Goal: Task Accomplishment & Management: Manage account settings

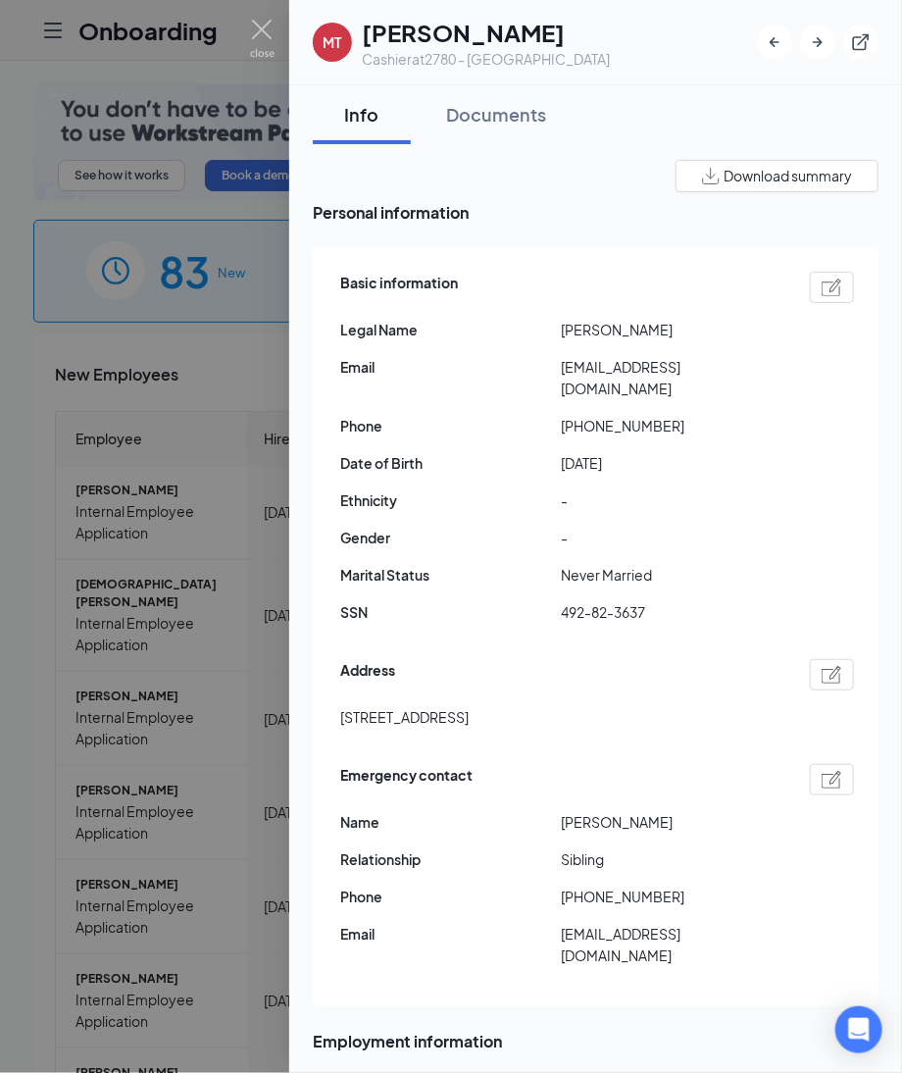
click at [822, 280] on img at bounding box center [832, 288] width 21 height 18
type input "(636) 484-3247"
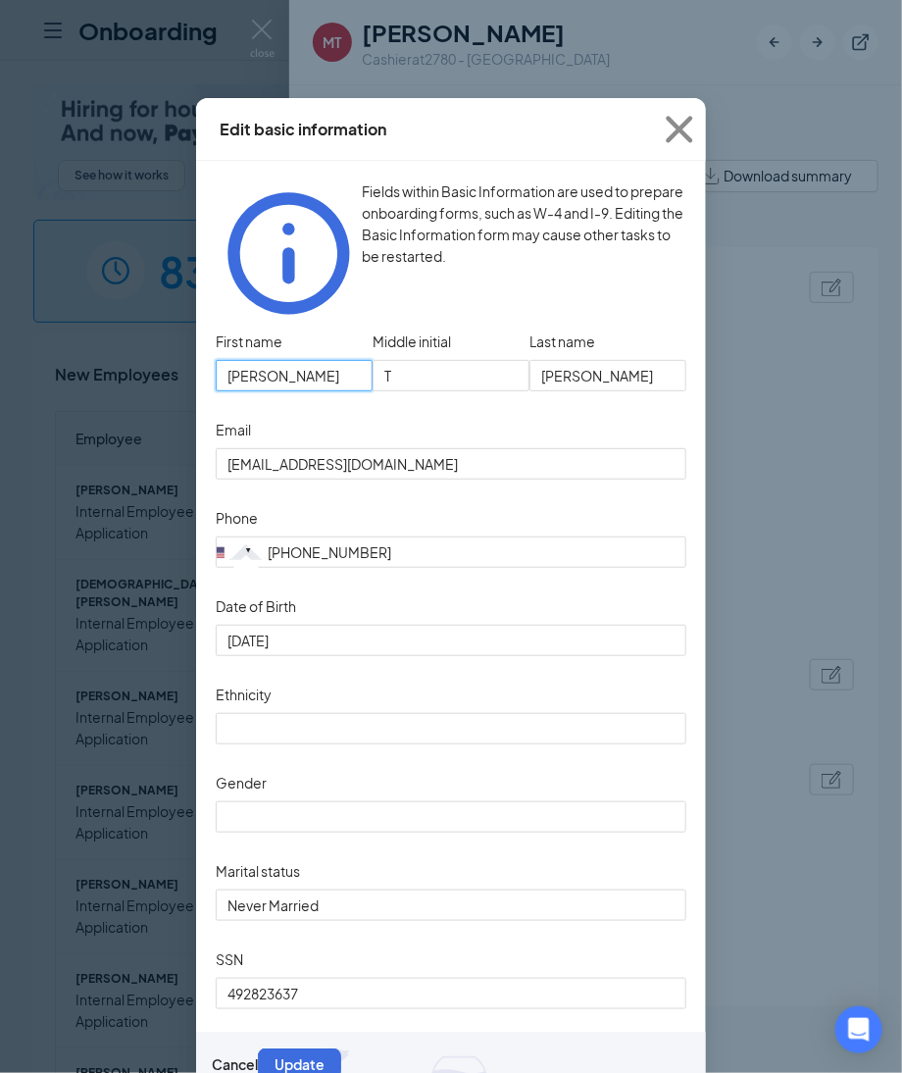
drag, startPoint x: 287, startPoint y: 350, endPoint x: -24, endPoint y: 331, distance: 311.5
click at [0, 331] on html "Onboarding P See how it works Book a demo 83 New 1154 In progress 18684 Complet…" at bounding box center [451, 536] width 902 height 1073
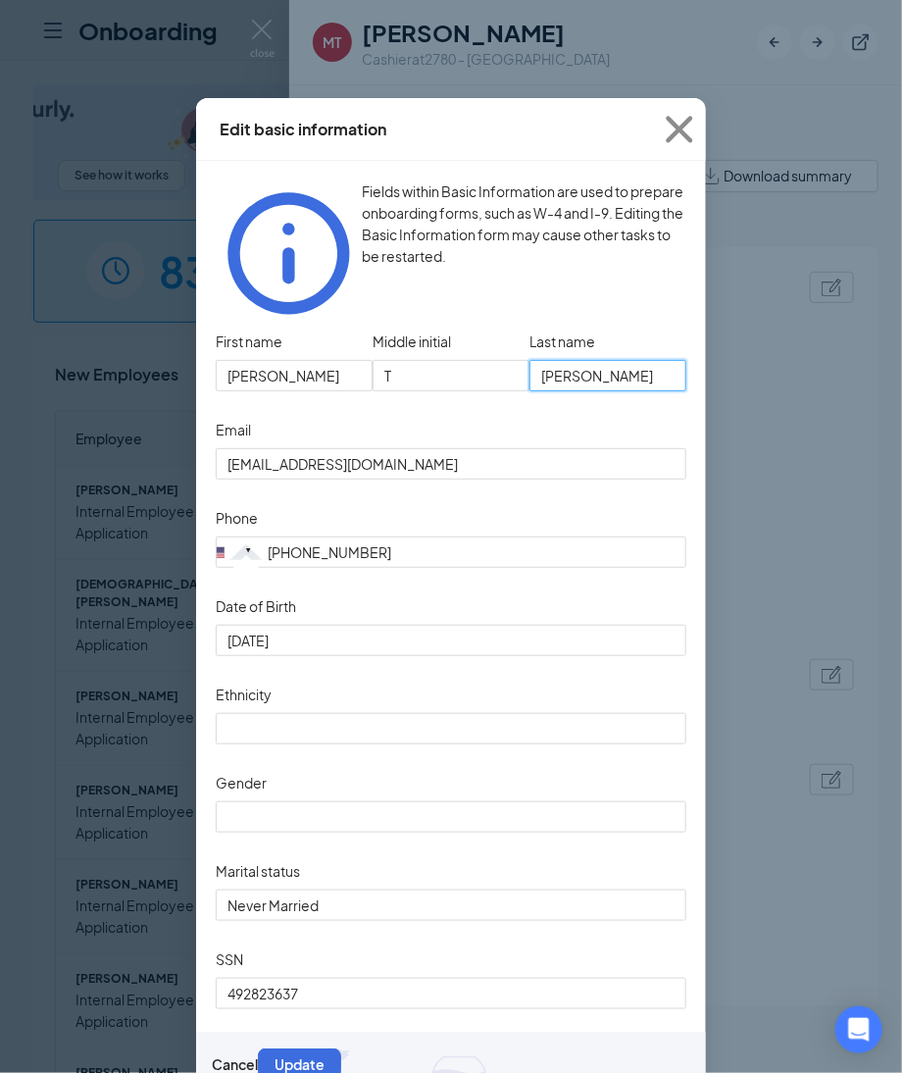
drag, startPoint x: 646, startPoint y: 334, endPoint x: 291, endPoint y: 311, distance: 355.8
click at [291, 327] on div "First name Michael Middle initial T Last name Beckner" at bounding box center [451, 371] width 471 height 88
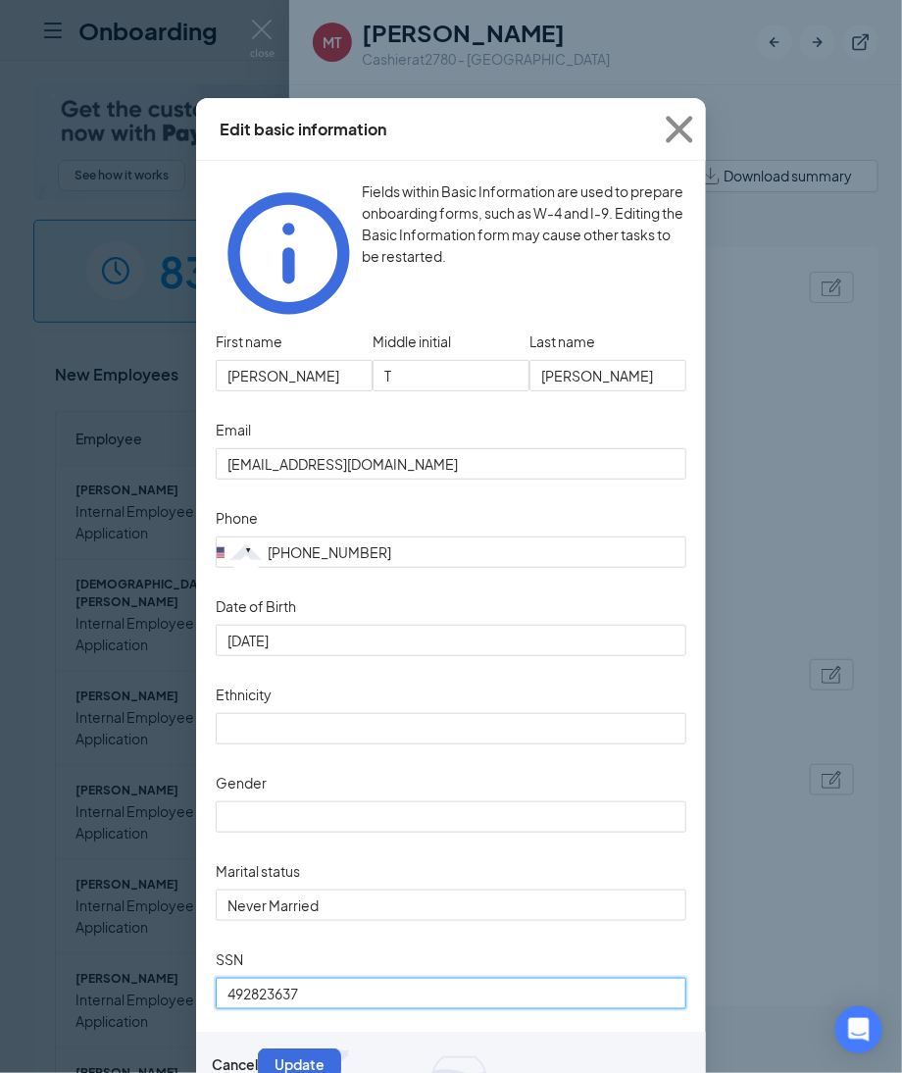
drag, startPoint x: 323, startPoint y: 996, endPoint x: -17, endPoint y: 1008, distance: 339.5
click at [0, 1008] on html "Onboarding P See how it works Book a demo 83 New 1154 In progress 18684 Complet…" at bounding box center [451, 536] width 902 height 1073
click at [669, 132] on icon "Cross" at bounding box center [679, 129] width 53 height 53
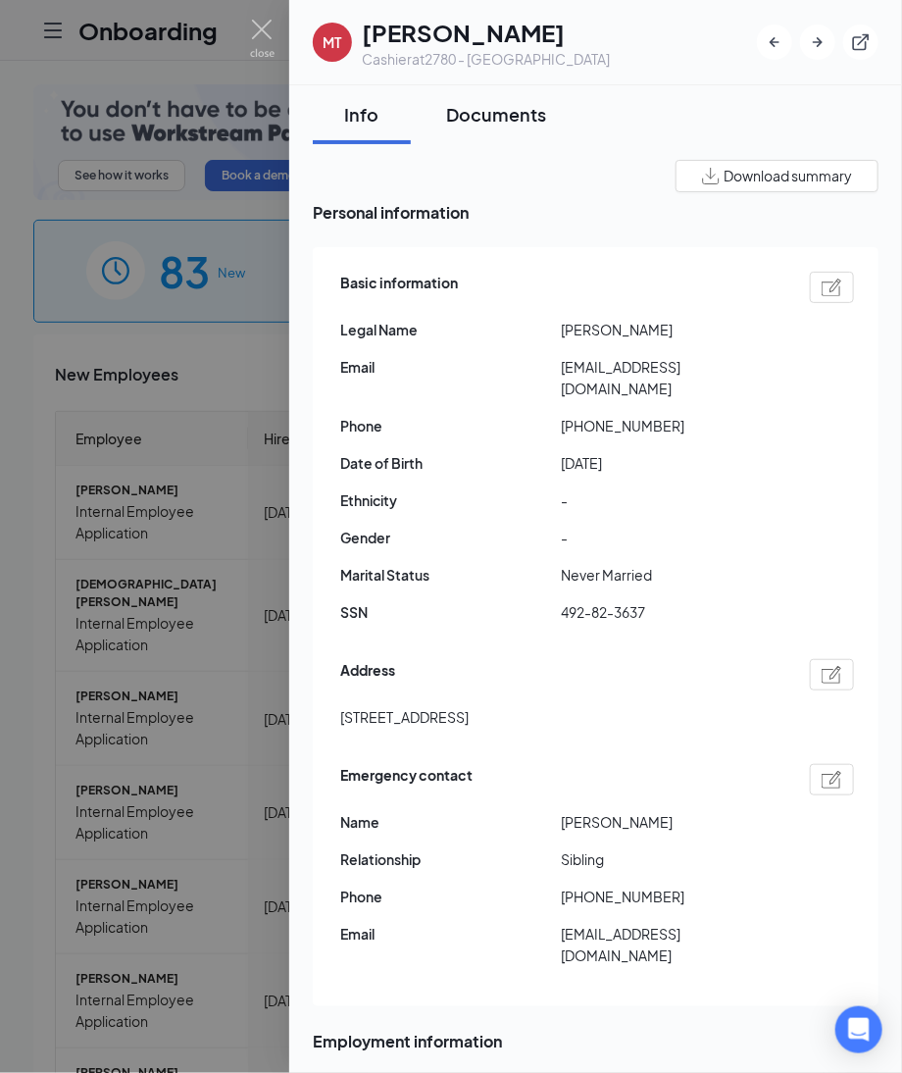
click at [489, 102] on div "Documents" at bounding box center [496, 114] width 100 height 25
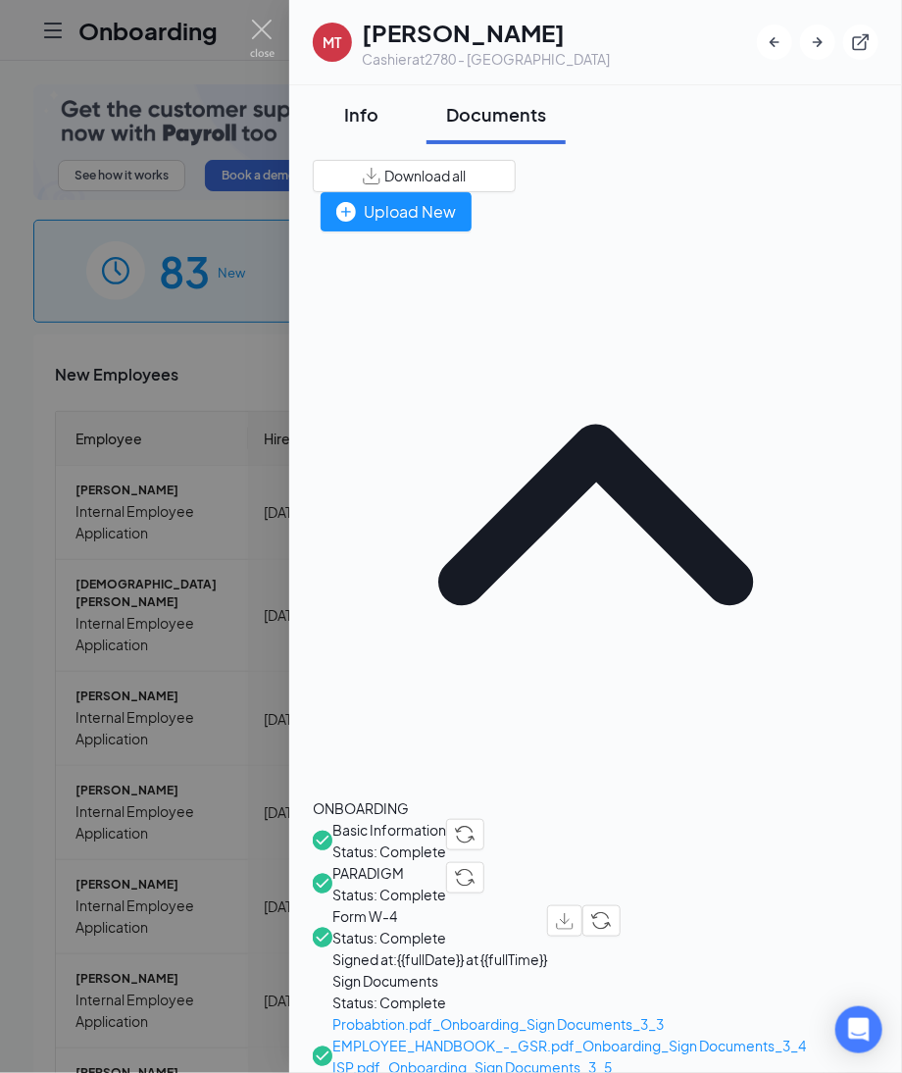
click at [351, 118] on div "Info" at bounding box center [361, 114] width 59 height 25
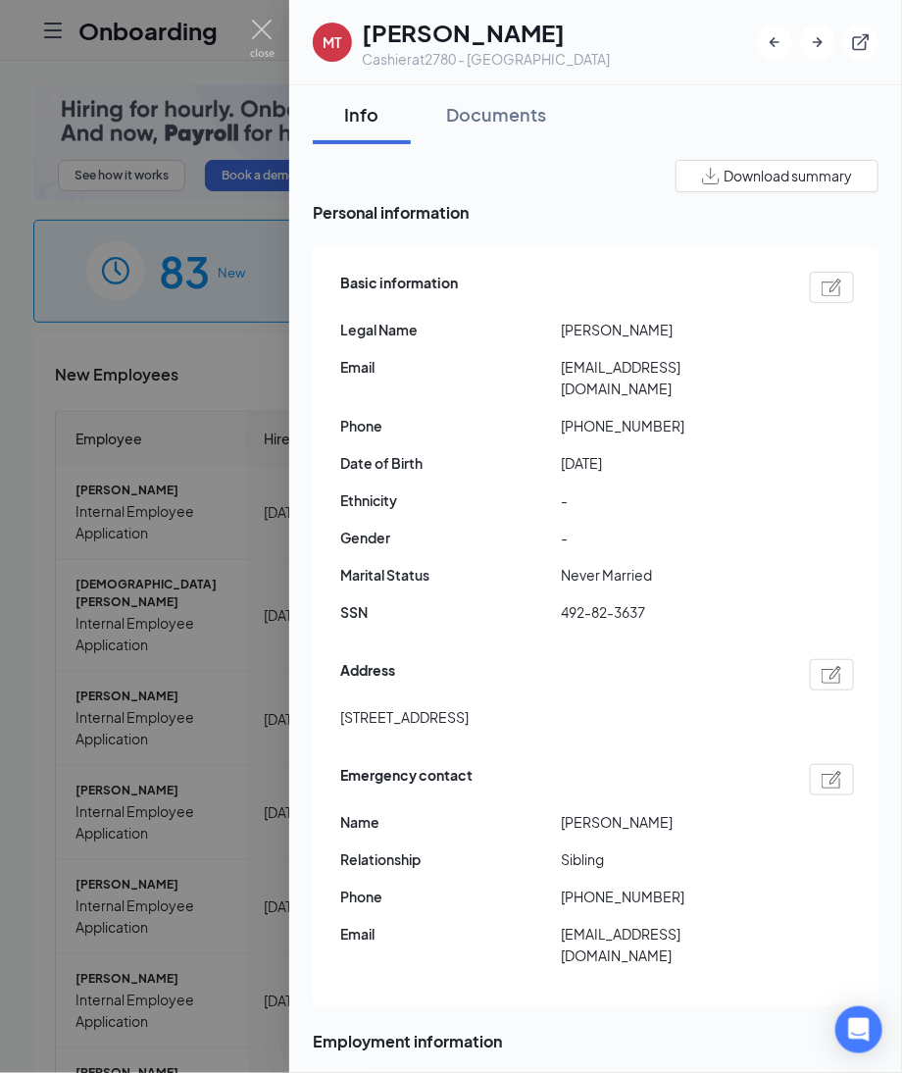
click at [825, 274] on div at bounding box center [832, 287] width 44 height 31
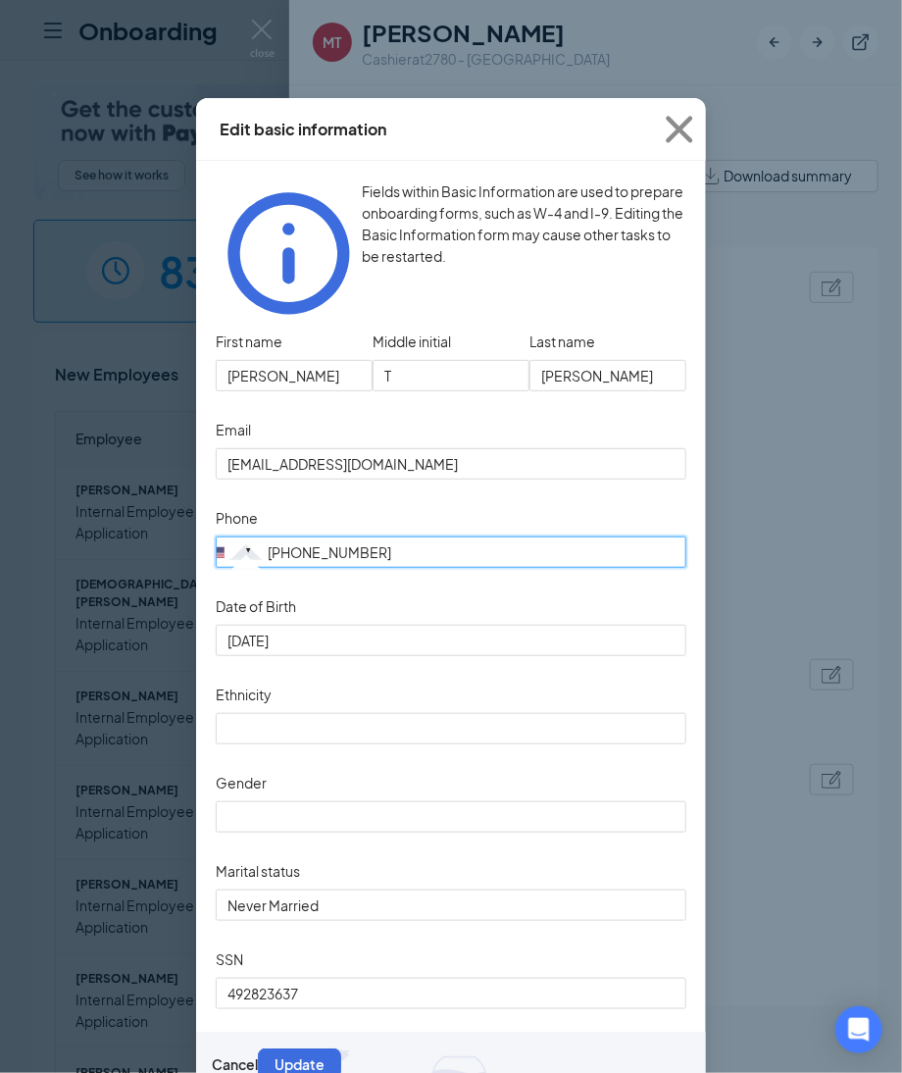
drag, startPoint x: 391, startPoint y: 530, endPoint x: 193, endPoint y: 525, distance: 198.2
click at [196, 525] on div "Fields within Basic Information are used to prepare onboarding forms, such as W…" at bounding box center [451, 628] width 510 height 935
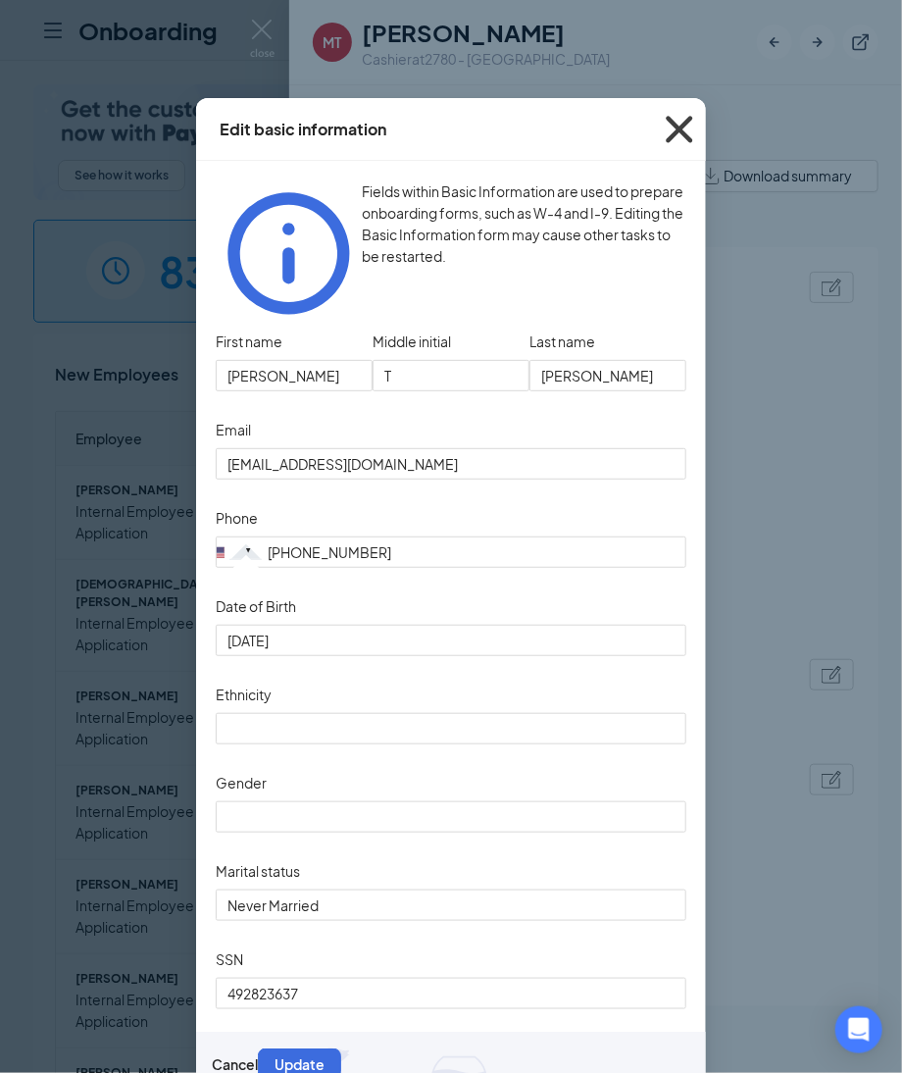
click at [664, 128] on icon "Cross" at bounding box center [679, 129] width 53 height 53
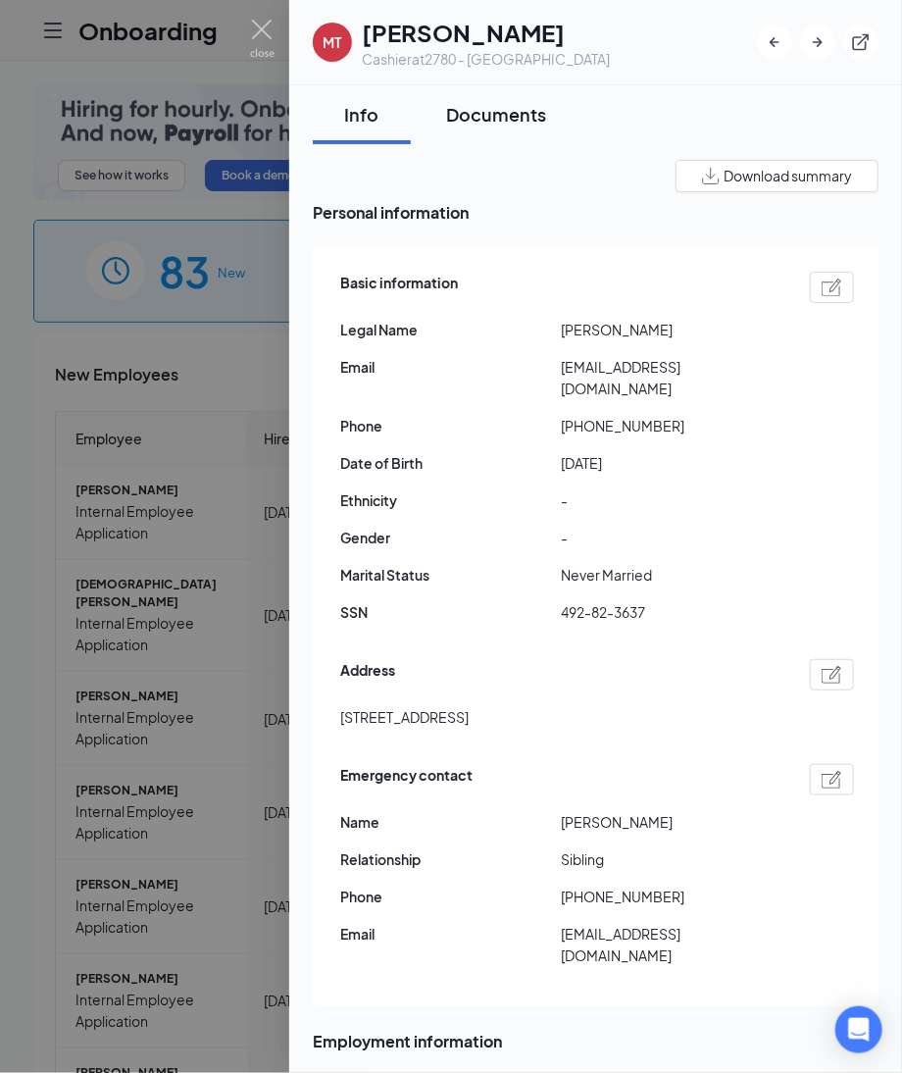
click at [535, 123] on div "Documents" at bounding box center [496, 114] width 100 height 25
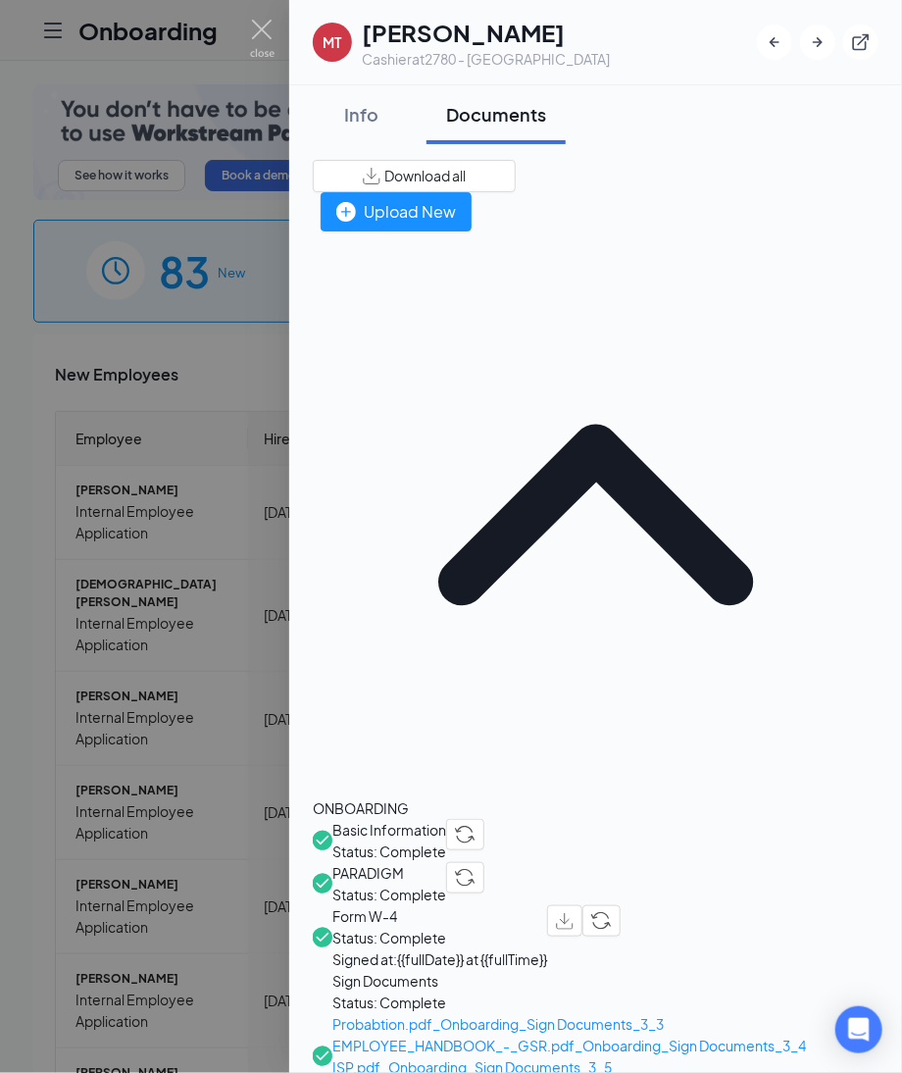
click at [466, 171] on span "Download all" at bounding box center [424, 176] width 81 height 21
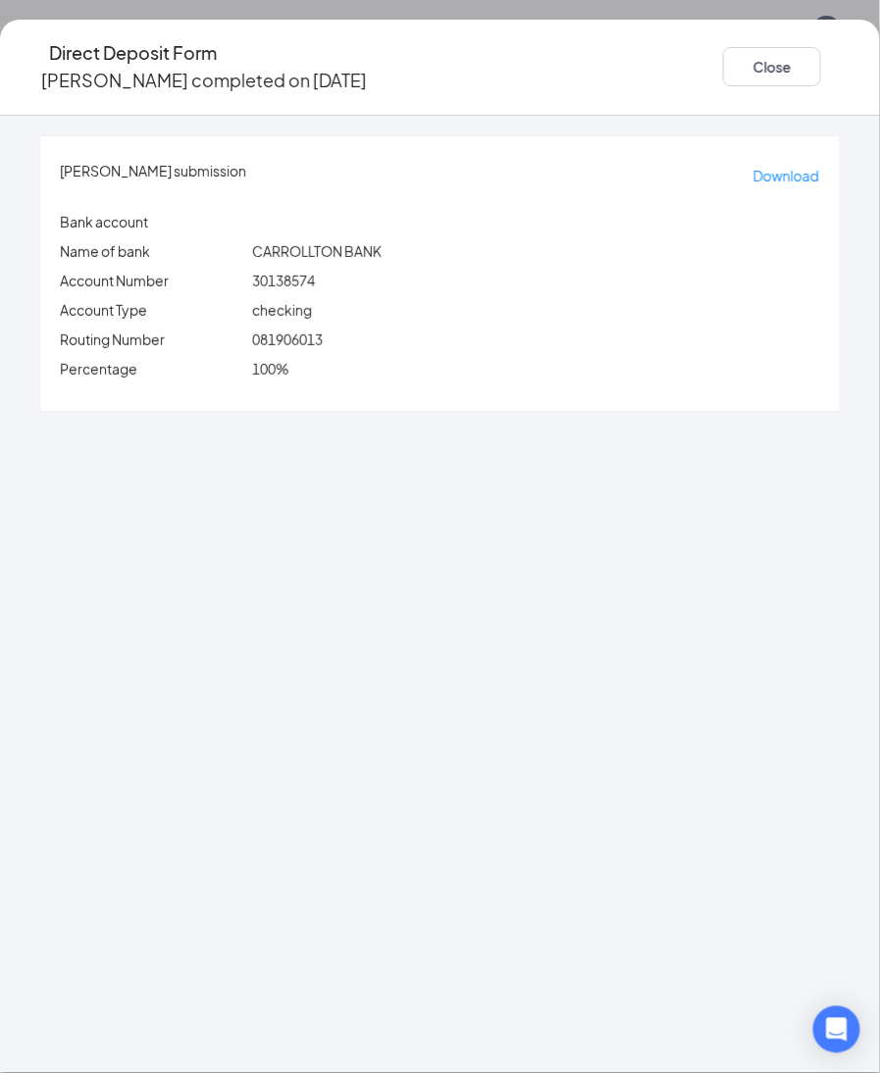
click at [244, 299] on p "Account Type" at bounding box center [152, 310] width 184 height 22
drag, startPoint x: 296, startPoint y: 320, endPoint x: 386, endPoint y: 303, distance: 91.8
click at [386, 303] on div "Michael T Beckner's submission Download Bank account Name of bank CARROLLTON BA…" at bounding box center [439, 273] width 799 height 275
copy span "081906013"
drag, startPoint x: 299, startPoint y: 258, endPoint x: 385, endPoint y: 246, distance: 87.1
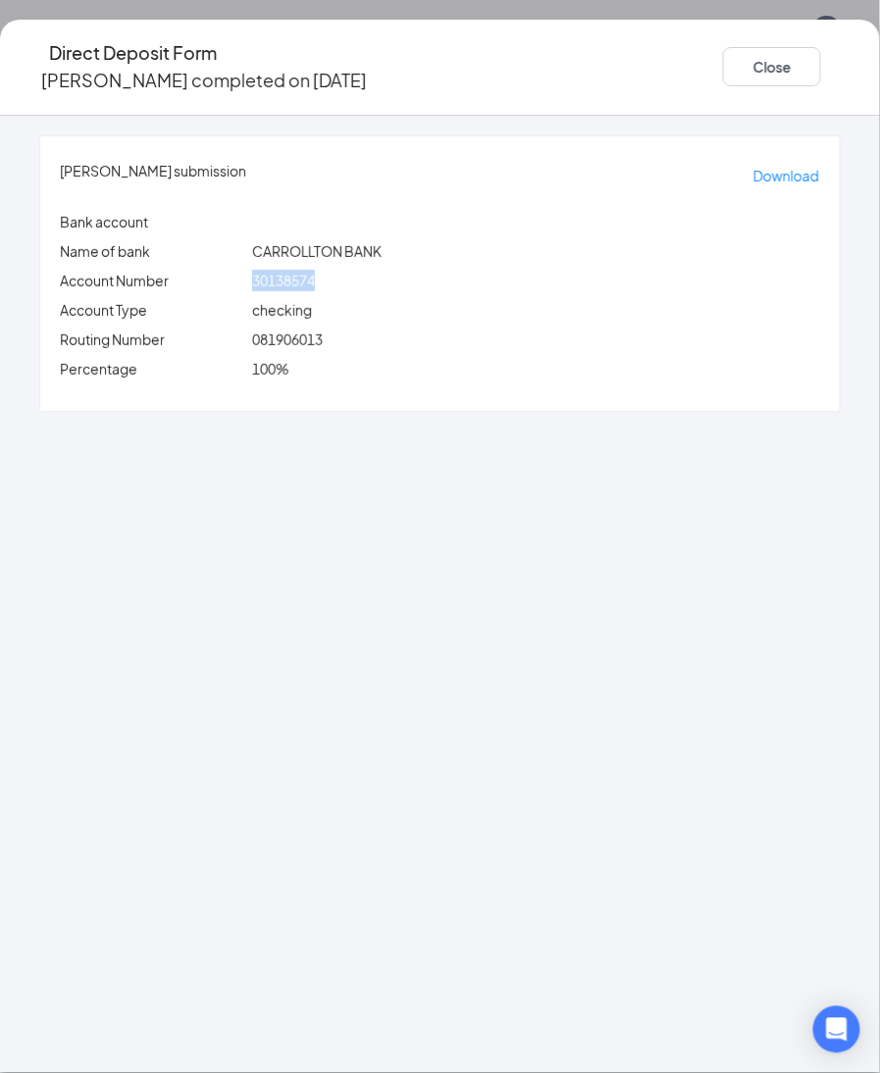
click at [385, 246] on div "Michael T Beckner's submission Download Bank account Name of bank CARROLLTON BA…" at bounding box center [439, 273] width 799 height 275
copy span "30138574"
click at [723, 72] on button "Close" at bounding box center [772, 66] width 98 height 39
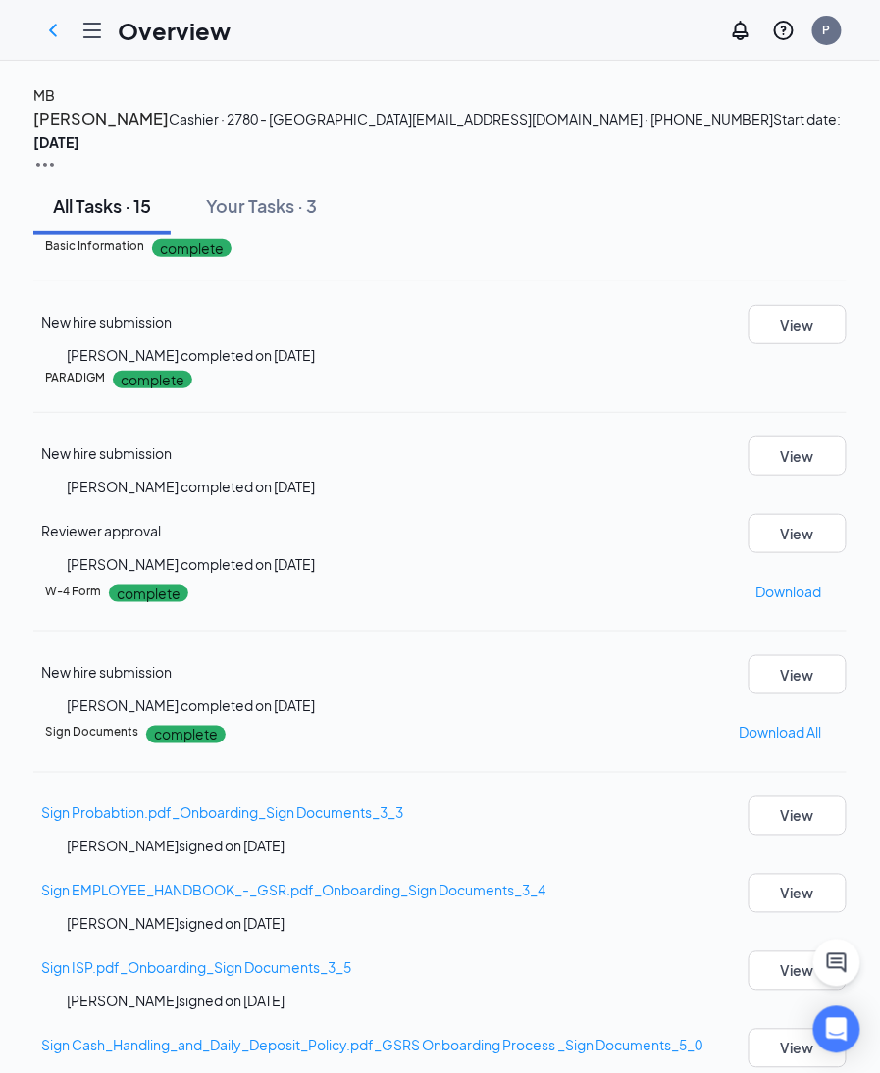
click at [62, 174] on div "MB Michael Beckner Cashier · 2780 - Manchester mtbeckner@gmail.com · (636) 484-…" at bounding box center [439, 130] width 813 height 92
click at [55, 106] on h4 "MB" at bounding box center [44, 95] width 22 height 22
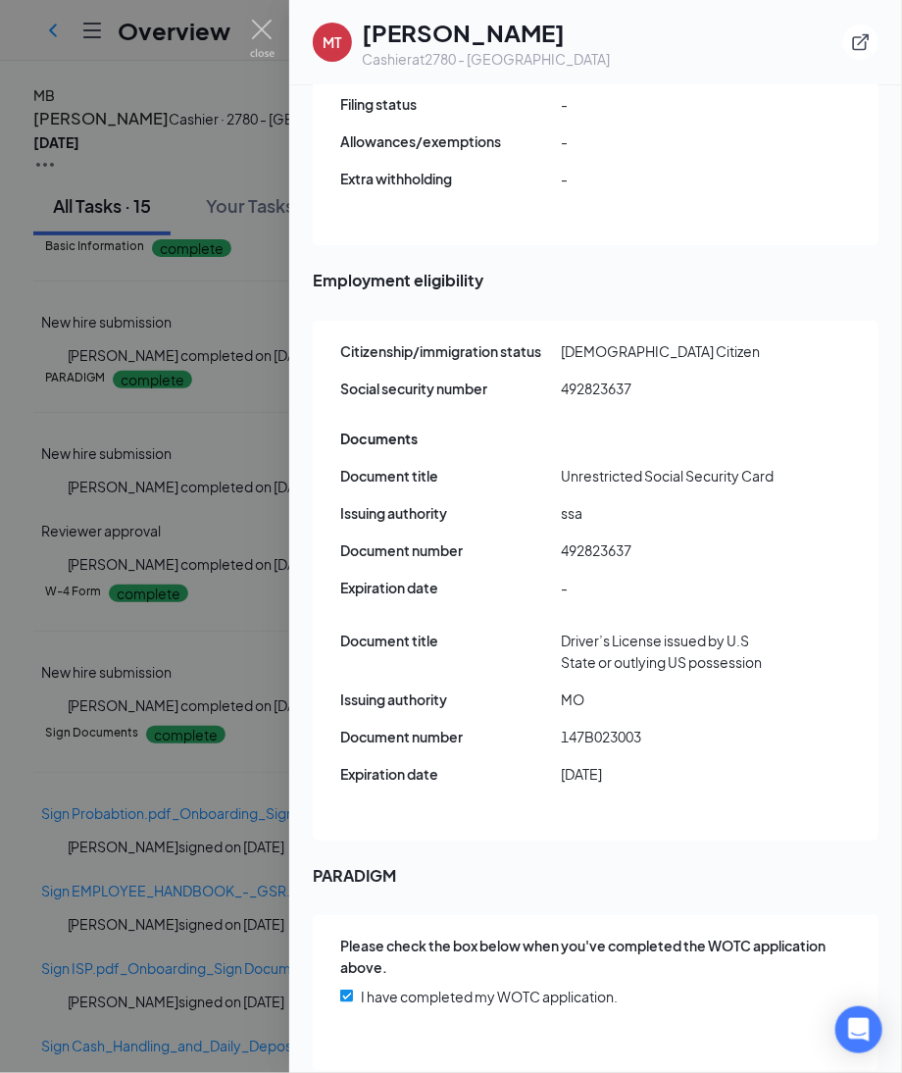
scroll to position [2490, 0]
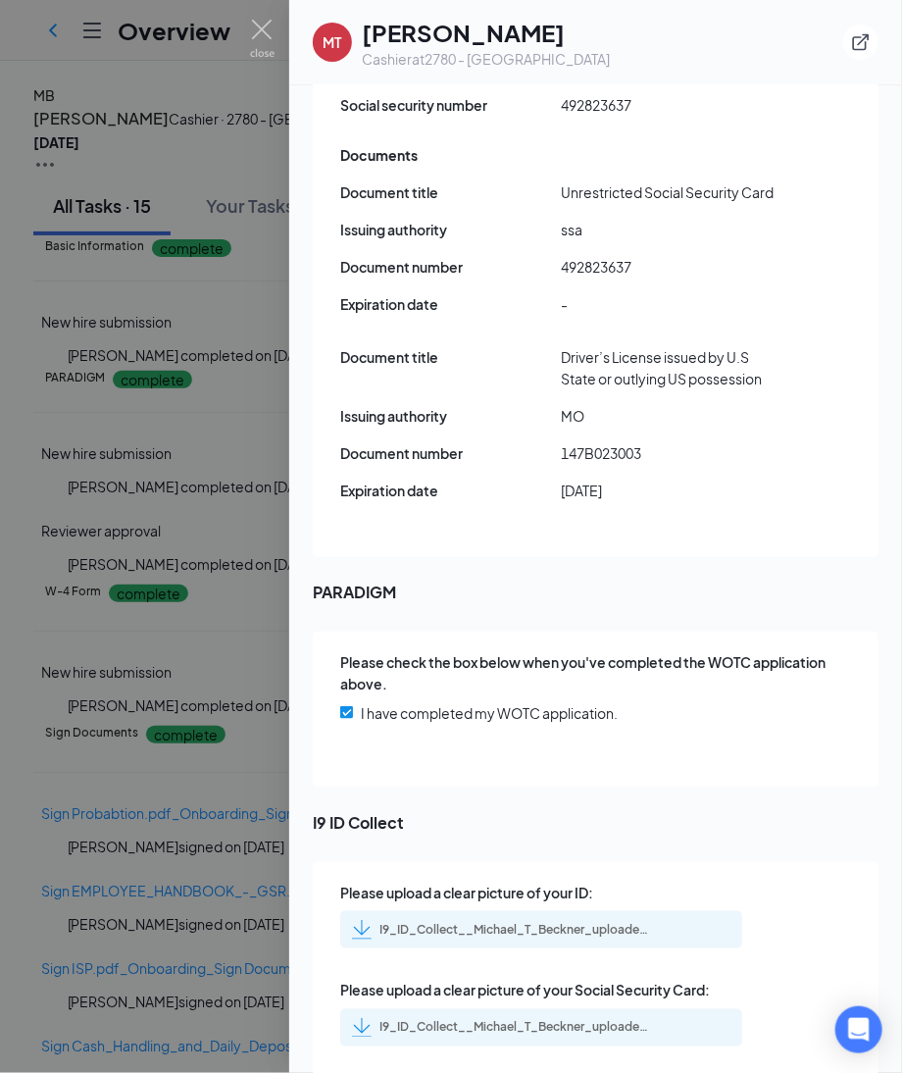
click at [632, 922] on div "I9_ID_Collect__Michael_T_Beckner_uploadedfile_20250405.pdf.pdf" at bounding box center [517, 930] width 275 height 16
click at [551, 1009] on div "I9_ID_Collect__Michael_T_Beckner_uploadedfile_20250405.pdf.pdf" at bounding box center [541, 1027] width 402 height 37
click at [557, 1020] on div "I9_ID_Collect__Michael_T_Beckner_uploadedfile_20250405.pdf.pdf" at bounding box center [517, 1028] width 275 height 16
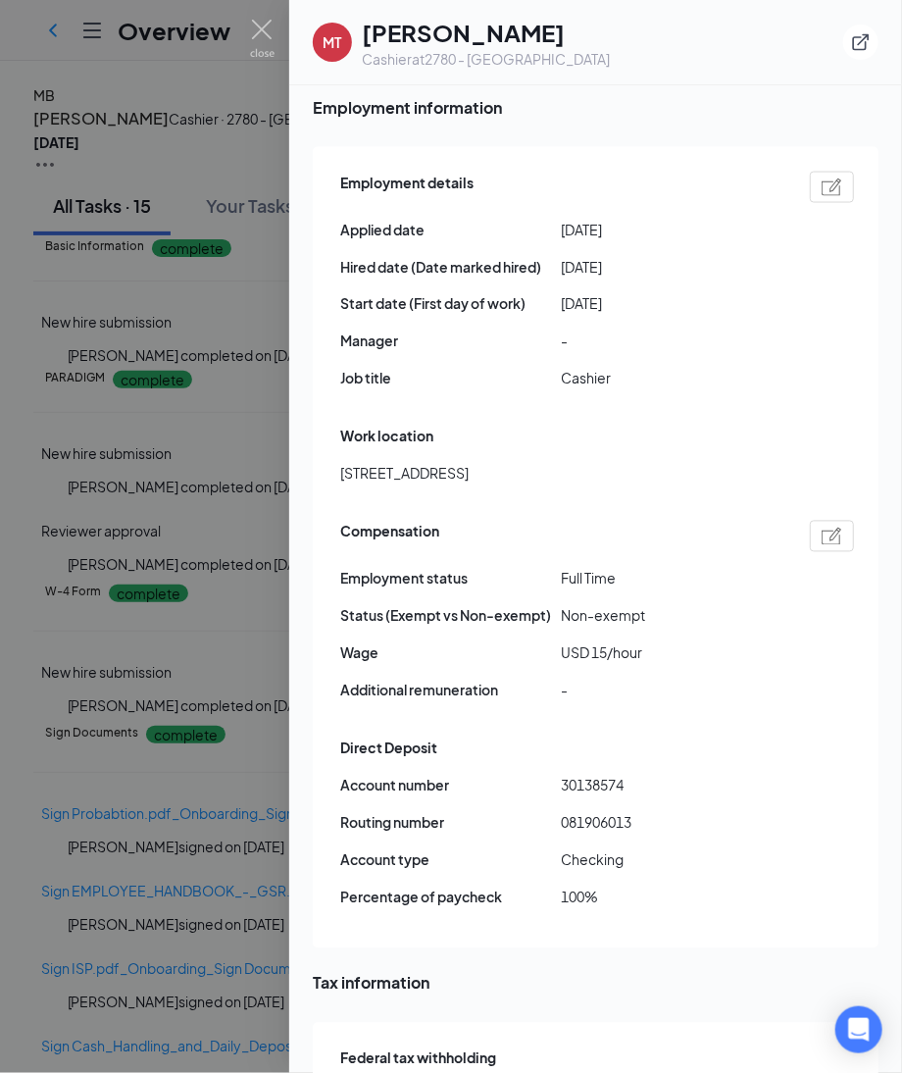
scroll to position [932, 0]
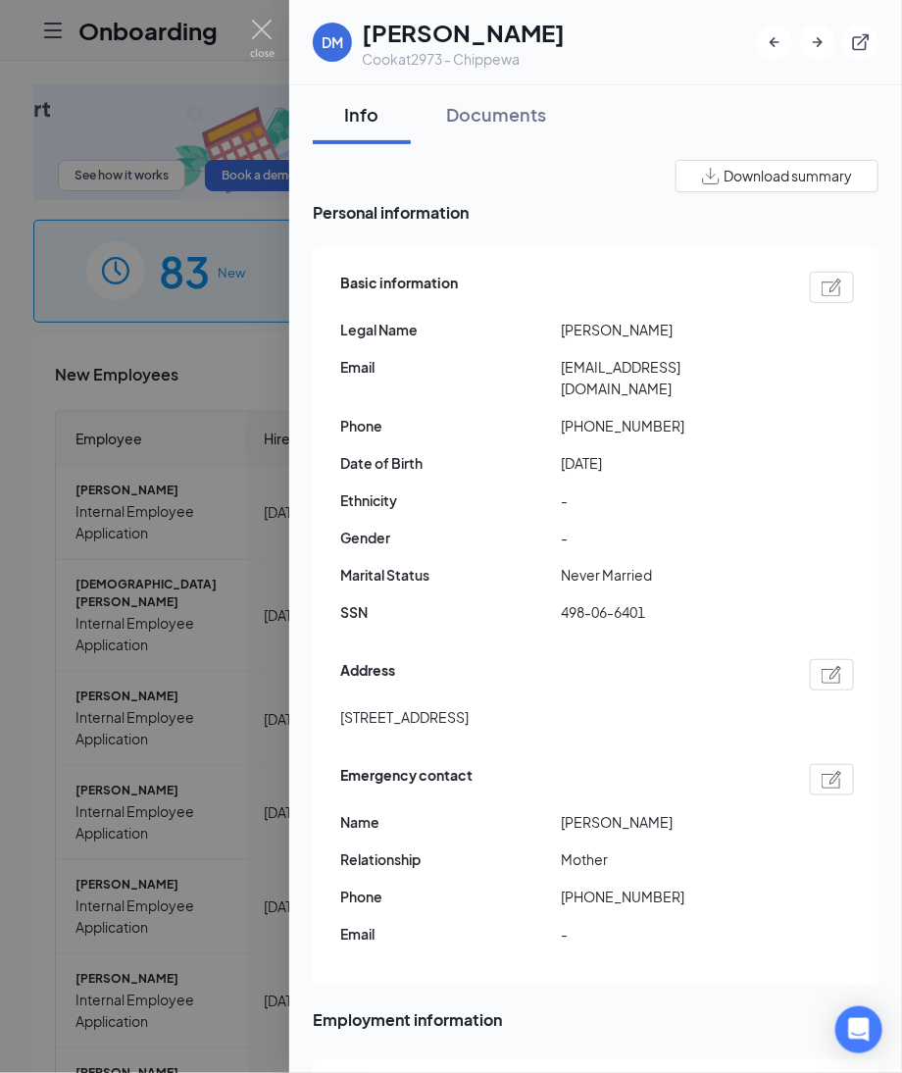
click at [822, 285] on img at bounding box center [832, 288] width 21 height 18
type input "[DATE]"
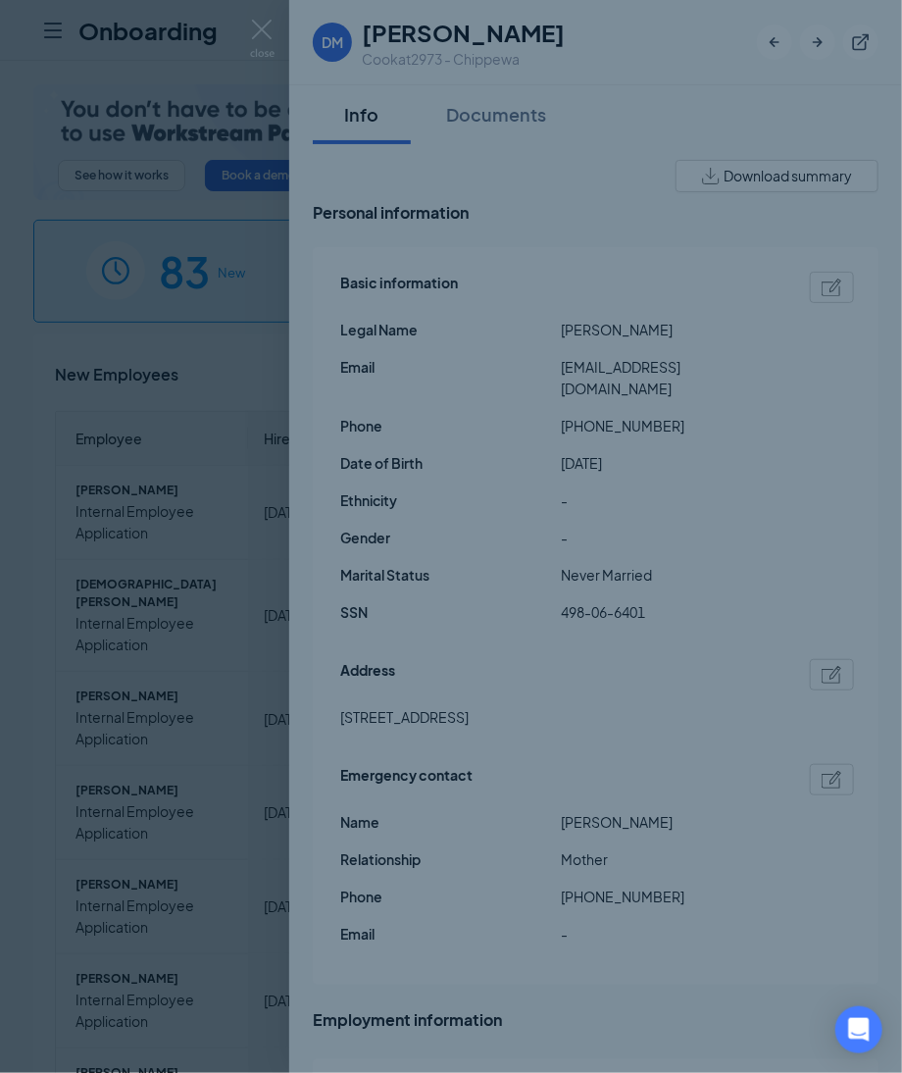
type input "[PHONE_NUMBER]"
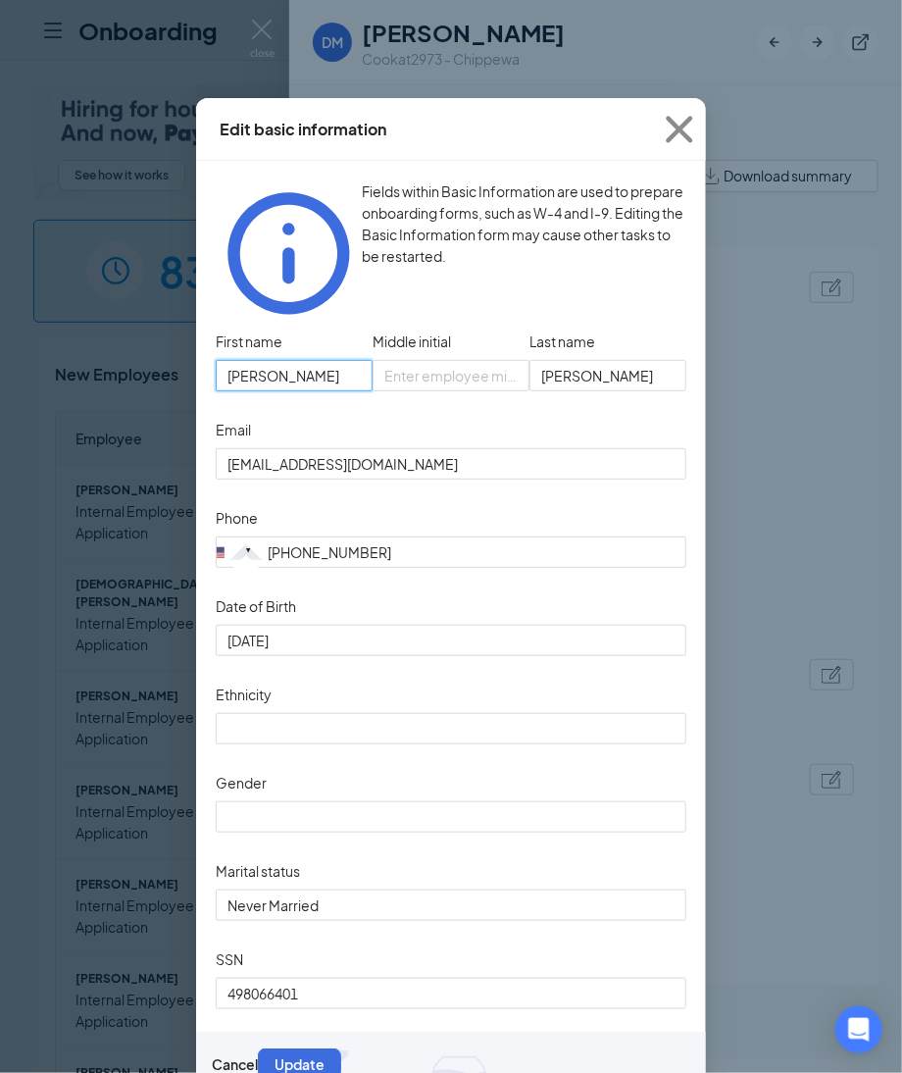
drag, startPoint x: 333, startPoint y: 354, endPoint x: -79, endPoint y: 350, distance: 412.9
click at [0, 350] on html "Onboarding P See how it works Book a demo 83 New 1154 In progress 18684 Complet…" at bounding box center [451, 536] width 902 height 1073
click at [604, 360] on input "[PERSON_NAME]" at bounding box center [608, 375] width 157 height 31
drag, startPoint x: 604, startPoint y: 344, endPoint x: 358, endPoint y: 331, distance: 246.5
click at [358, 331] on div "First name [PERSON_NAME] Middle initial Last name [PERSON_NAME]" at bounding box center [451, 371] width 471 height 88
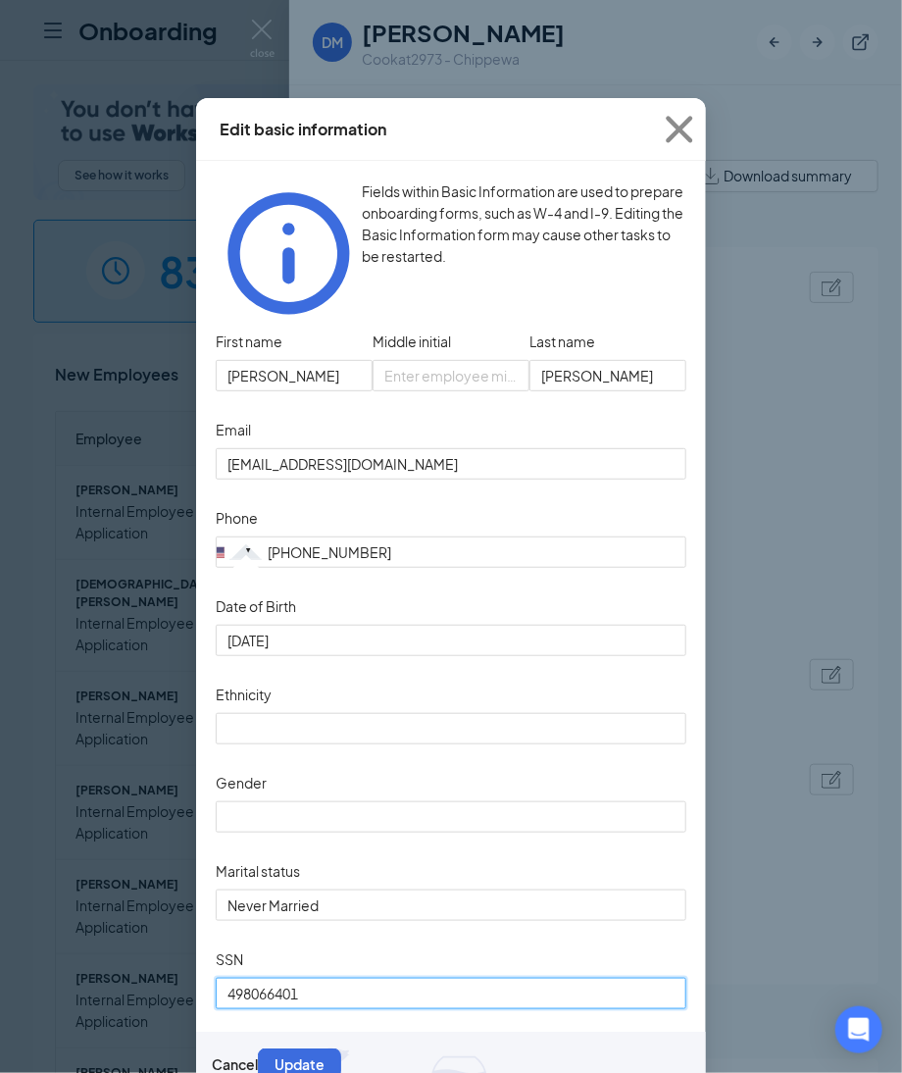
click at [345, 994] on input "498066401" at bounding box center [451, 993] width 471 height 31
drag, startPoint x: 345, startPoint y: 994, endPoint x: 23, endPoint y: 950, distance: 325.7
click at [23, 950] on div "Edit basic information Fields within Basic Information are used to prepare onbo…" at bounding box center [451, 536] width 902 height 1073
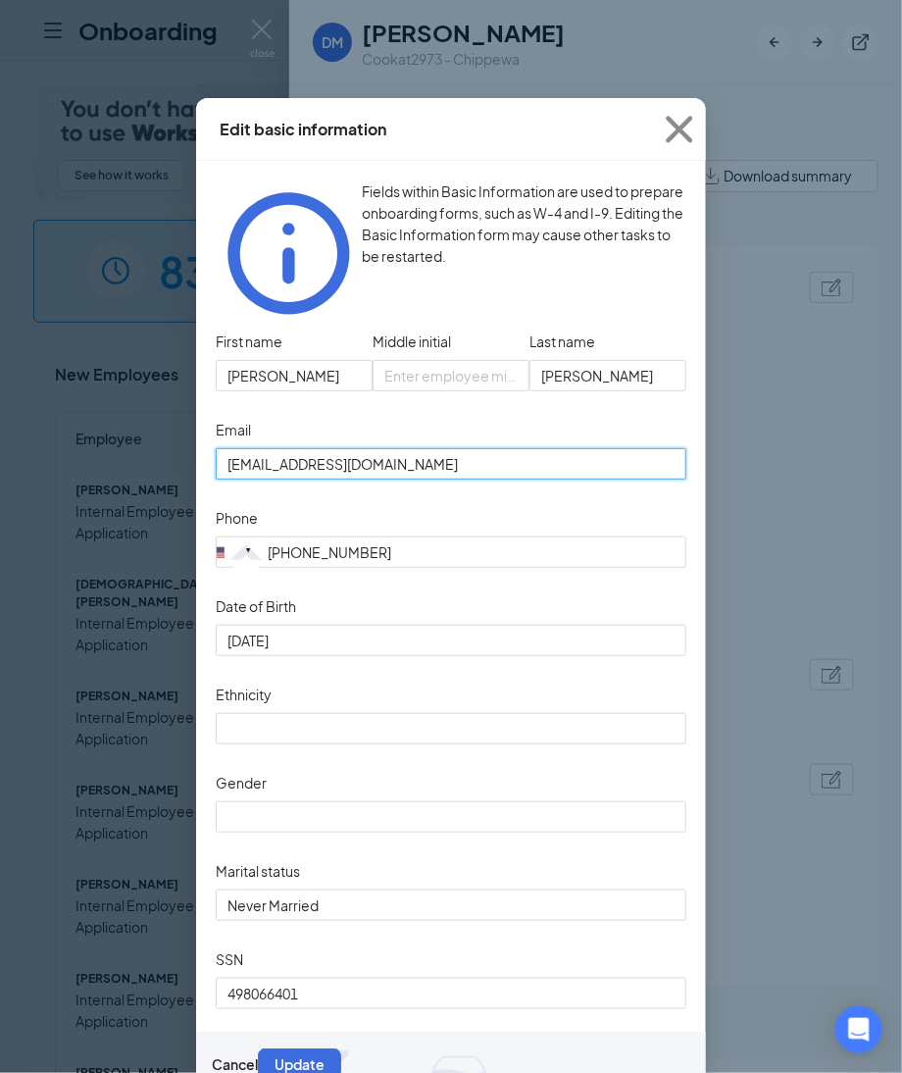
drag, startPoint x: 438, startPoint y: 440, endPoint x: 142, endPoint y: 437, distance: 296.2
click at [143, 437] on div "Edit basic information Fields within Basic Information are used to prepare onbo…" at bounding box center [451, 536] width 902 height 1073
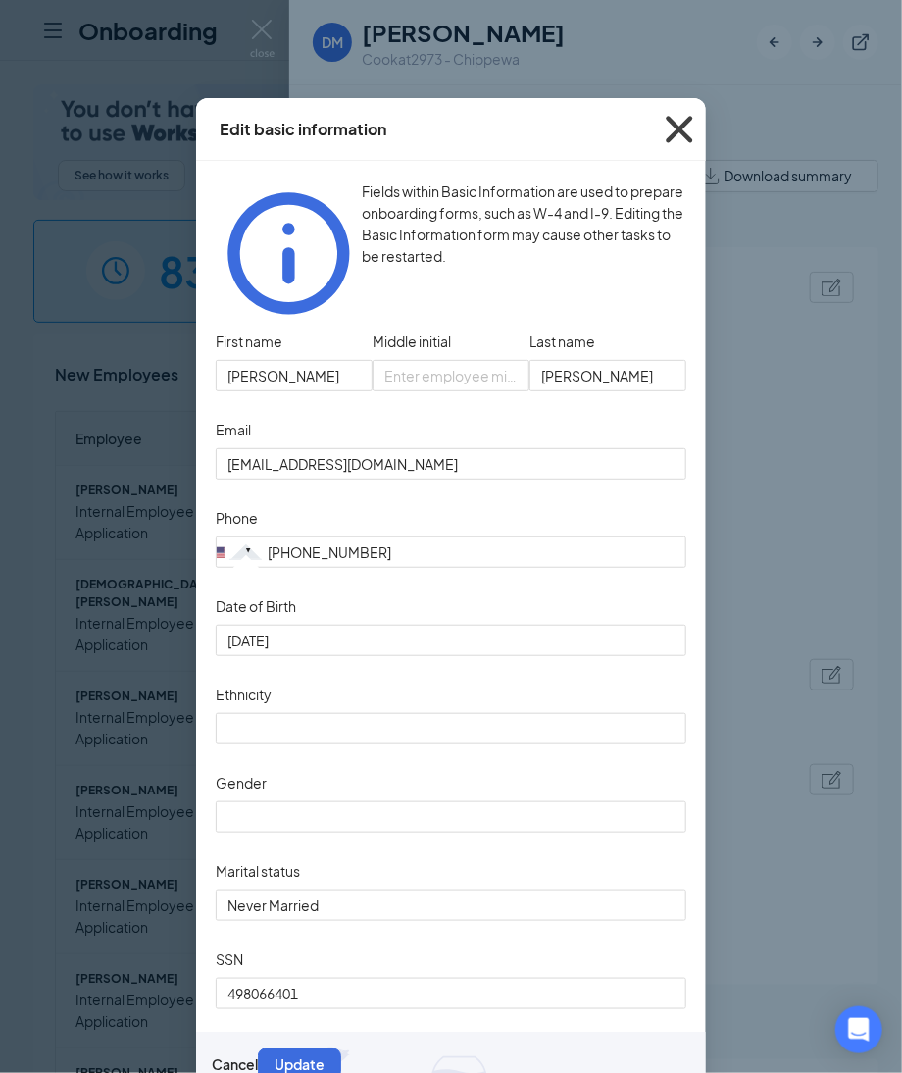
drag, startPoint x: 667, startPoint y: 126, endPoint x: 649, endPoint y: 221, distance: 96.8
click at [667, 126] on icon "Cross" at bounding box center [679, 129] width 53 height 53
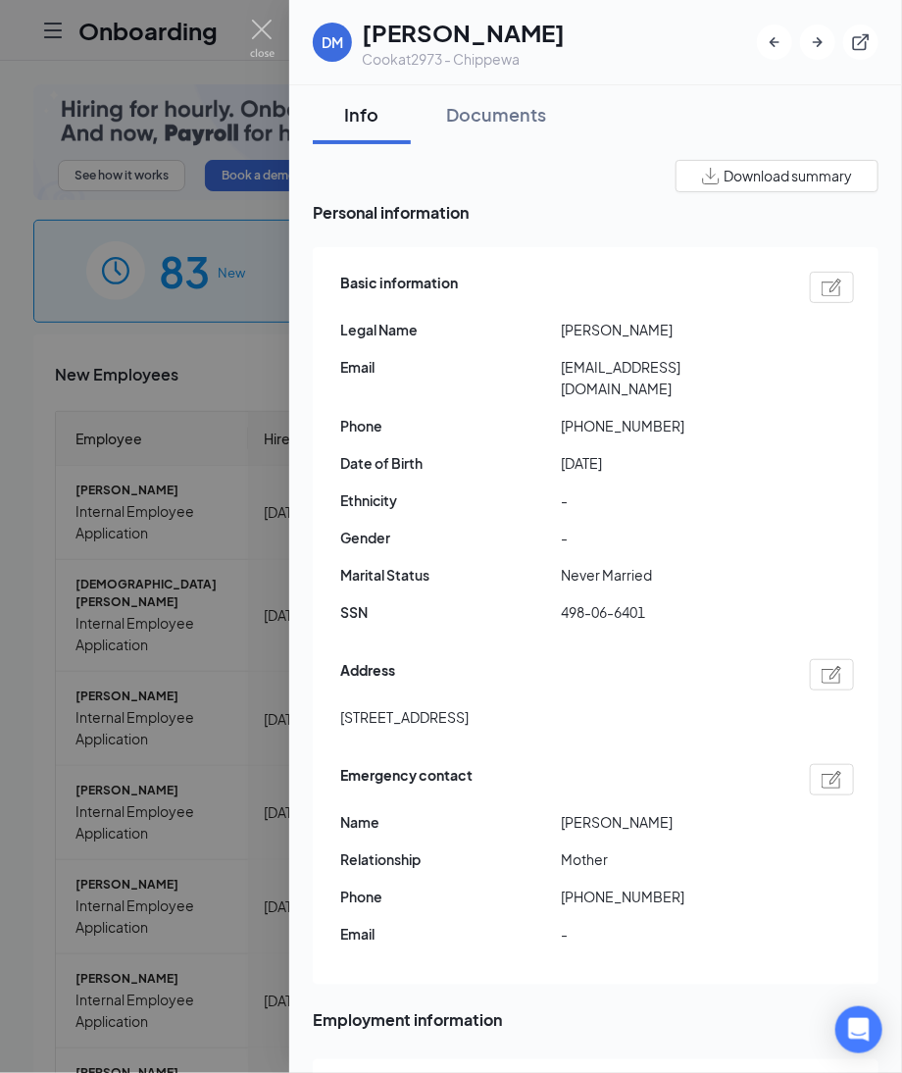
click at [822, 666] on img at bounding box center [832, 675] width 21 height 18
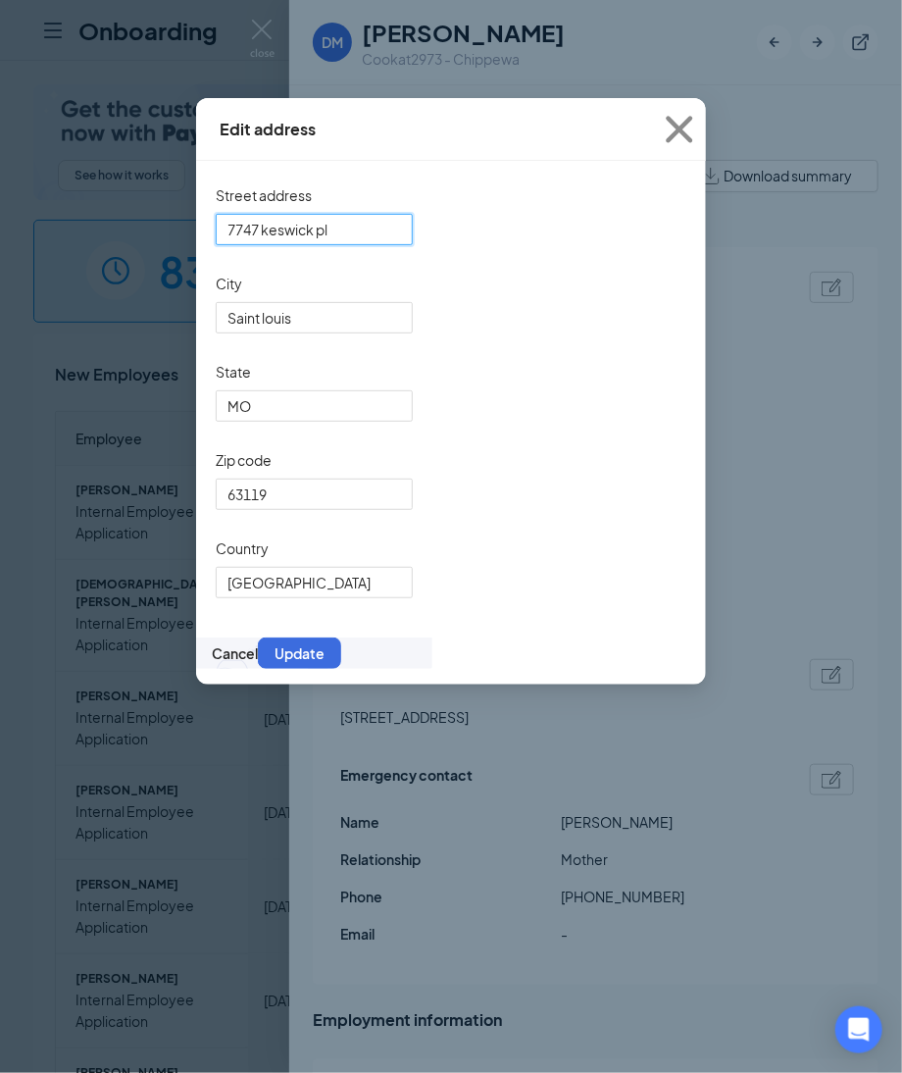
drag, startPoint x: 368, startPoint y: 238, endPoint x: 203, endPoint y: 224, distance: 165.4
click at [203, 224] on div "Street address [STREET_ADDRESS][US_STATE] Cancel Update" at bounding box center [451, 423] width 510 height 524
click at [673, 130] on icon "Cross" at bounding box center [679, 129] width 53 height 53
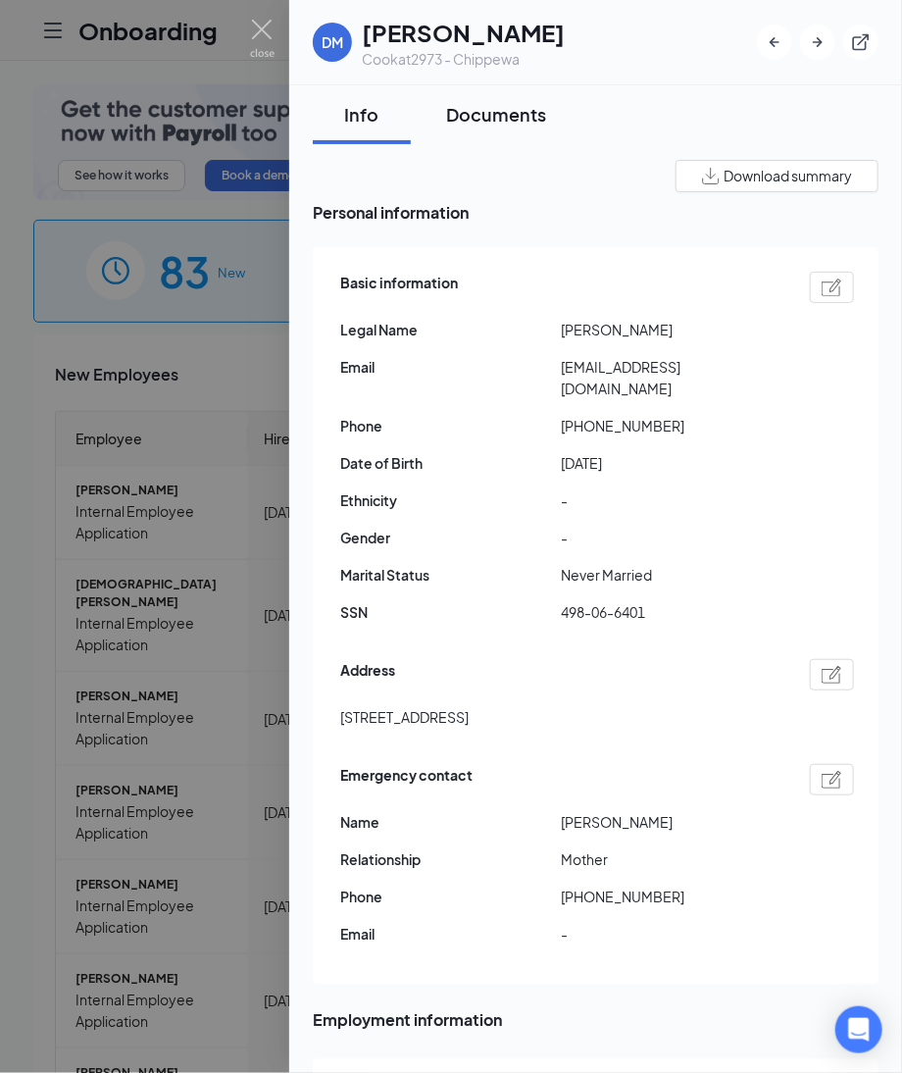
click at [499, 118] on div "Documents" at bounding box center [496, 114] width 100 height 25
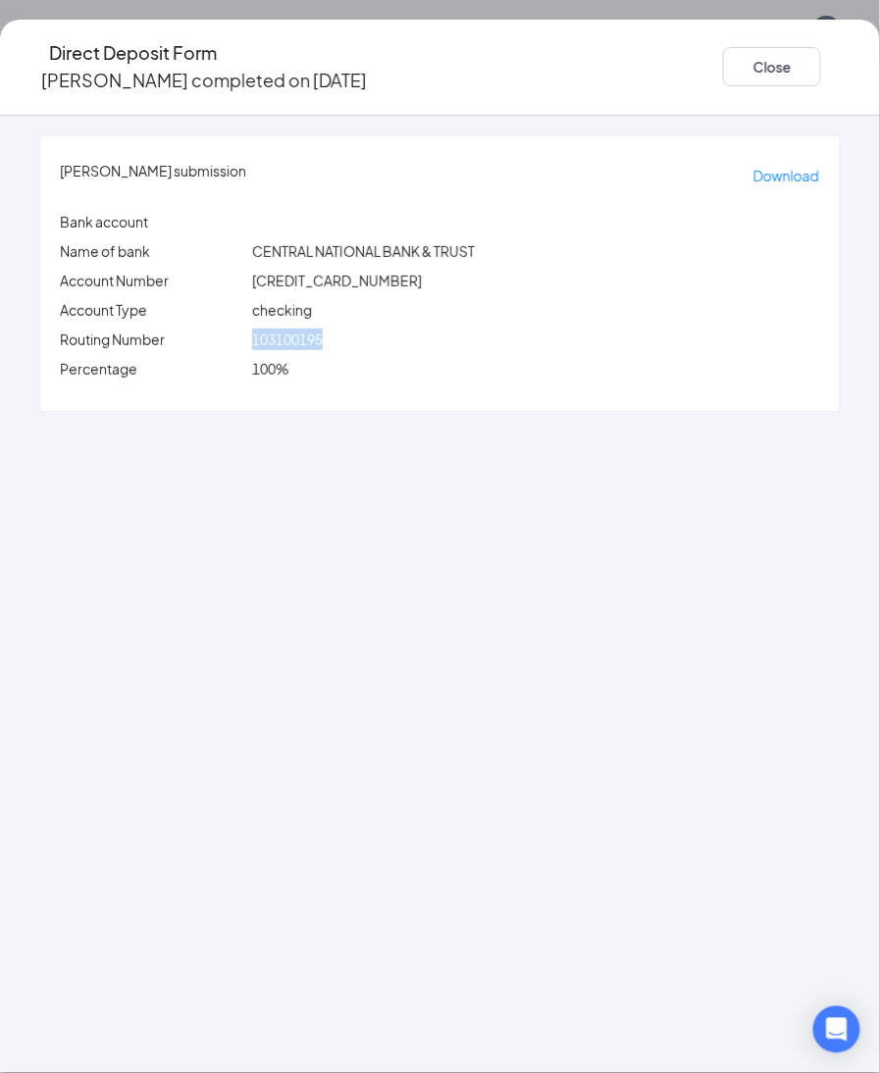
drag, startPoint x: 301, startPoint y: 324, endPoint x: 378, endPoint y: 321, distance: 76.6
click at [378, 329] on div "103100195" at bounding box center [536, 340] width 576 height 22
copy span "103100195"
click at [305, 242] on span "CENTRAL NATIONAL BANK & TRUST" at bounding box center [363, 251] width 223 height 18
drag, startPoint x: 297, startPoint y: 260, endPoint x: 409, endPoint y: 272, distance: 112.4
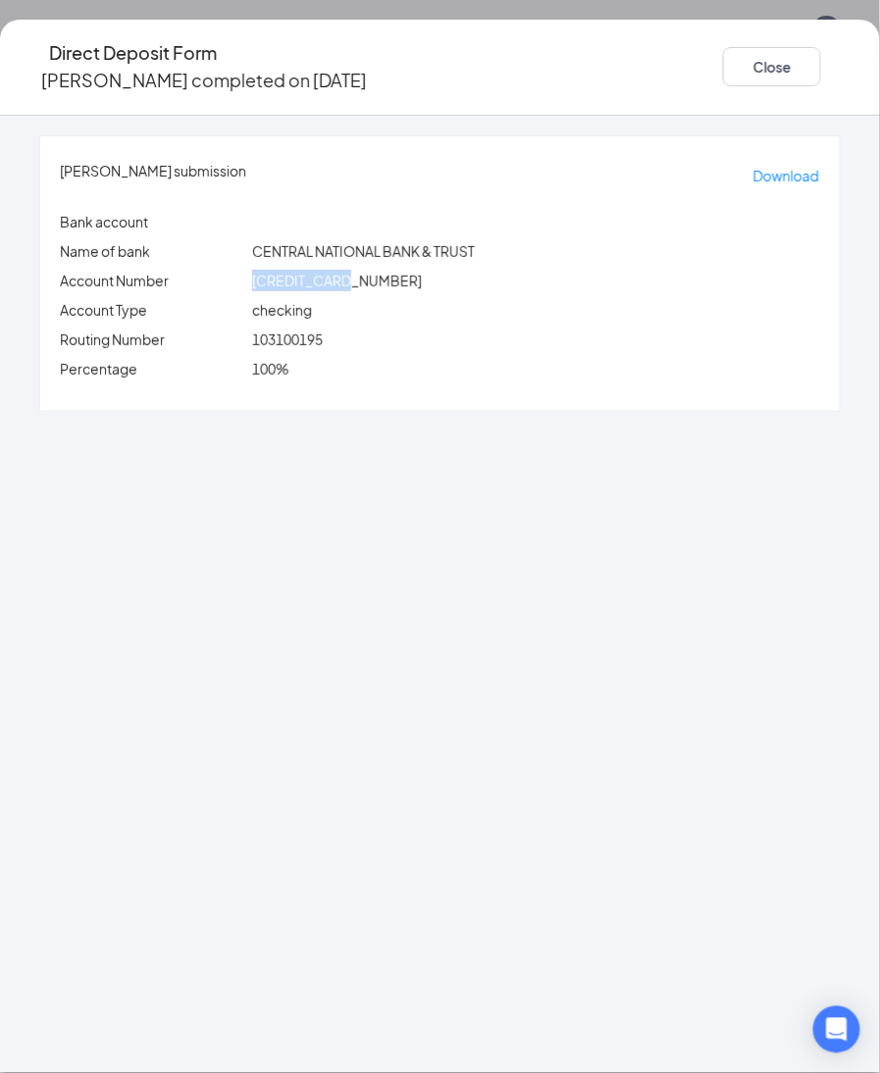
click at [409, 272] on div "[CREDIT_CARD_NUMBER]" at bounding box center [536, 281] width 576 height 22
copy span "[CREDIT_CARD_NUMBER]"
click at [723, 60] on button "Close" at bounding box center [772, 66] width 98 height 39
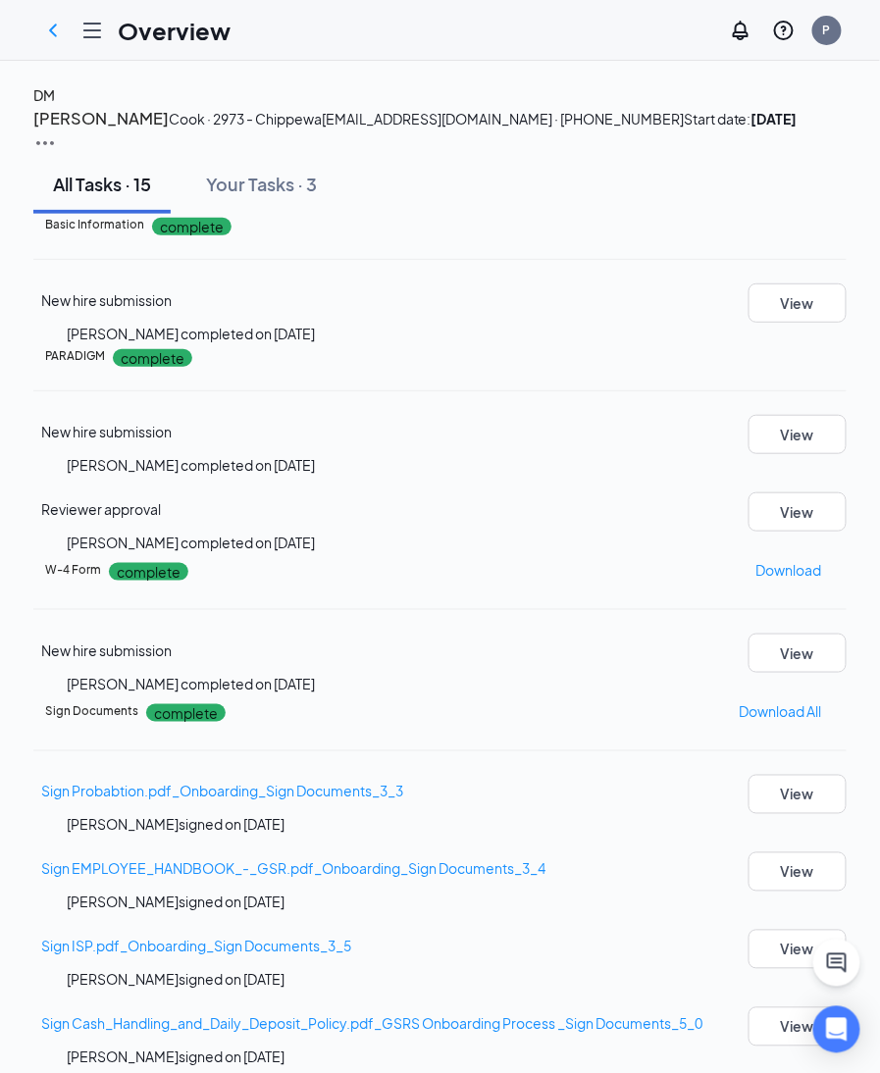
click at [55, 106] on div "DM" at bounding box center [44, 95] width 22 height 22
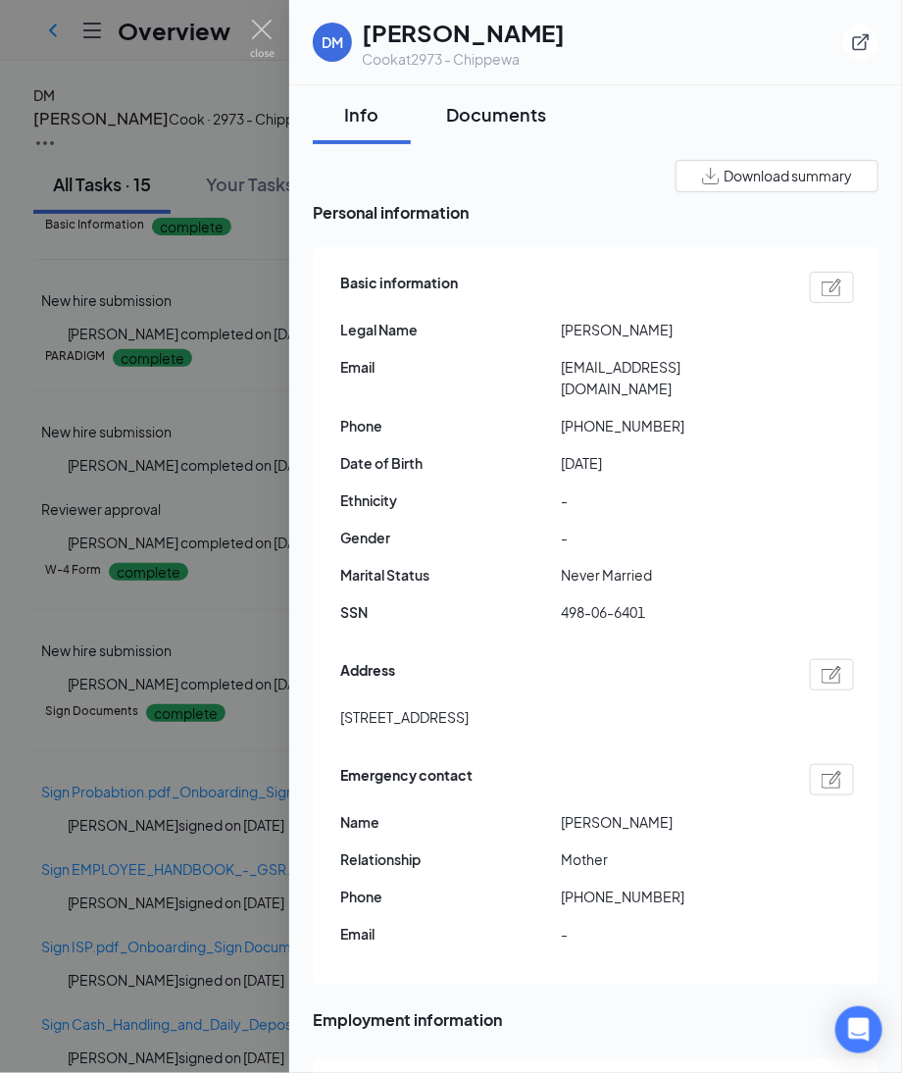
click at [505, 127] on button "Documents" at bounding box center [496, 114] width 139 height 59
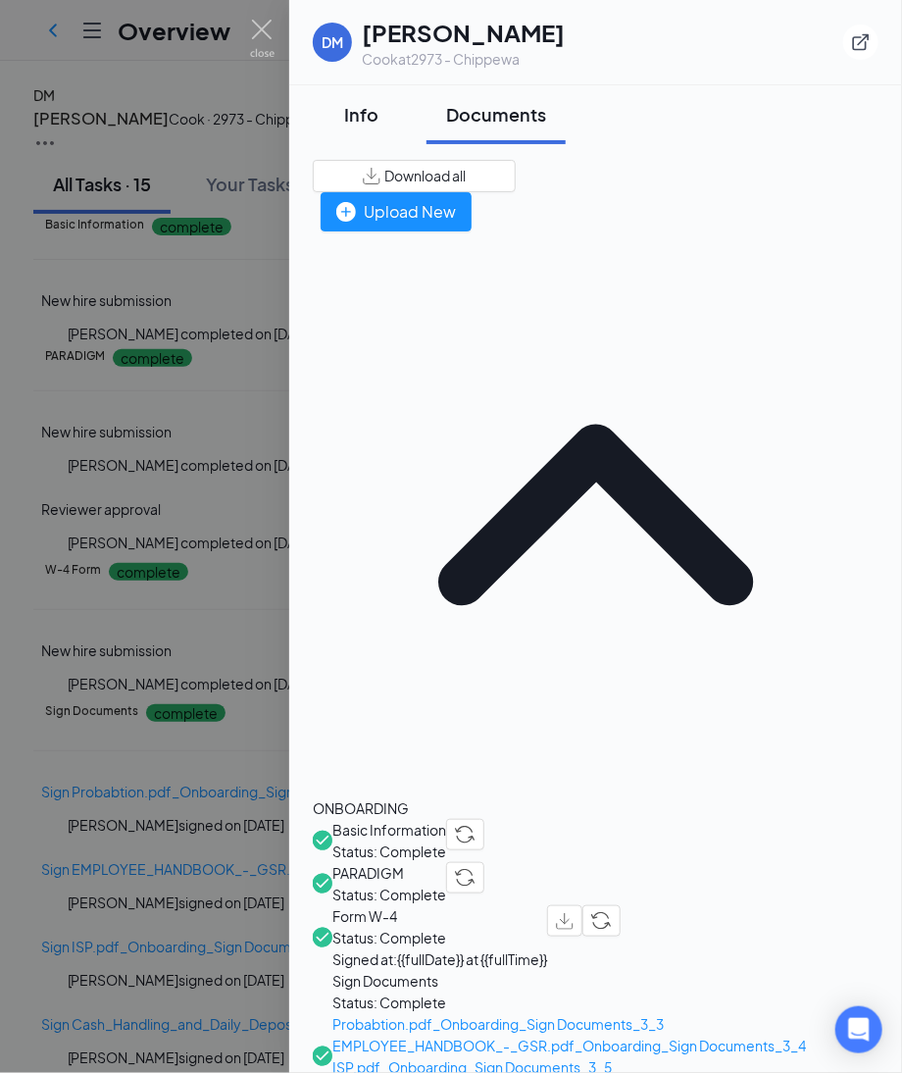
click at [355, 112] on div "Info" at bounding box center [361, 114] width 59 height 25
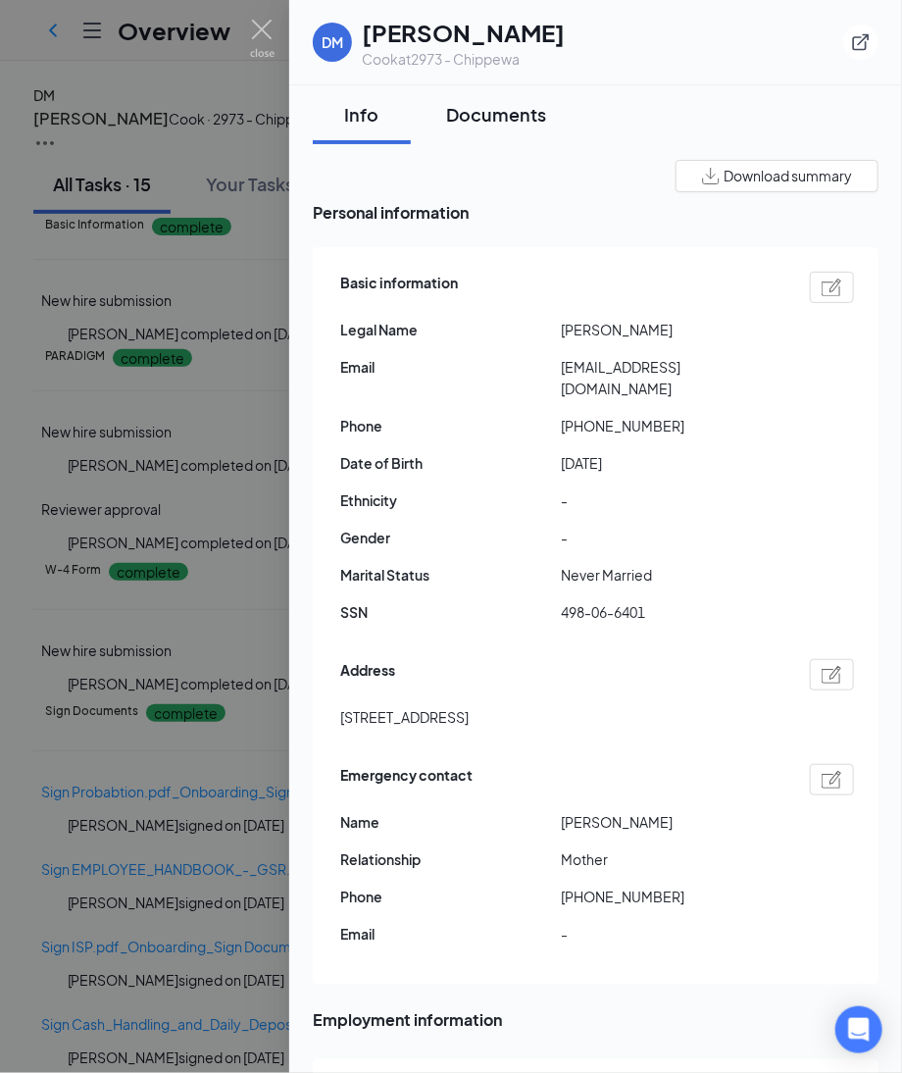
click at [522, 107] on div "Documents" at bounding box center [496, 114] width 100 height 25
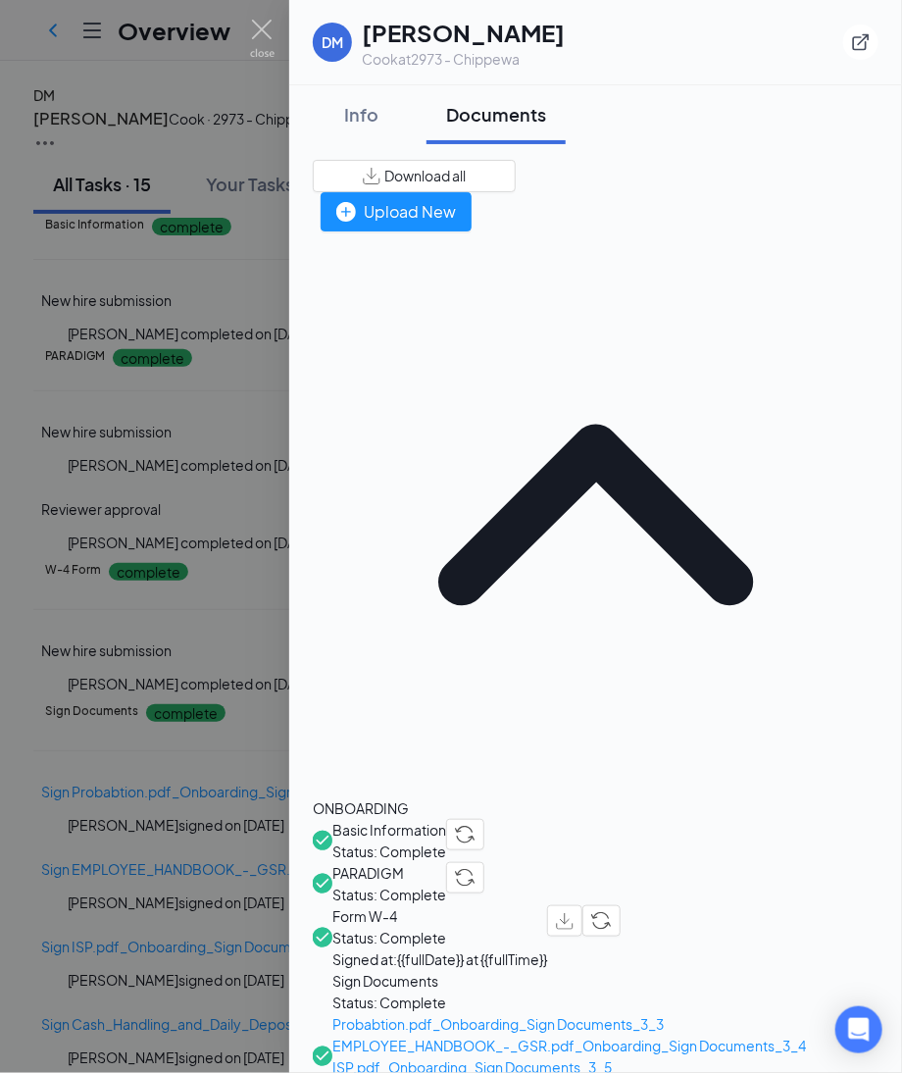
click at [395, 905] on span "Form W-4" at bounding box center [439, 916] width 215 height 22
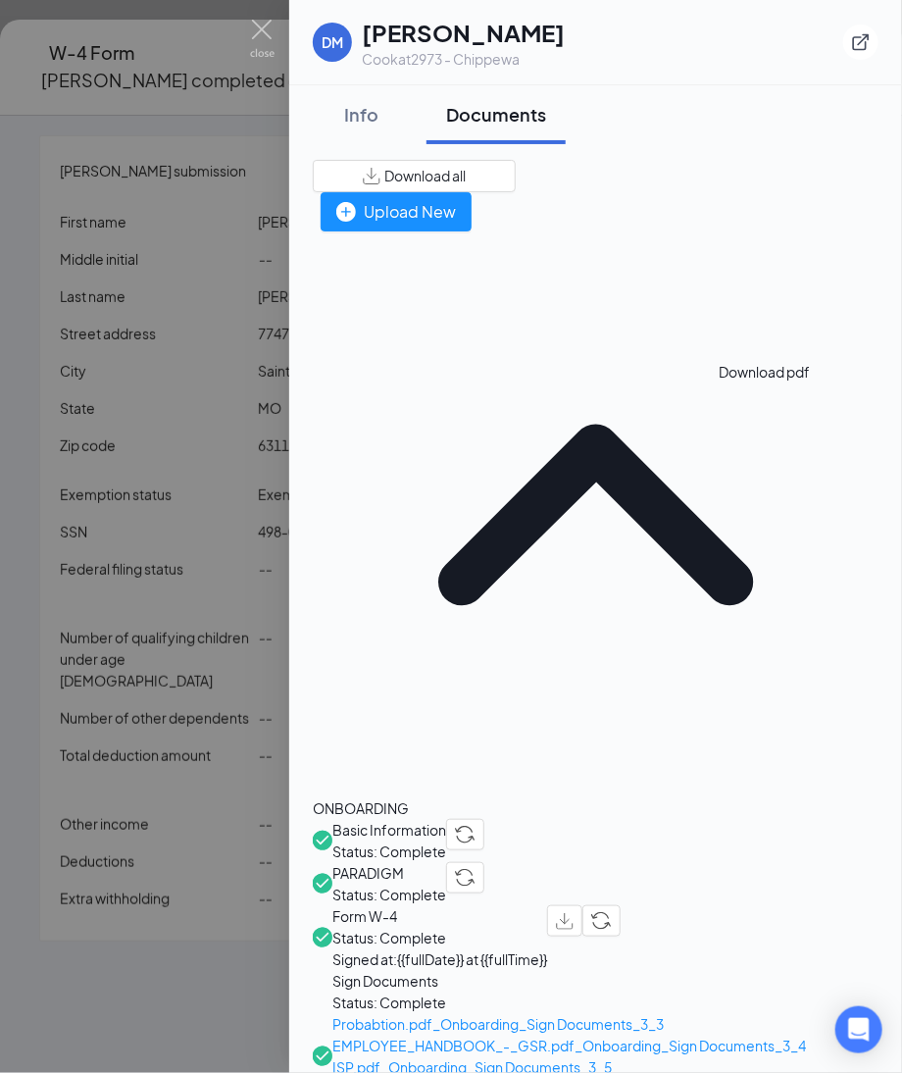
click at [574, 913] on img "button" at bounding box center [565, 921] width 18 height 17
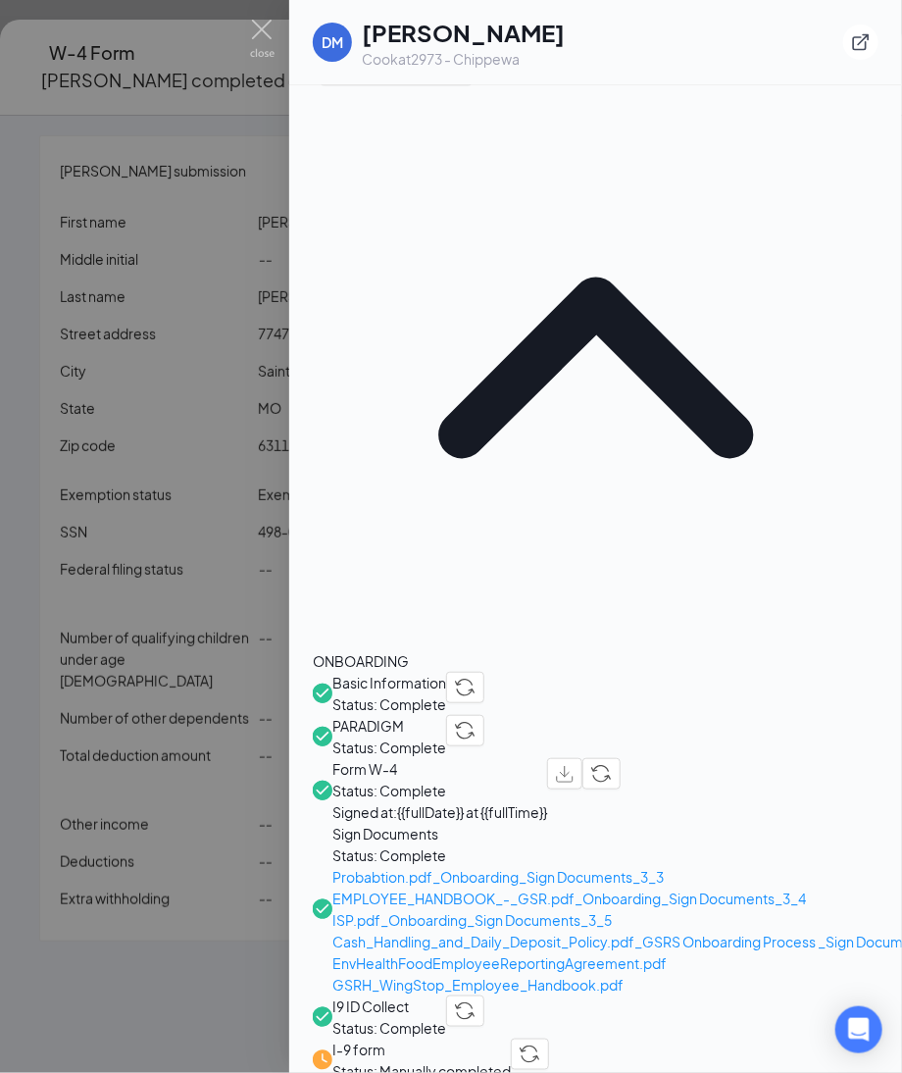
click at [461, 1072] on span "Direct Deposit Form" at bounding box center [396, 1093] width 128 height 22
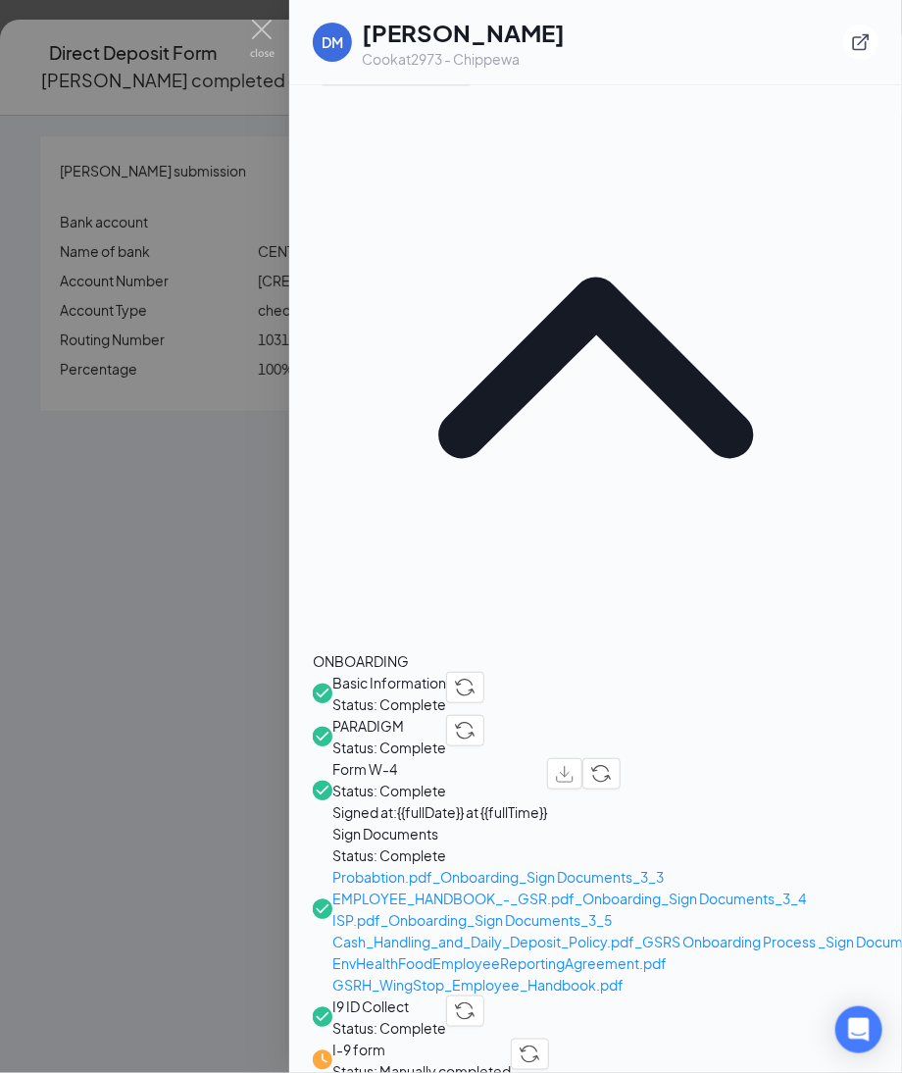
click at [155, 417] on div at bounding box center [451, 536] width 902 height 1073
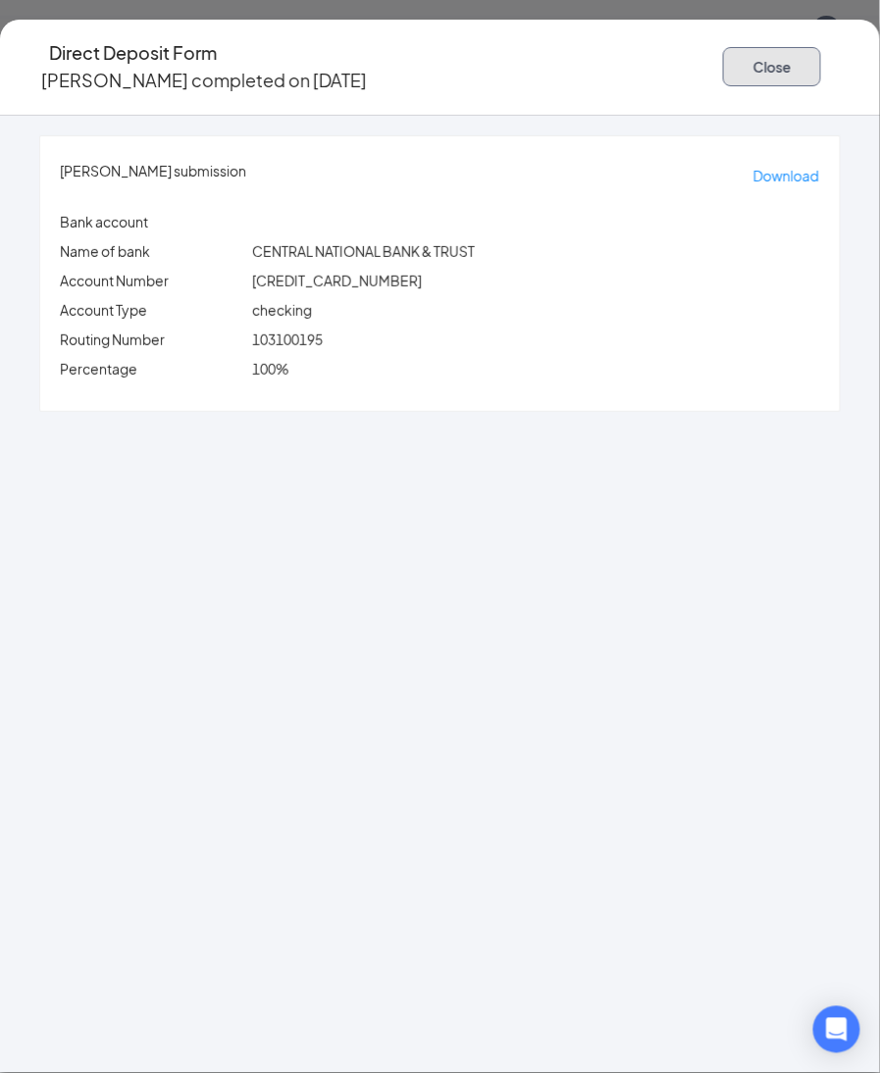
click at [723, 56] on button "Close" at bounding box center [772, 66] width 98 height 39
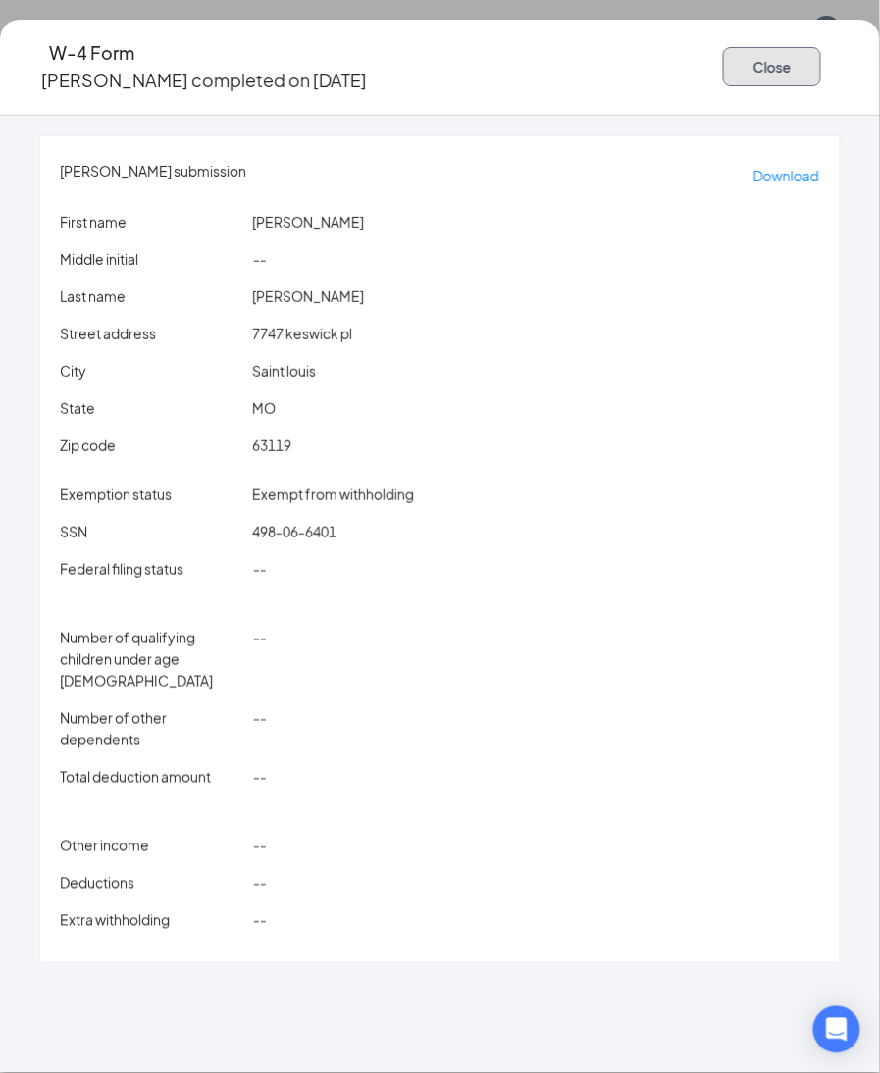
click at [723, 68] on button "Close" at bounding box center [772, 66] width 98 height 39
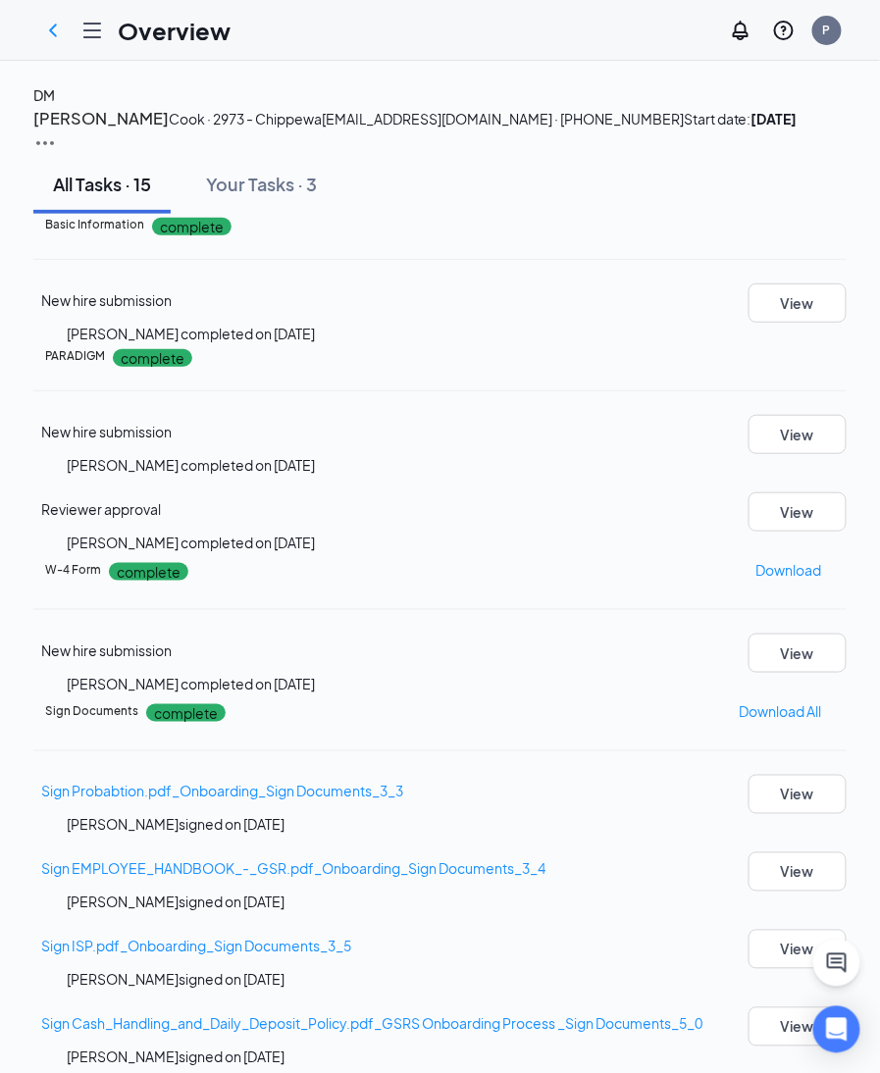
click at [55, 106] on h4 "DM" at bounding box center [44, 95] width 22 height 22
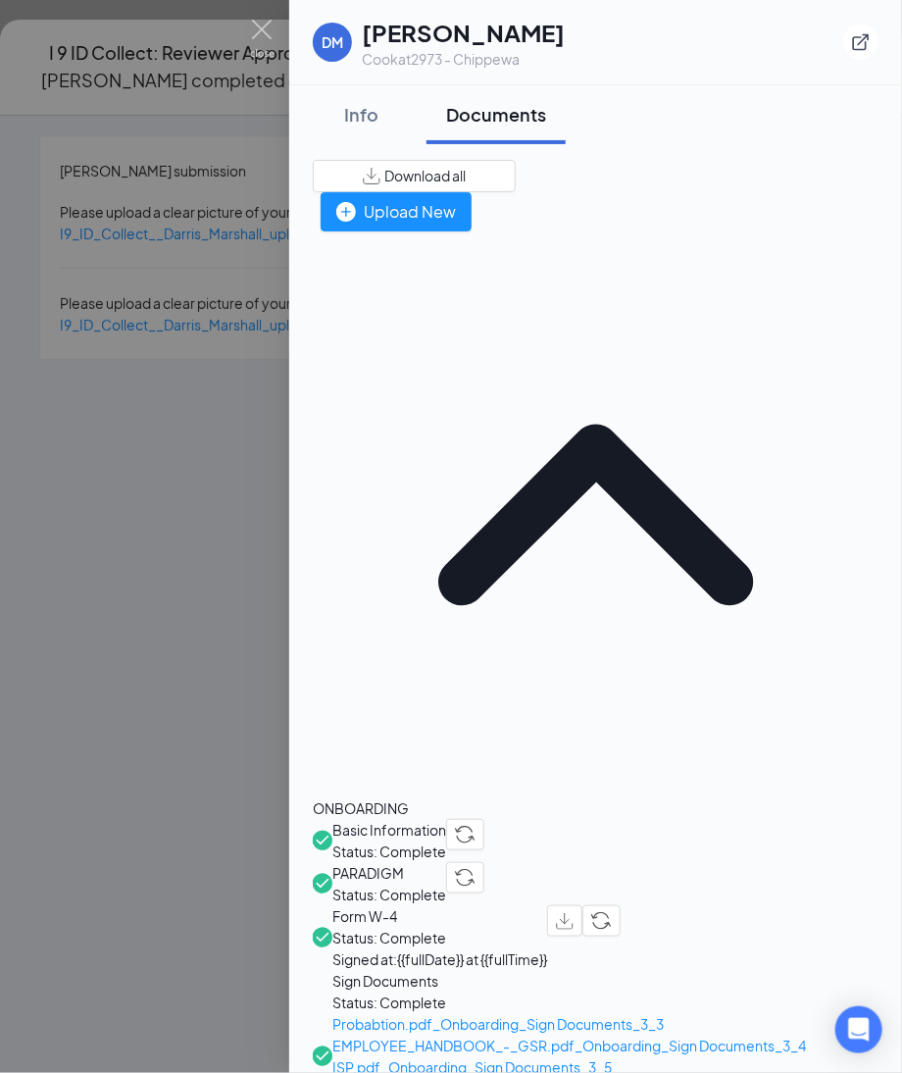
click at [204, 366] on div at bounding box center [451, 536] width 902 height 1073
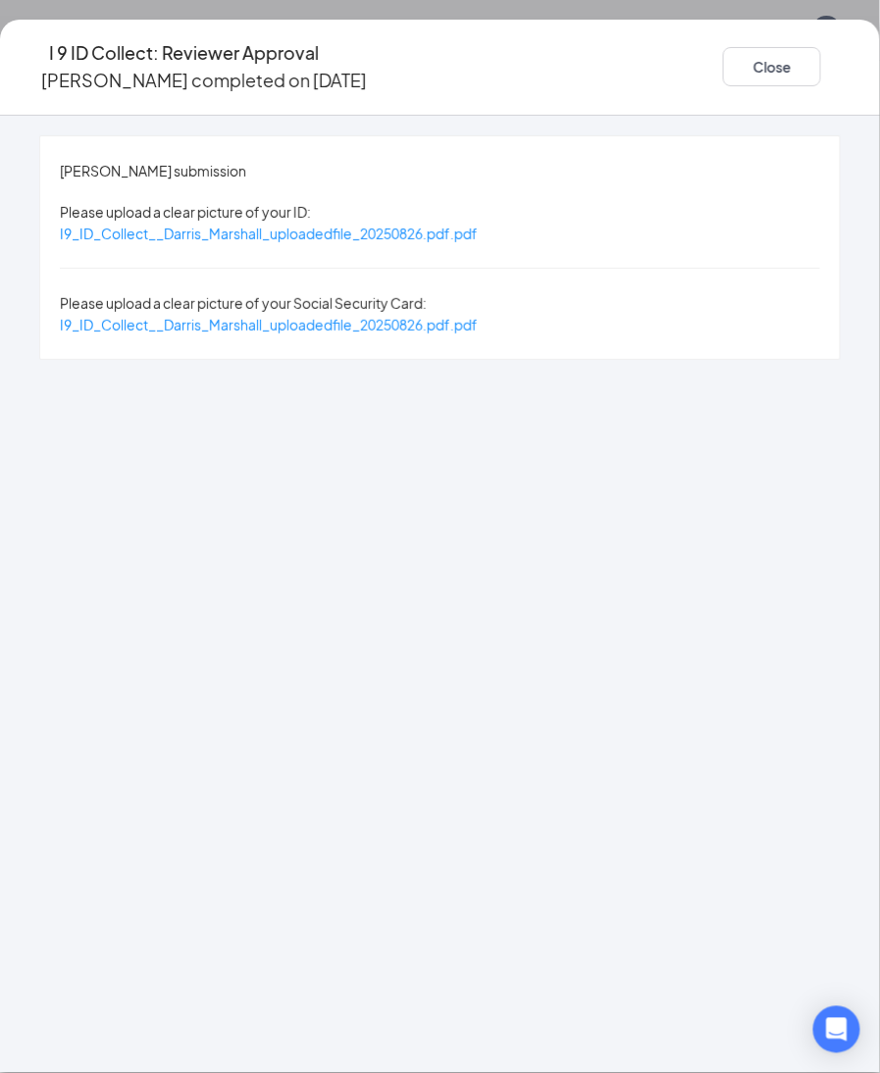
click at [322, 227] on div "Darris Marshall's submission Please upload a clear picture of your ID: I9_ID_Co…" at bounding box center [439, 247] width 799 height 223
click at [374, 305] on div "Darris Marshall's submission Please upload a clear picture of your ID: I9_ID_Co…" at bounding box center [439, 247] width 799 height 223
click at [374, 316] on span "I9_ID_Collect__Darris_Marshall_uploadedfile_20250826.pdf.pdf" at bounding box center [269, 325] width 418 height 18
click at [313, 225] on span "I9_ID_Collect__Darris_Marshall_uploadedfile_20250826.pdf.pdf" at bounding box center [269, 234] width 418 height 18
click at [723, 67] on button "Close" at bounding box center [772, 66] width 98 height 39
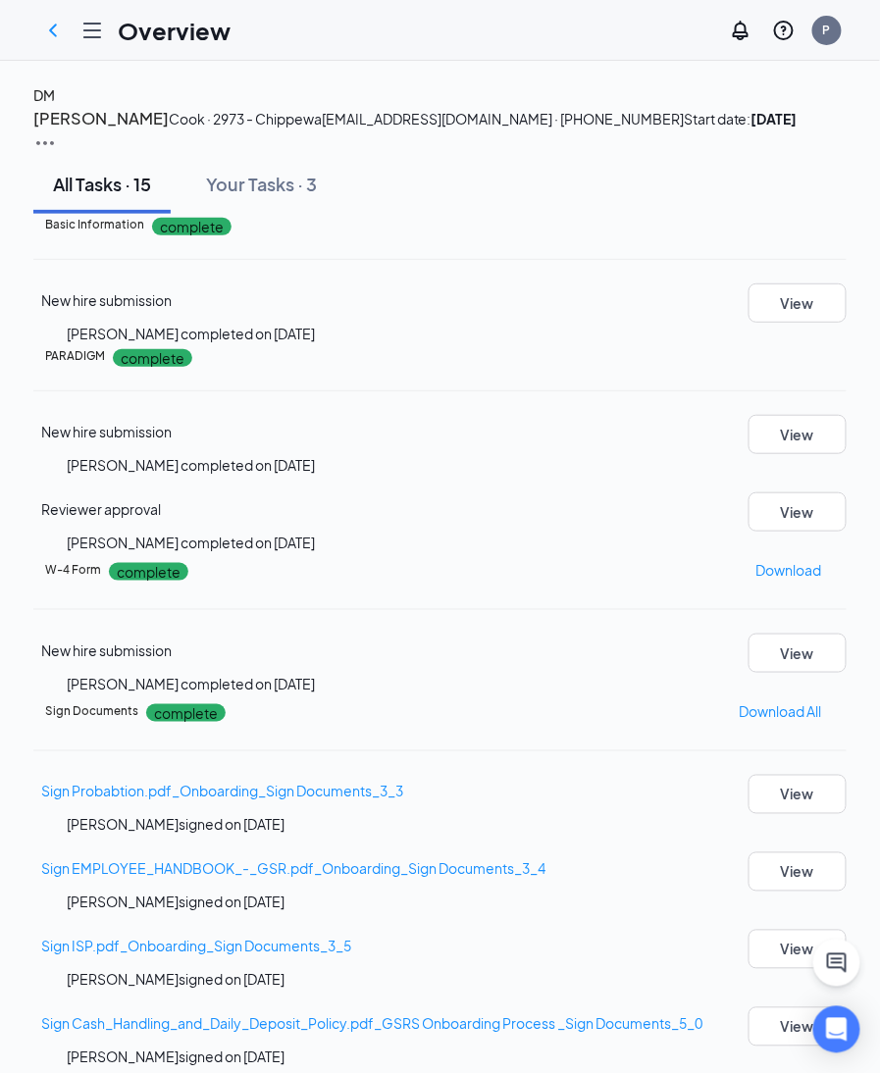
click at [55, 106] on div "DM" at bounding box center [44, 95] width 22 height 22
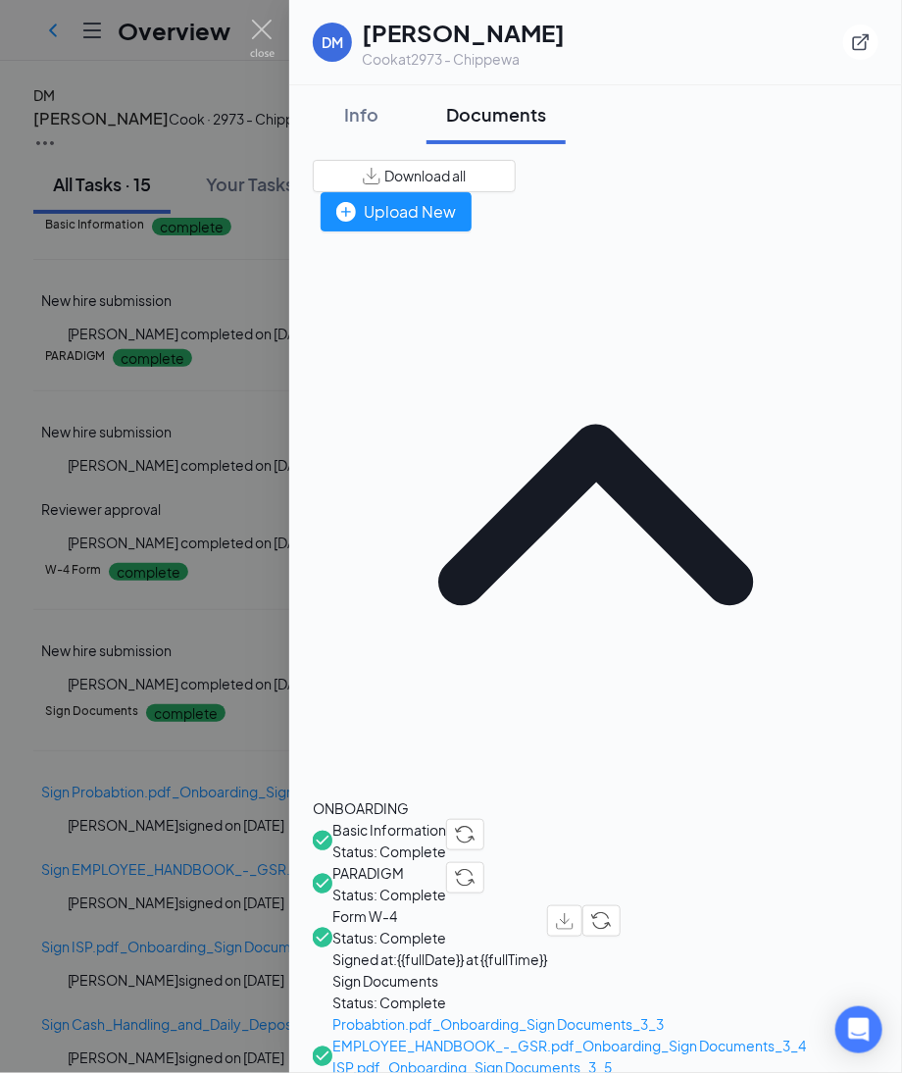
click at [466, 178] on span "Download all" at bounding box center [424, 176] width 81 height 21
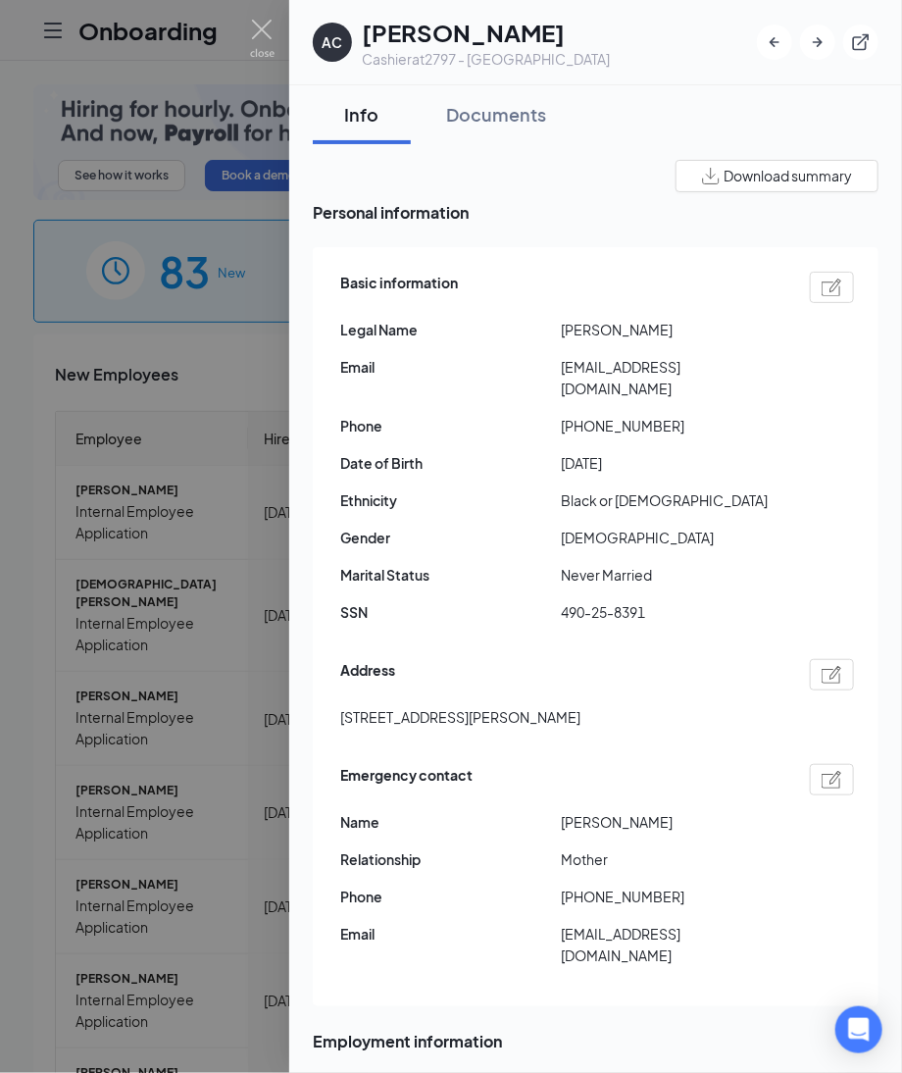
click at [822, 289] on img at bounding box center [832, 288] width 21 height 18
type input "2007-02-07"
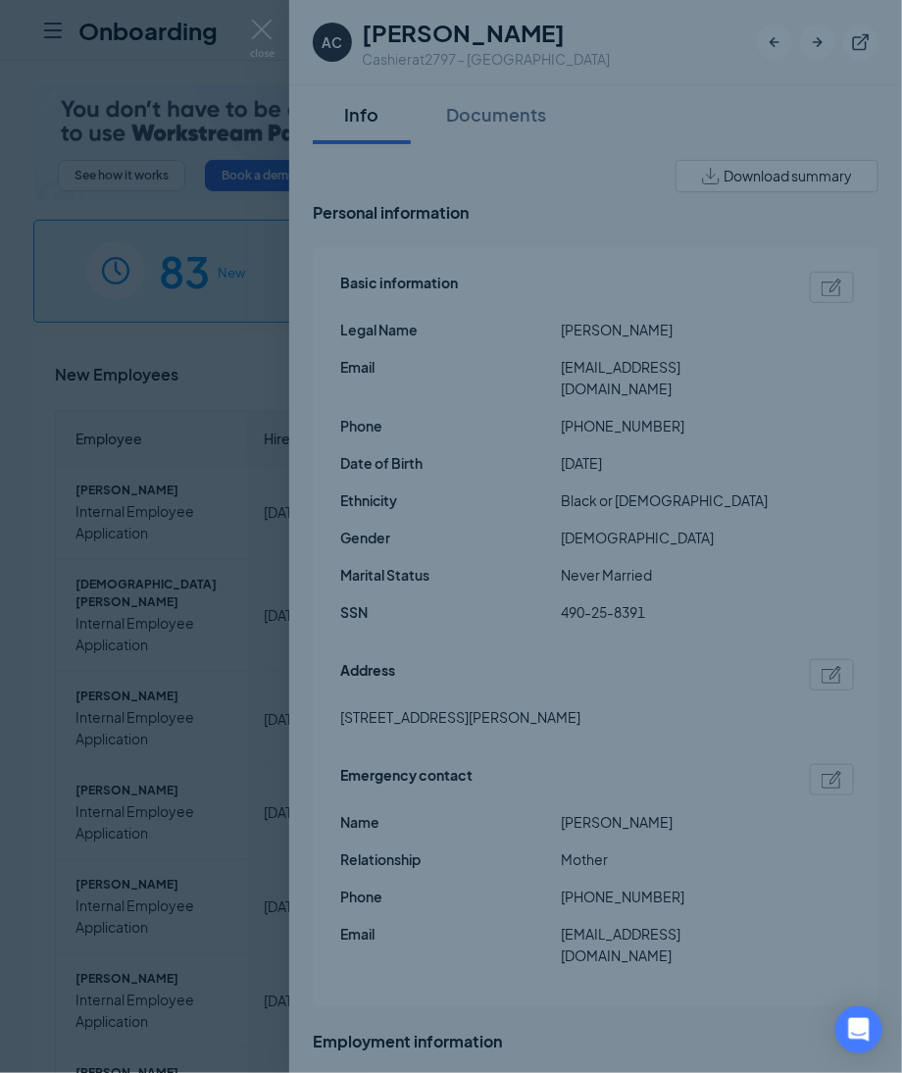
type input "(314) 943-3635"
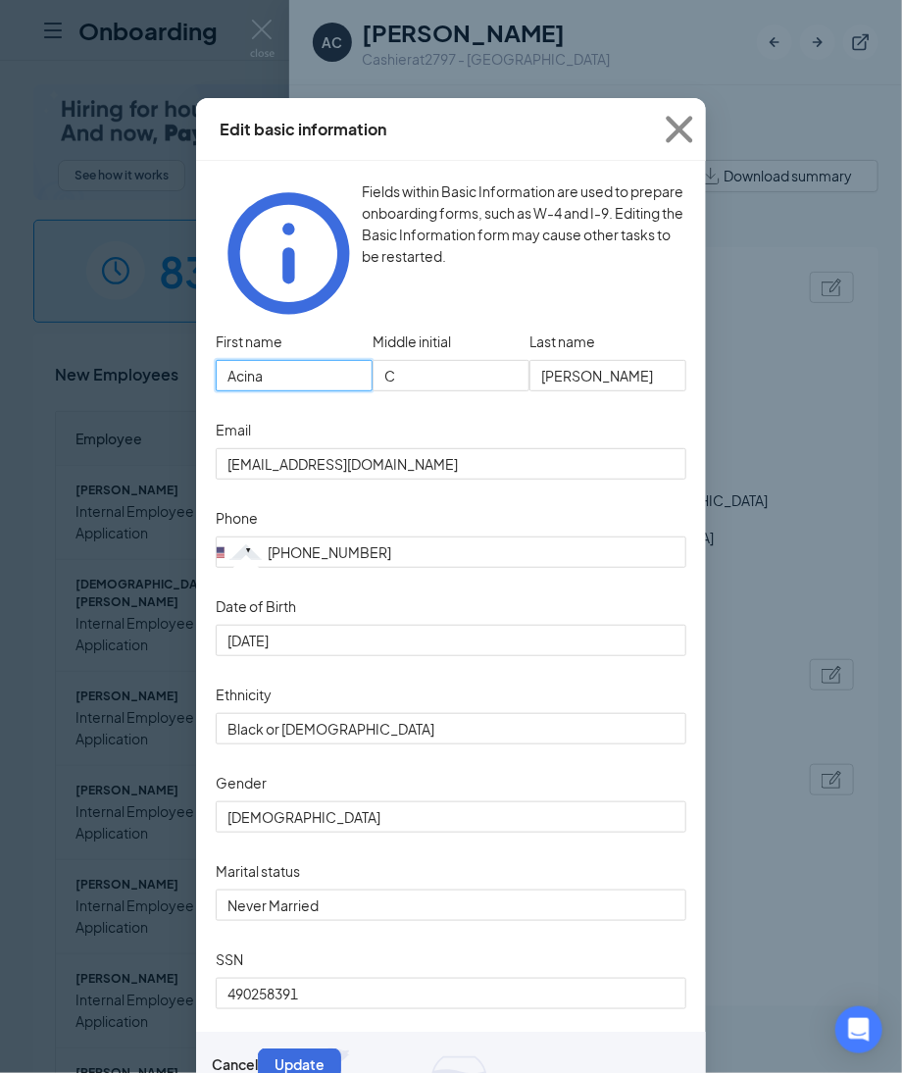
drag, startPoint x: 319, startPoint y: 336, endPoint x: -251, endPoint y: 281, distance: 572.5
click at [0, 281] on html "Onboarding P See how it works Book a demo 83 New 1154 In progress 18684 Complet…" at bounding box center [451, 536] width 902 height 1073
drag, startPoint x: 619, startPoint y: 344, endPoint x: 279, endPoint y: 315, distance: 341.6
click at [279, 327] on div "First name Acina Middle initial C Last name Whitley" at bounding box center [451, 371] width 471 height 88
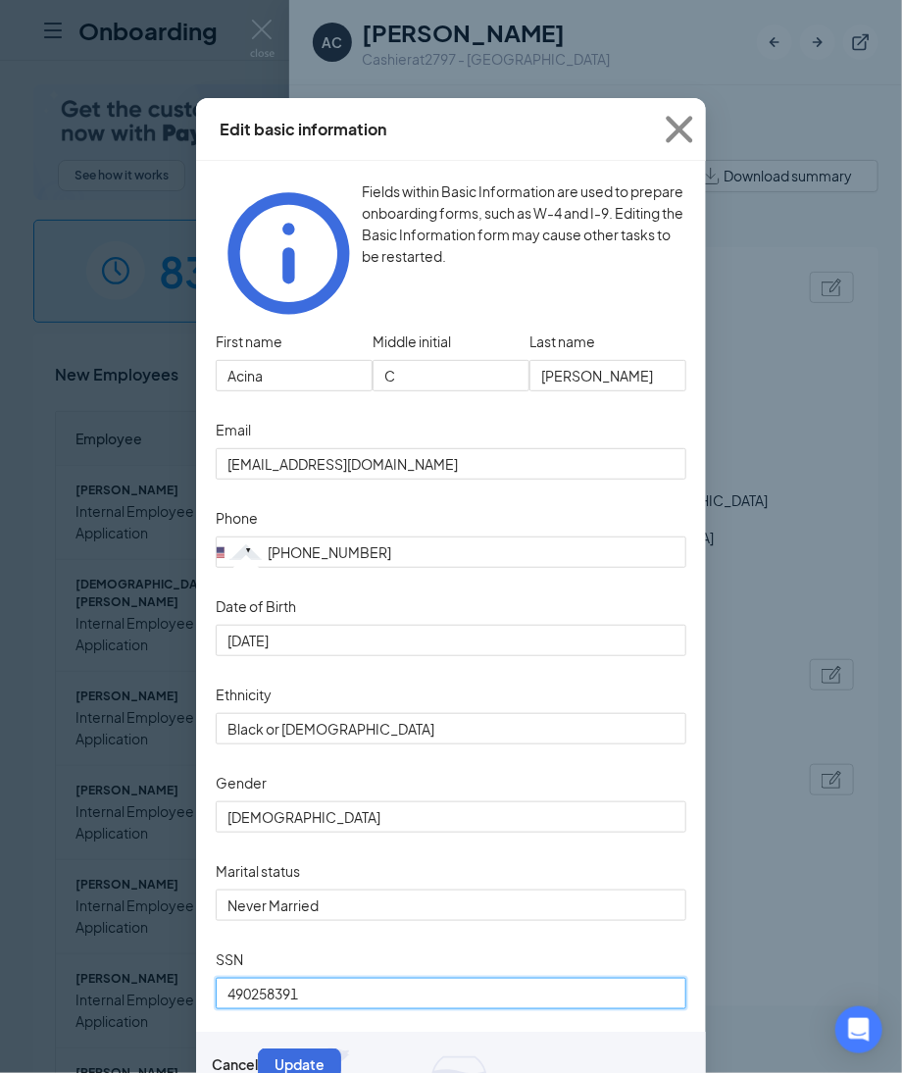
click at [333, 988] on input "490258391" at bounding box center [451, 993] width 471 height 31
click at [19, 971] on div "Edit basic information Fields within Basic Information are used to prepare onbo…" at bounding box center [451, 536] width 902 height 1073
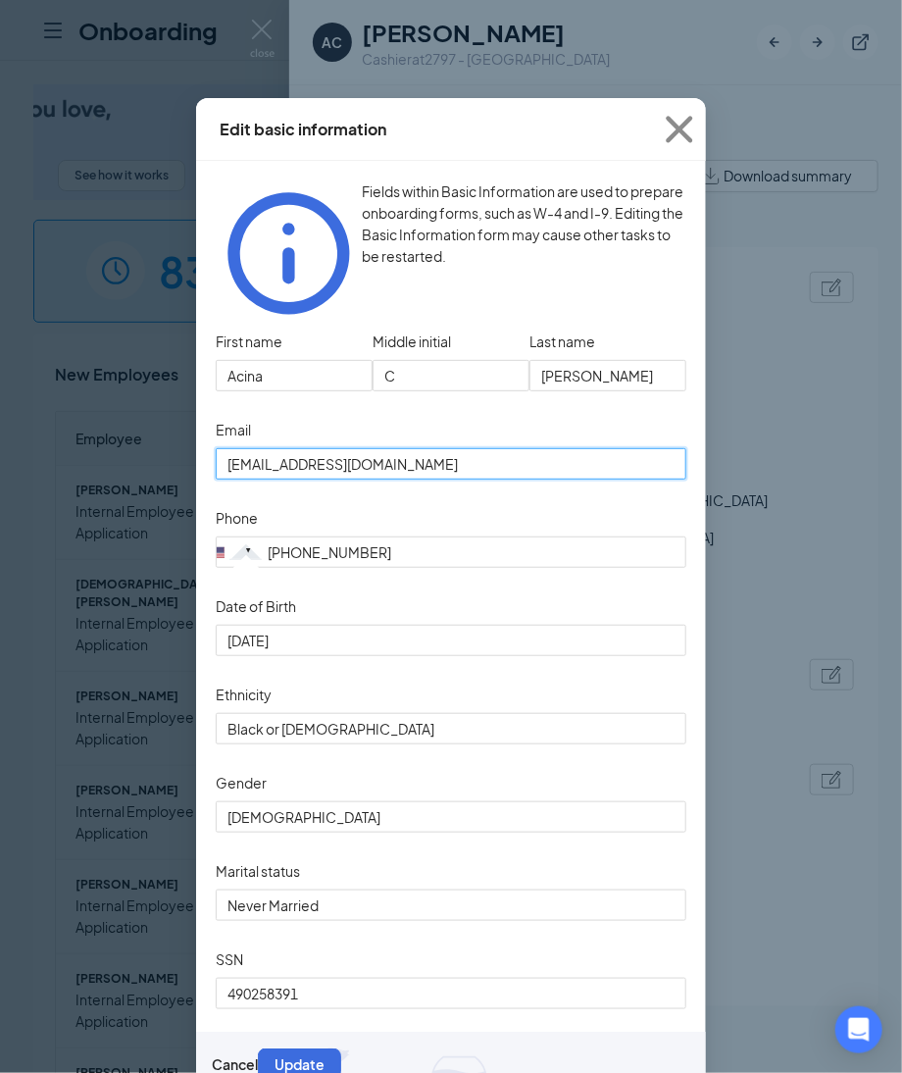
drag, startPoint x: 445, startPoint y: 436, endPoint x: 22, endPoint y: 425, distance: 423.8
click at [22, 425] on div "Edit basic information Fields within Basic Information are used to prepare onbo…" at bounding box center [451, 536] width 902 height 1073
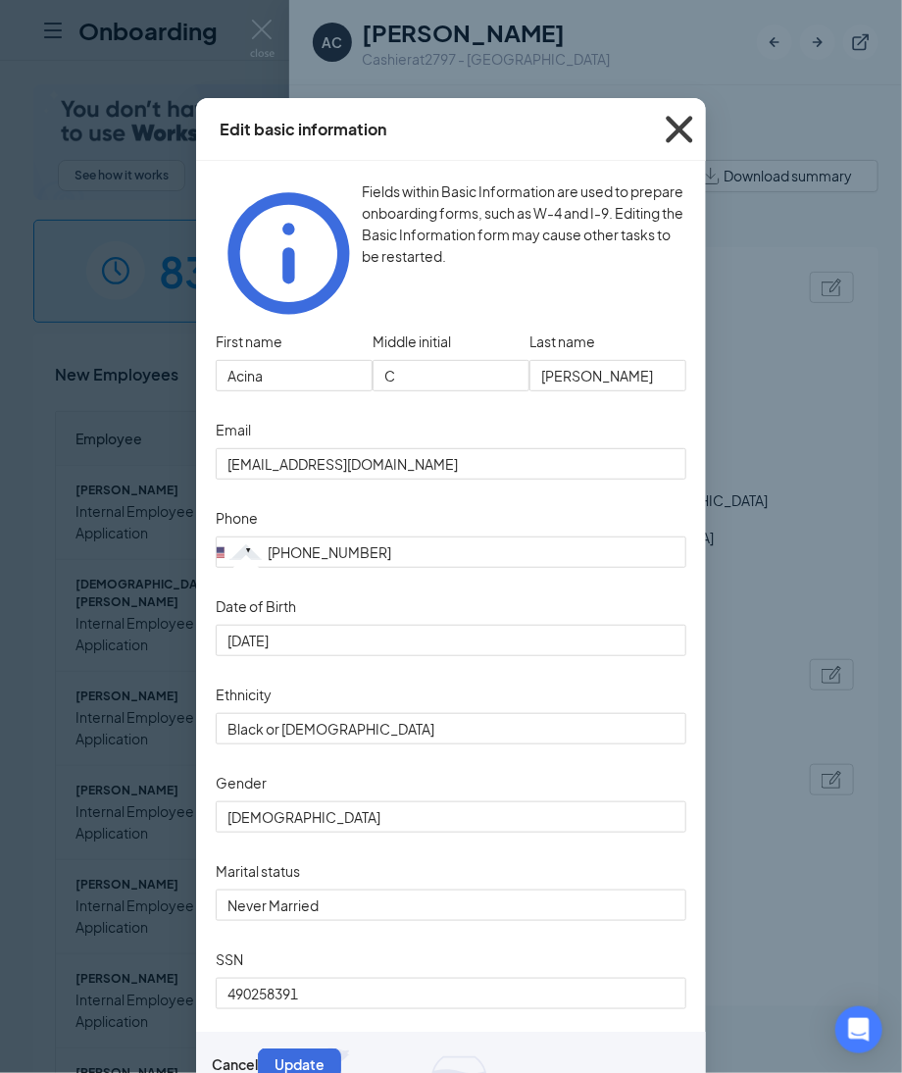
click at [669, 126] on icon "Cross" at bounding box center [679, 129] width 53 height 53
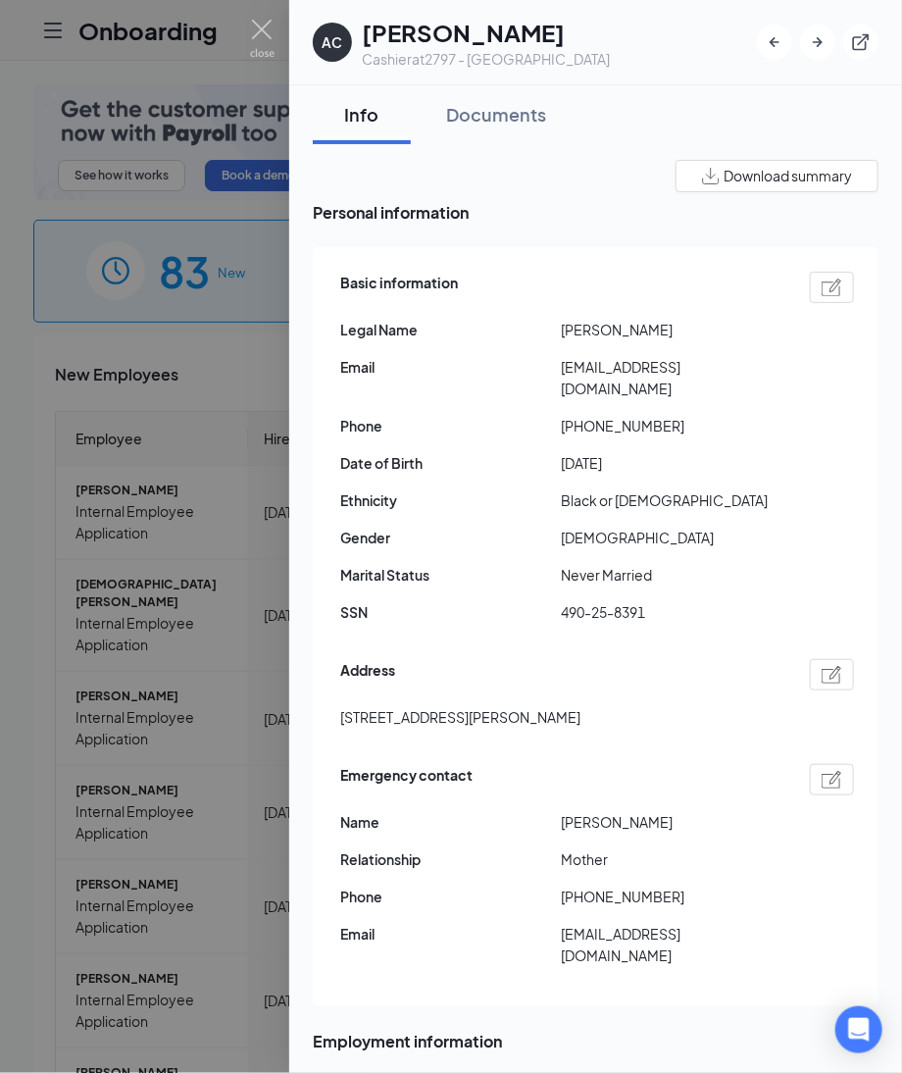
click at [822, 666] on img at bounding box center [832, 675] width 21 height 18
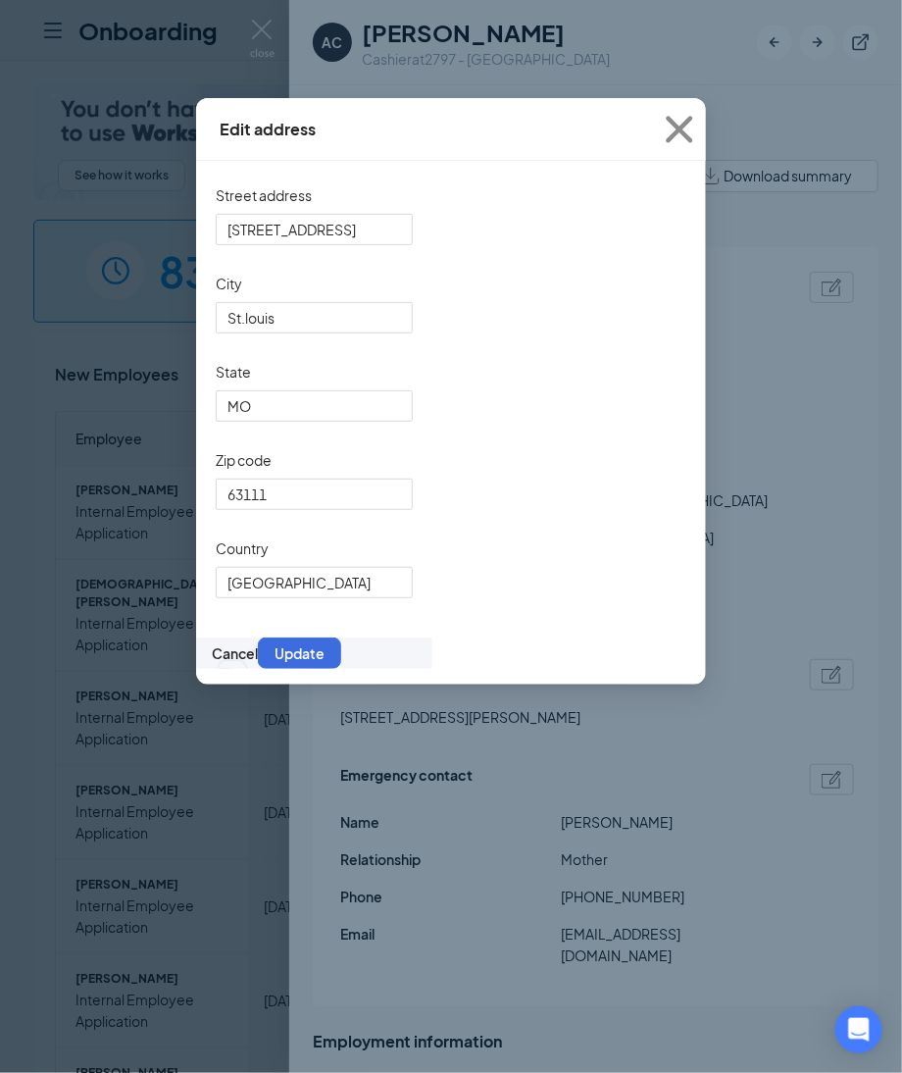
click at [369, 188] on div "Street address" at bounding box center [314, 196] width 197 height 33
click at [401, 235] on input "3220 delor street" at bounding box center [314, 229] width 197 height 31
drag, startPoint x: 402, startPoint y: 235, endPoint x: -152, endPoint y: 211, distance: 554.7
click at [0, 211] on html "Onboarding P See how it works Book a demo 83 New 1154 In progress 18684 Complet…" at bounding box center [451, 536] width 902 height 1073
click at [687, 126] on icon "Cross" at bounding box center [679, 129] width 53 height 53
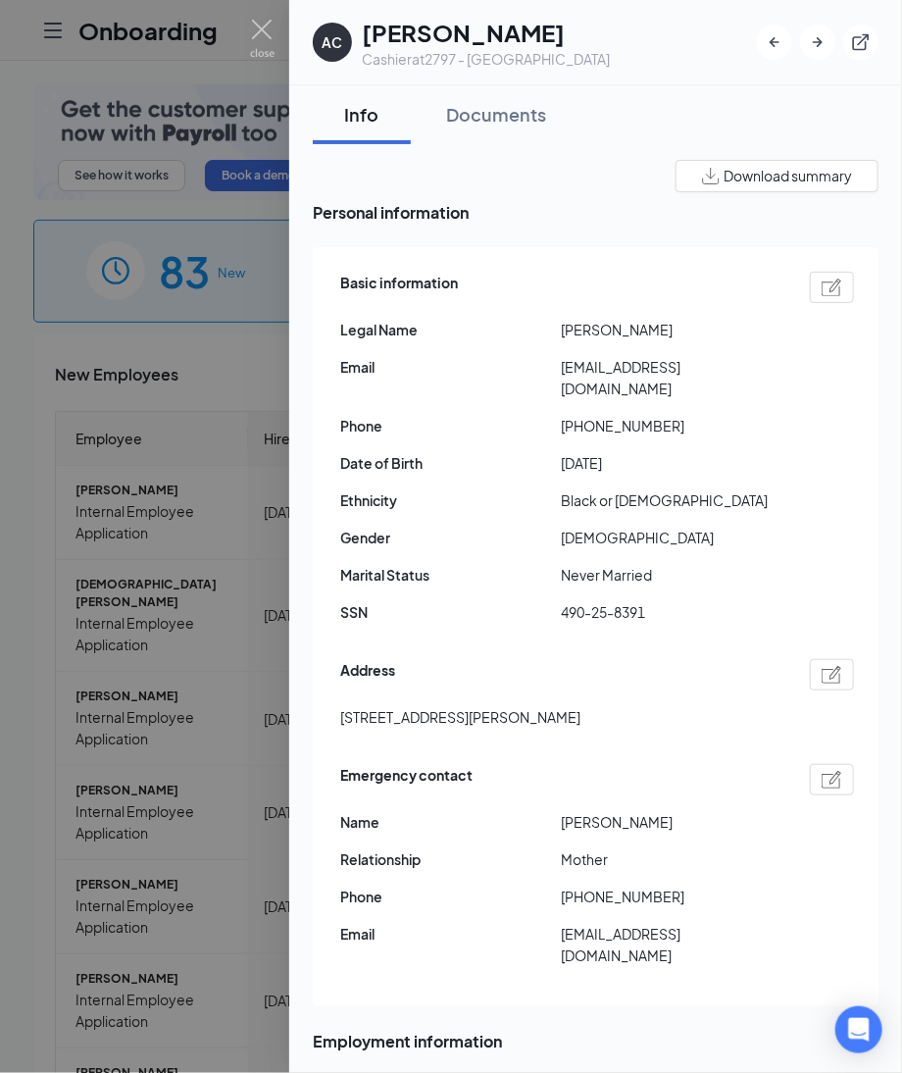
click at [822, 293] on img at bounding box center [832, 288] width 21 height 18
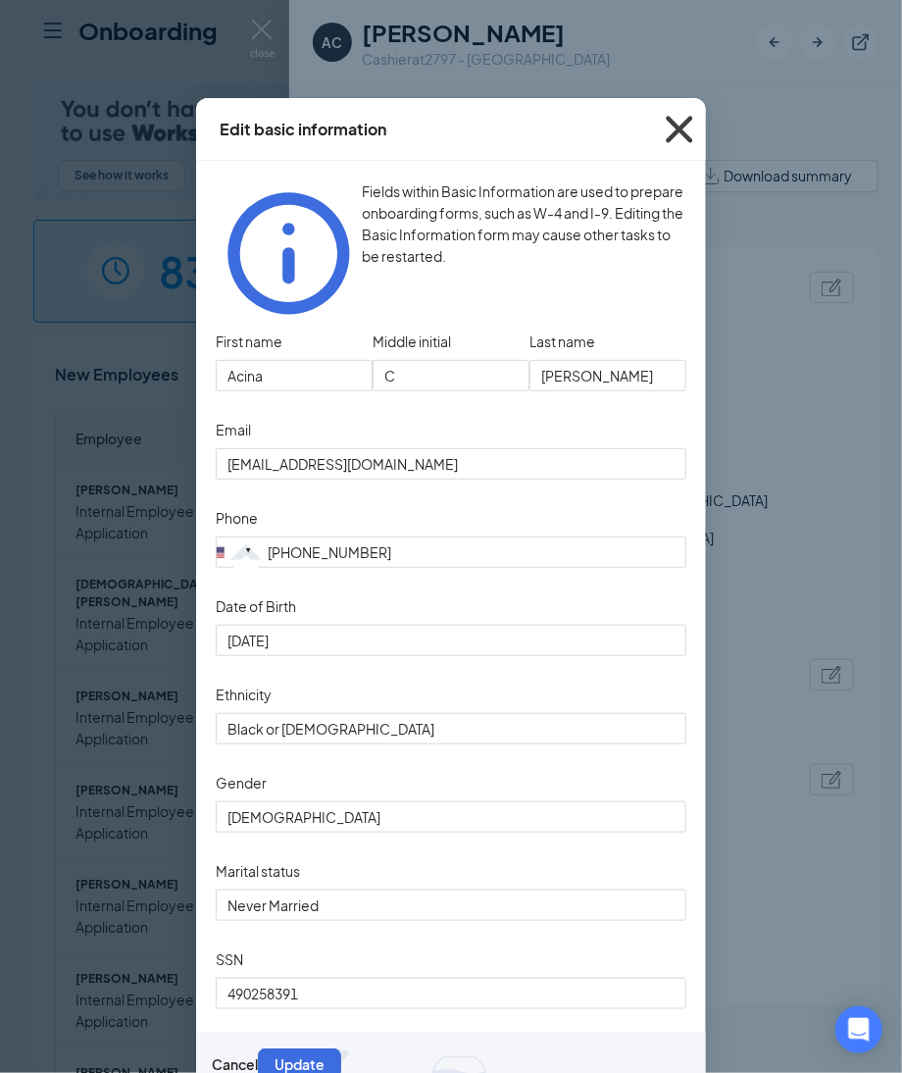
click at [673, 126] on icon "Cross" at bounding box center [679, 129] width 26 height 26
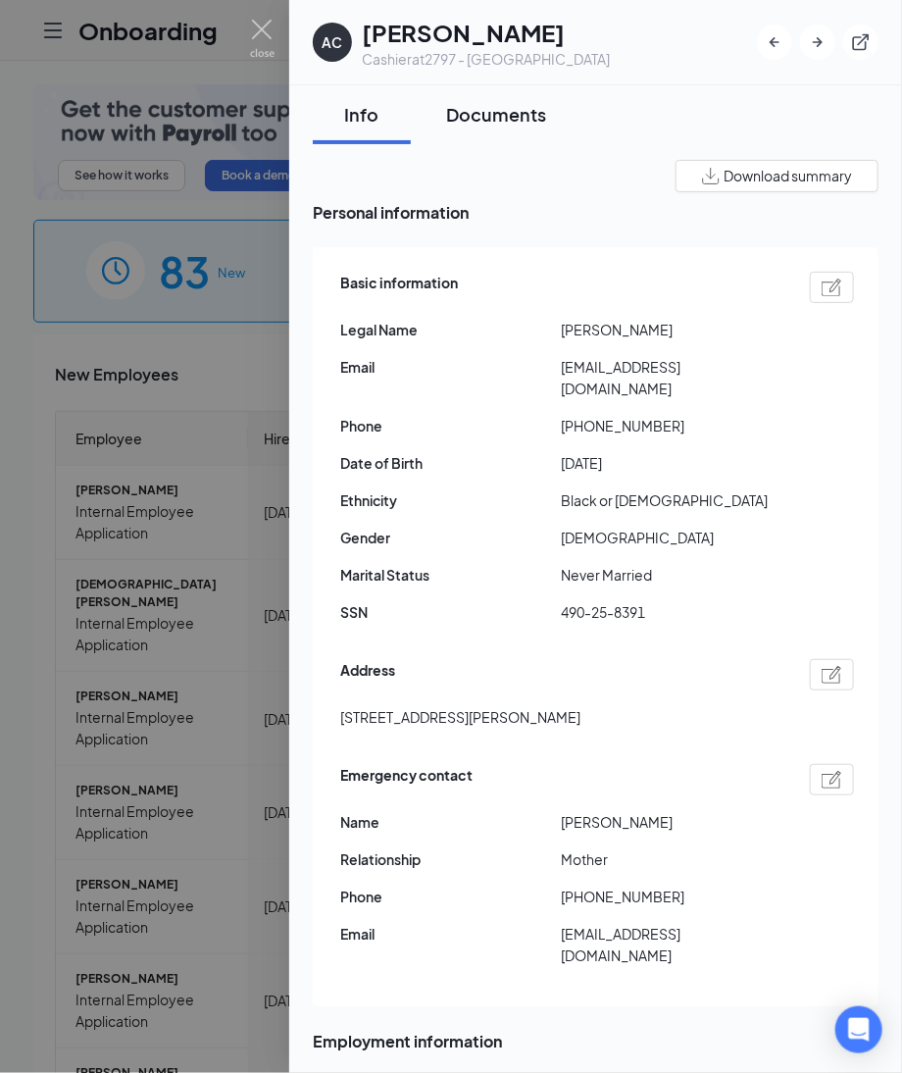
click at [490, 126] on div "Documents" at bounding box center [496, 114] width 100 height 25
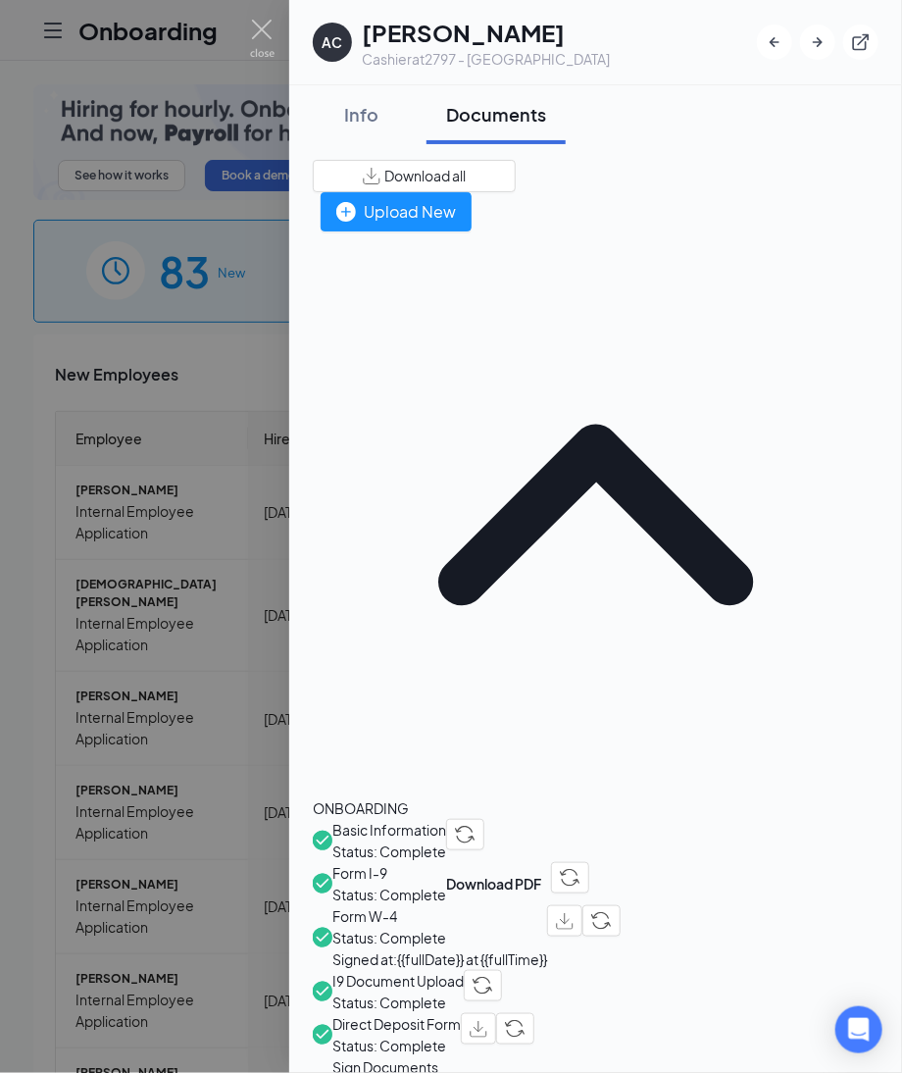
click at [439, 1013] on span "Direct Deposit Form" at bounding box center [396, 1024] width 128 height 22
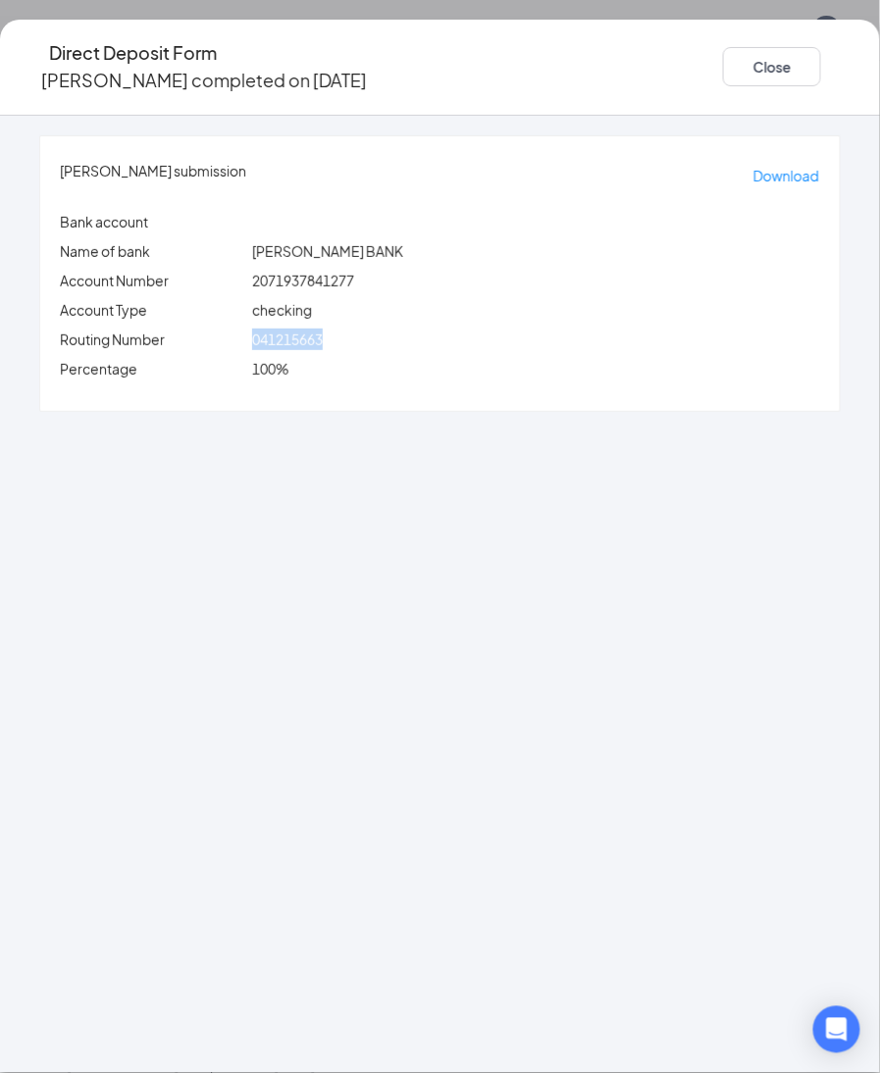
drag, startPoint x: 296, startPoint y: 318, endPoint x: 386, endPoint y: 311, distance: 90.5
click at [386, 329] on div "041215663" at bounding box center [536, 340] width 576 height 22
copy span "041215663"
drag, startPoint x: 301, startPoint y: 268, endPoint x: 503, endPoint y: 262, distance: 202.1
click at [503, 270] on div "2071937841277" at bounding box center [536, 281] width 576 height 22
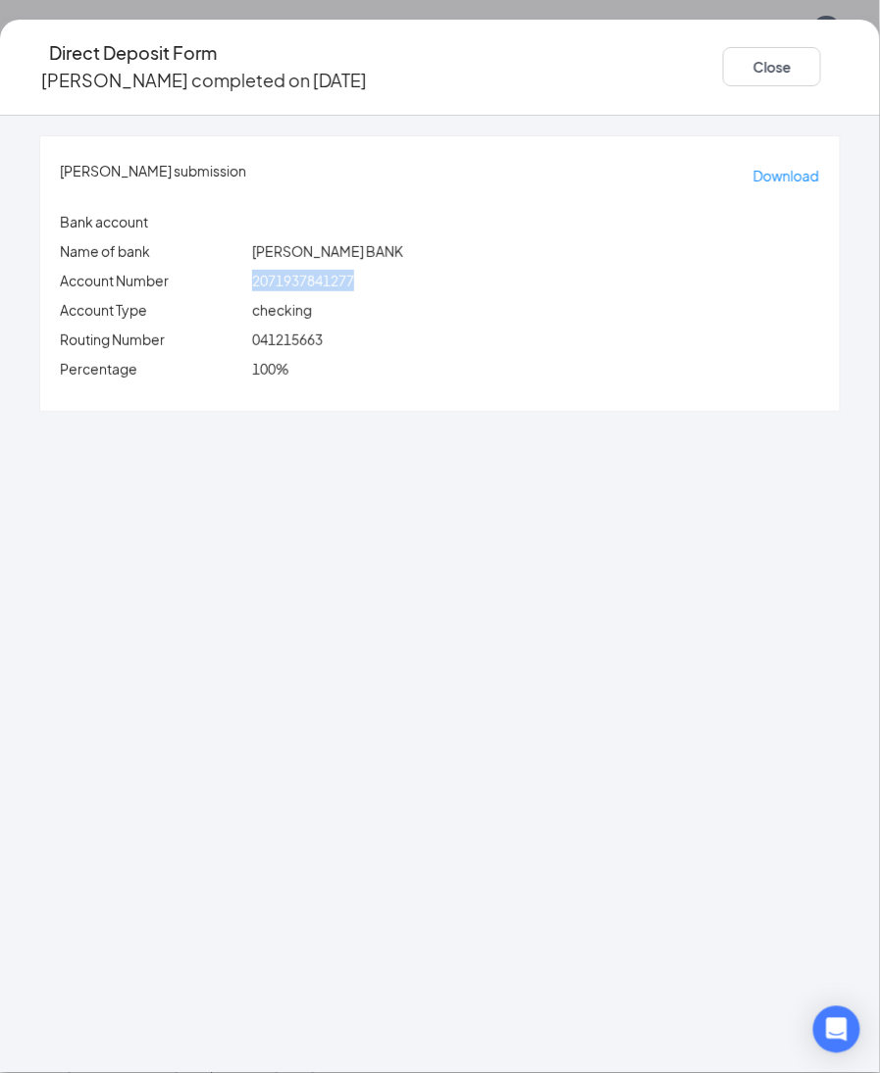
copy span "2071937841277"
click at [723, 56] on button "Close" at bounding box center [772, 66] width 98 height 39
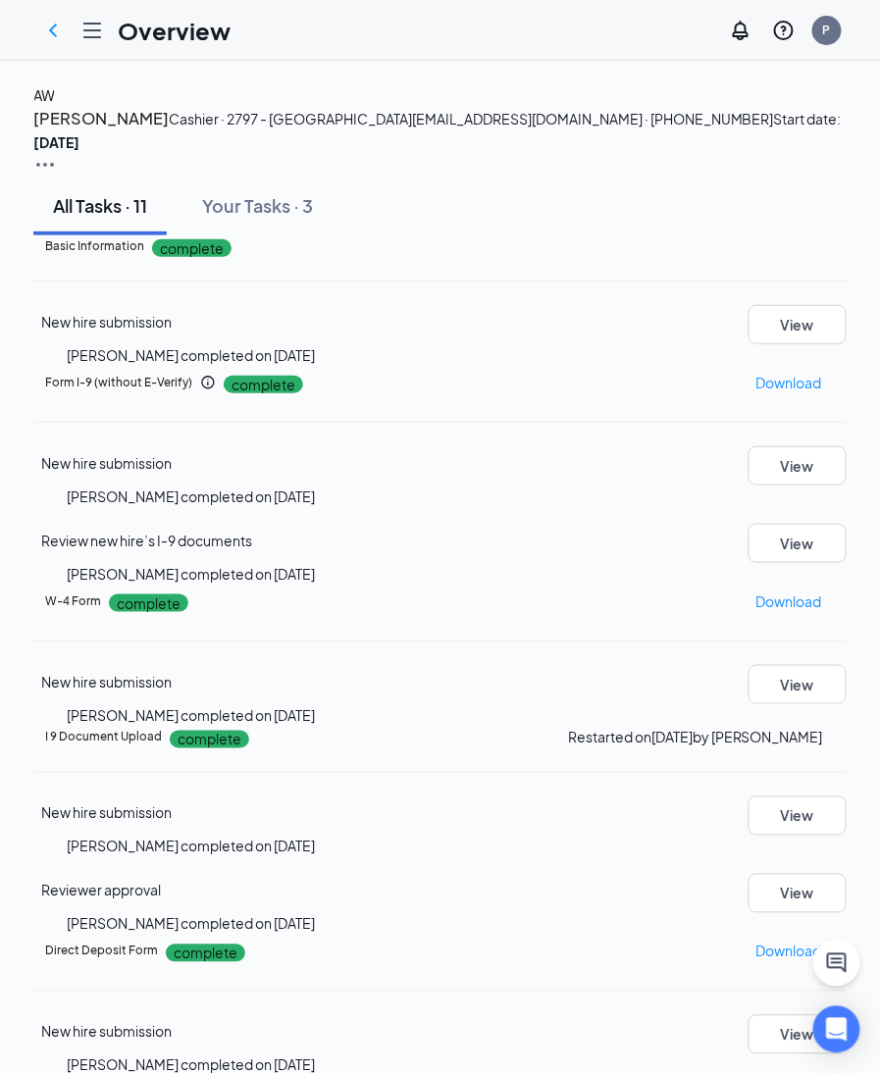
click at [55, 106] on div "AW" at bounding box center [44, 95] width 22 height 22
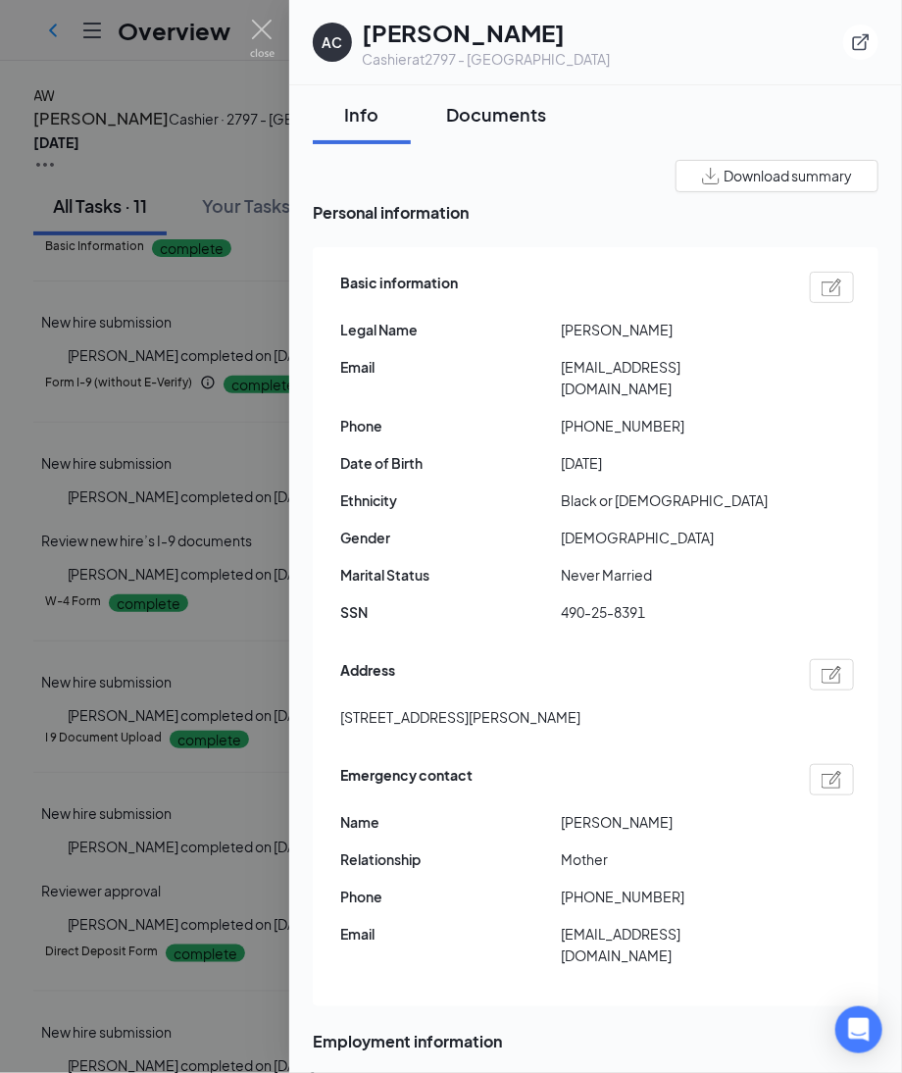
click at [503, 115] on div "Documents" at bounding box center [496, 114] width 100 height 25
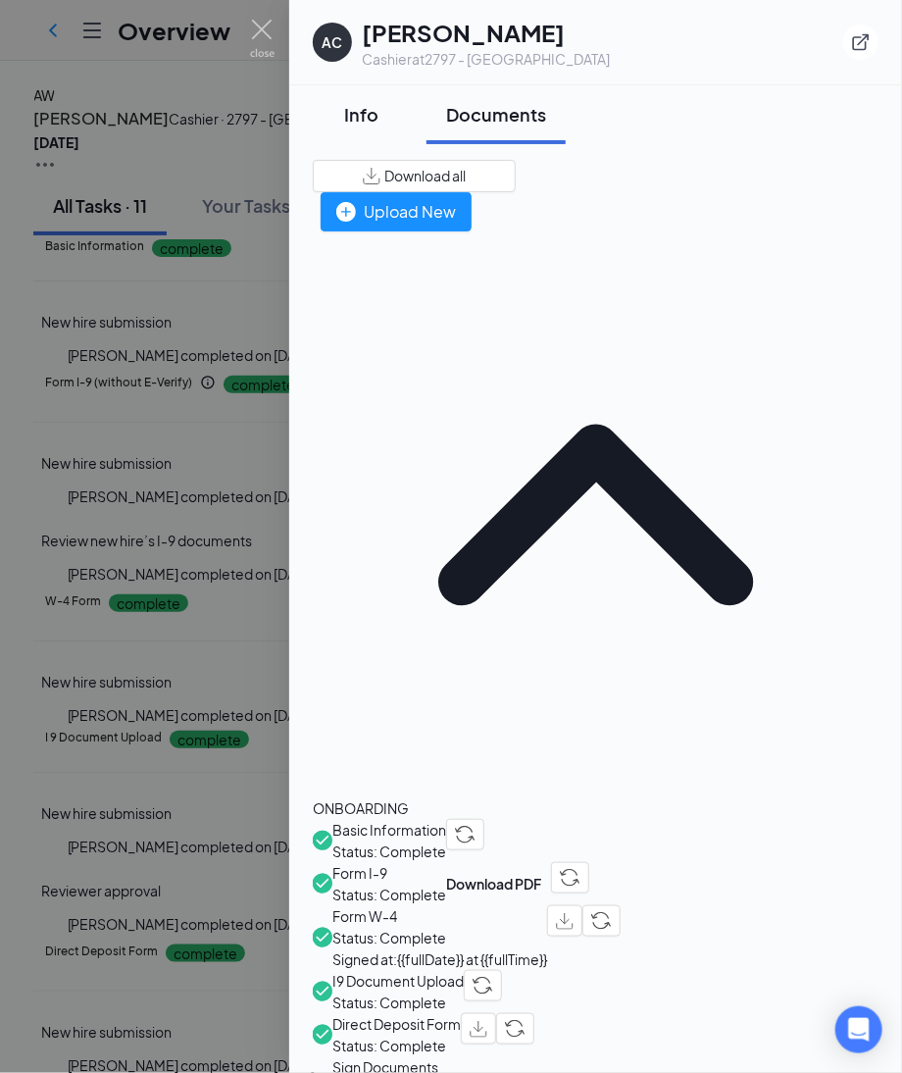
click at [351, 134] on button "Info" at bounding box center [362, 114] width 98 height 59
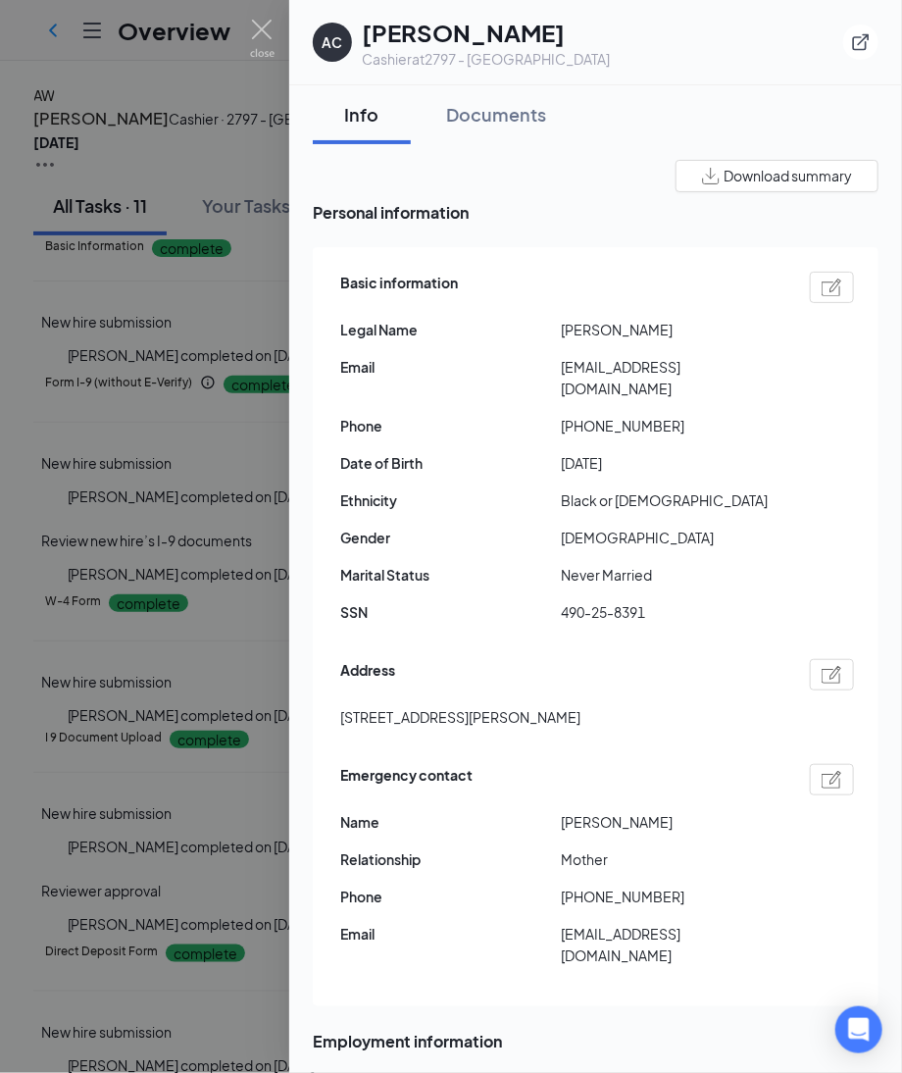
click at [356, 123] on div "Info" at bounding box center [361, 114] width 59 height 25
click at [497, 120] on div "Documents" at bounding box center [496, 114] width 100 height 25
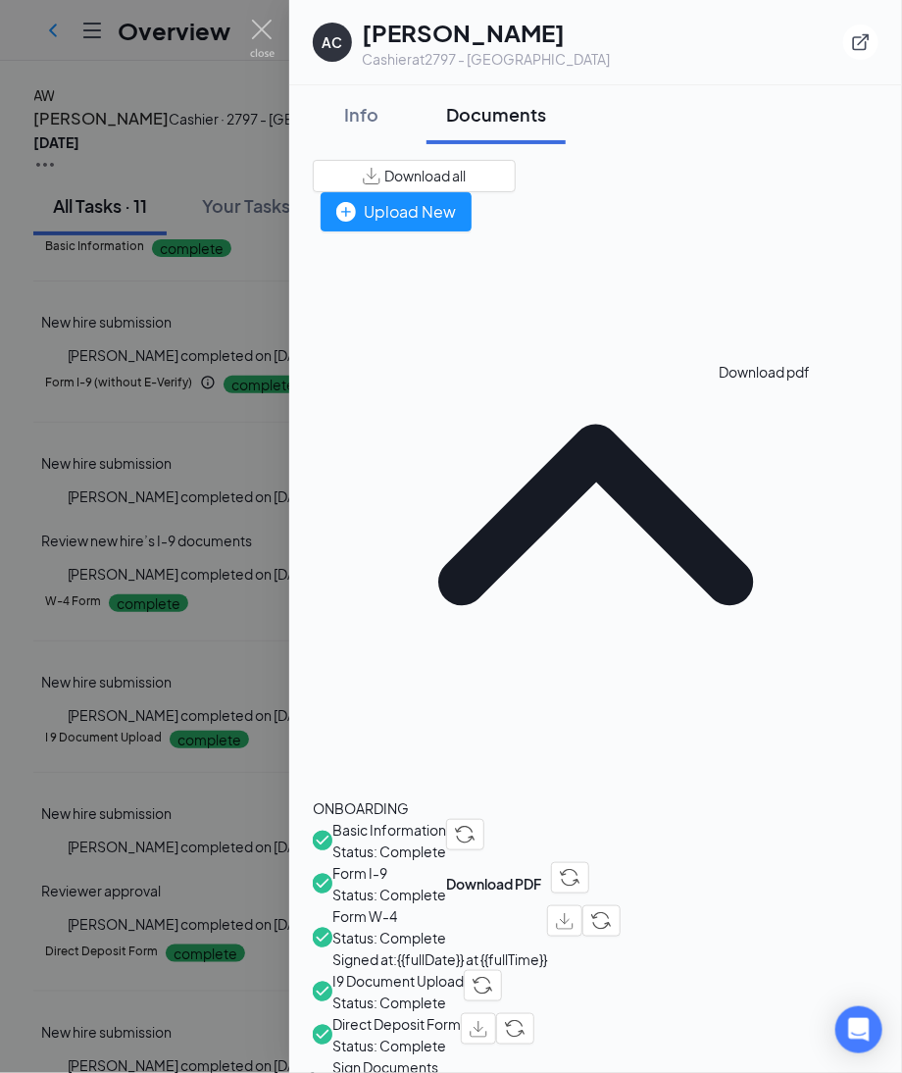
click at [574, 913] on img "button" at bounding box center [565, 921] width 18 height 17
click at [349, 117] on div "Info" at bounding box center [361, 114] width 59 height 25
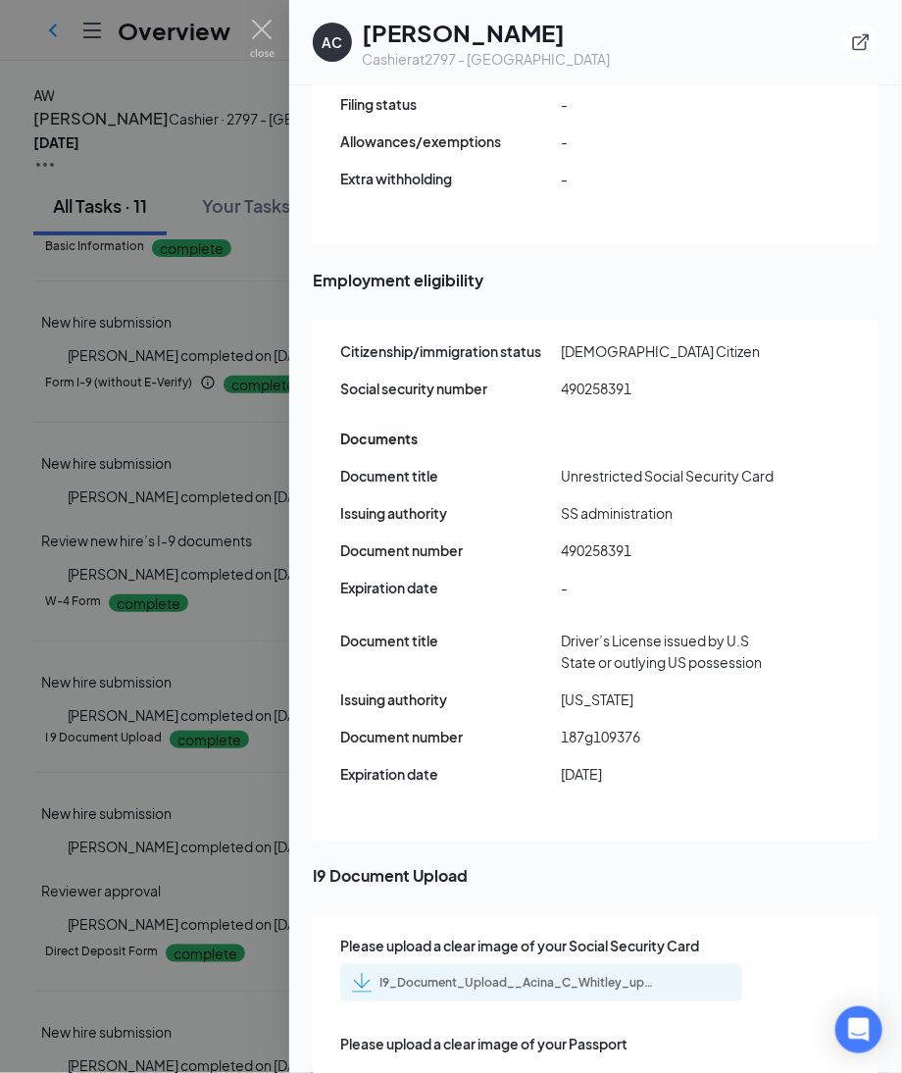
scroll to position [2572, 0]
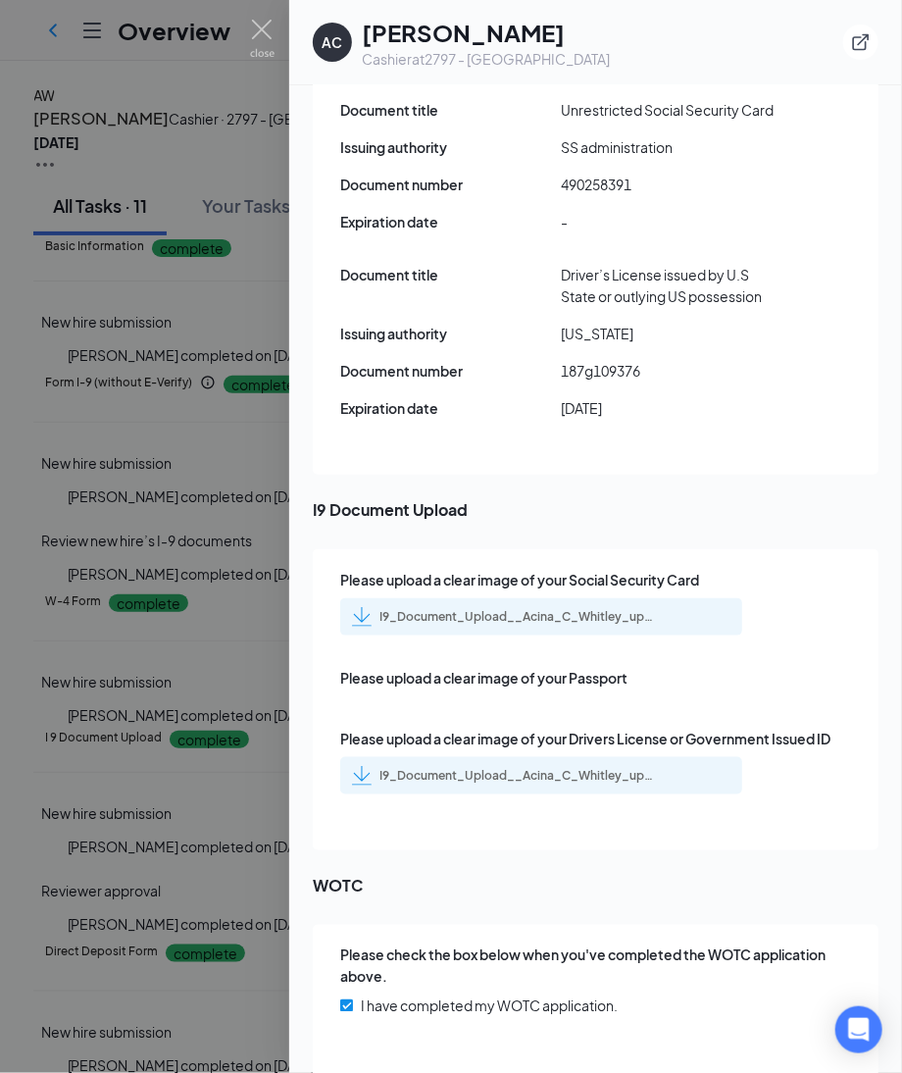
click at [503, 598] on div "I9_Document_Upload__Acina_C_Whitley_uploadedfile_20250802.pdf.pdf" at bounding box center [541, 616] width 402 height 37
click at [496, 609] on div "I9_Document_Upload__Acina_C_Whitley_uploadedfile_20250802.pdf.pdf" at bounding box center [517, 617] width 275 height 16
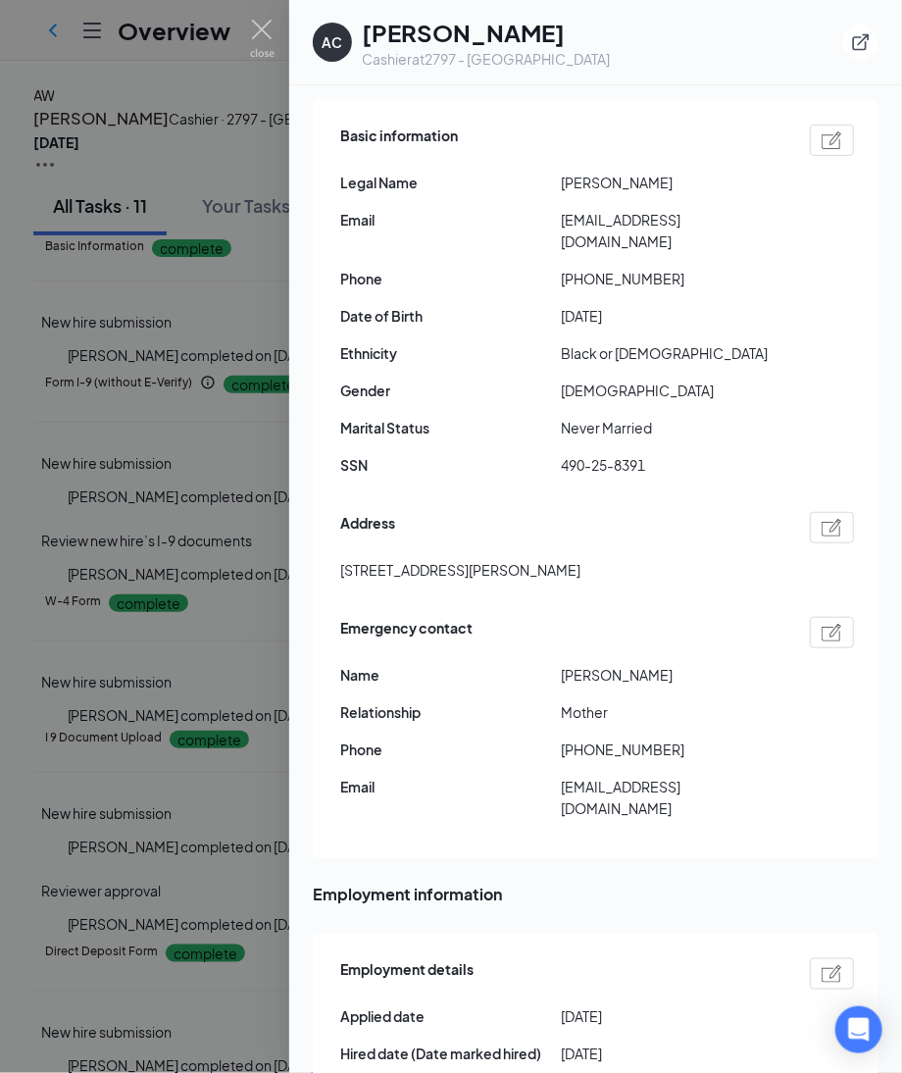
scroll to position [0, 0]
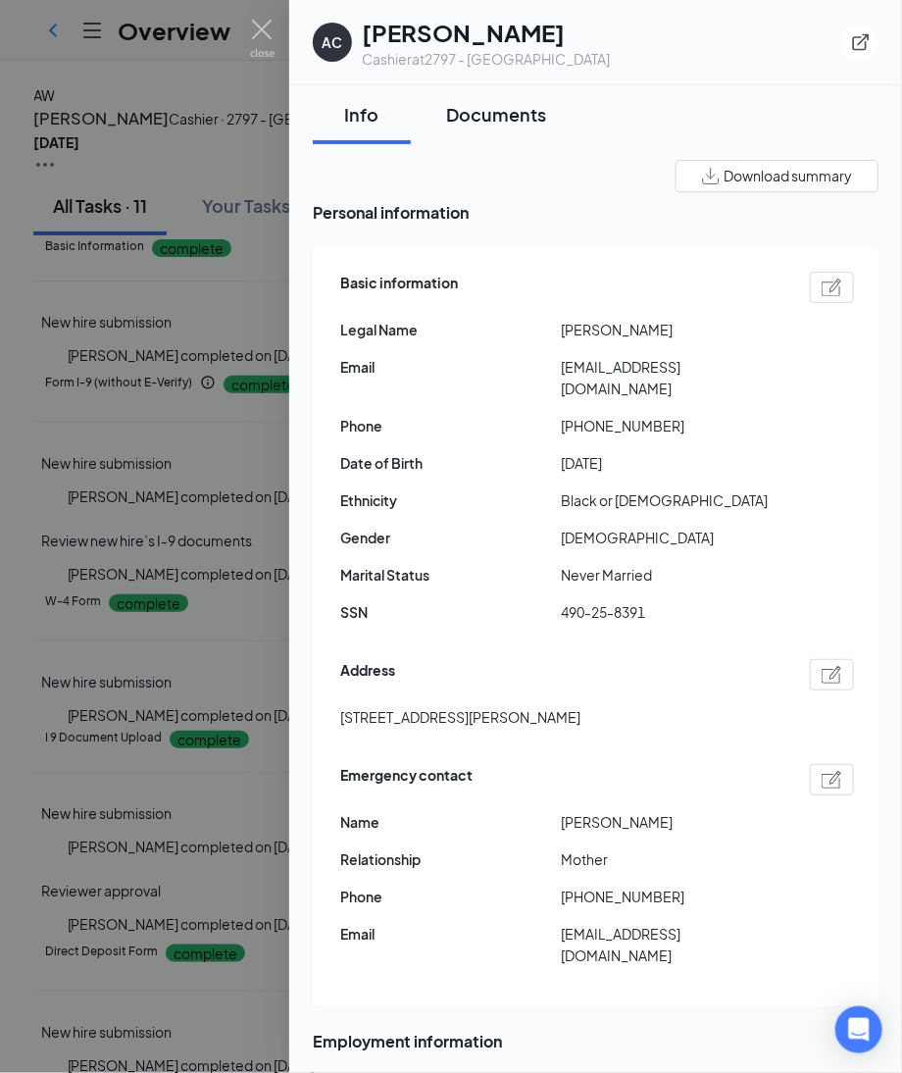
click at [529, 118] on div "Documents" at bounding box center [496, 114] width 100 height 25
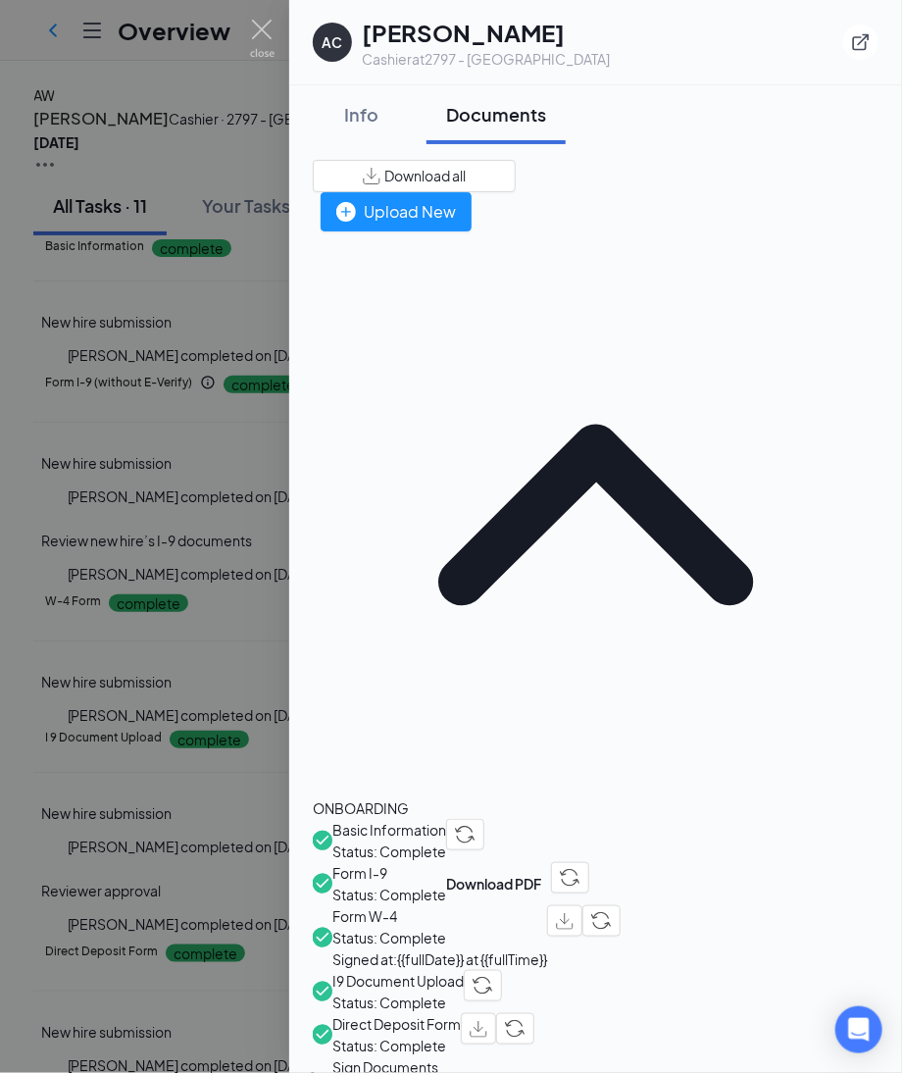
click at [516, 188] on button "Download all" at bounding box center [414, 176] width 203 height 32
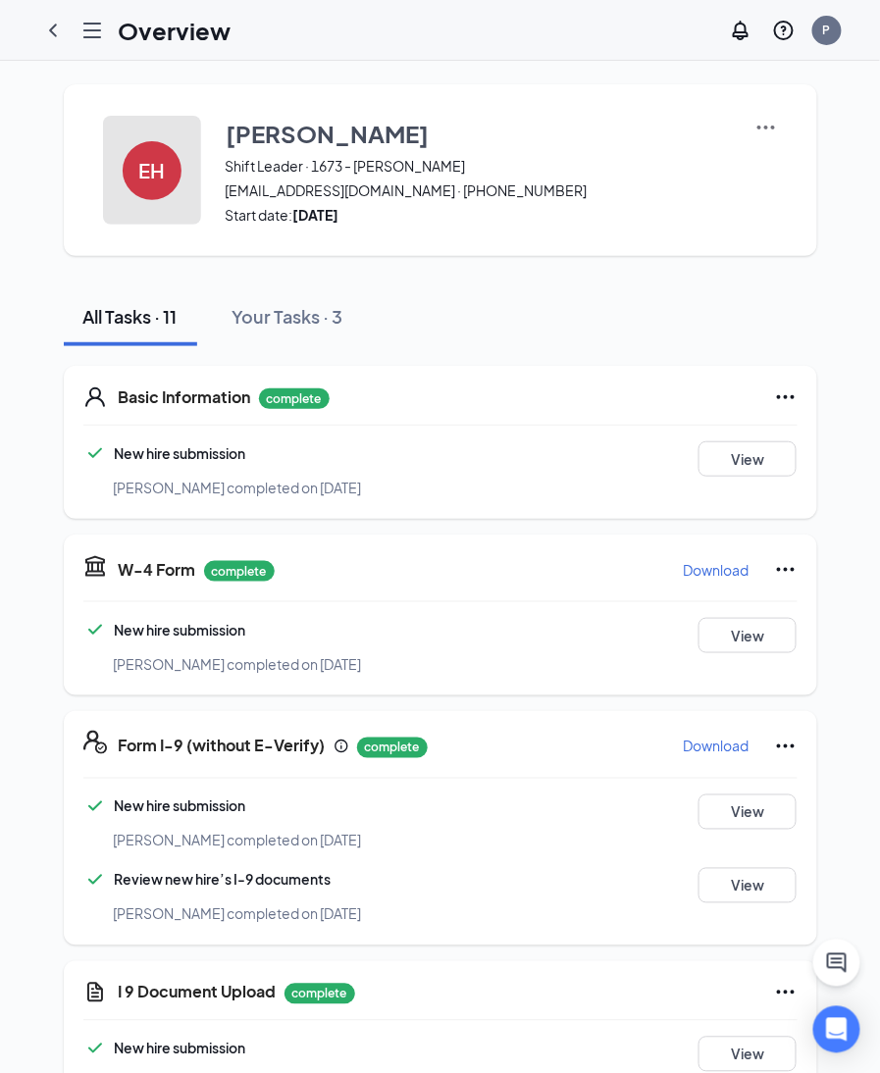
click at [152, 187] on div "EH" at bounding box center [152, 170] width 59 height 59
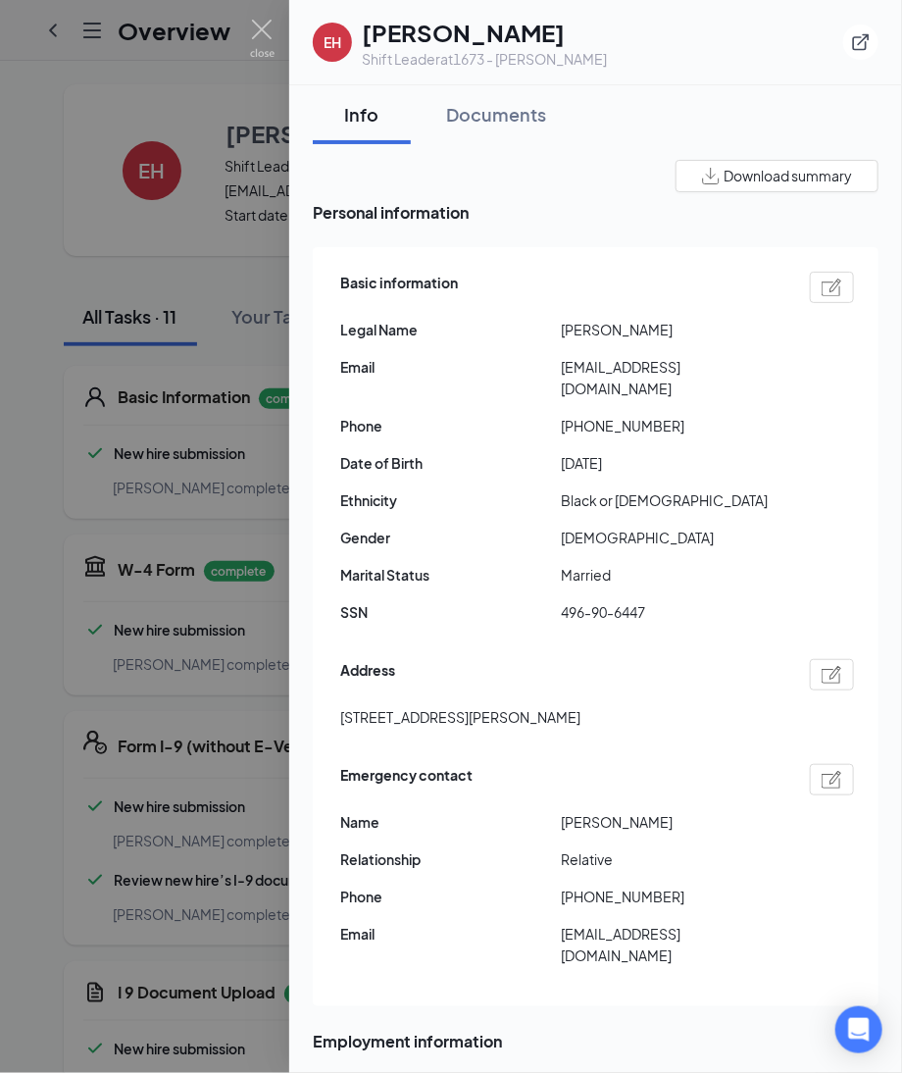
click at [817, 296] on div at bounding box center [832, 287] width 44 height 31
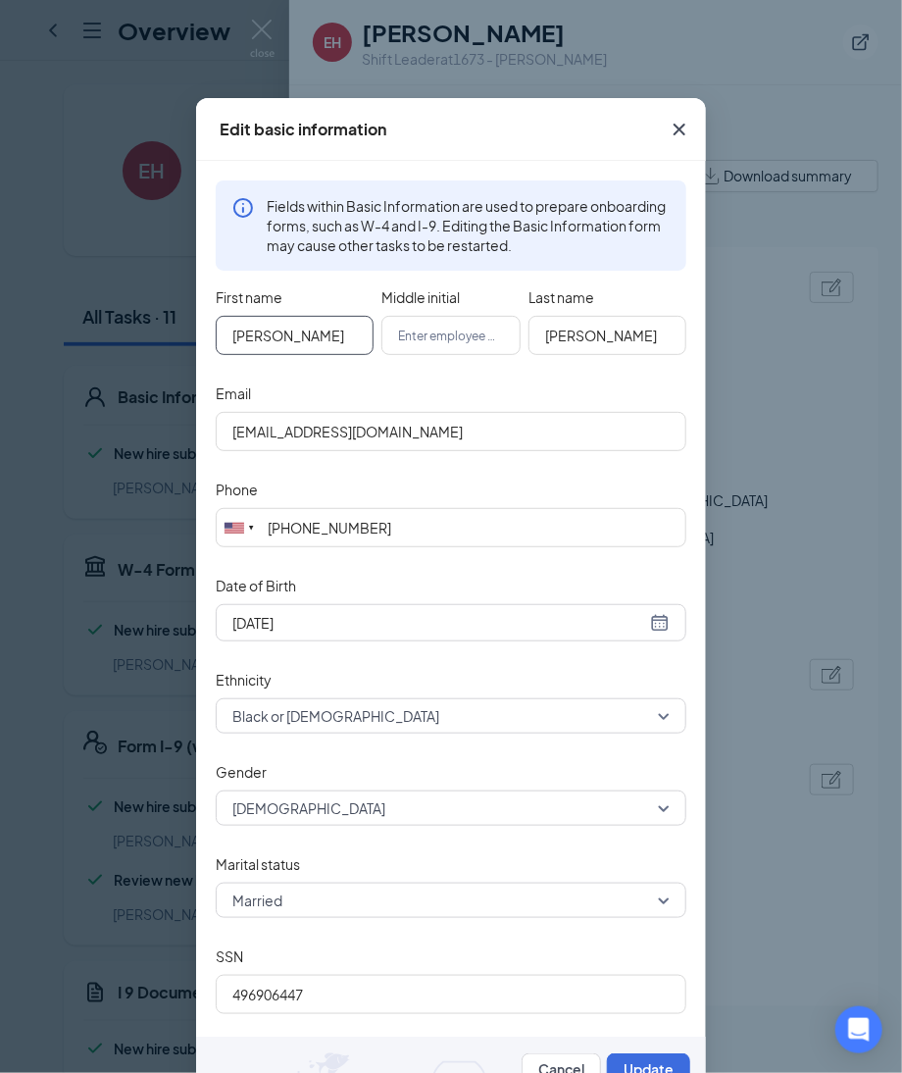
drag, startPoint x: 295, startPoint y: 323, endPoint x: -39, endPoint y: 362, distance: 336.7
click at [0, 362] on html "Overview P EH Ebonie Harris Shift Leader · 1673 - Fenton eandra3225@gmail.com ·…" at bounding box center [451, 536] width 902 height 1073
click at [626, 331] on input "Harris" at bounding box center [608, 335] width 158 height 39
drag, startPoint x: 626, startPoint y: 331, endPoint x: 310, endPoint y: 326, distance: 315.8
click at [310, 326] on div "First name Ebonie Middle initial Last name Harris" at bounding box center [451, 330] width 471 height 96
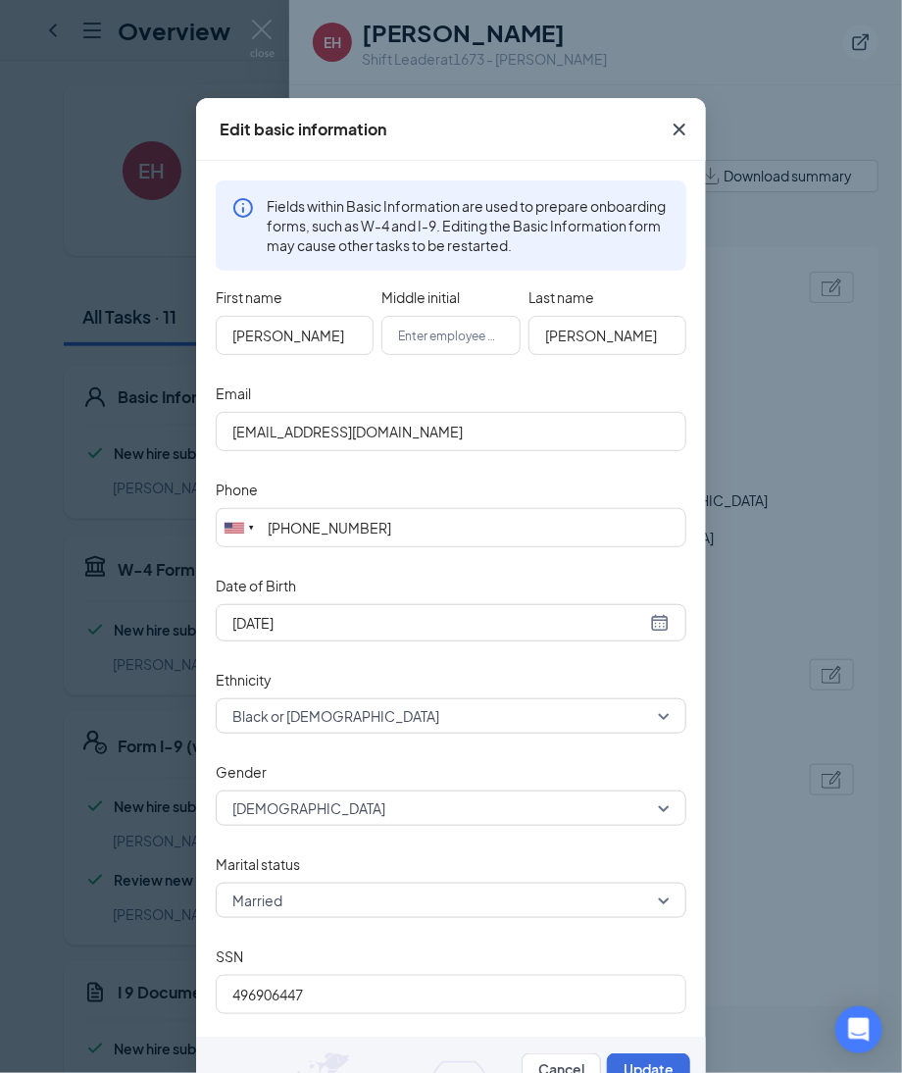
click at [356, 1020] on form "First name Ebonie Middle initial Last name Harris Email eandra3225@gmail.com Ph…" at bounding box center [451, 681] width 471 height 798
drag, startPoint x: 346, startPoint y: 1009, endPoint x: 334, endPoint y: 1006, distance: 12.1
click at [340, 1008] on input "496906447" at bounding box center [451, 994] width 471 height 39
drag, startPoint x: 160, startPoint y: 1005, endPoint x: 36, endPoint y: 1005, distance: 123.6
click at [36, 1005] on div "Edit basic information Fields within Basic Information are used to prepare onbo…" at bounding box center [451, 536] width 902 height 1073
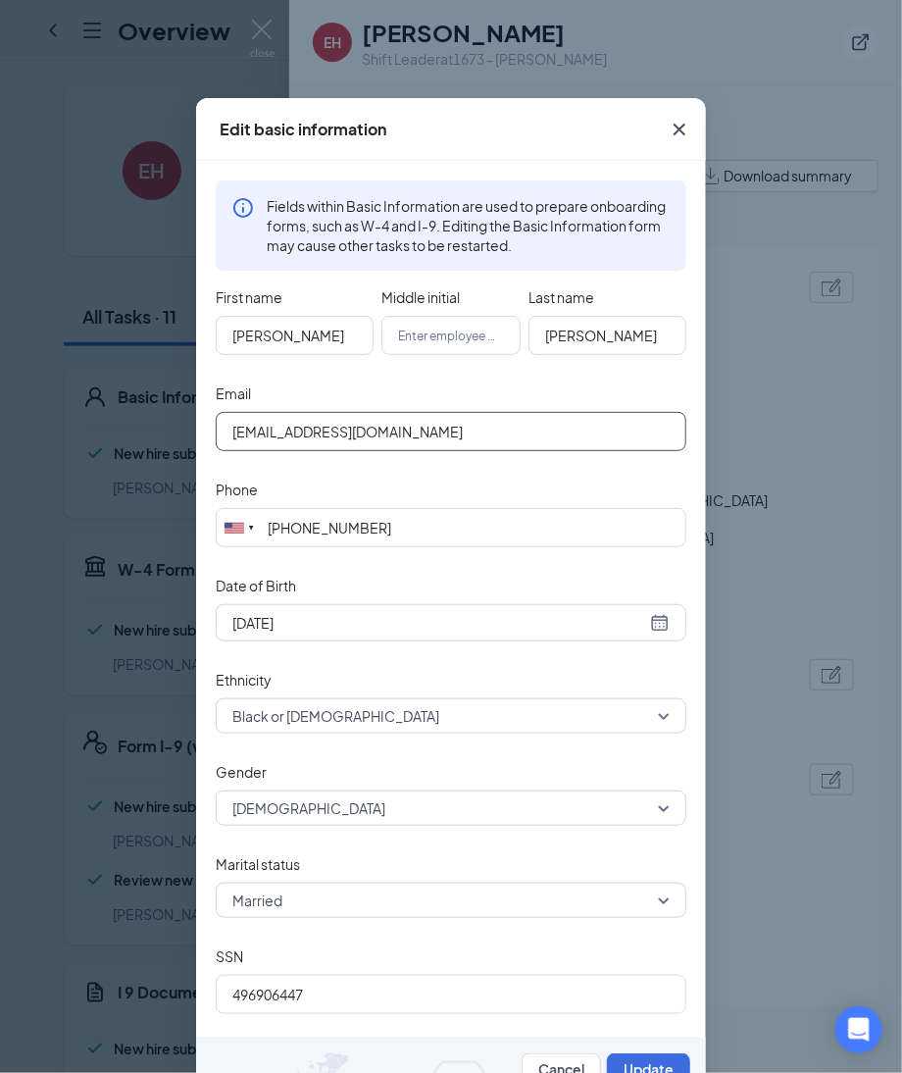
click at [452, 420] on input "eandra3225@gmail.com" at bounding box center [451, 431] width 471 height 39
drag, startPoint x: 230, startPoint y: 431, endPoint x: 92, endPoint y: 437, distance: 138.5
click at [181, 437] on div "Edit basic information Fields within Basic Information are used to prepare onbo…" at bounding box center [451, 536] width 902 height 1073
drag, startPoint x: 668, startPoint y: 130, endPoint x: 673, endPoint y: 146, distance: 16.4
click at [674, 130] on icon "Cross" at bounding box center [680, 130] width 12 height 12
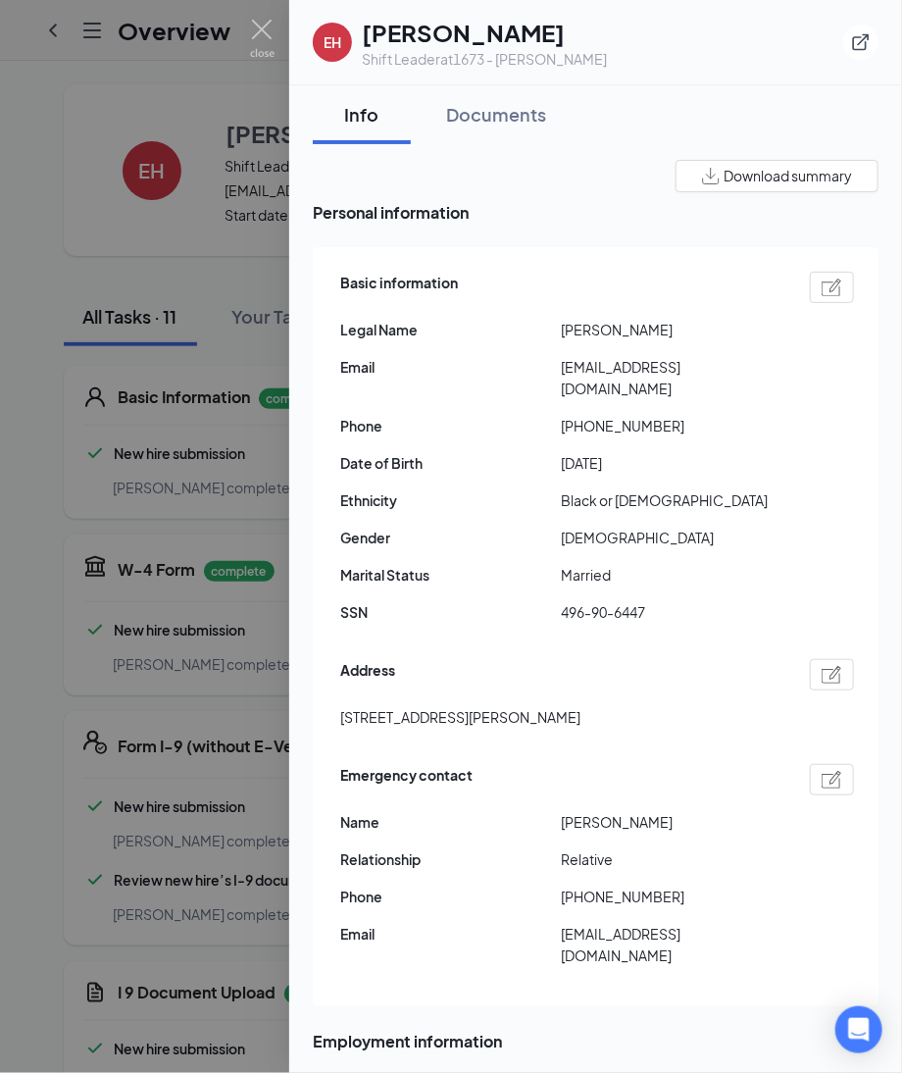
click at [810, 662] on div at bounding box center [832, 674] width 44 height 31
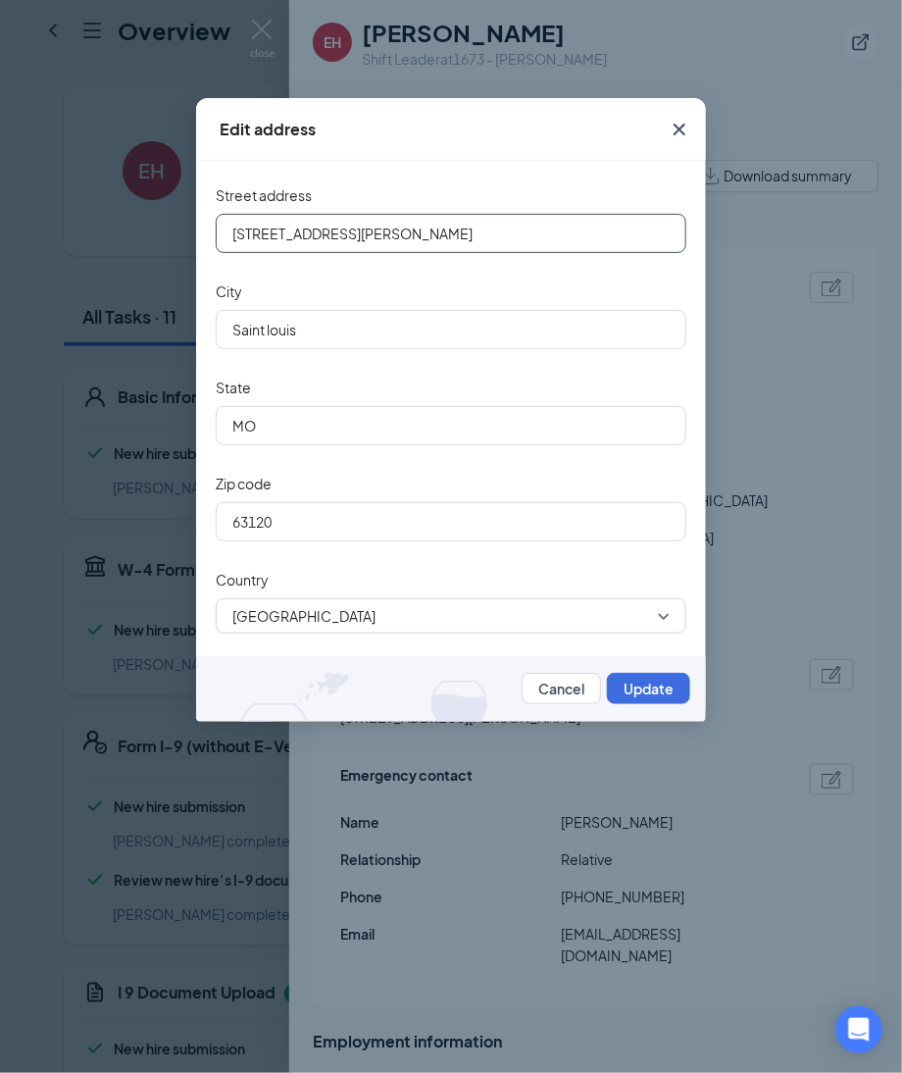
drag, startPoint x: 385, startPoint y: 234, endPoint x: -49, endPoint y: 241, distance: 434.5
click at [0, 241] on html "Overview P EH Ebonie Harris Shift Leader · 1673 - Fenton eandra3225@gmail.com ·…" at bounding box center [451, 536] width 902 height 1073
drag, startPoint x: 689, startPoint y: 130, endPoint x: 646, endPoint y: 126, distance: 43.4
click at [688, 130] on icon "Cross" at bounding box center [680, 130] width 24 height 24
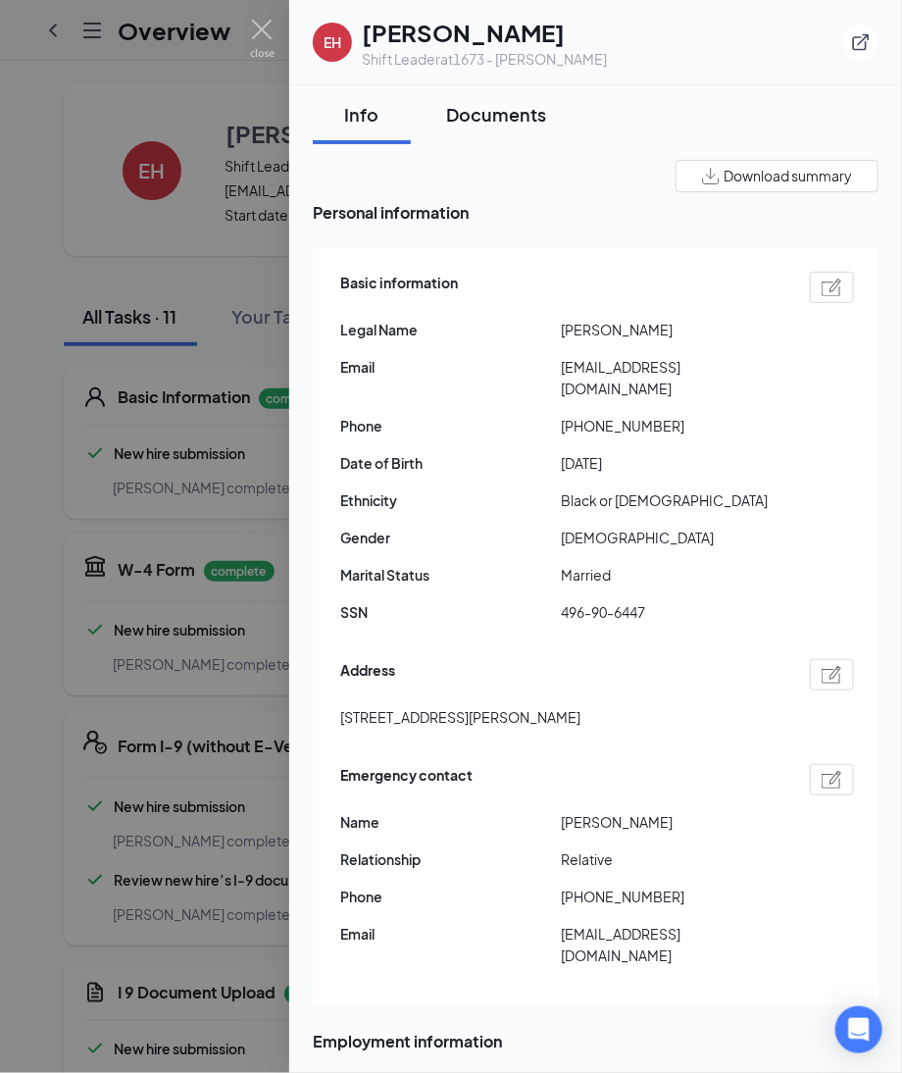
click at [539, 117] on div "Documents" at bounding box center [496, 114] width 100 height 25
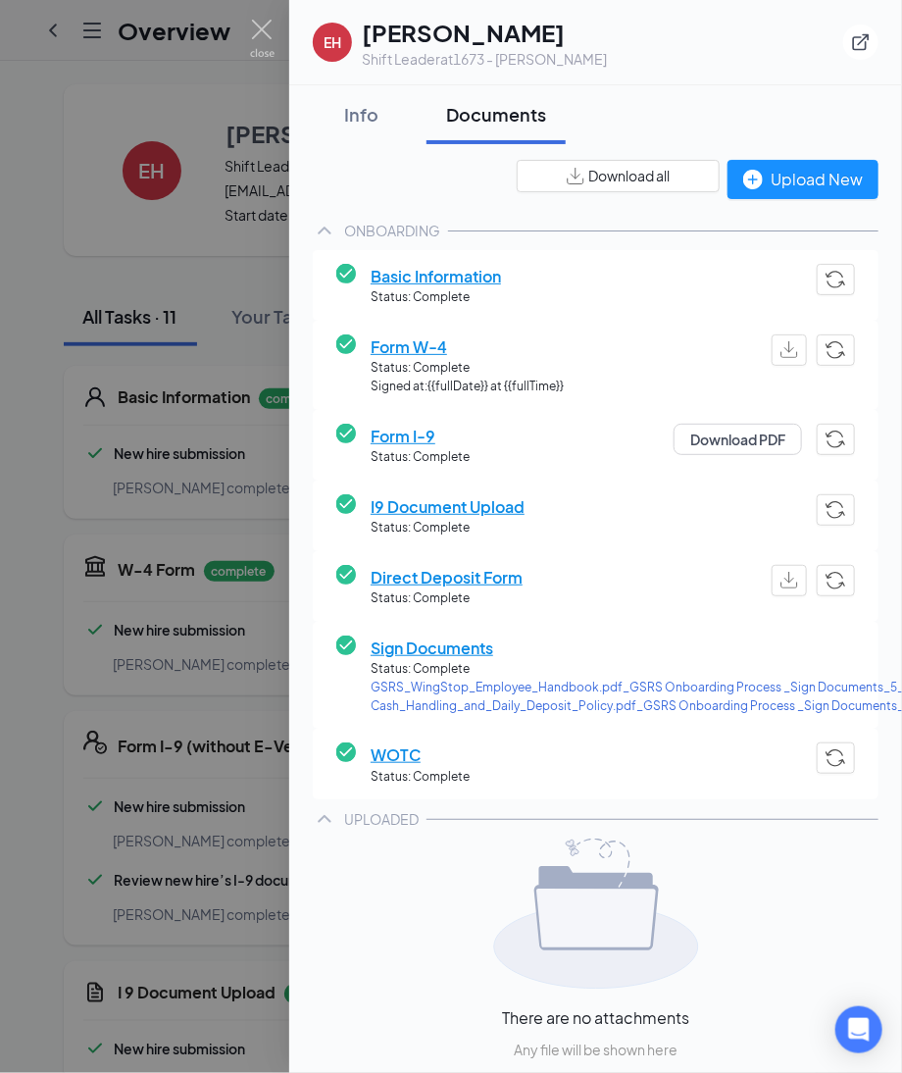
click at [413, 574] on span "Direct Deposit Form" at bounding box center [447, 577] width 152 height 25
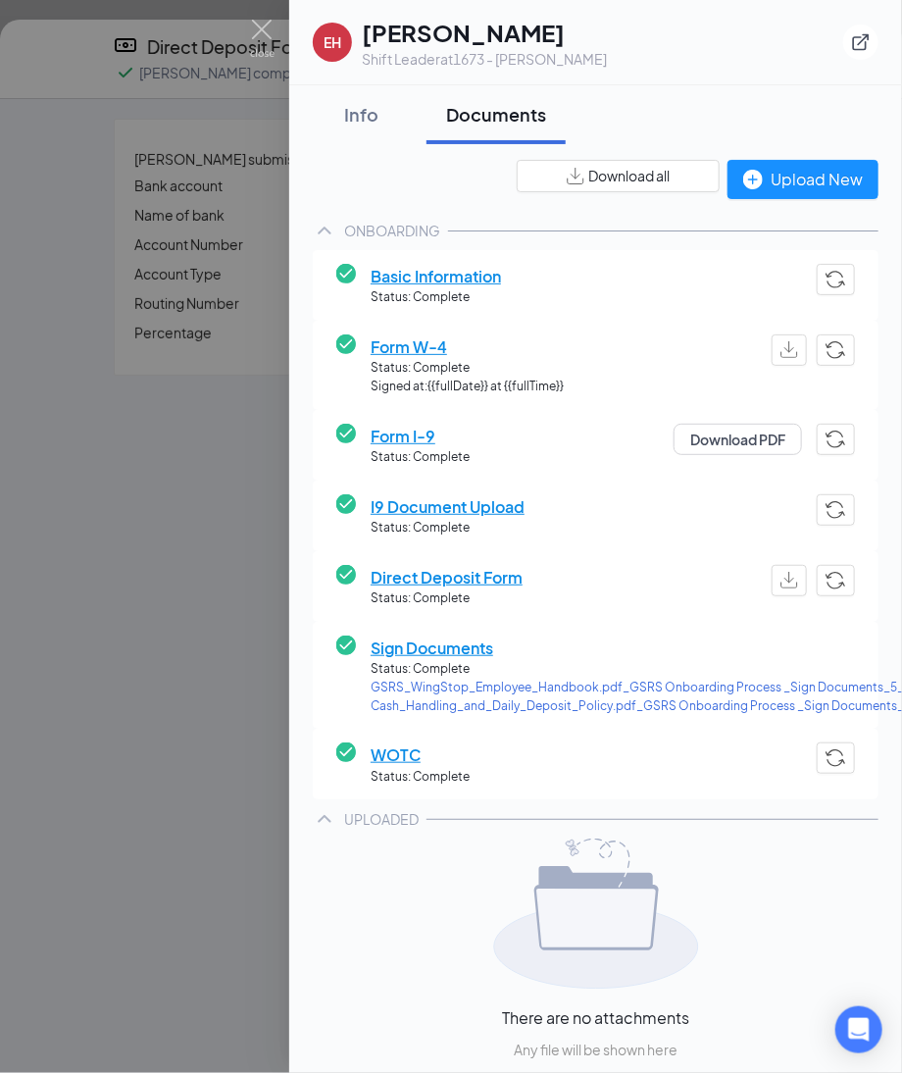
click at [195, 394] on div at bounding box center [451, 536] width 902 height 1073
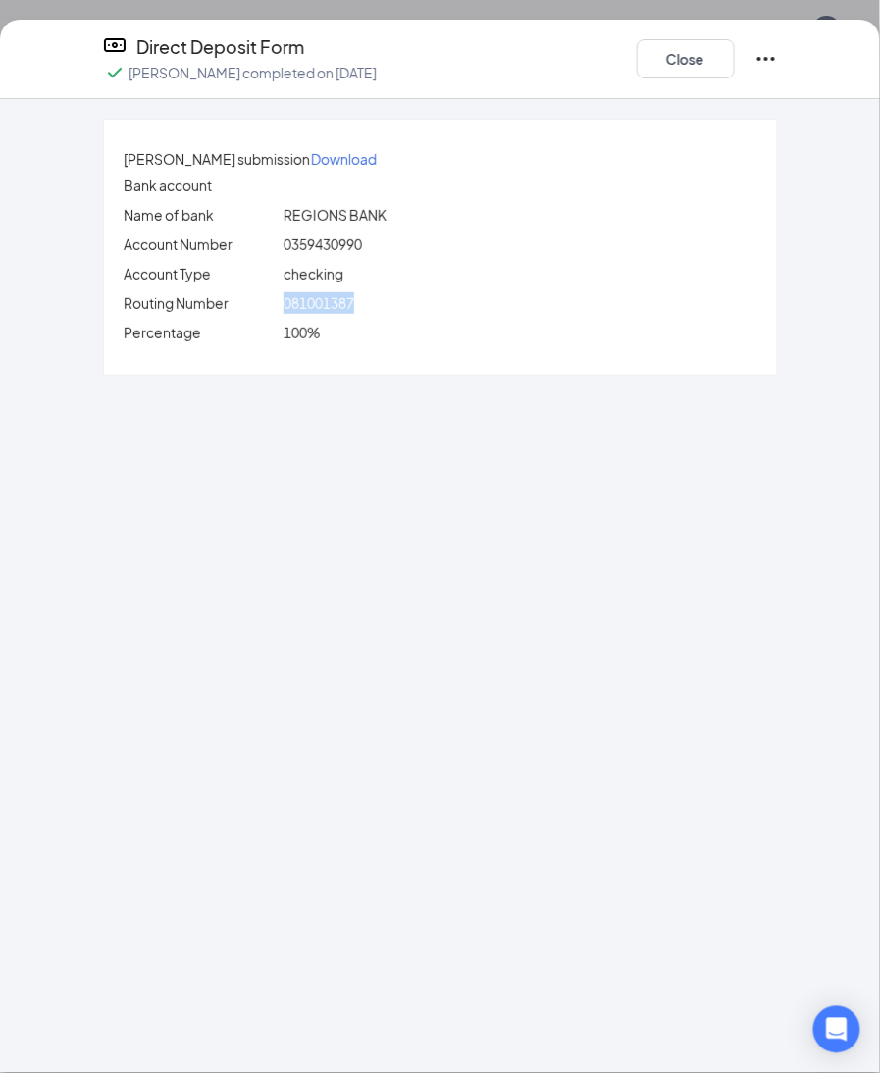
drag, startPoint x: 298, startPoint y: 319, endPoint x: 413, endPoint y: 305, distance: 115.6
click at [413, 305] on div "Ebonie Harris's submission Download Bank account Name of bank REGIONS BANK Acco…" at bounding box center [440, 247] width 673 height 255
copy span "081001387"
click at [297, 436] on div "Ebonie Harris's submission Download Bank account Name of bank REGIONS BANK Acco…" at bounding box center [440, 586] width 880 height 974
drag, startPoint x: 302, startPoint y: 262, endPoint x: 416, endPoint y: 267, distance: 113.9
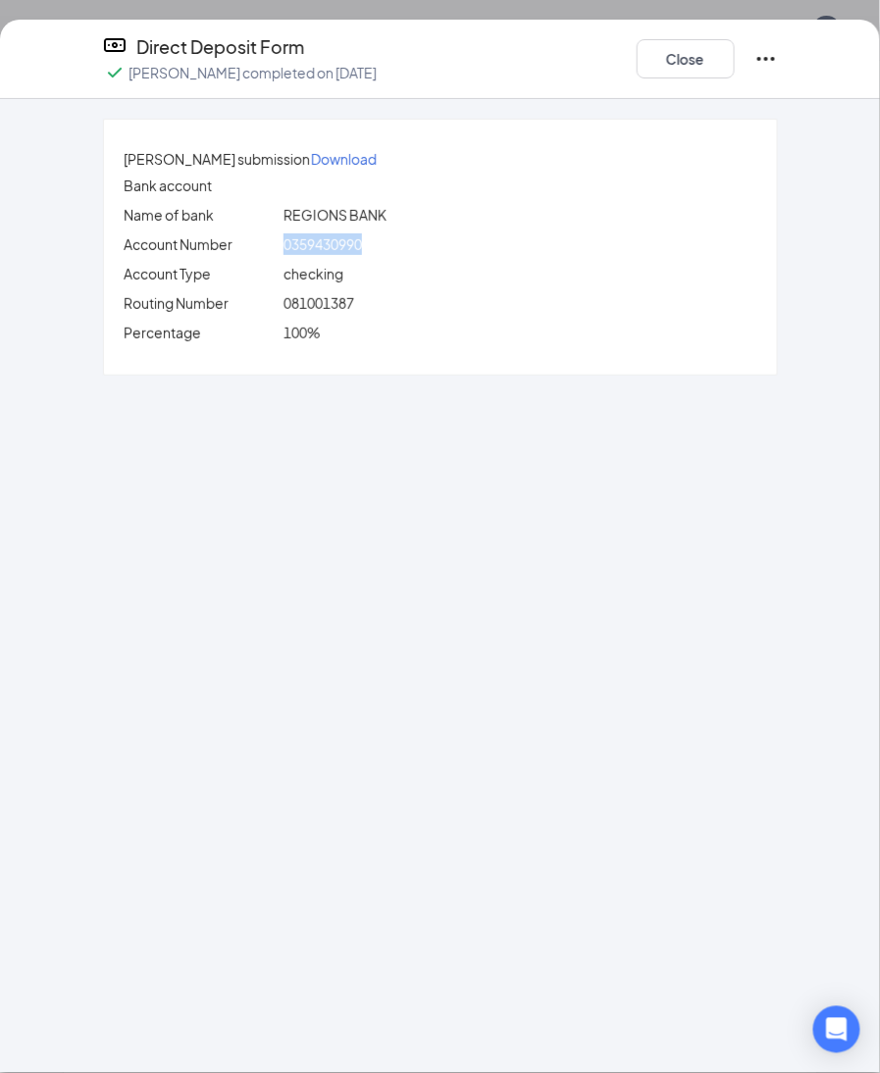
click at [416, 255] on div "0359430990" at bounding box center [521, 244] width 482 height 22
copy span "0359430990"
click at [695, 56] on button "Close" at bounding box center [686, 58] width 98 height 39
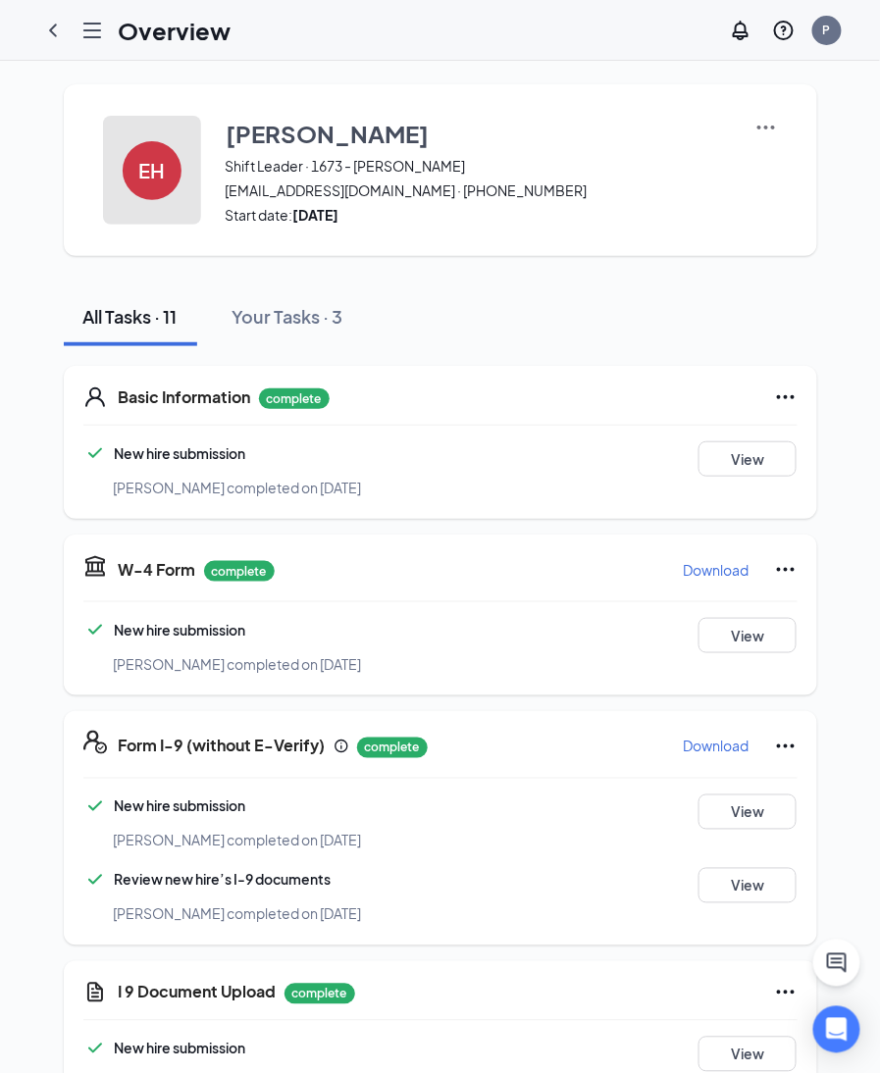
click at [151, 168] on h4 "EH" at bounding box center [151, 171] width 26 height 14
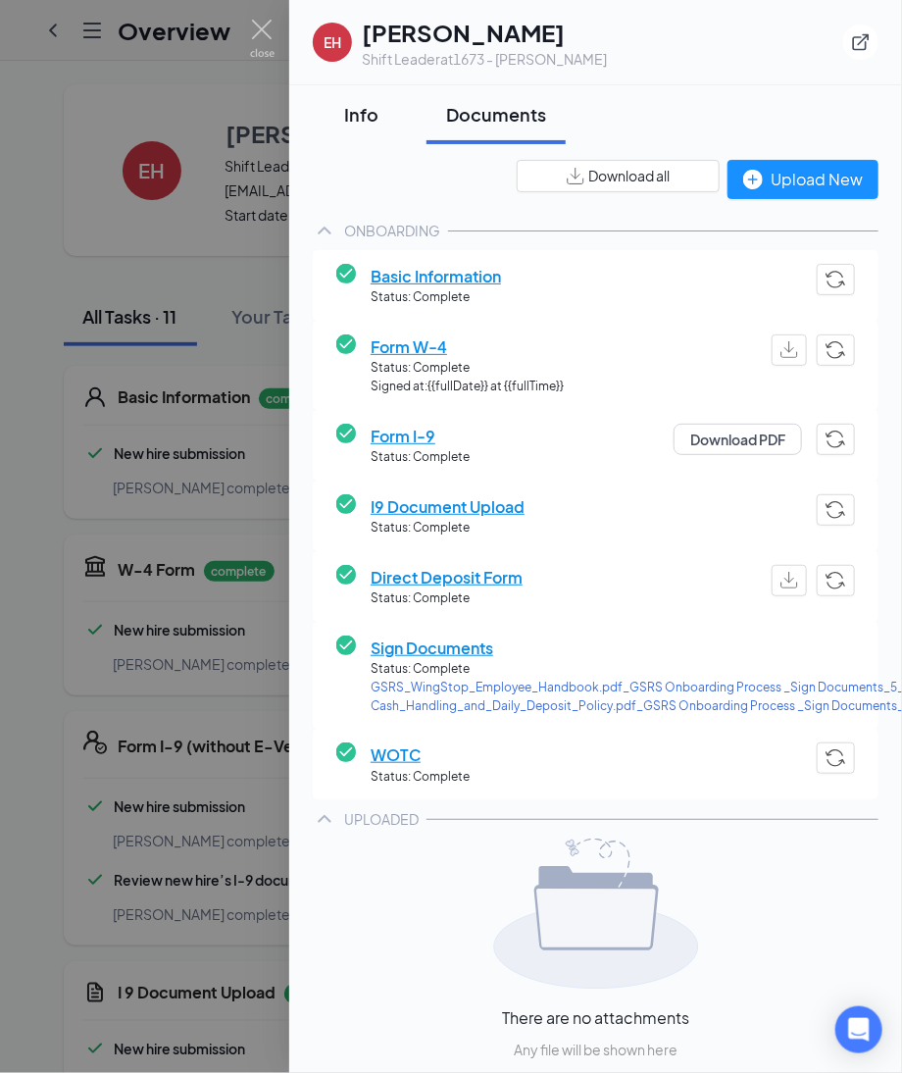
click at [352, 129] on button "Info" at bounding box center [362, 114] width 98 height 59
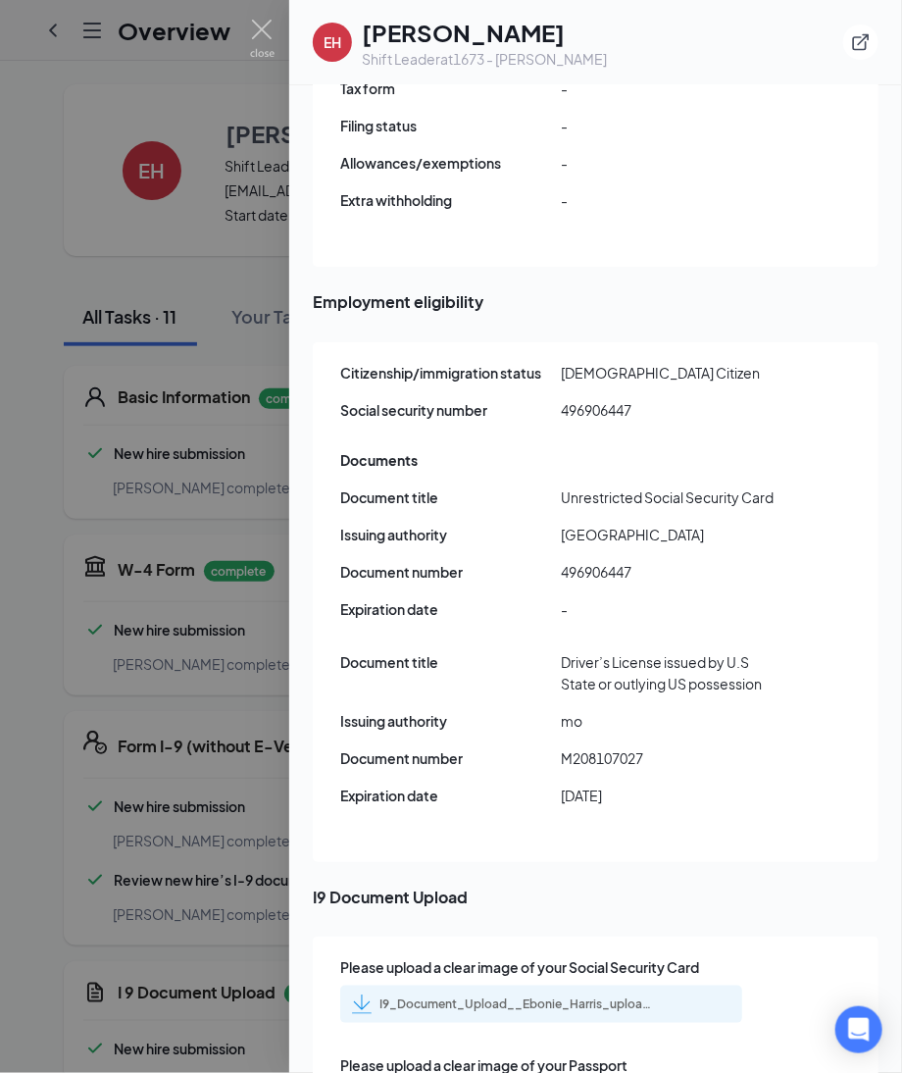
scroll to position [2354, 0]
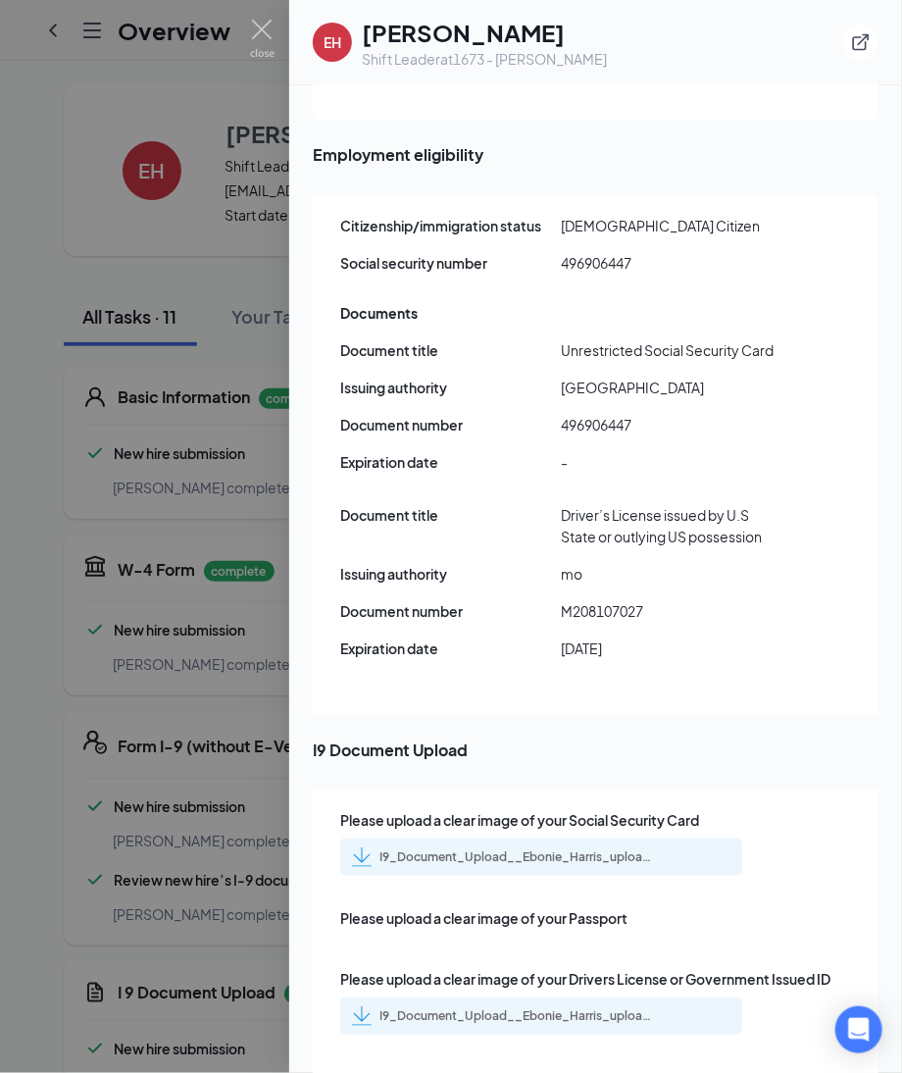
click at [563, 849] on div "I9_Document_Upload__Ebonie_Harris_uploadedfile_20250818.pdf.pdf" at bounding box center [517, 857] width 275 height 16
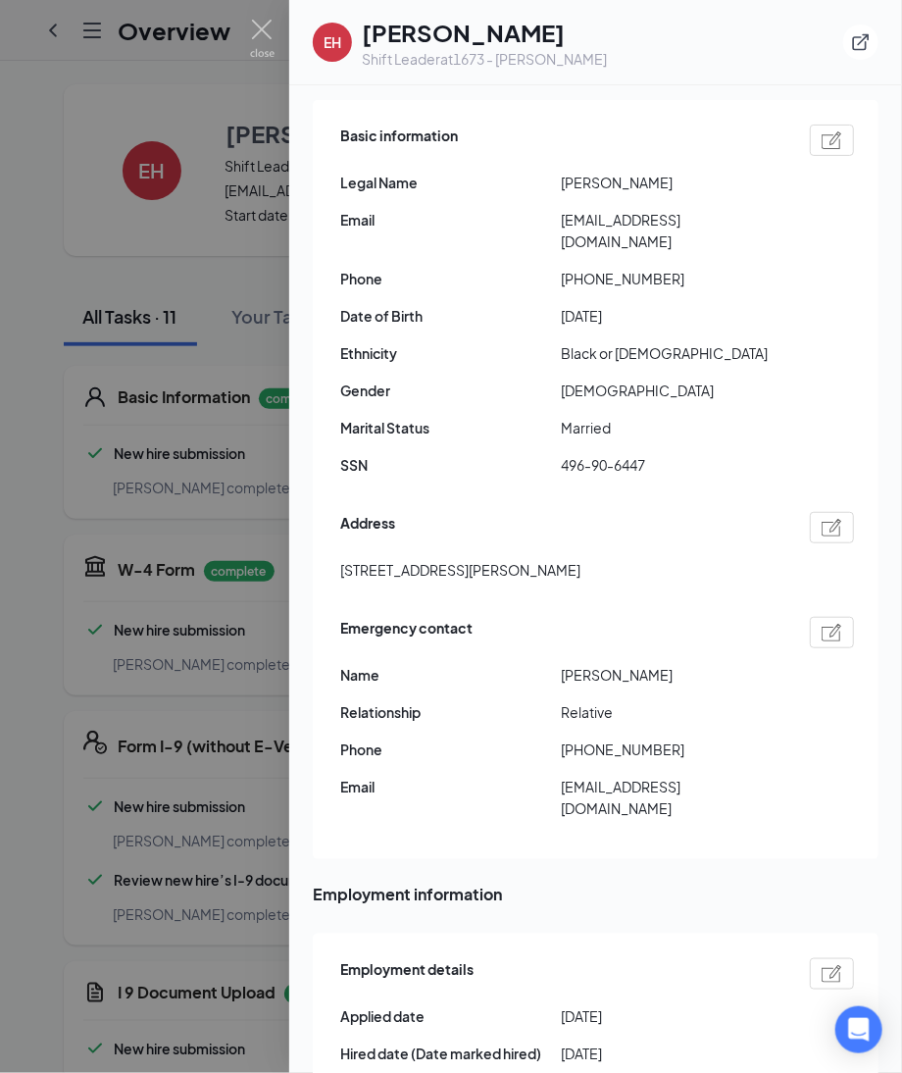
scroll to position [0, 0]
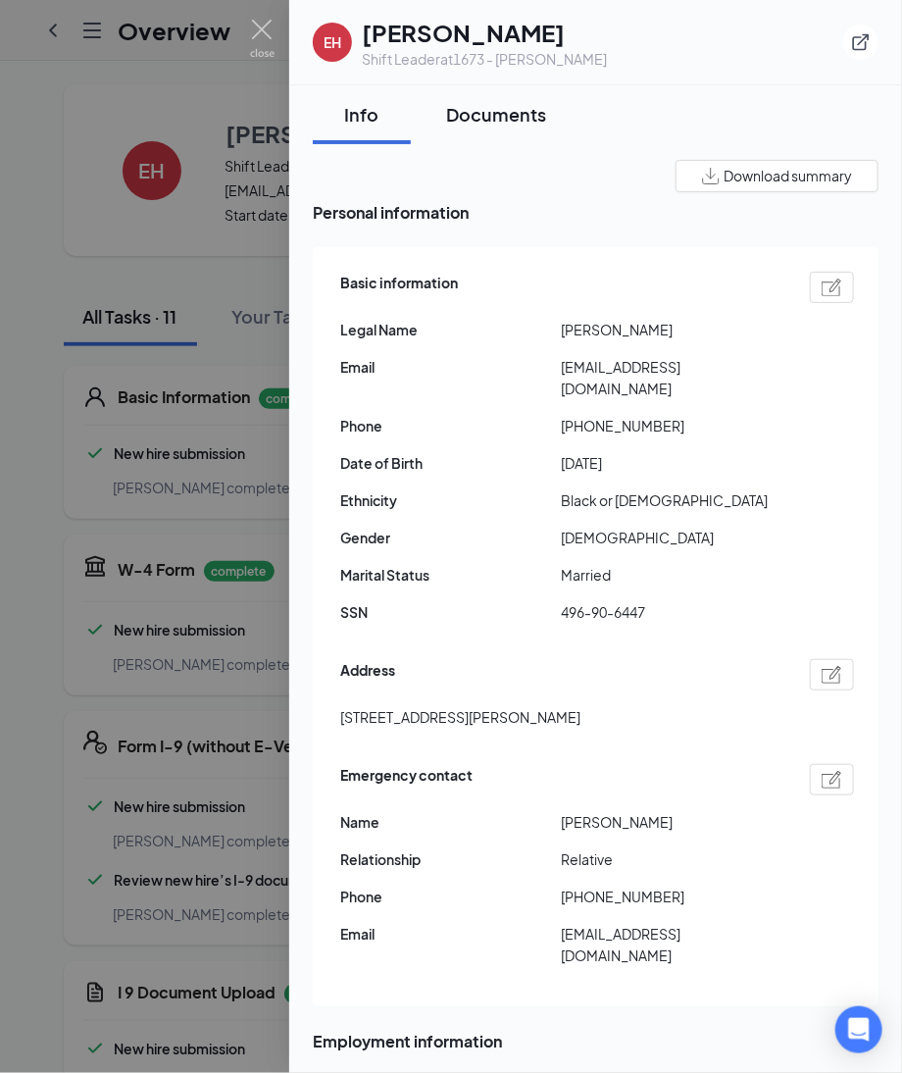
click at [507, 129] on button "Documents" at bounding box center [496, 114] width 139 height 59
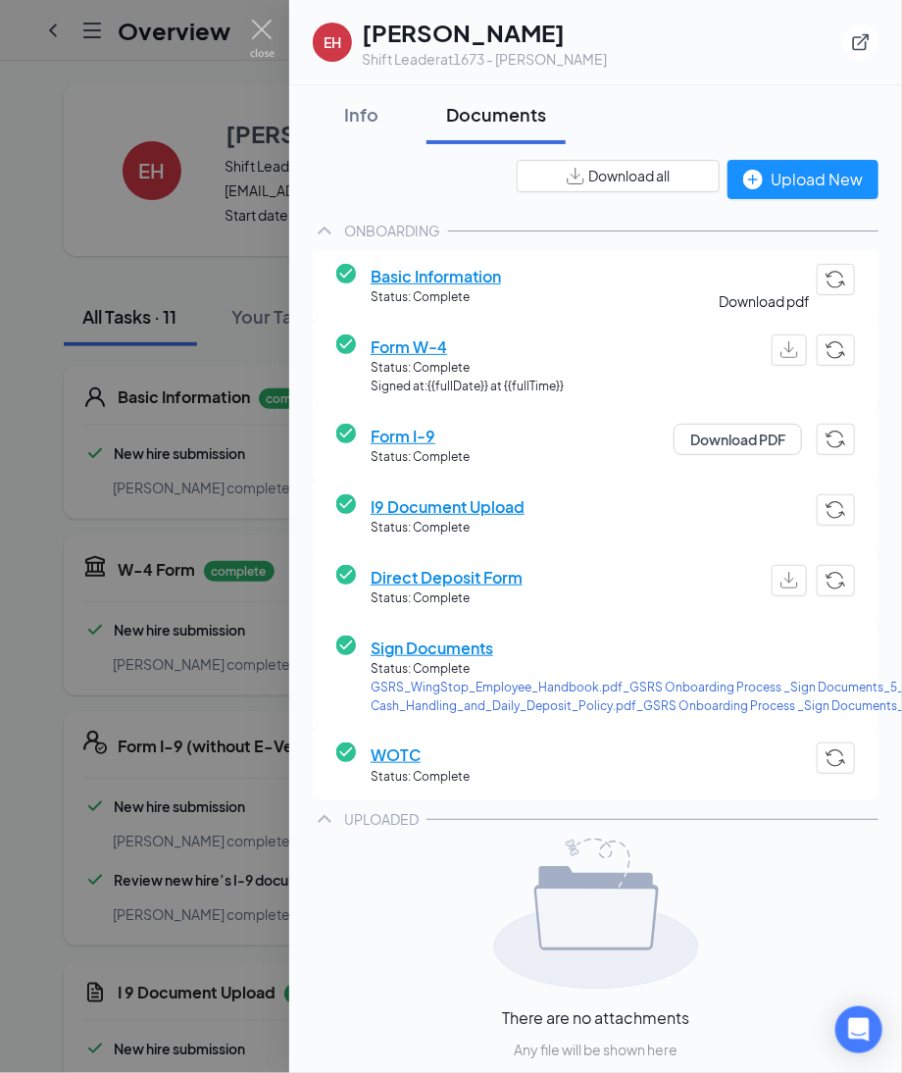
click at [772, 359] on button "button" at bounding box center [789, 349] width 35 height 31
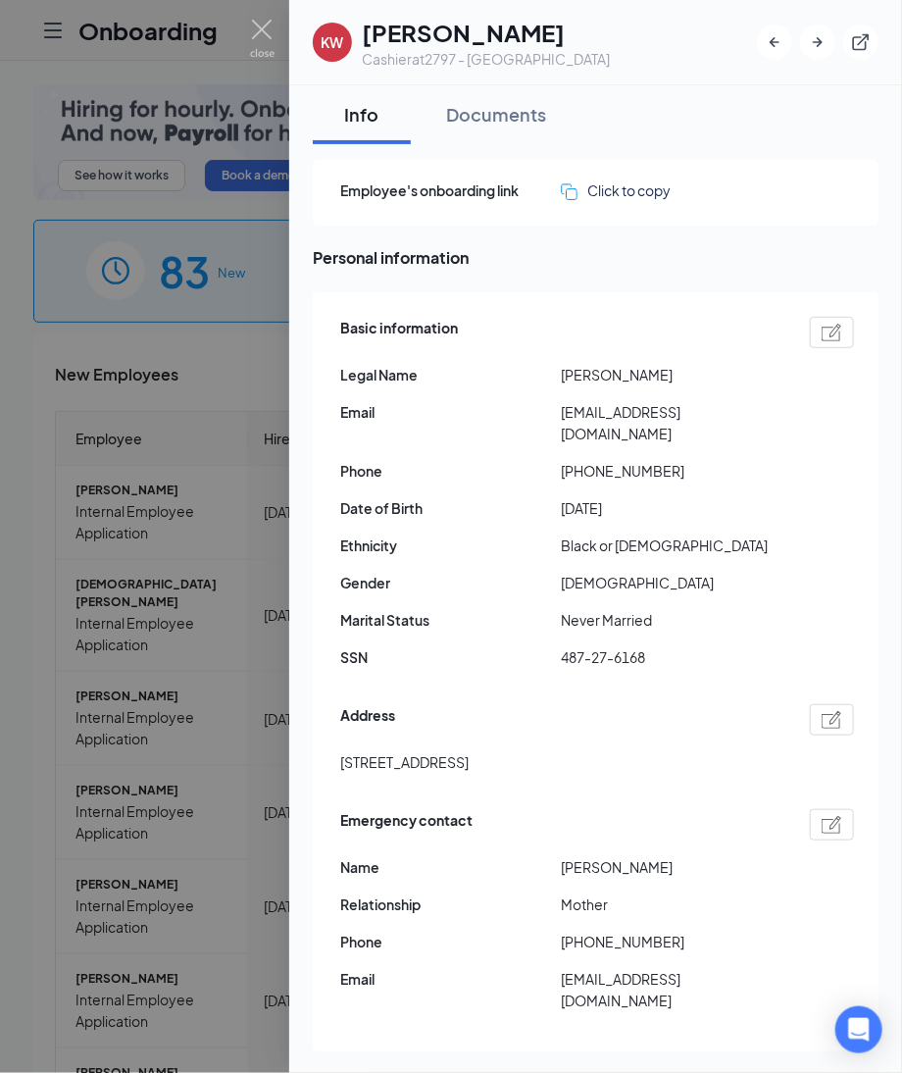
click at [822, 326] on img at bounding box center [832, 333] width 21 height 18
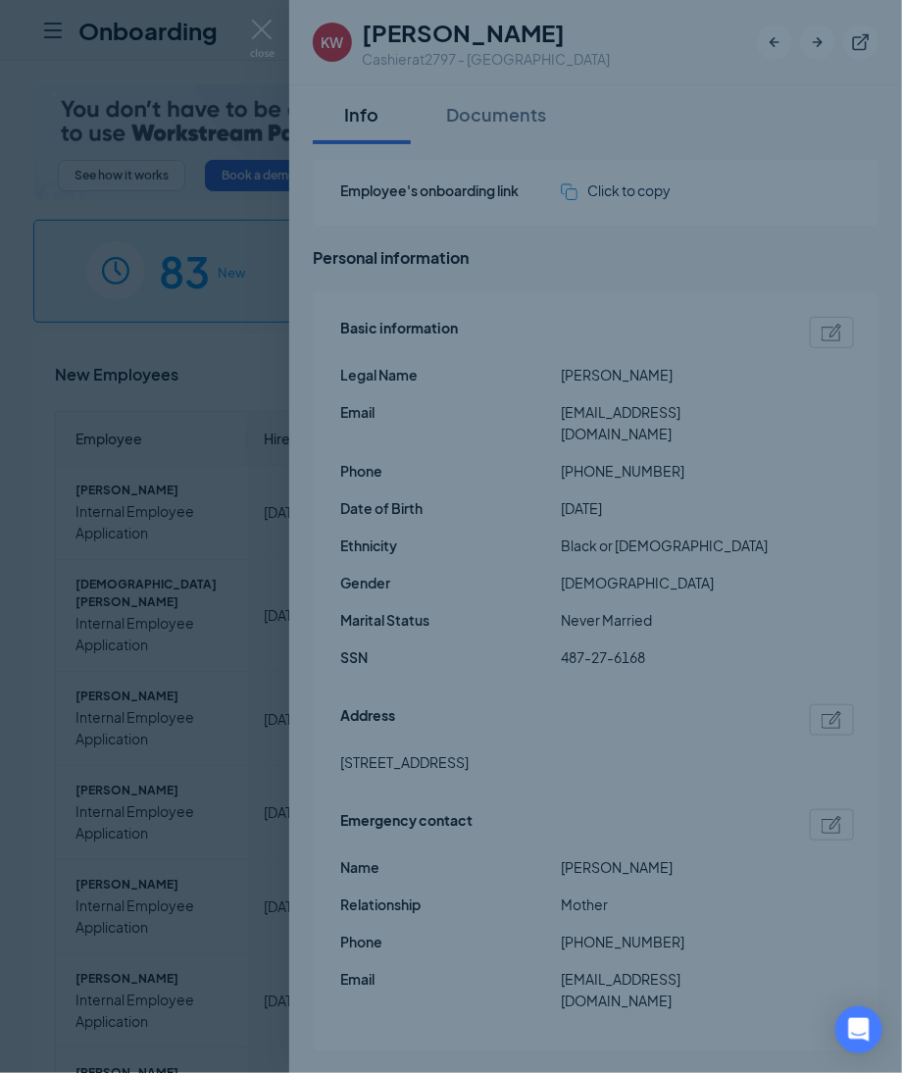
type input "[PHONE_NUMBER]"
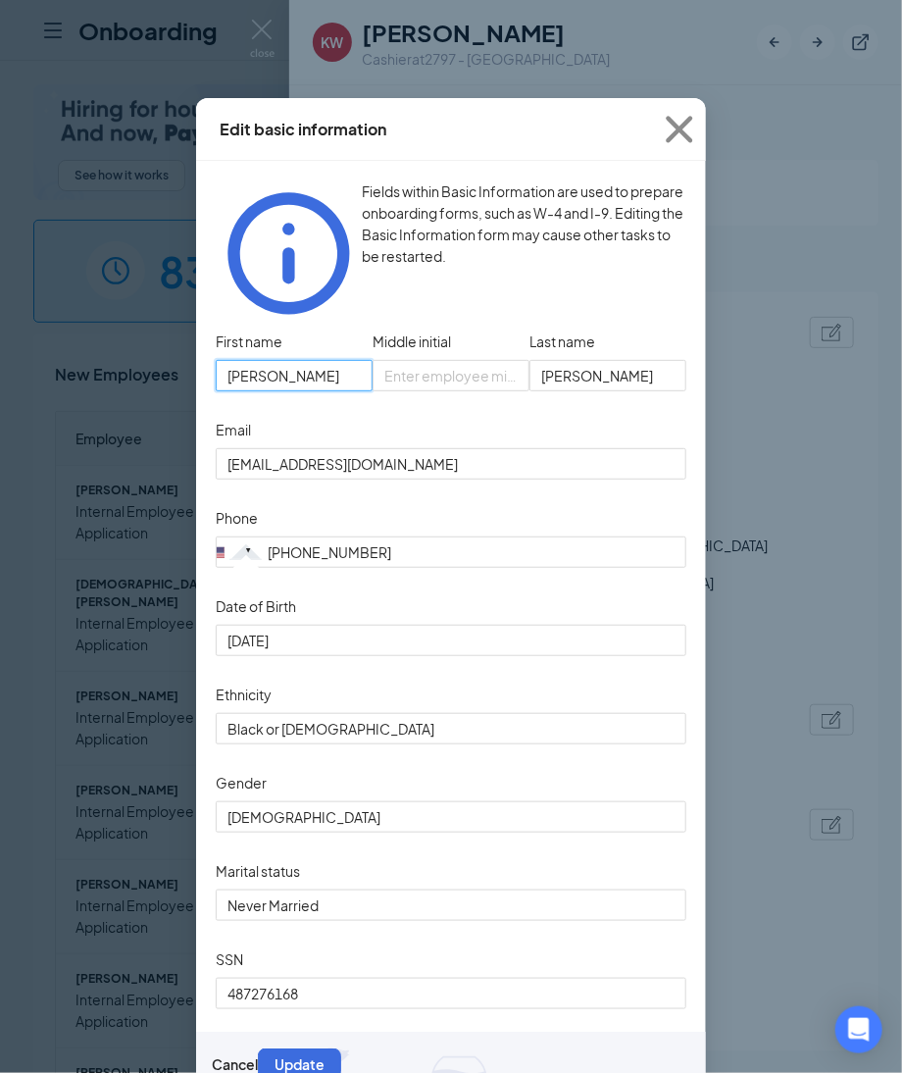
click at [289, 360] on input "[PERSON_NAME]" at bounding box center [294, 375] width 157 height 31
drag, startPoint x: 289, startPoint y: 338, endPoint x: -96, endPoint y: 319, distance: 385.9
click at [0, 319] on html "Onboarding P See how it works Book a demo 83 New 1154 In progress 18684 Complet…" at bounding box center [451, 536] width 902 height 1073
click at [605, 360] on input "whitley" at bounding box center [608, 375] width 157 height 31
drag, startPoint x: 605, startPoint y: 335, endPoint x: 399, endPoint y: 331, distance: 206.0
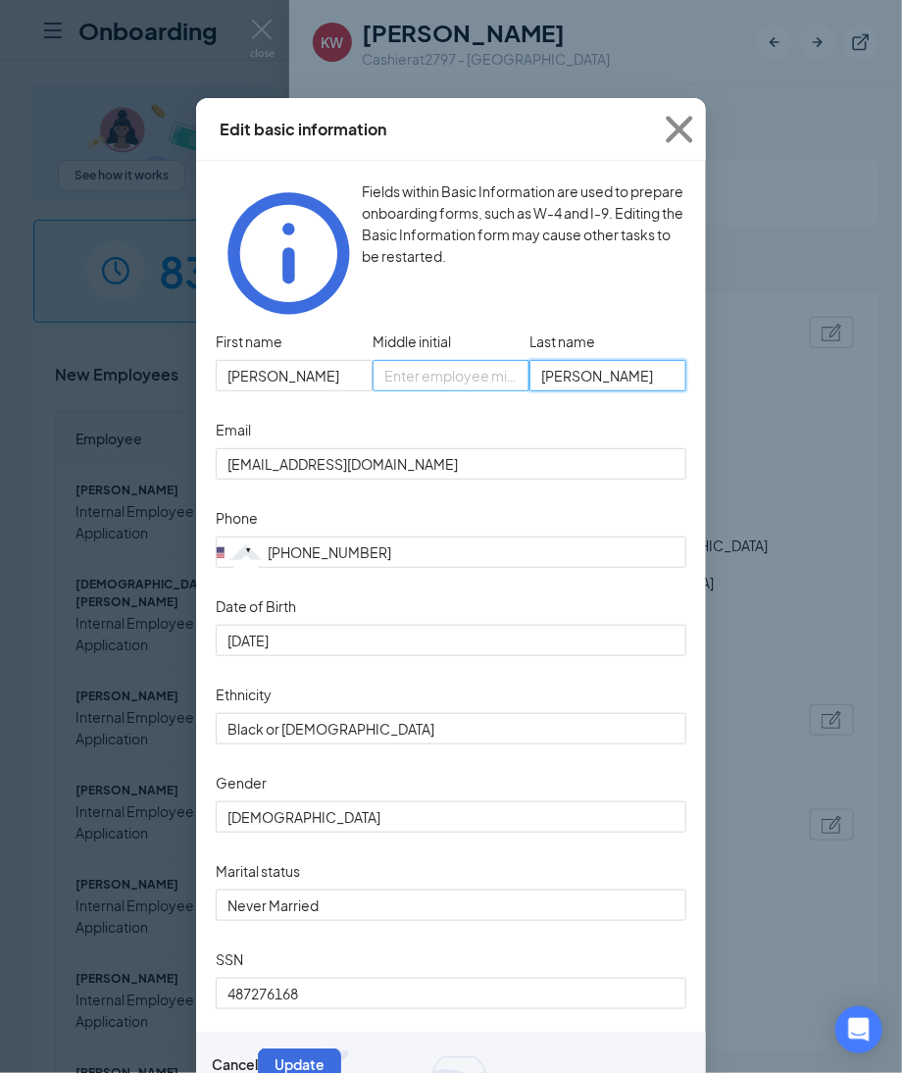
click at [399, 331] on div "First name kaitlyn Middle initial Last name whitley" at bounding box center [451, 371] width 471 height 88
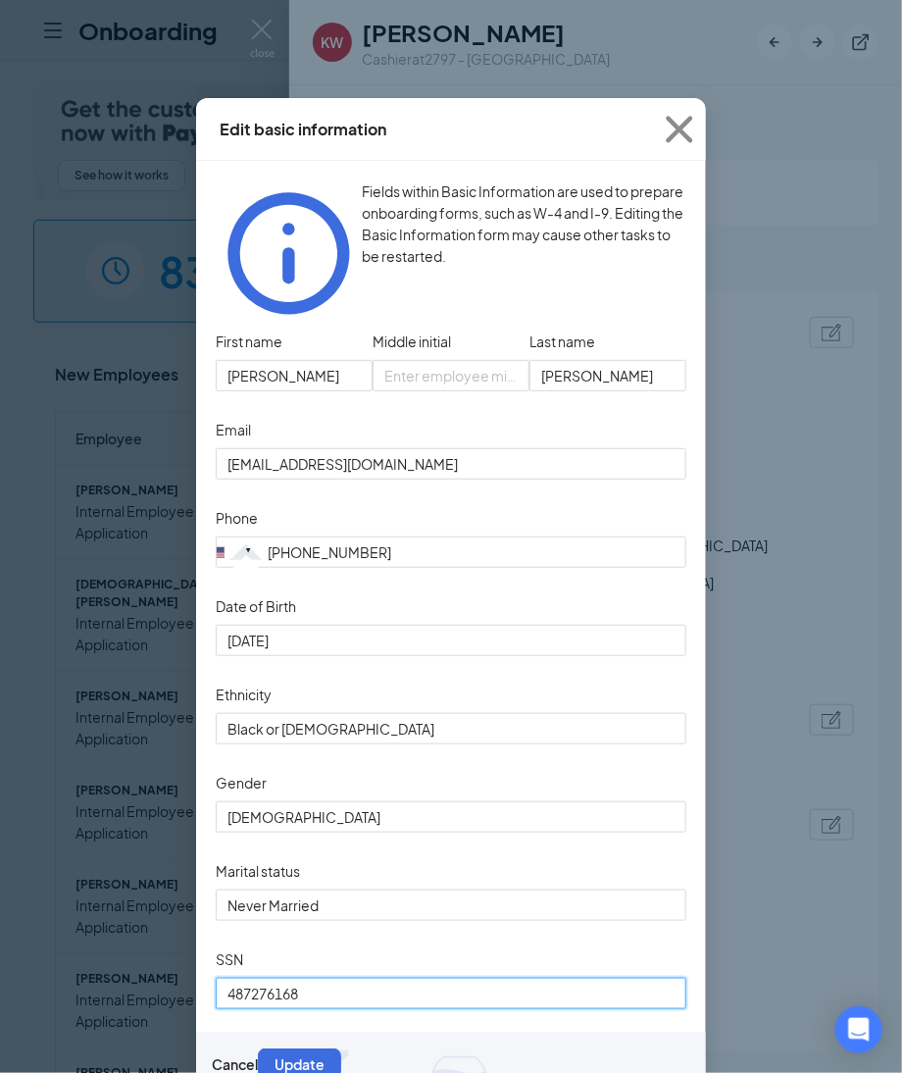
click at [376, 1000] on input "487276168" at bounding box center [451, 993] width 471 height 31
drag, startPoint x: 376, startPoint y: 1000, endPoint x: -320, endPoint y: 956, distance: 696.7
click at [0, 956] on html "Onboarding P See how it works Book a demo 83 New 1154 In progress 18684 Complet…" at bounding box center [451, 536] width 902 height 1073
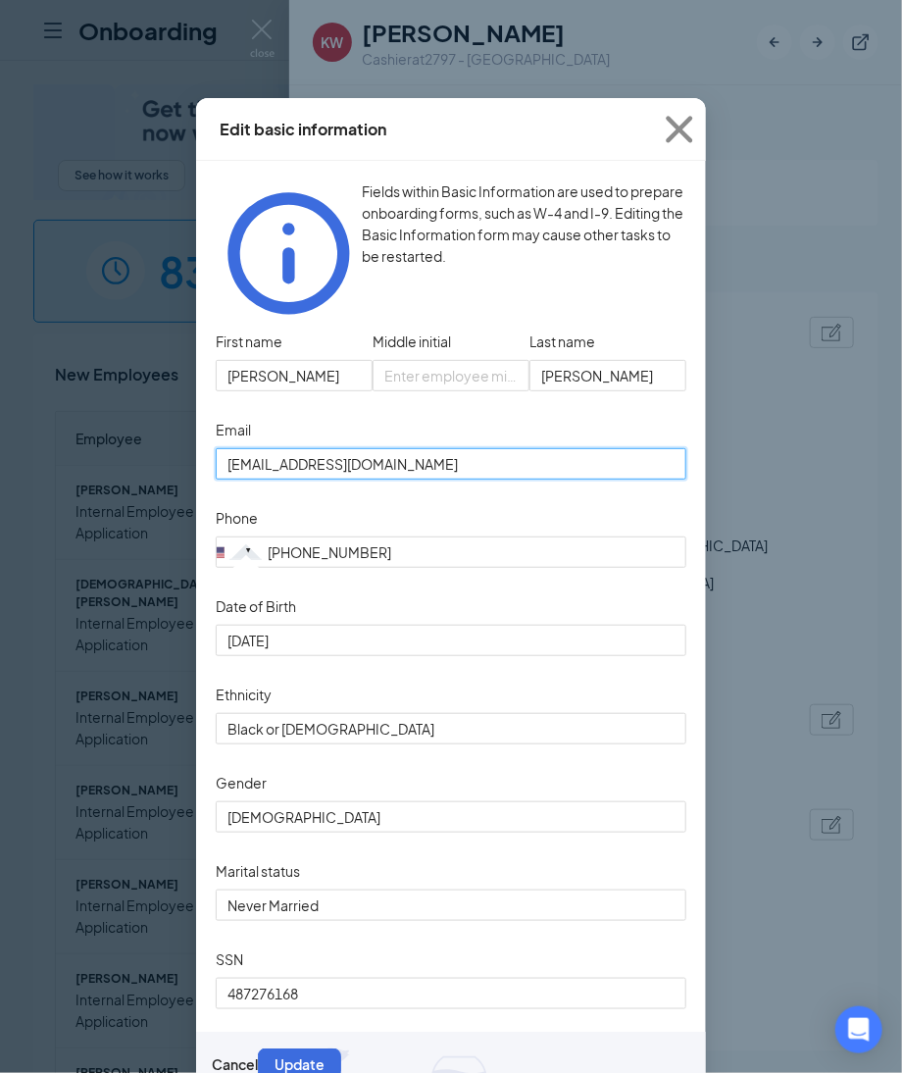
click at [475, 448] on input "kaitlynwhitley89@gmail.com" at bounding box center [451, 463] width 471 height 31
drag, startPoint x: 331, startPoint y: 435, endPoint x: -111, endPoint y: 444, distance: 442.4
click at [0, 444] on html "Onboarding P See how it works Book a demo 83 New 1154 In progress 18684 Complet…" at bounding box center [451, 536] width 902 height 1073
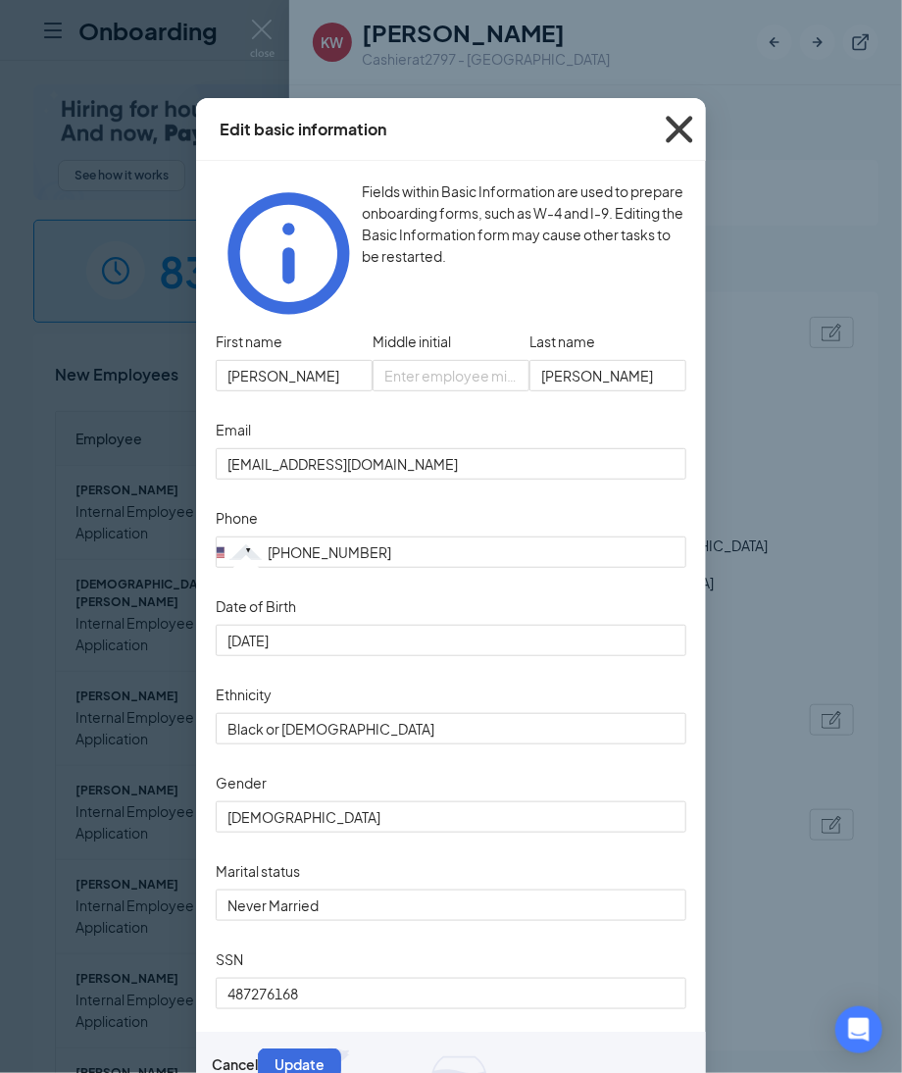
click at [674, 117] on icon "Cross" at bounding box center [679, 129] width 53 height 53
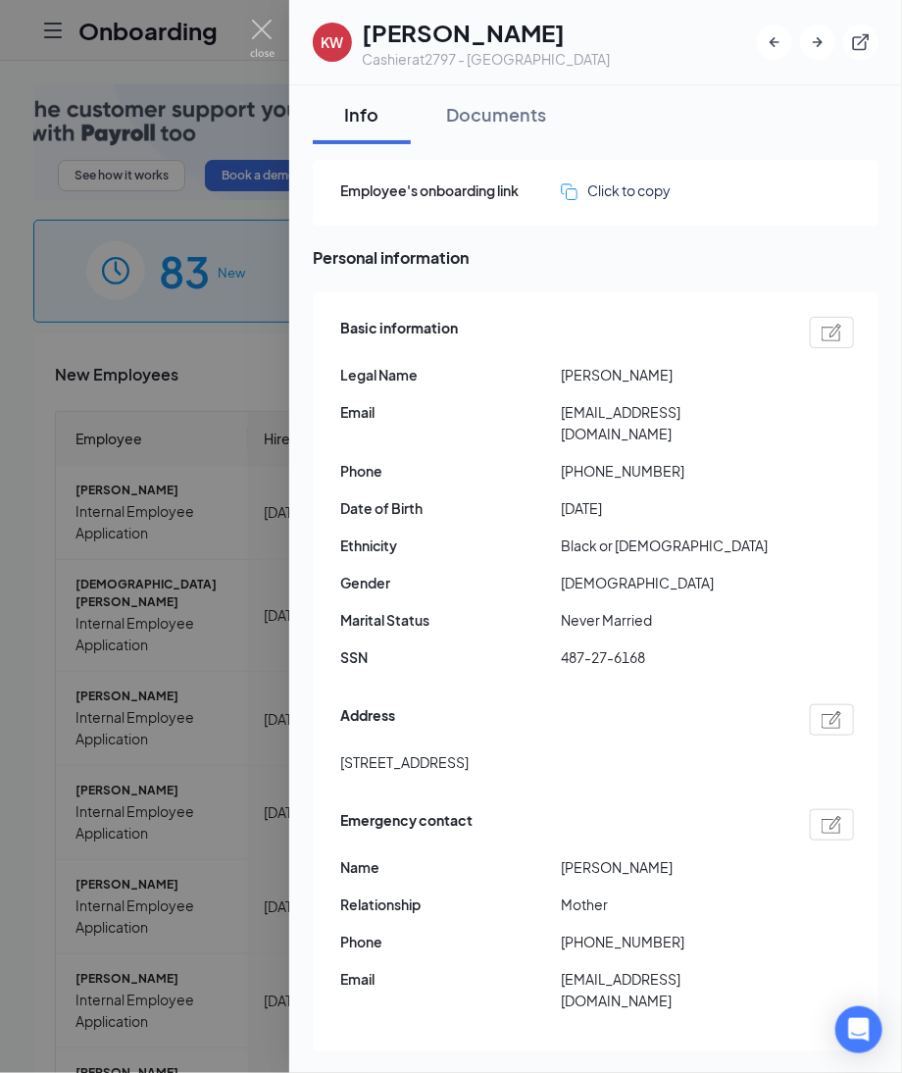
click at [822, 711] on img at bounding box center [832, 720] width 21 height 18
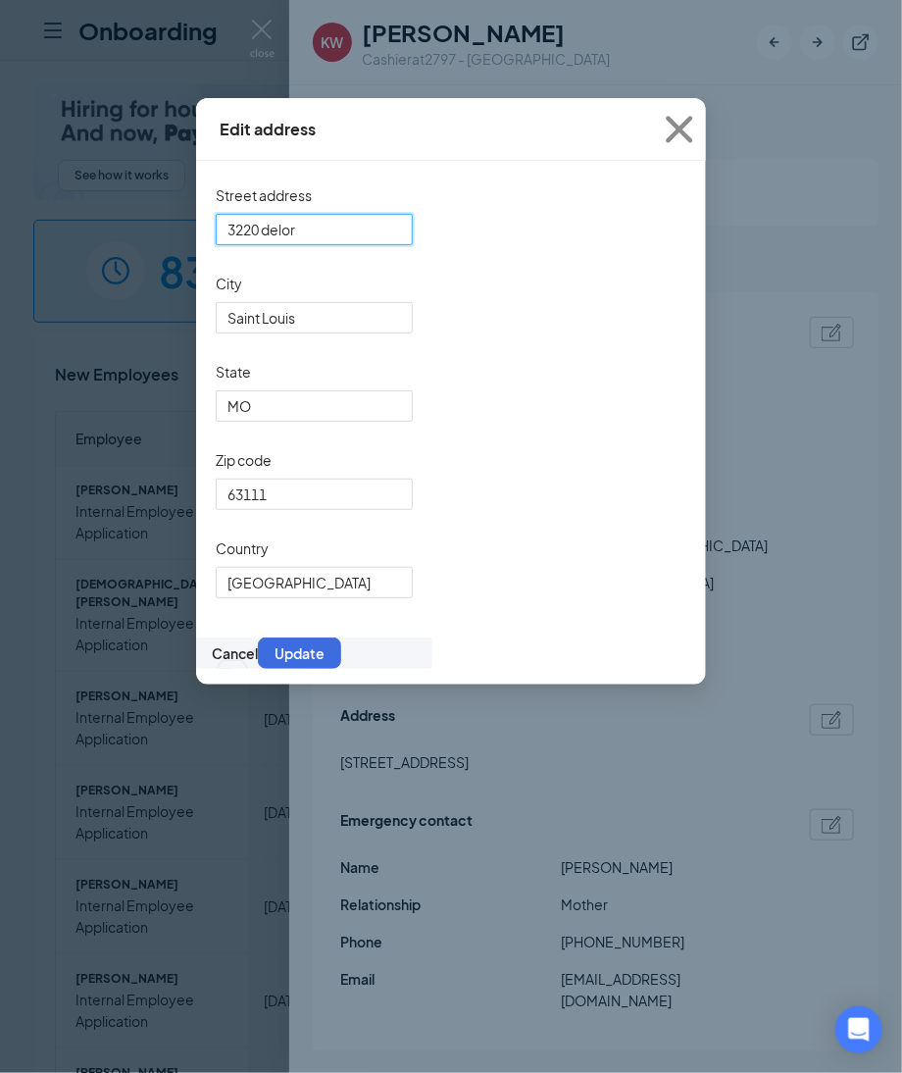
drag, startPoint x: 351, startPoint y: 238, endPoint x: -122, endPoint y: 220, distance: 473.1
click at [0, 220] on html "Onboarding P See how it works Book a demo 83 New 1154 In progress 18684 Complet…" at bounding box center [451, 536] width 902 height 1073
drag, startPoint x: 682, startPoint y: 132, endPoint x: 296, endPoint y: 244, distance: 401.3
click at [684, 132] on icon "Cross" at bounding box center [679, 129] width 26 height 26
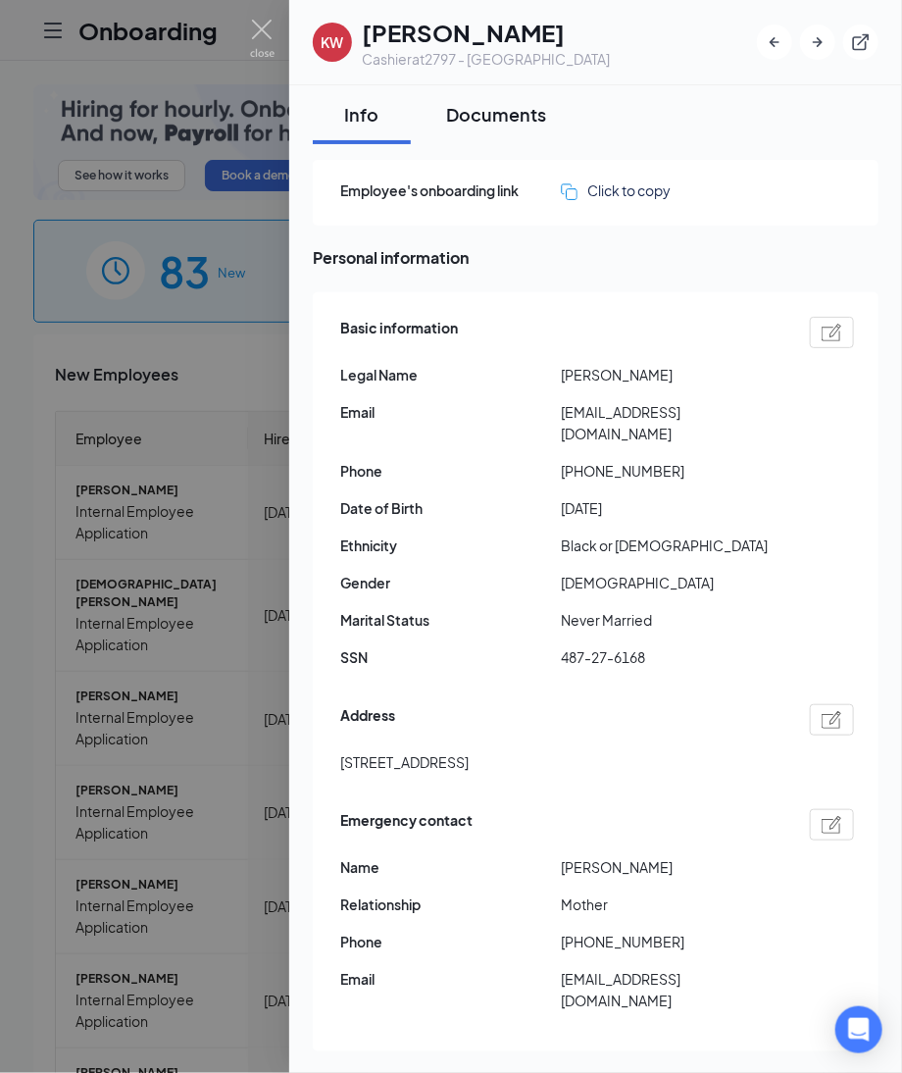
click at [487, 108] on div "Documents" at bounding box center [496, 114] width 100 height 25
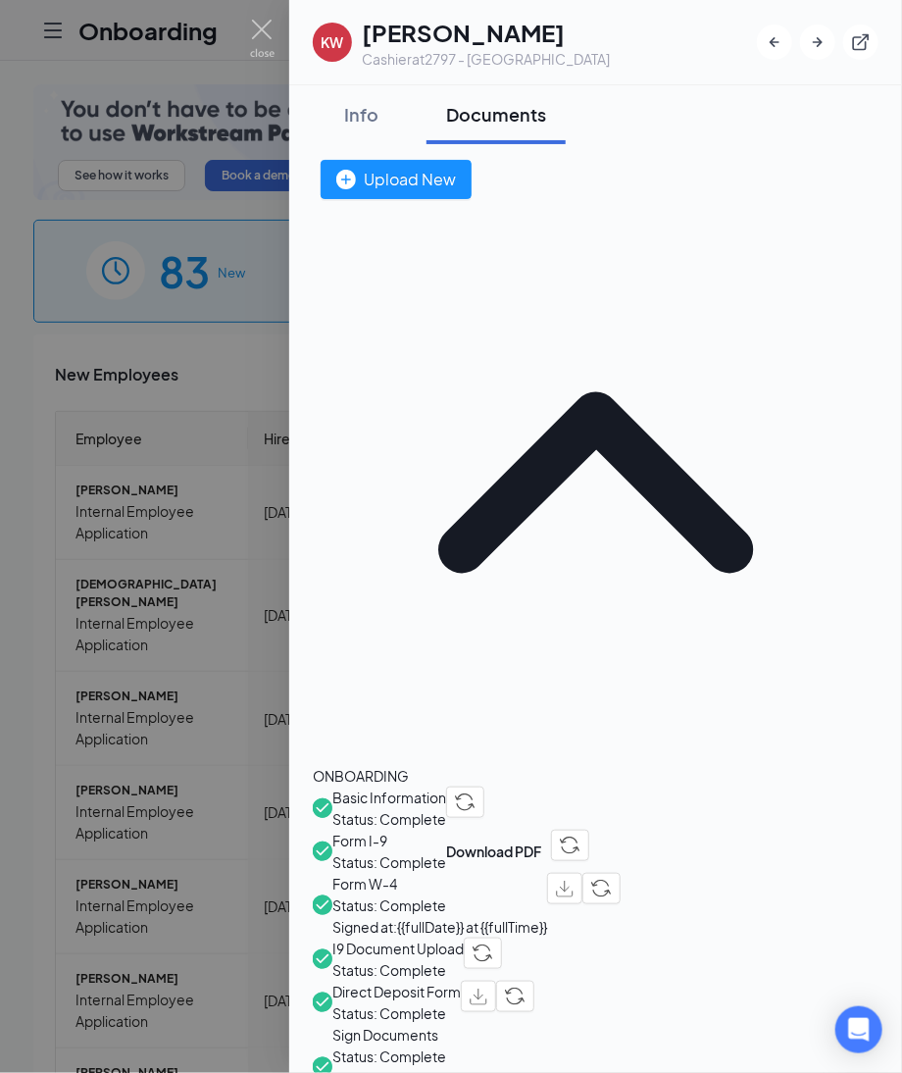
click at [443, 981] on span "Direct Deposit Form" at bounding box center [396, 992] width 128 height 22
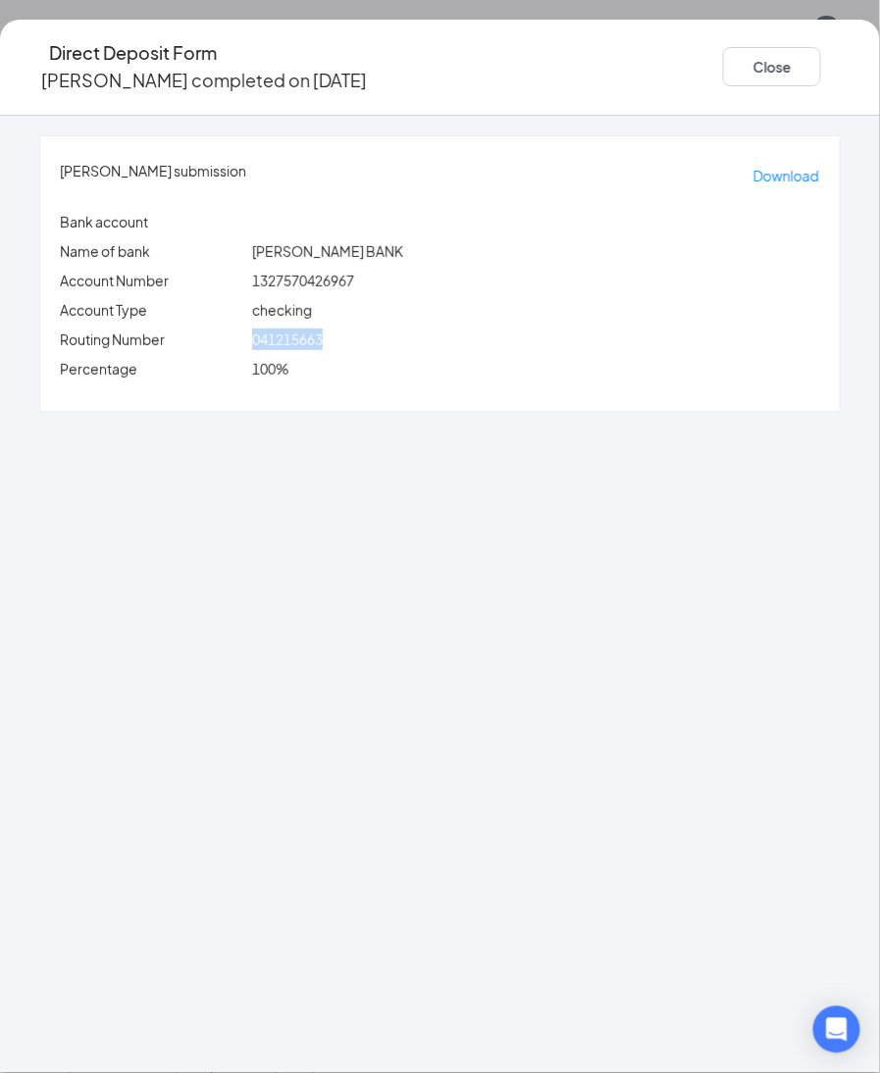
drag, startPoint x: 295, startPoint y: 327, endPoint x: 408, endPoint y: 306, distance: 114.7
click at [408, 306] on div "kaitlyn whitley's submission Download Bank account Name of bank SUTTON BANK Acc…" at bounding box center [439, 273] width 799 height 275
copy div "041215663"
click at [248, 299] on div "Account Type" at bounding box center [152, 310] width 192 height 22
drag, startPoint x: 295, startPoint y: 321, endPoint x: 407, endPoint y: 303, distance: 113.2
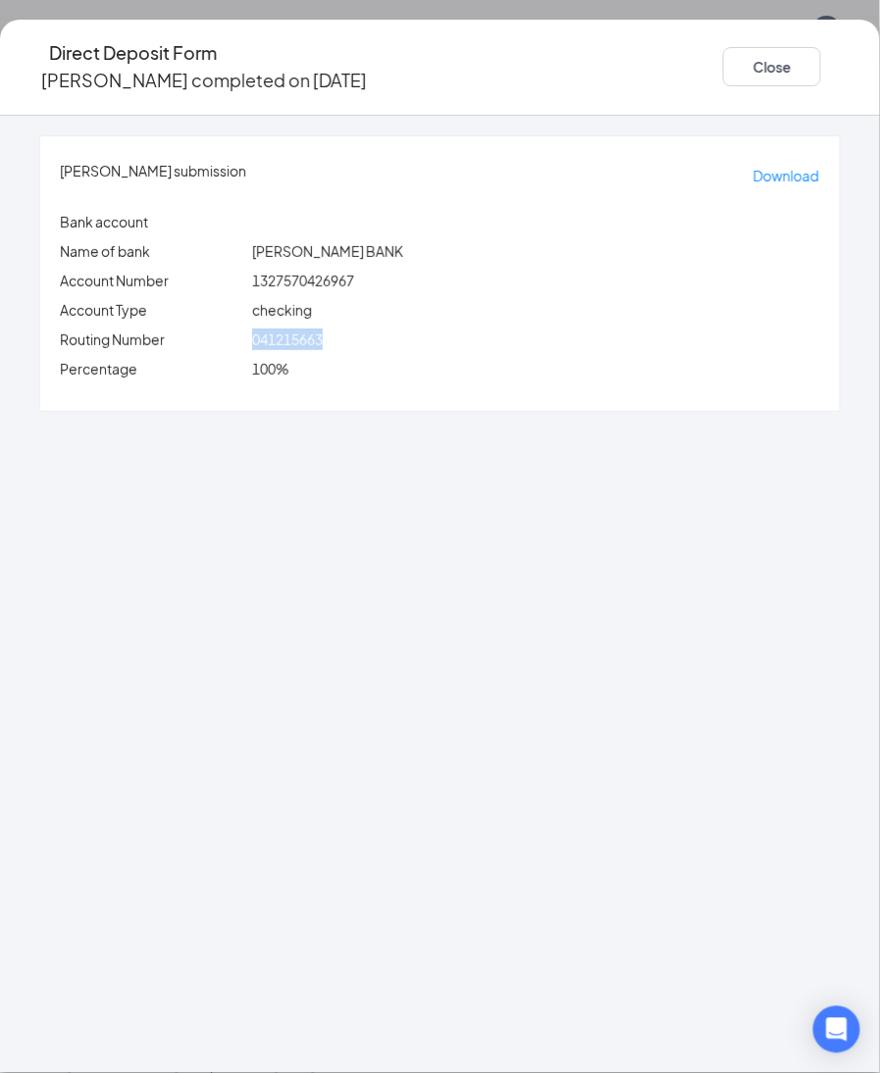
click at [407, 303] on div "kaitlyn whitley's submission Download Bank account Name of bank SUTTON BANK Acc…" at bounding box center [439, 273] width 799 height 275
copy div "041215663"
click at [169, 299] on p "Account Type" at bounding box center [152, 310] width 184 height 22
drag, startPoint x: 303, startPoint y: 323, endPoint x: 392, endPoint y: 301, distance: 91.8
click at [392, 301] on div "kaitlyn whitley's submission Download Bank account Name of bank SUTTON BANK Acc…" at bounding box center [439, 273] width 799 height 275
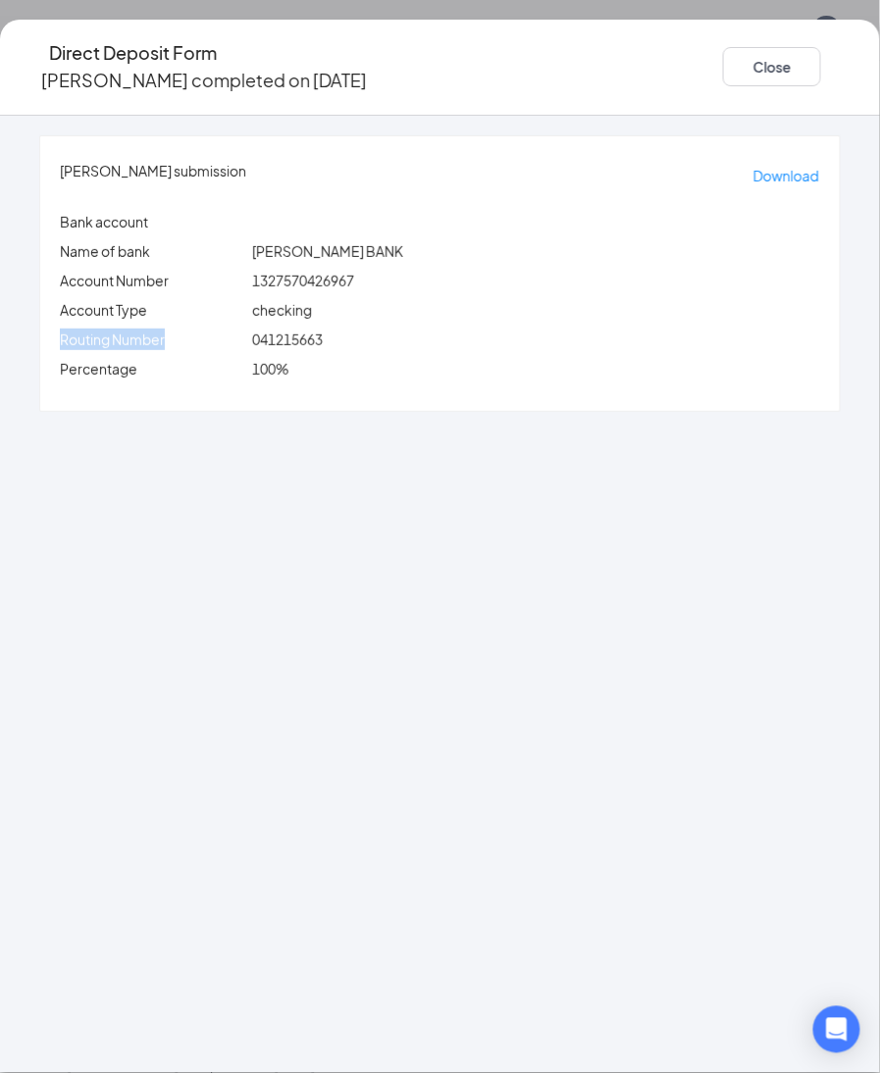
copy div "Routing Number"
click at [22, 459] on div "kaitlyn whitley's submission Download Bank account Name of bank SUTTON BANK Acc…" at bounding box center [440, 594] width 880 height 957
drag, startPoint x: 303, startPoint y: 324, endPoint x: 450, endPoint y: 320, distance: 147.2
click at [450, 329] on div "041215663" at bounding box center [536, 340] width 576 height 22
copy span "041215663"
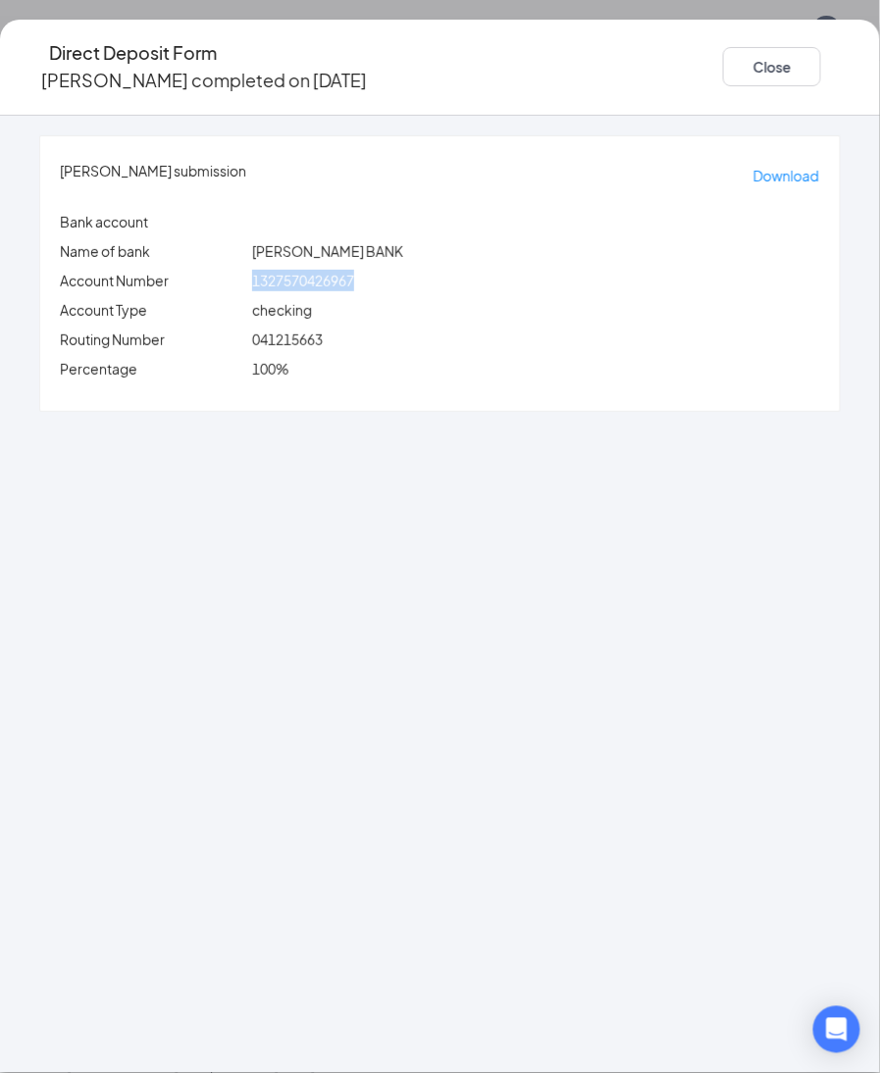
drag, startPoint x: 298, startPoint y: 264, endPoint x: 511, endPoint y: 265, distance: 212.8
click at [511, 270] on div "1327570426967" at bounding box center [536, 281] width 576 height 22
copy span "1327570426967"
click at [723, 59] on button "Close" at bounding box center [772, 66] width 98 height 39
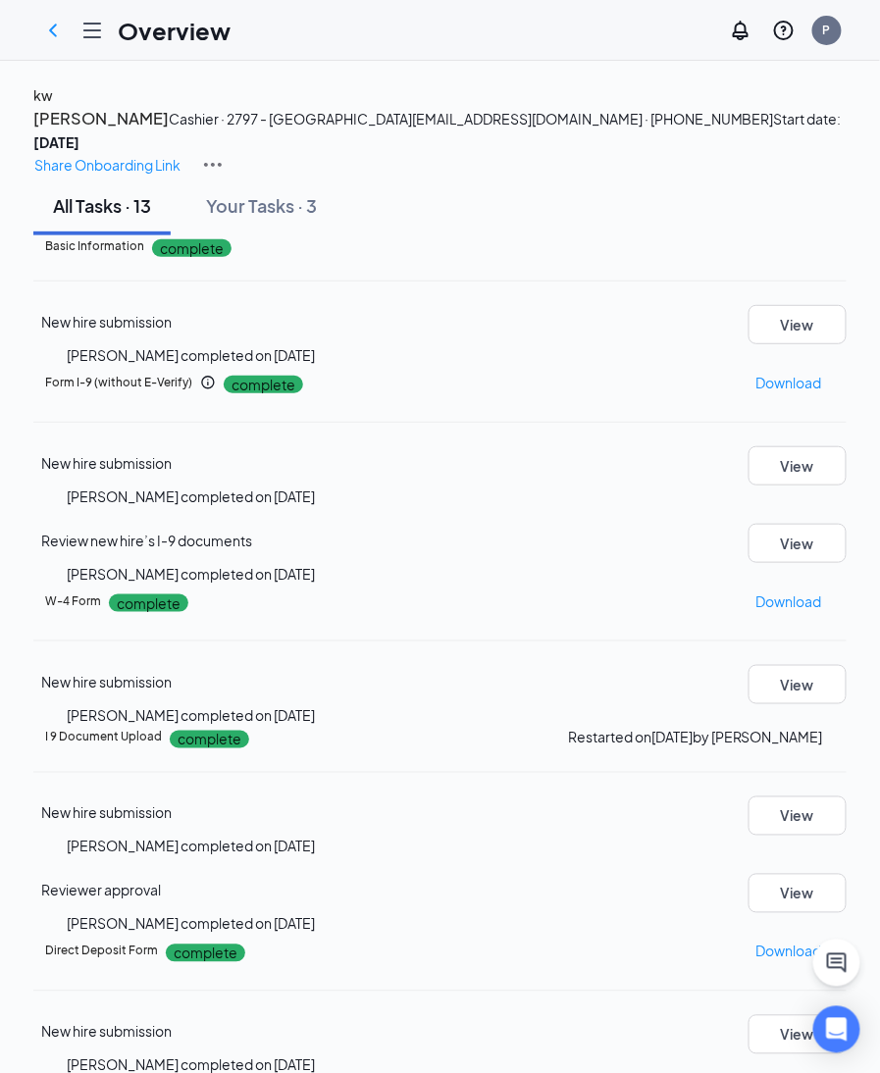
click at [53, 106] on h4 "kw" at bounding box center [43, 95] width 20 height 22
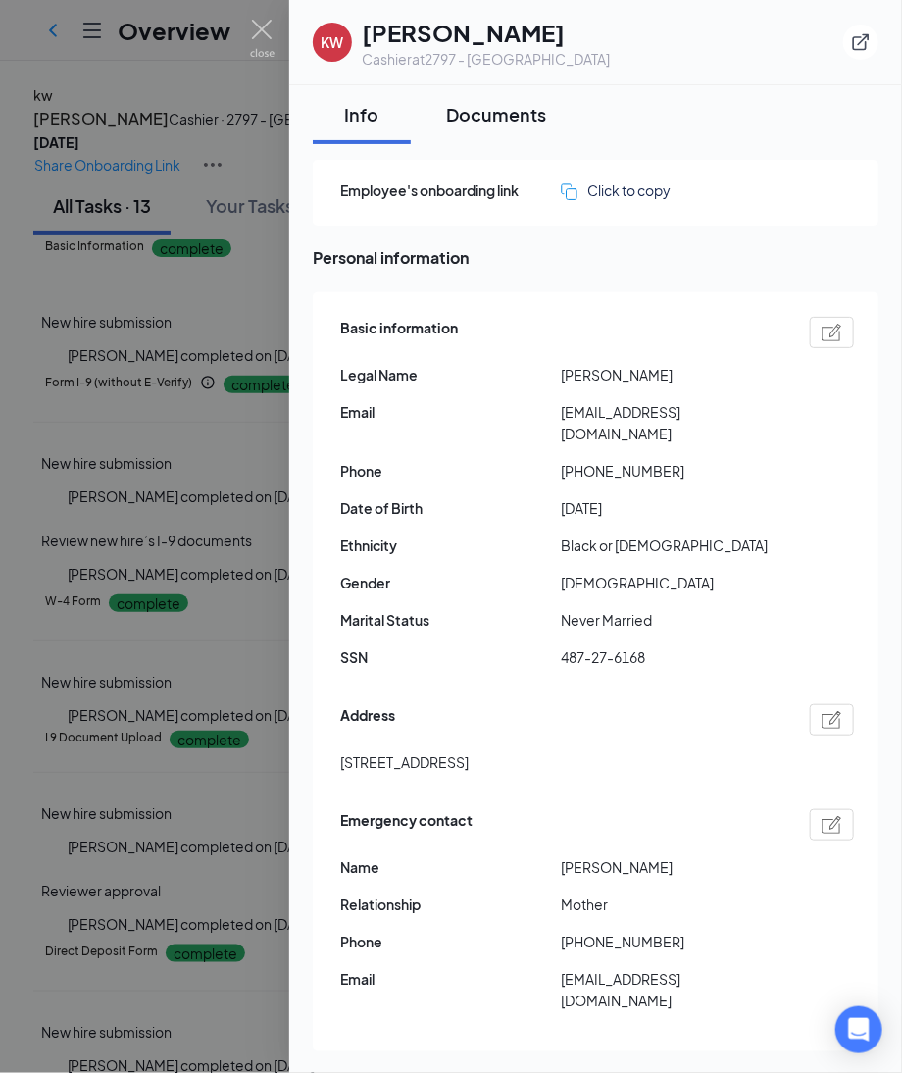
click at [496, 105] on div "Documents" at bounding box center [496, 114] width 100 height 25
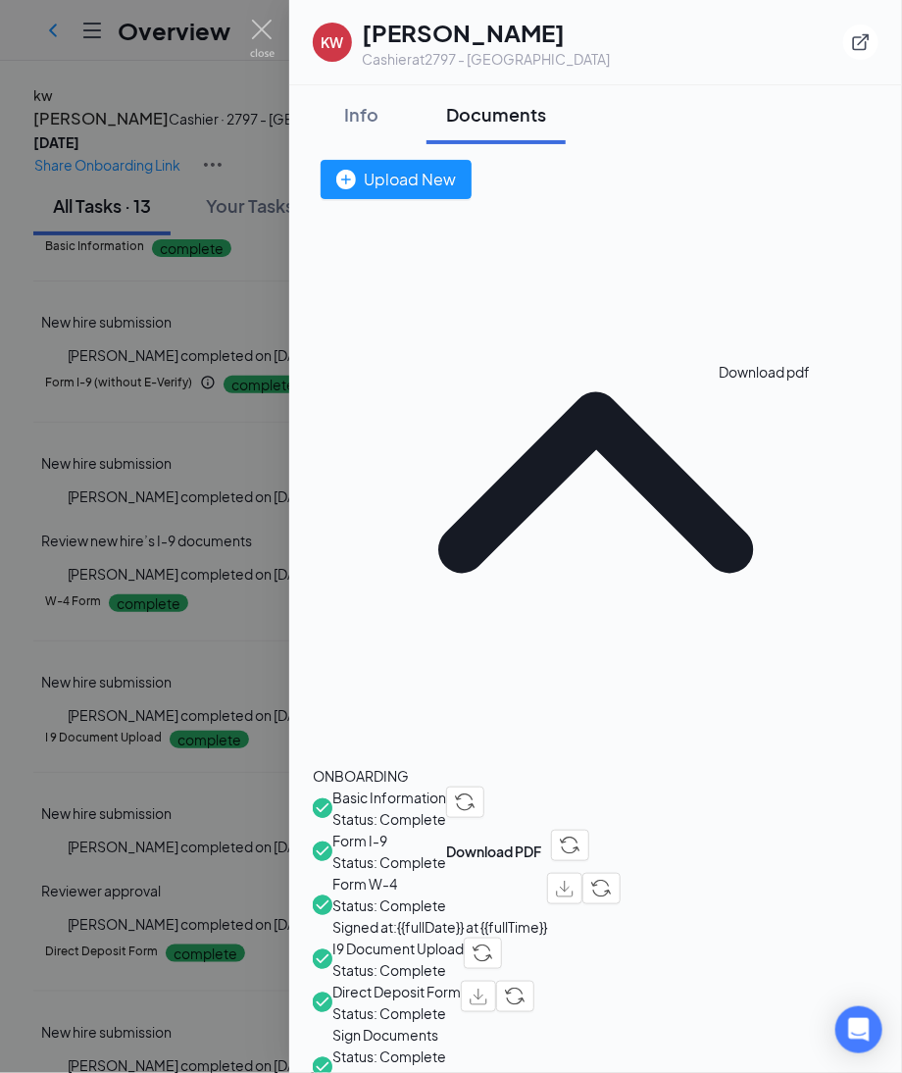
click at [574, 881] on img "button" at bounding box center [565, 889] width 18 height 17
click at [342, 113] on div "Info" at bounding box center [361, 114] width 59 height 25
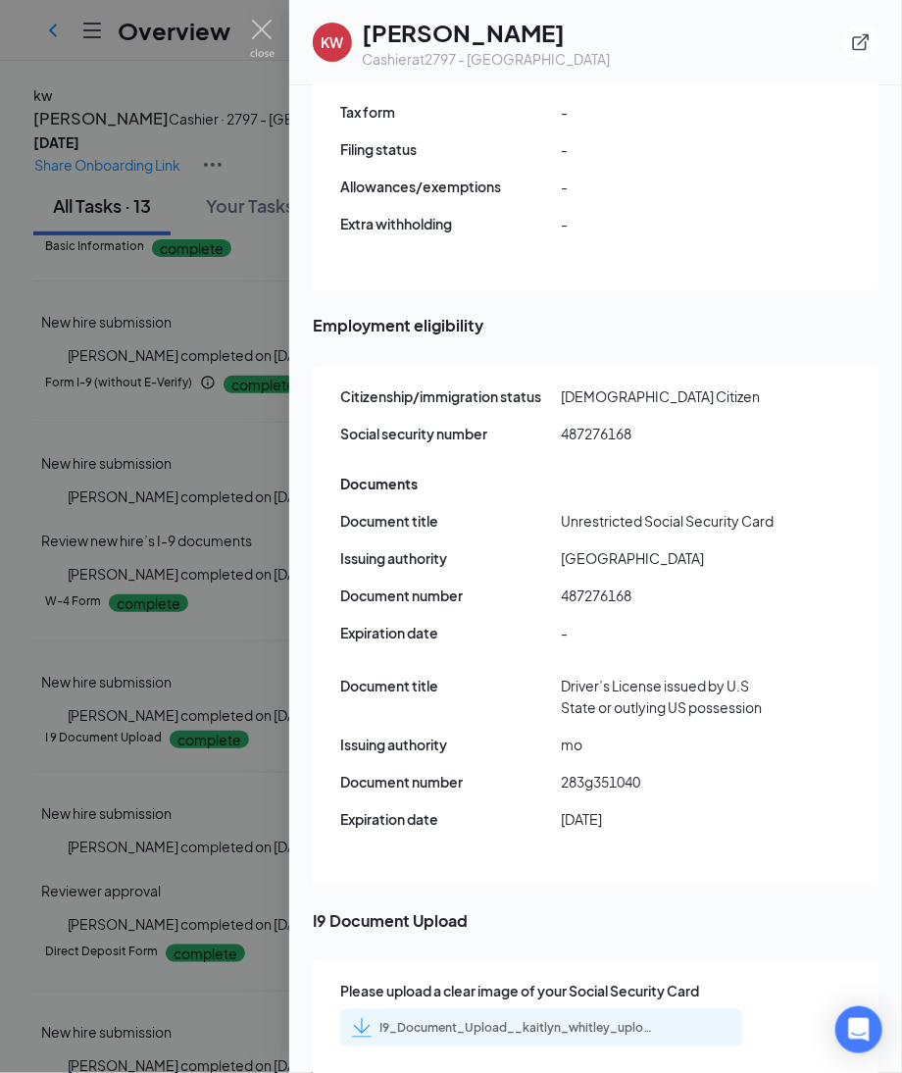
scroll to position [2718, 0]
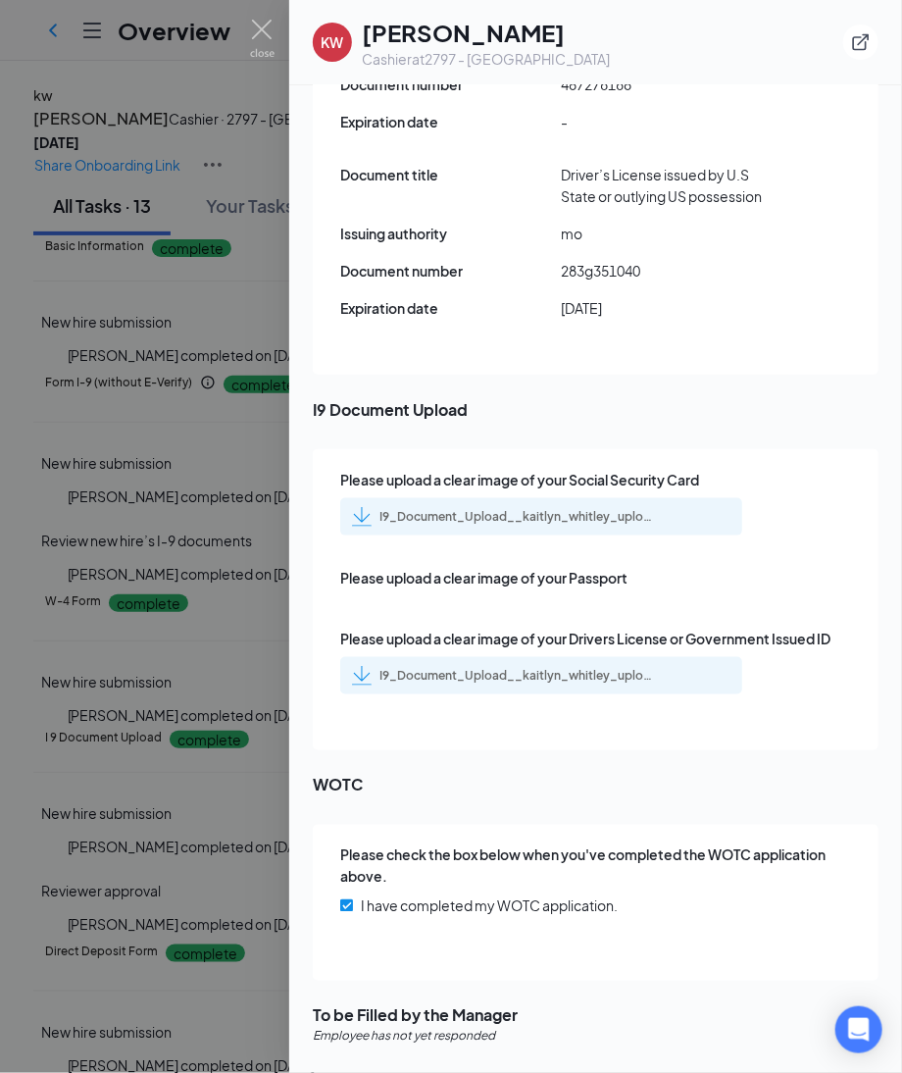
click at [536, 507] on div "I9_Document_Upload__kaitlyn_whitley_uploadedfile_20250813.pdf.pdf" at bounding box center [503, 517] width 302 height 20
click at [520, 668] on div "I9_Document_Upload__kaitlyn_whitley_uploadedfile_20250813.pdf.pdf" at bounding box center [517, 676] width 275 height 16
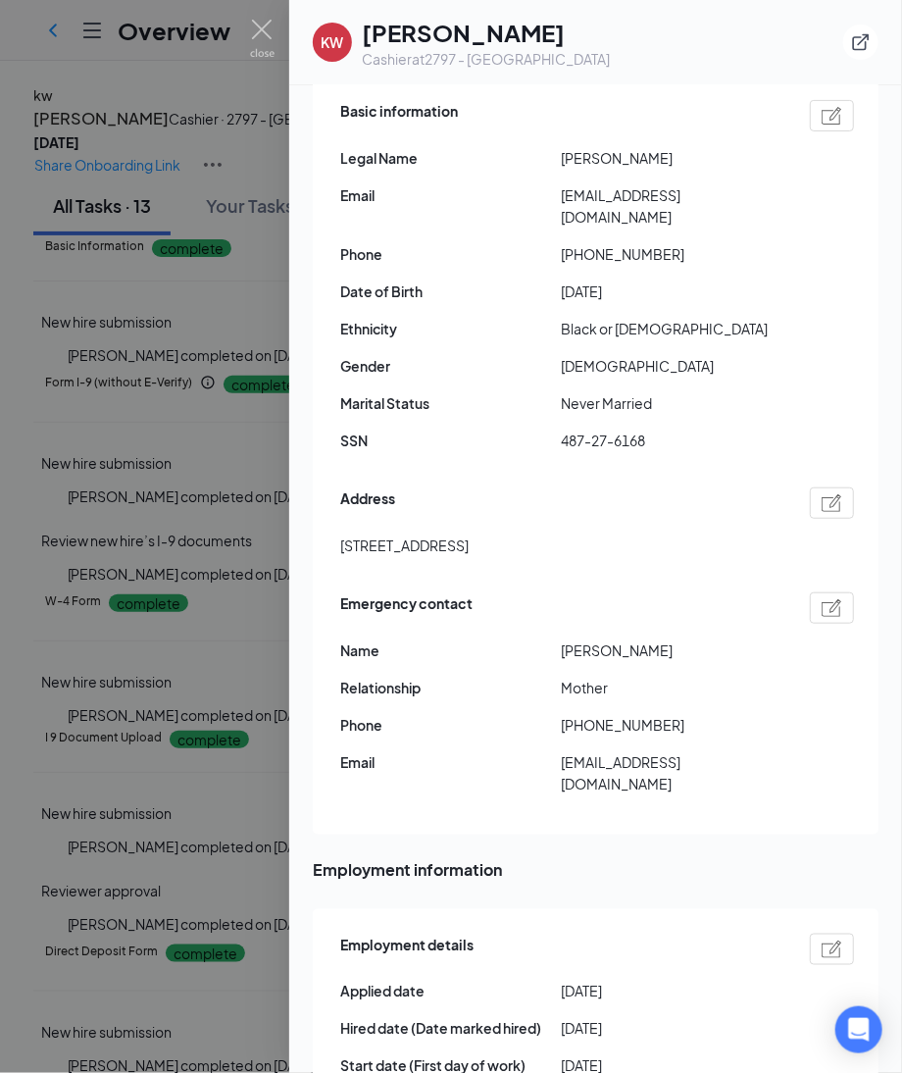
scroll to position [0, 0]
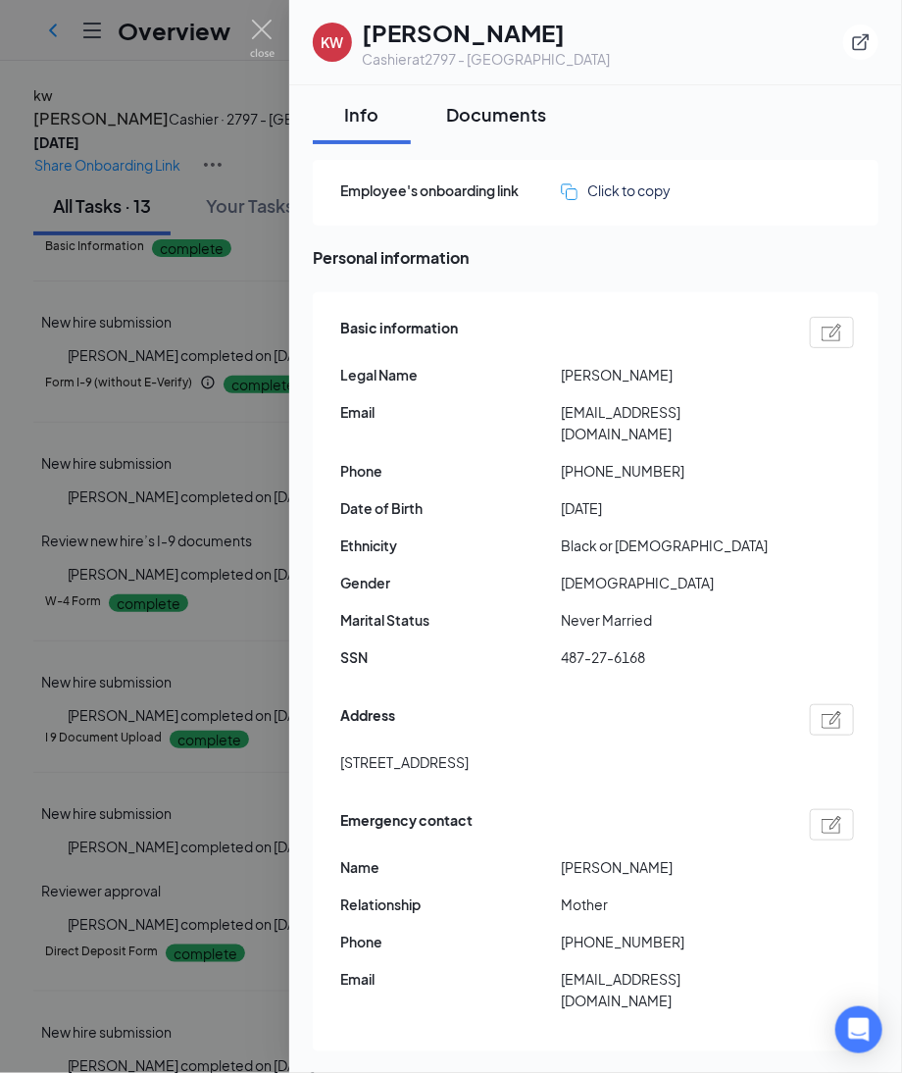
click at [491, 102] on div "Documents" at bounding box center [496, 114] width 100 height 25
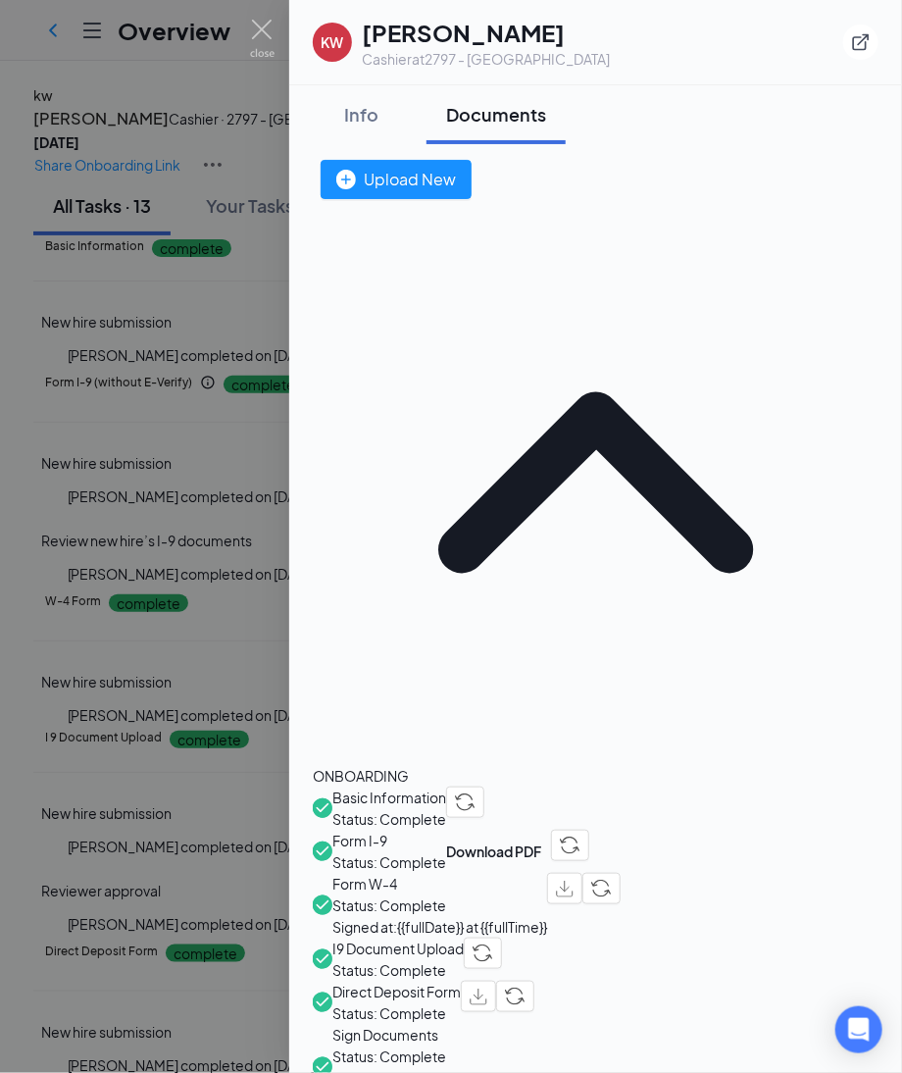
click at [425, 981] on span "Direct Deposit Form" at bounding box center [396, 992] width 128 height 22
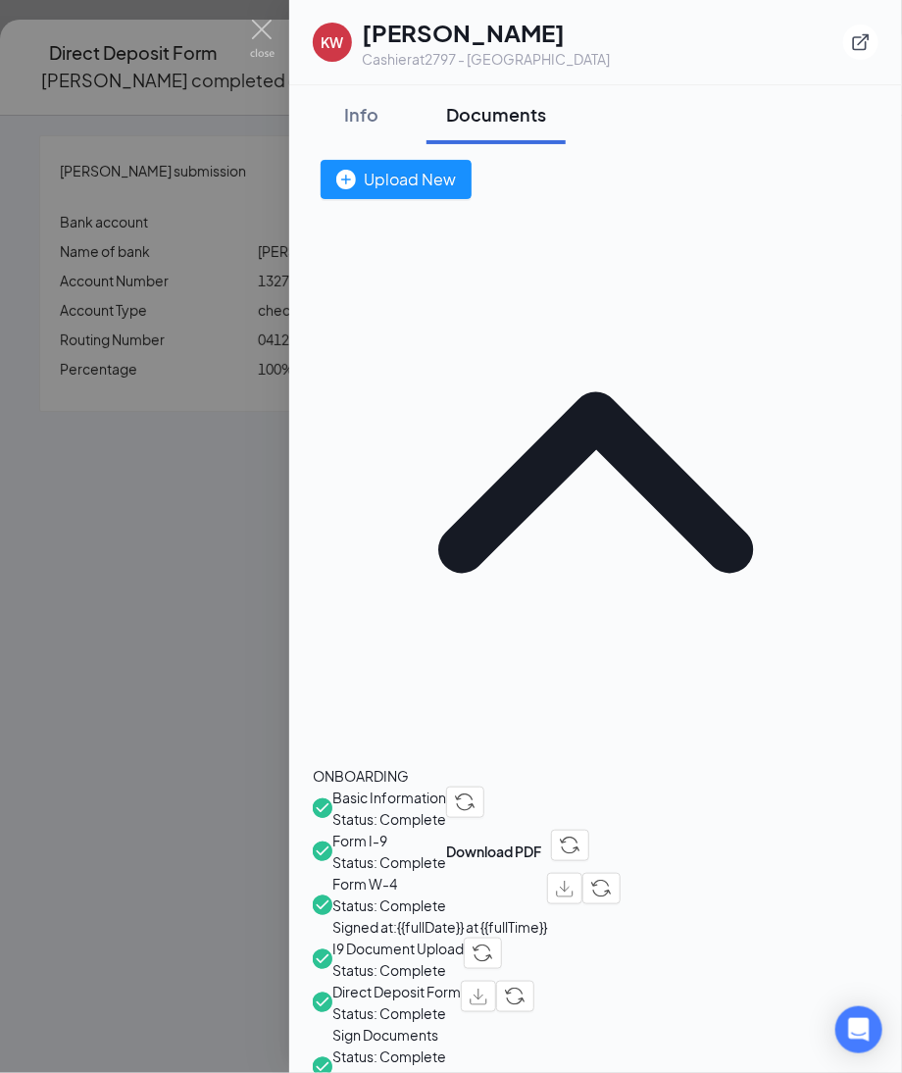
click at [211, 421] on div at bounding box center [451, 536] width 902 height 1073
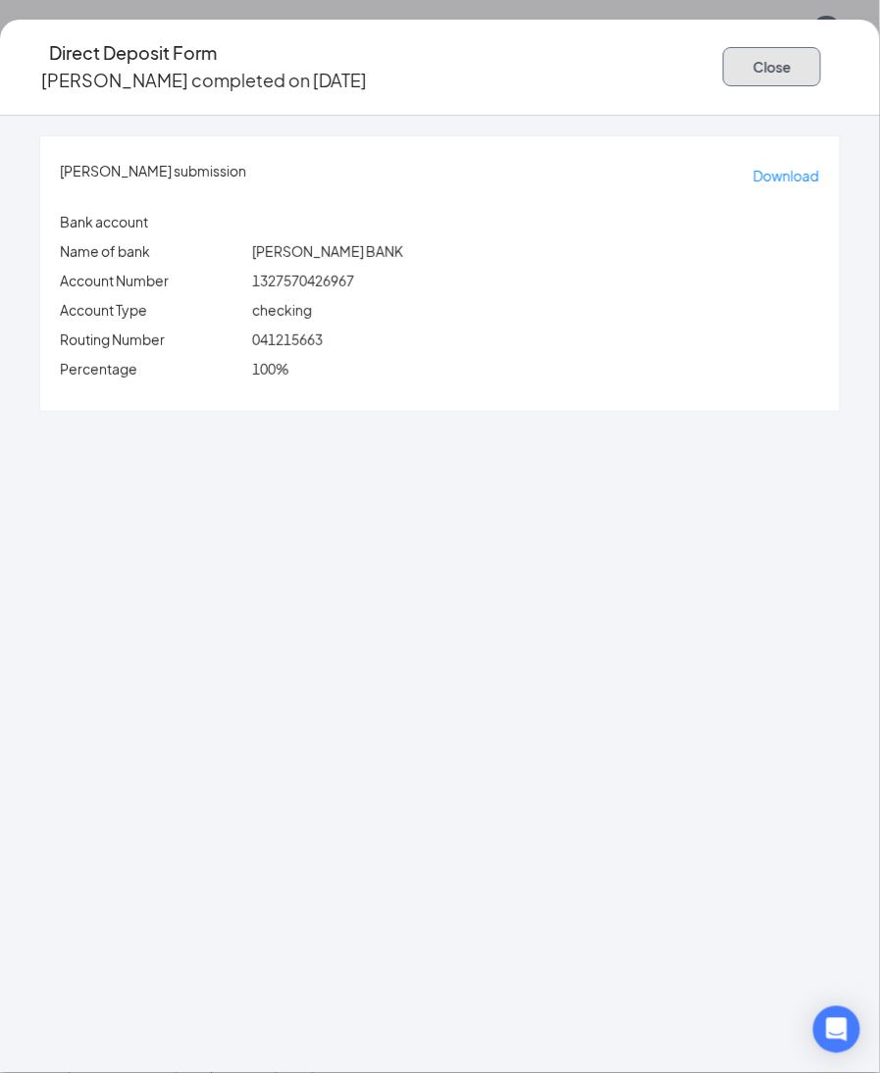
click at [723, 50] on button "Close" at bounding box center [772, 66] width 98 height 39
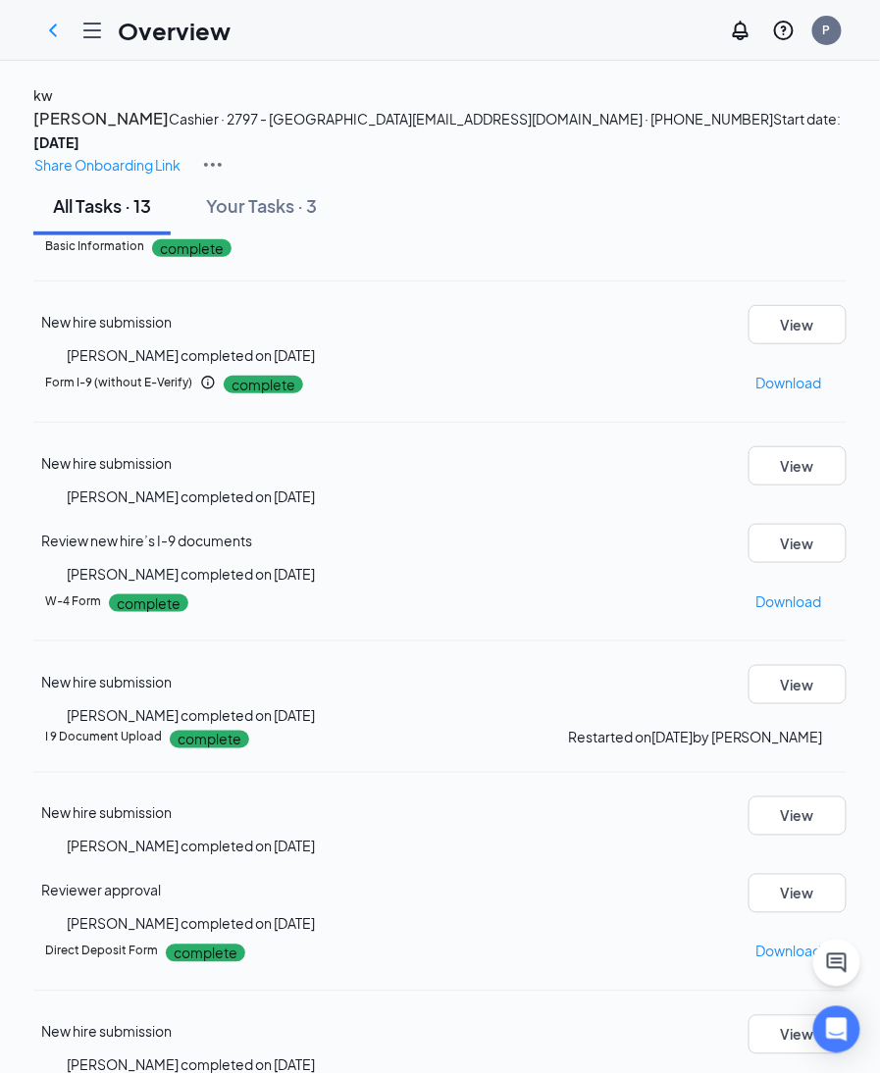
click at [53, 106] on button "kw" at bounding box center [43, 95] width 20 height 22
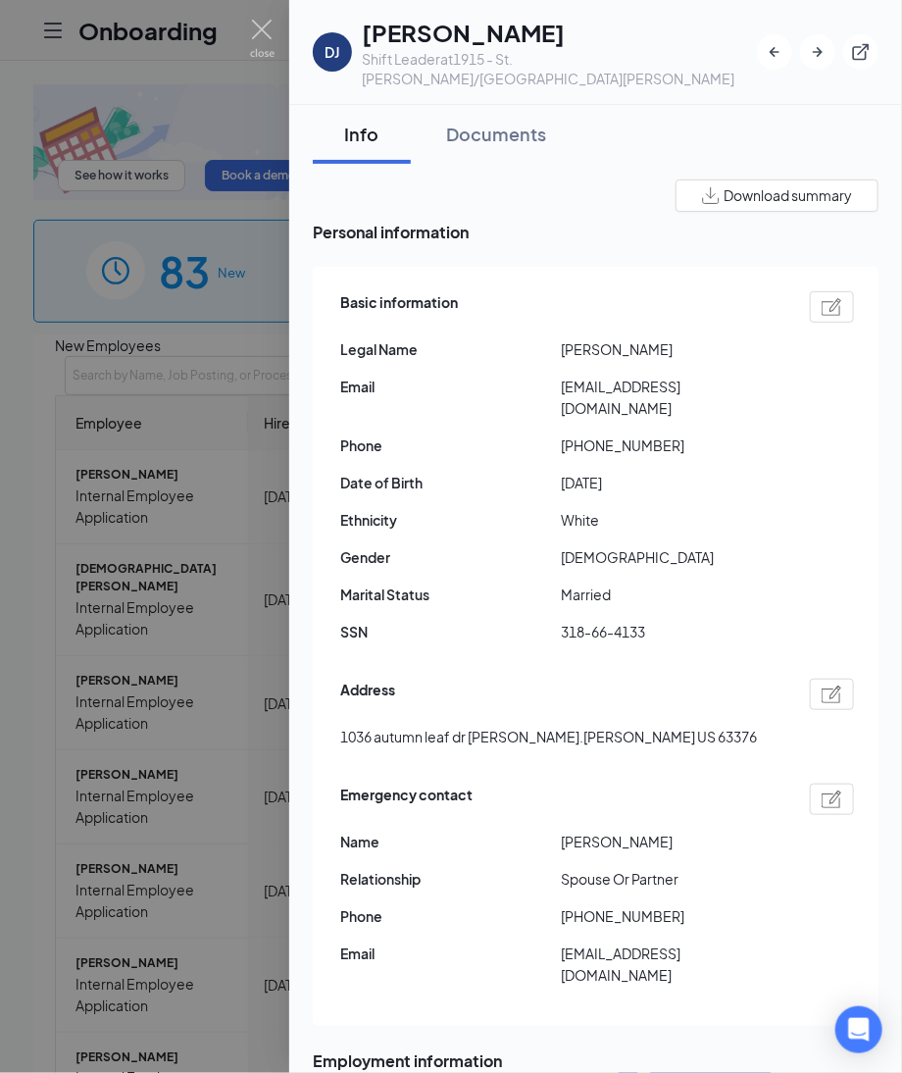
click at [828, 301] on div at bounding box center [832, 306] width 44 height 31
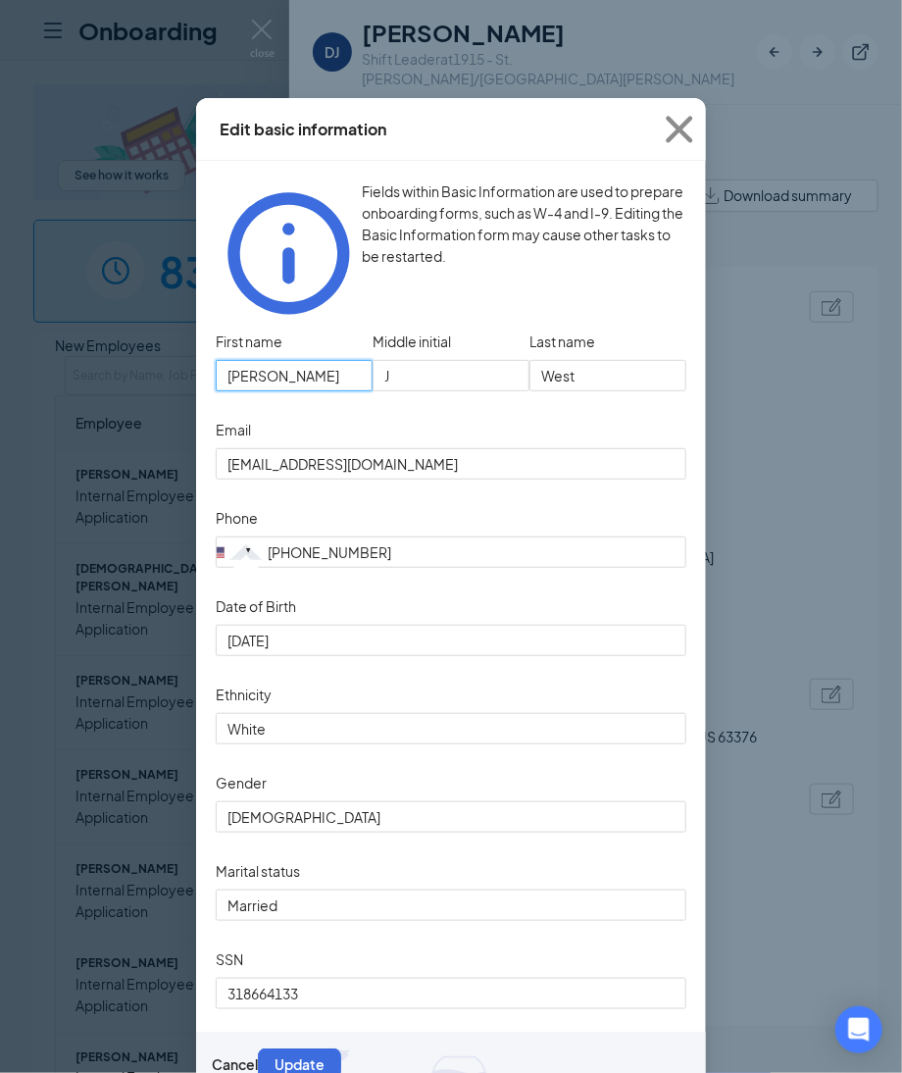
click at [310, 360] on input "[PERSON_NAME]" at bounding box center [294, 375] width 157 height 31
drag, startPoint x: 304, startPoint y: 338, endPoint x: 83, endPoint y: 294, distance: 225.0
click at [91, 300] on div "Edit basic information Fields within Basic Information are used to prepare onbo…" at bounding box center [451, 536] width 902 height 1073
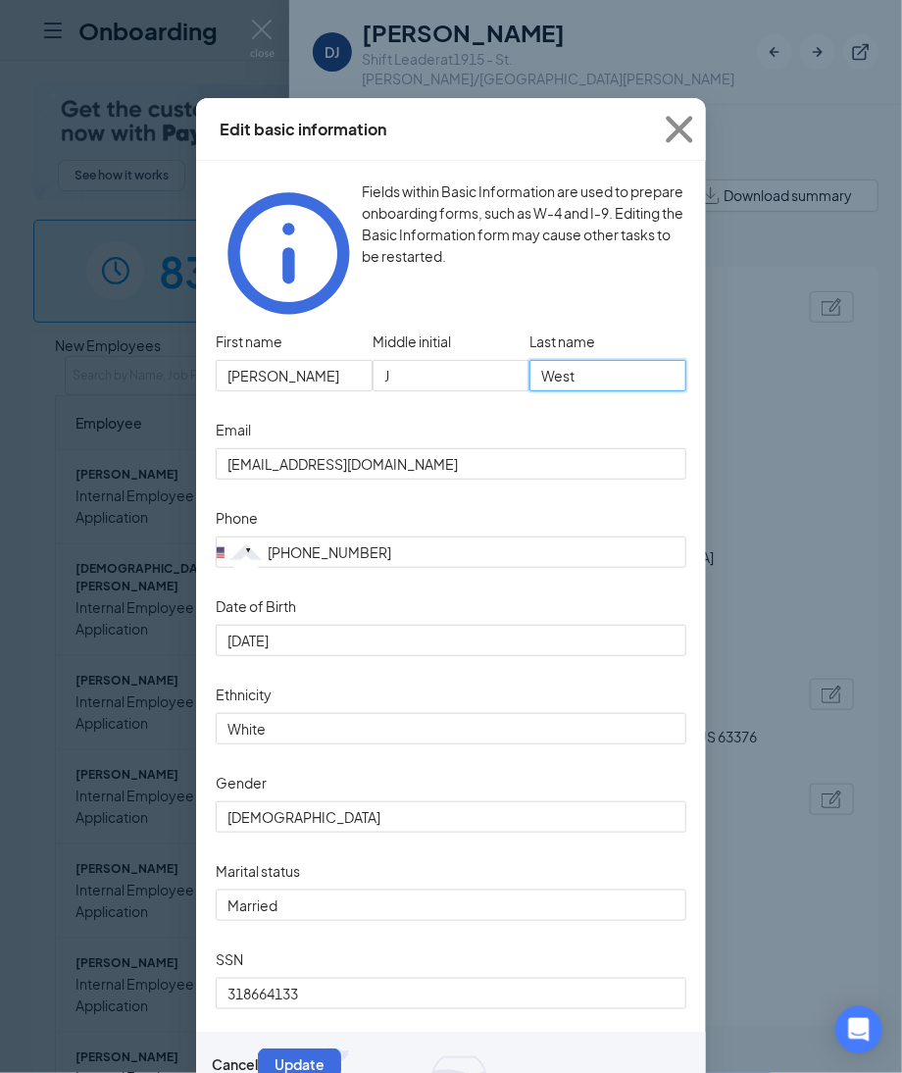
drag, startPoint x: 558, startPoint y: 312, endPoint x: 523, endPoint y: 307, distance: 35.6
click at [530, 327] on div "Last name West" at bounding box center [608, 359] width 157 height 65
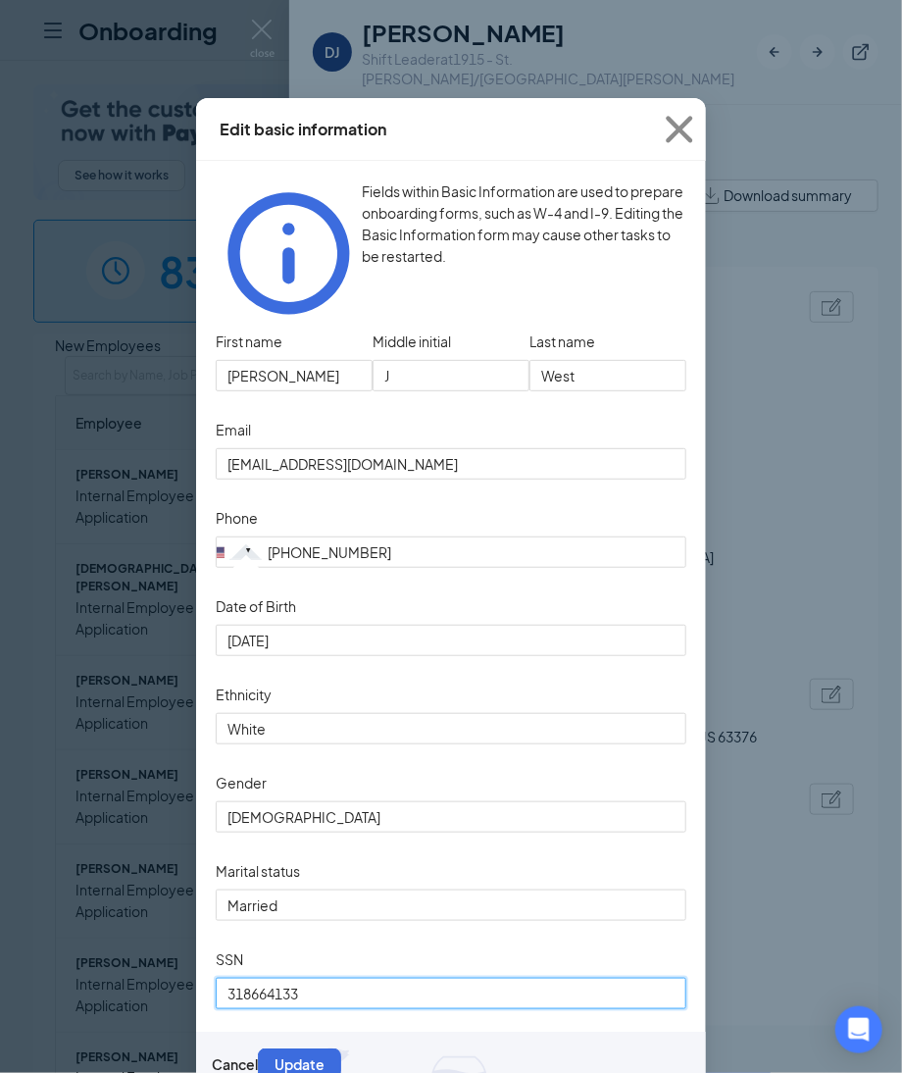
click at [348, 1008] on input "318664133" at bounding box center [451, 993] width 471 height 31
drag, startPoint x: 348, startPoint y: 1008, endPoint x: 183, endPoint y: 965, distance: 170.3
click at [183, 965] on div "Edit basic information Fields within Basic Information are used to prepare onbo…" at bounding box center [451, 536] width 902 height 1073
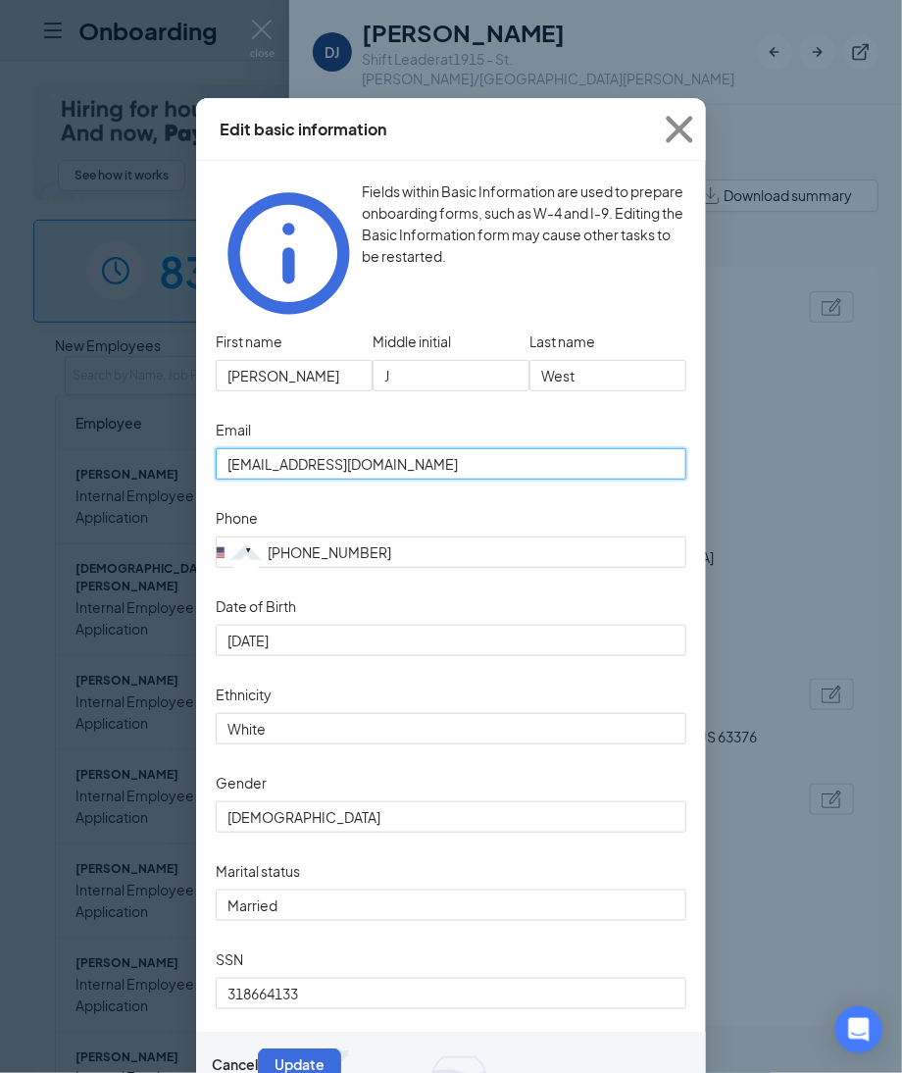
drag, startPoint x: 428, startPoint y: 440, endPoint x: 83, endPoint y: 415, distance: 345.2
click at [83, 415] on div "Edit basic information Fields within Basic Information are used to prepare onbo…" at bounding box center [451, 536] width 902 height 1073
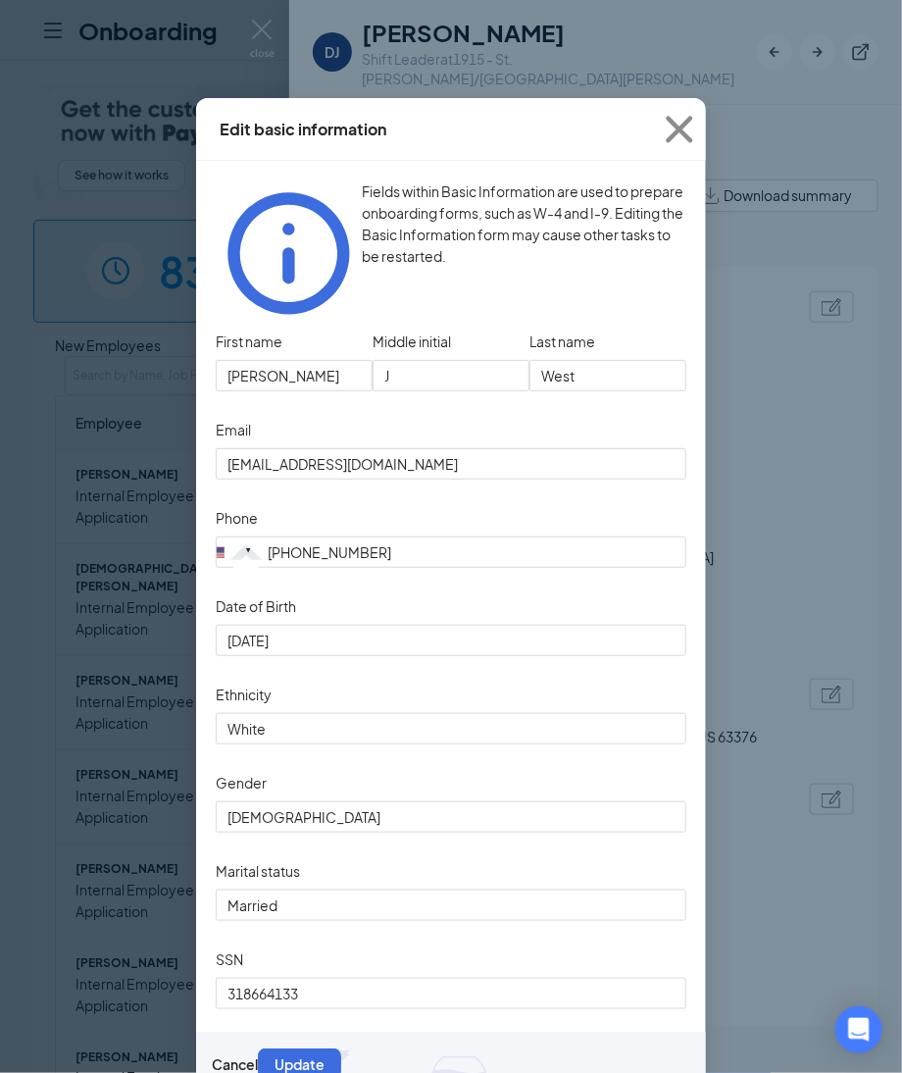
scroll to position [55, 0]
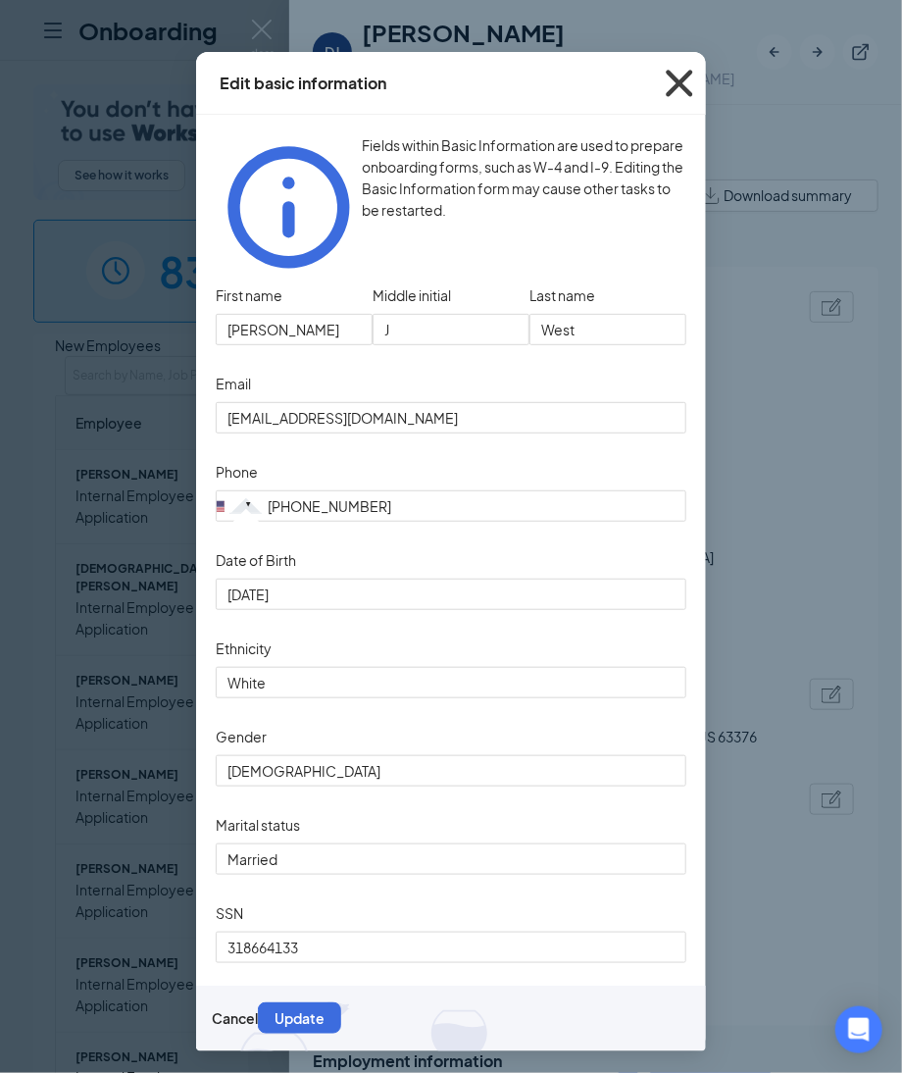
click at [675, 81] on icon "Cross" at bounding box center [679, 83] width 53 height 53
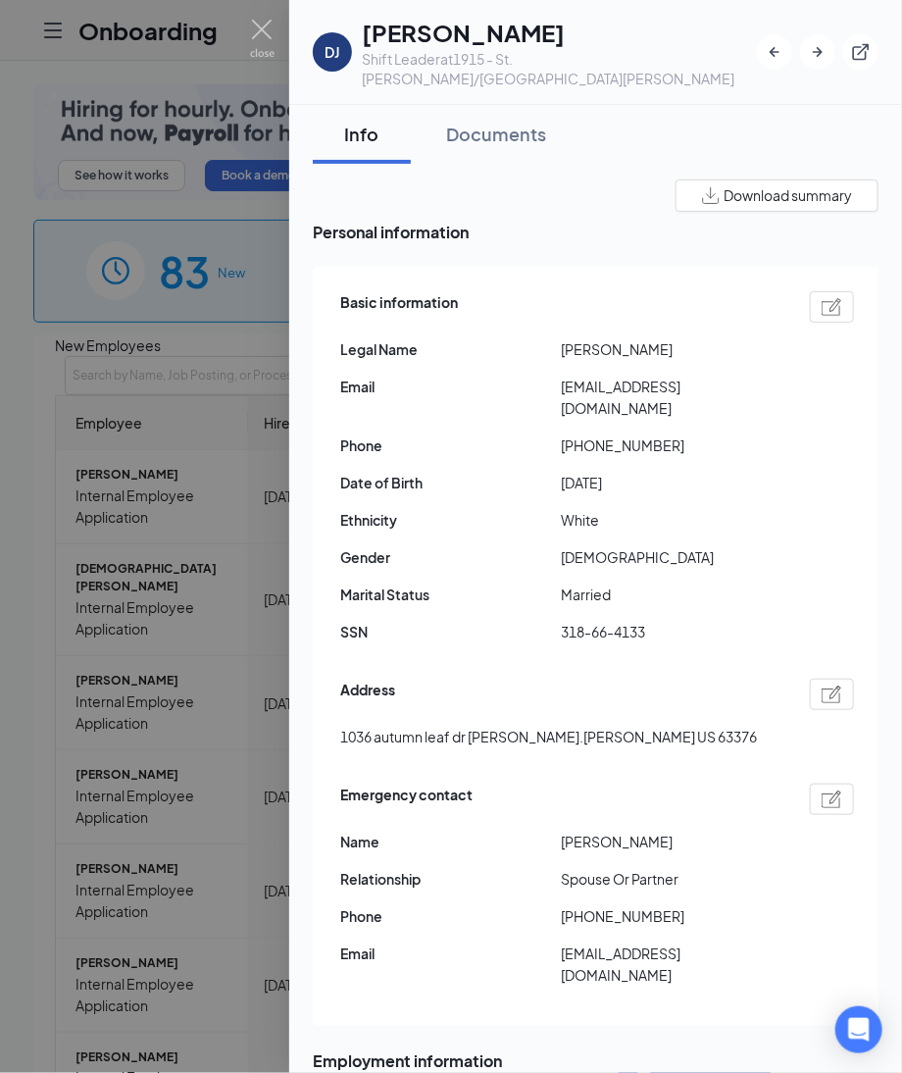
click at [810, 679] on div at bounding box center [832, 694] width 44 height 31
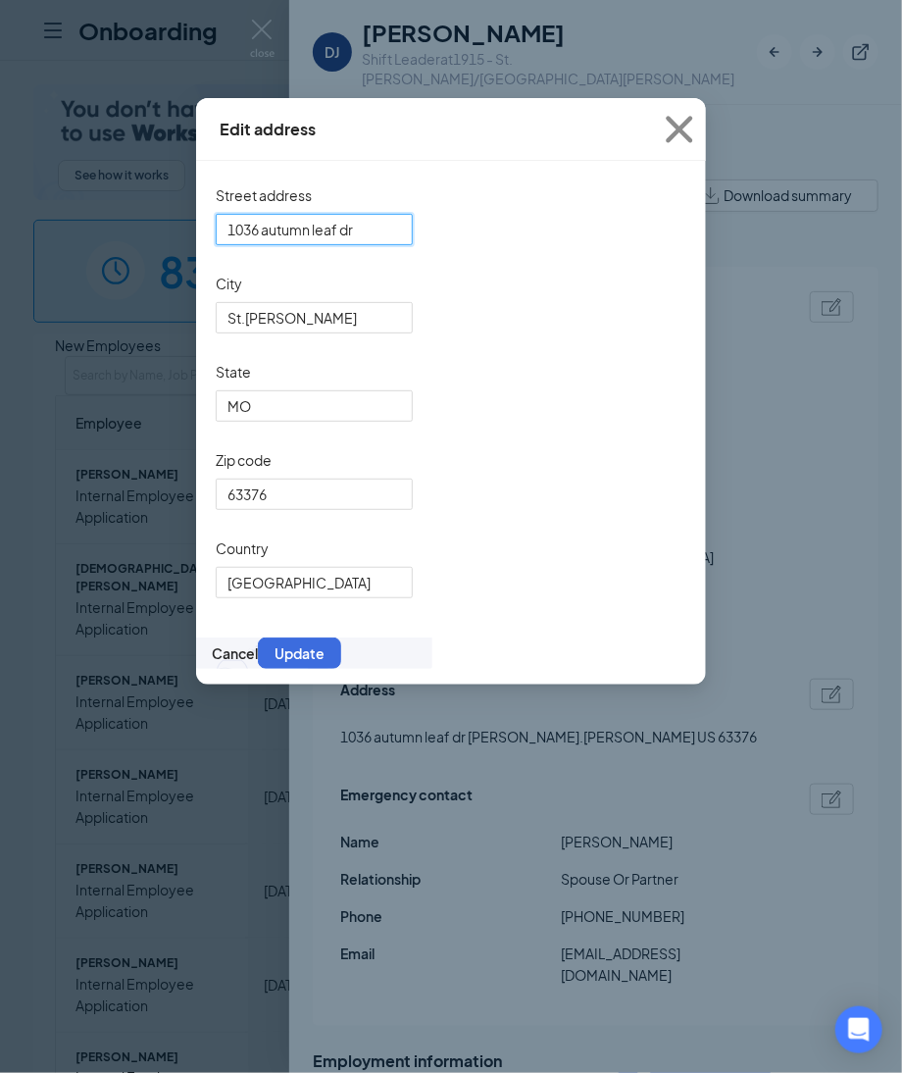
drag, startPoint x: 420, startPoint y: 246, endPoint x: 78, endPoint y: 215, distance: 342.7
click at [78, 215] on div "Edit address Street address 1036 autumn leaf dr City St.Peter State MO Zip code…" at bounding box center [451, 536] width 902 height 1073
click at [679, 132] on icon "Cross" at bounding box center [679, 129] width 53 height 53
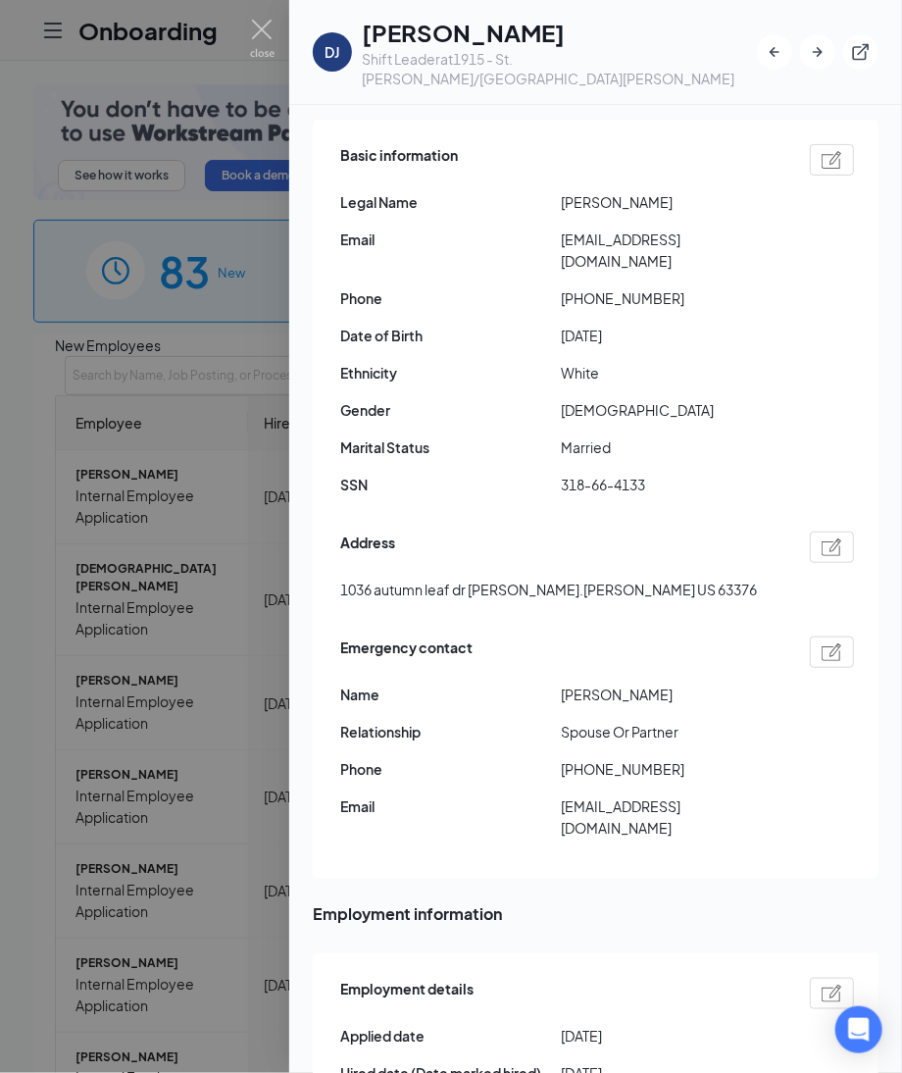
scroll to position [0, 0]
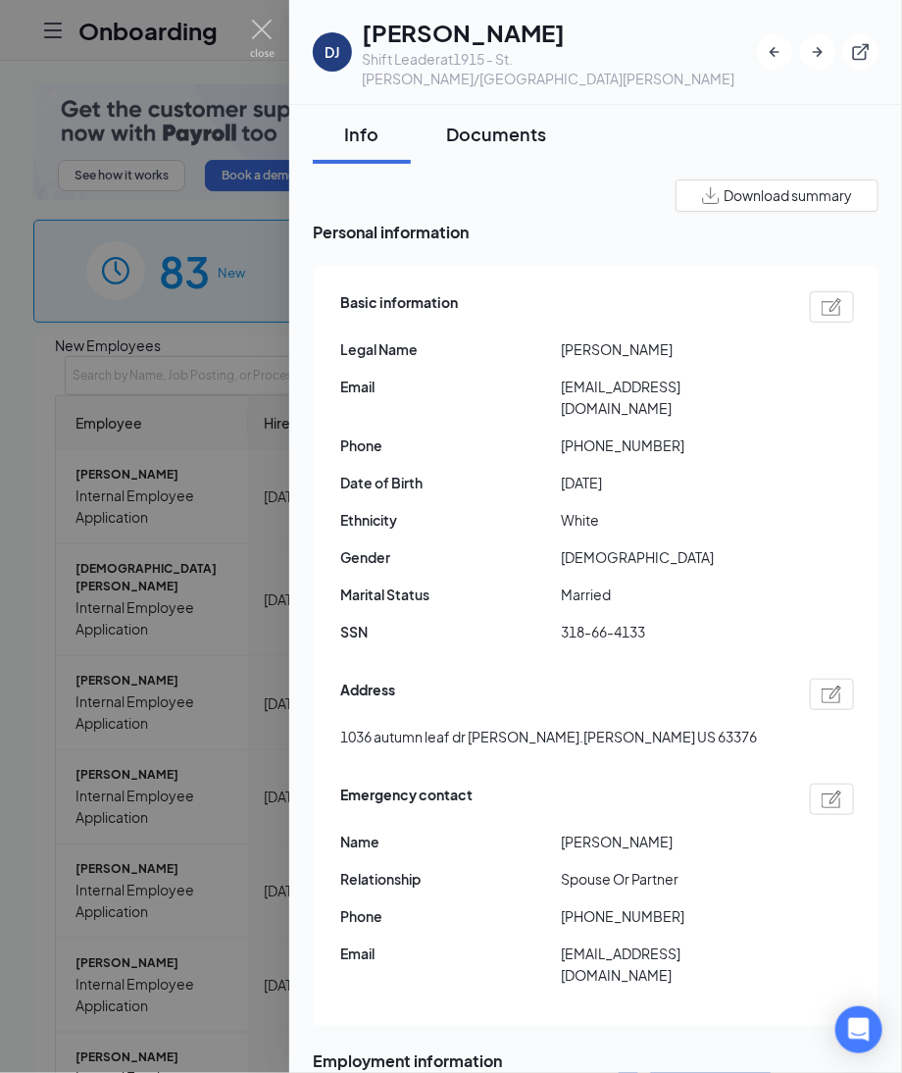
click at [516, 122] on div "Documents" at bounding box center [496, 134] width 100 height 25
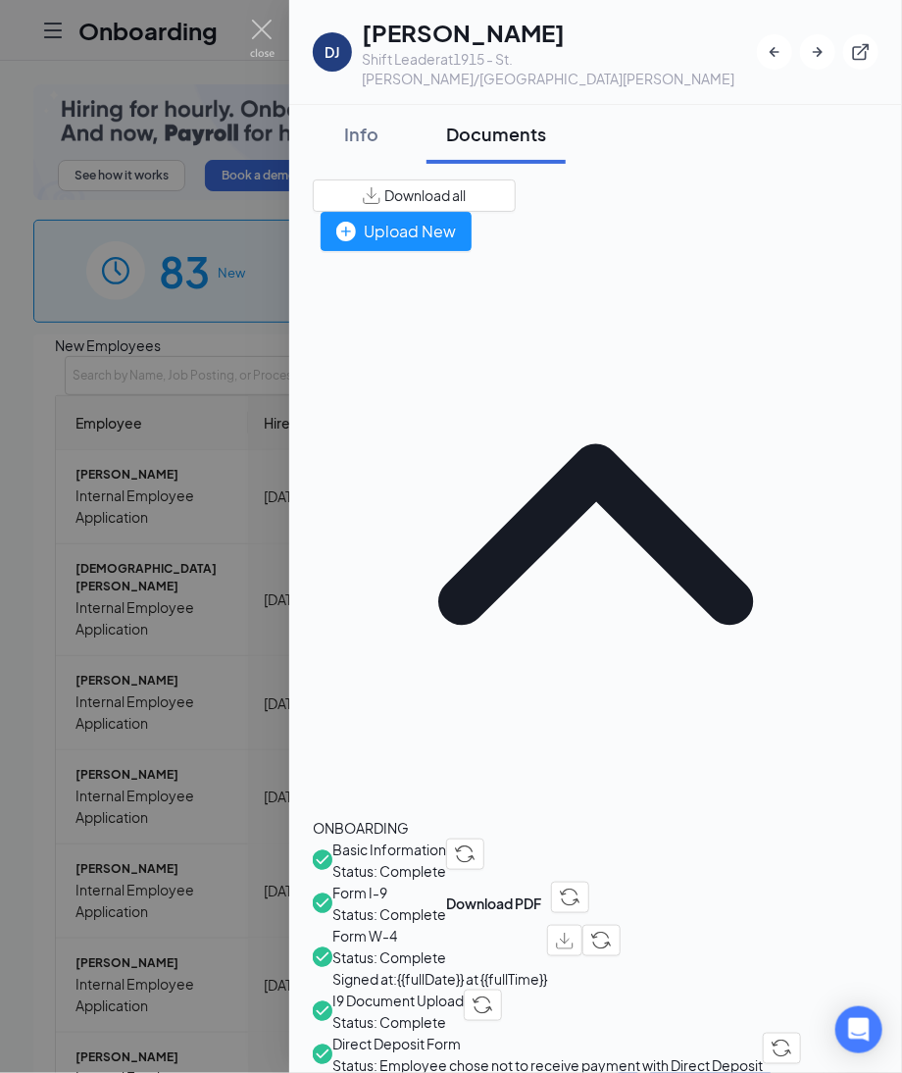
drag, startPoint x: 501, startPoint y: 576, endPoint x: 475, endPoint y: 536, distance: 47.3
click at [501, 1033] on span "Direct Deposit Form" at bounding box center [547, 1044] width 431 height 22
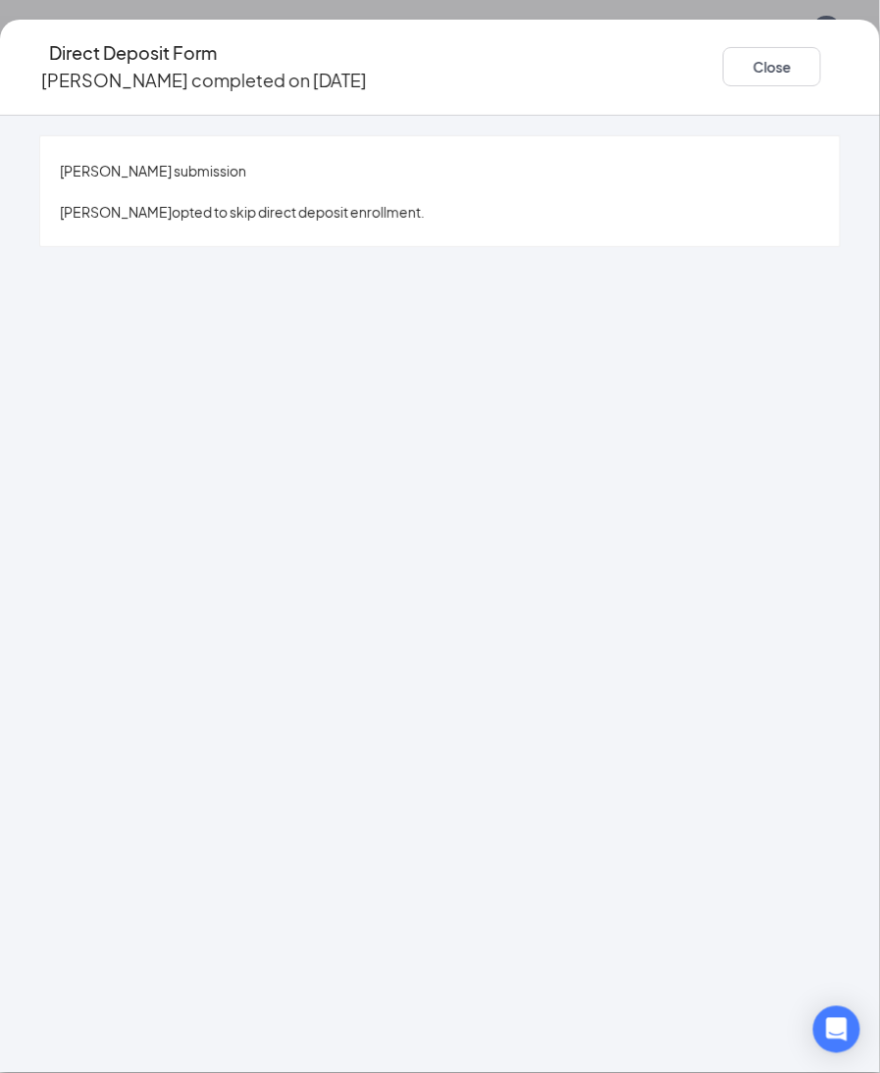
click at [616, 73] on div "Direct Deposit Form Donald J West completed on Aug 4, 2025 Close" at bounding box center [440, 67] width 880 height 56
click at [723, 64] on button "Close" at bounding box center [772, 66] width 98 height 39
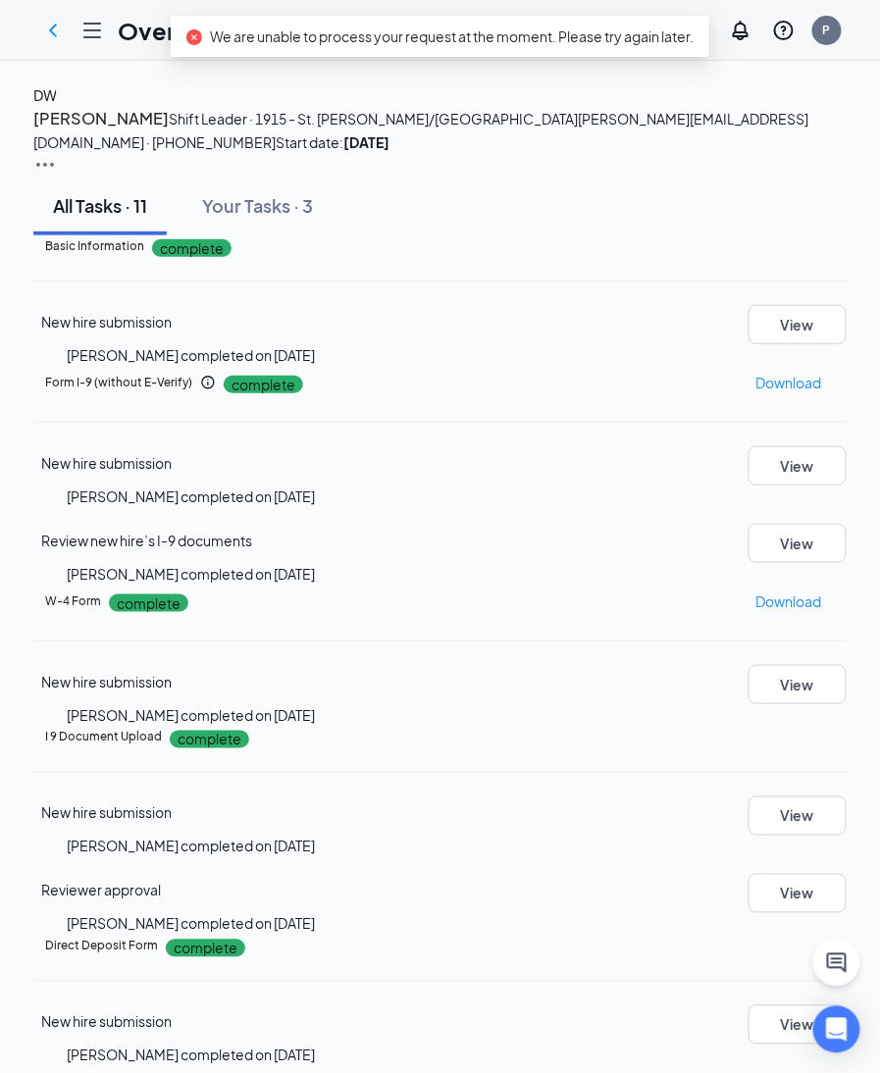
click at [57, 106] on h4 "DW" at bounding box center [45, 95] width 24 height 22
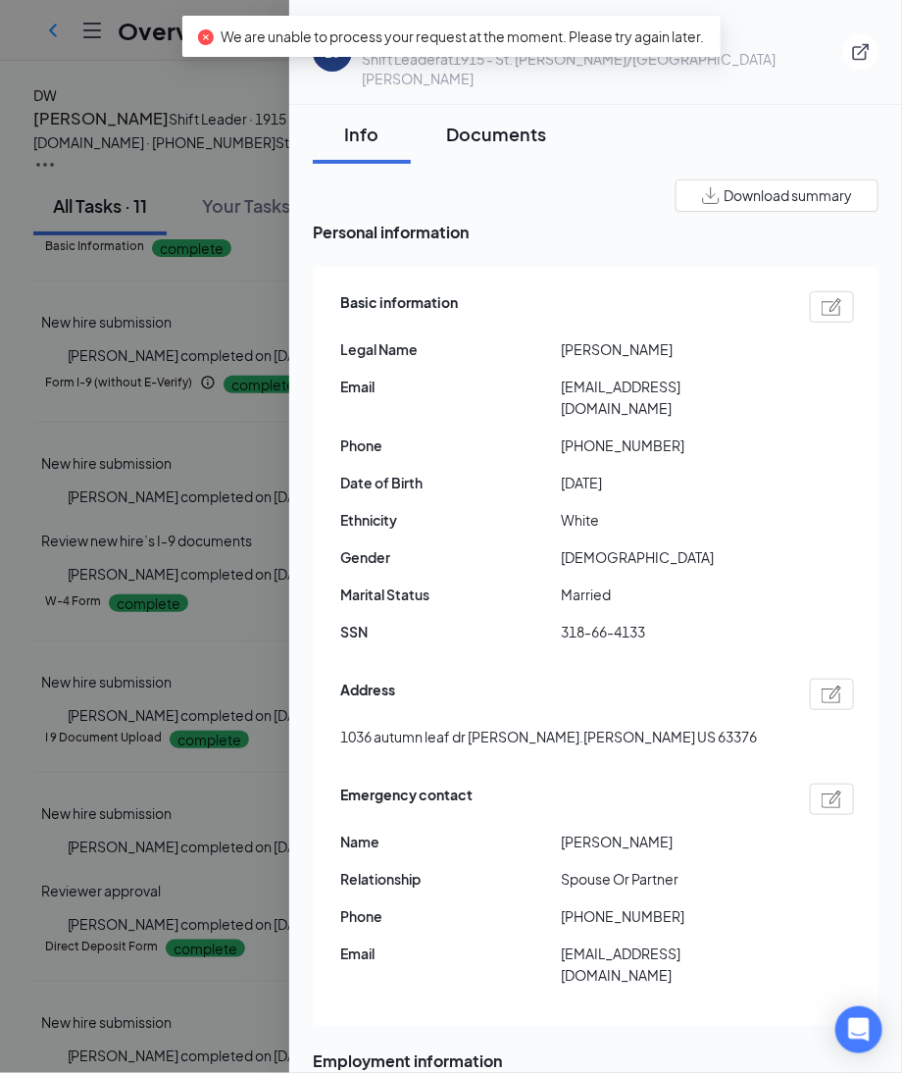
click at [499, 126] on div "Documents" at bounding box center [496, 134] width 100 height 25
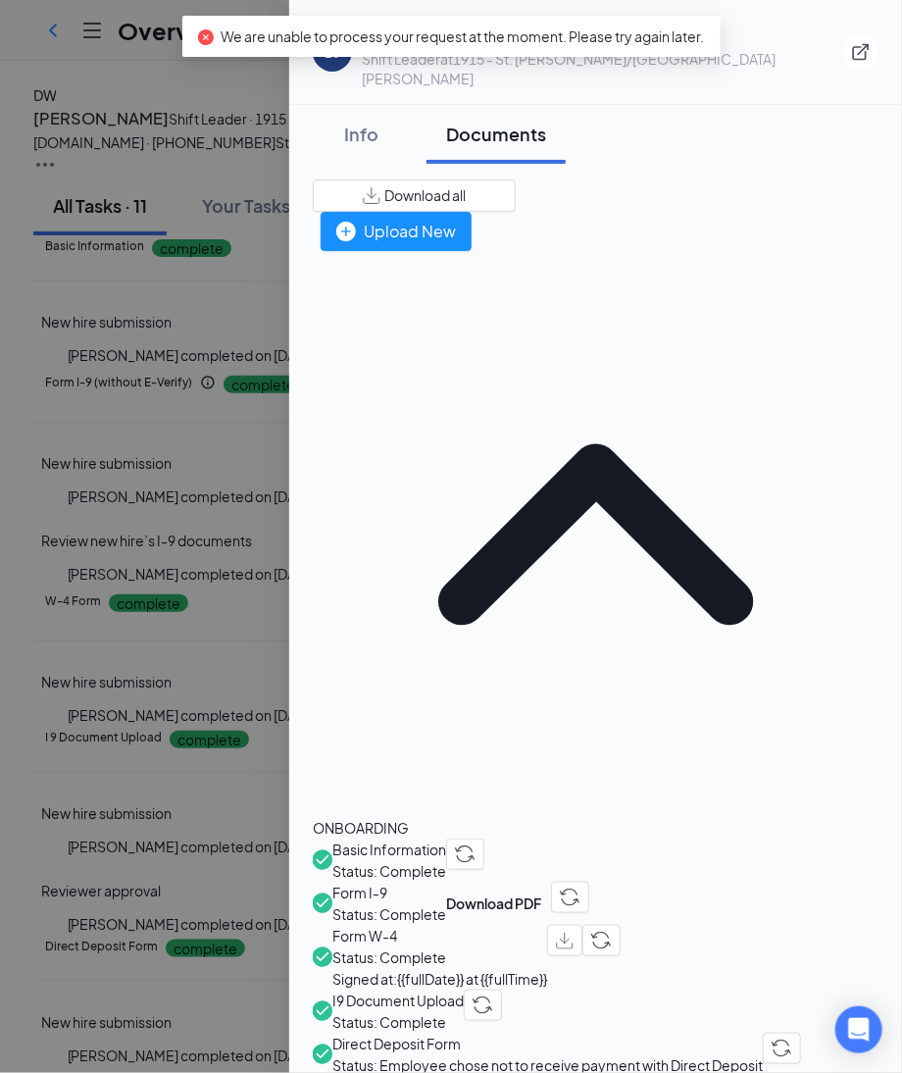
click at [466, 185] on span "Download all" at bounding box center [424, 195] width 81 height 21
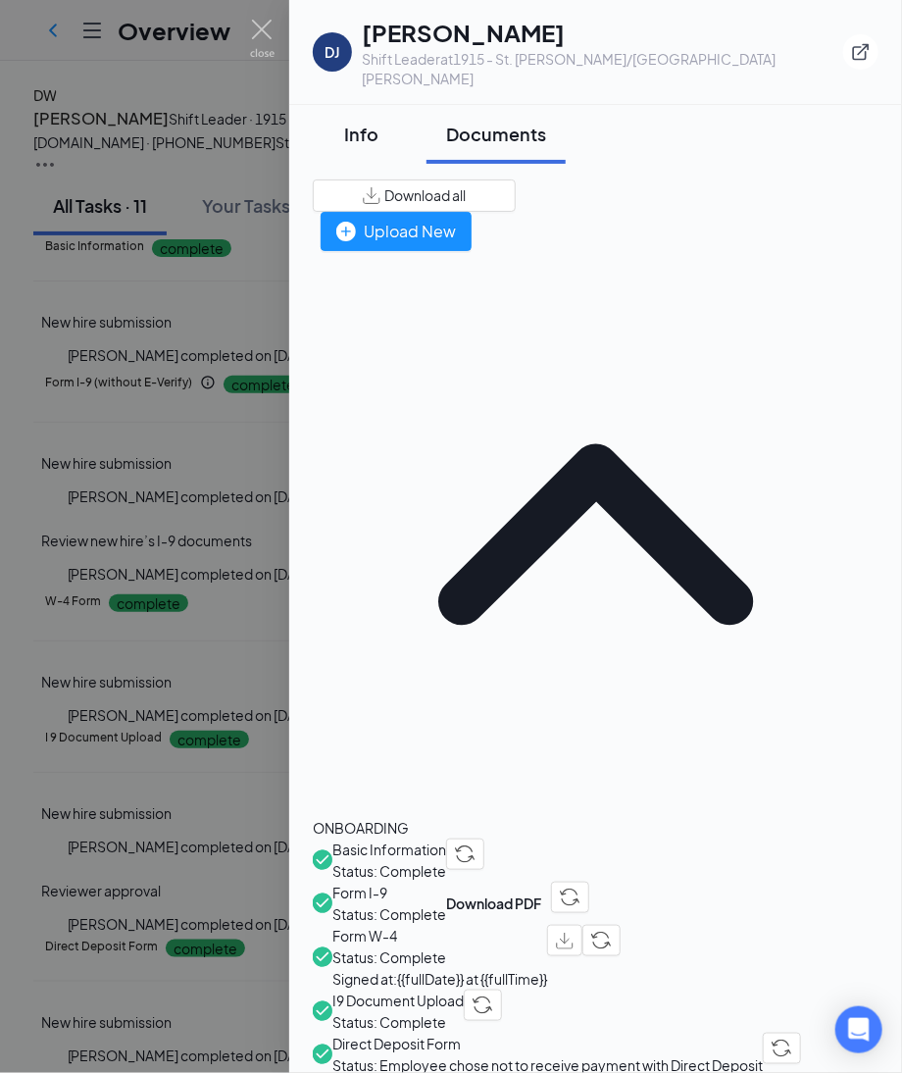
click at [364, 129] on button "Info" at bounding box center [362, 134] width 98 height 59
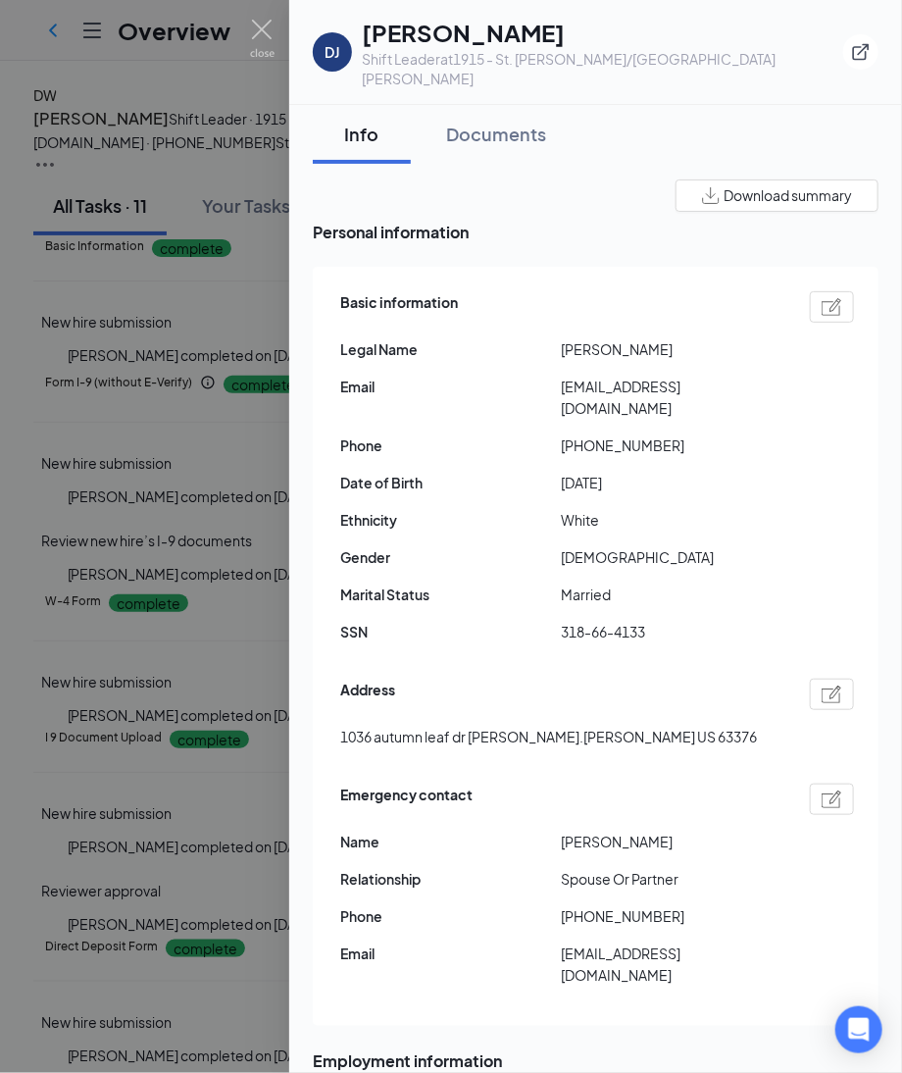
click at [340, 122] on div "Info" at bounding box center [361, 134] width 59 height 25
click at [499, 127] on button "Documents" at bounding box center [496, 134] width 139 height 59
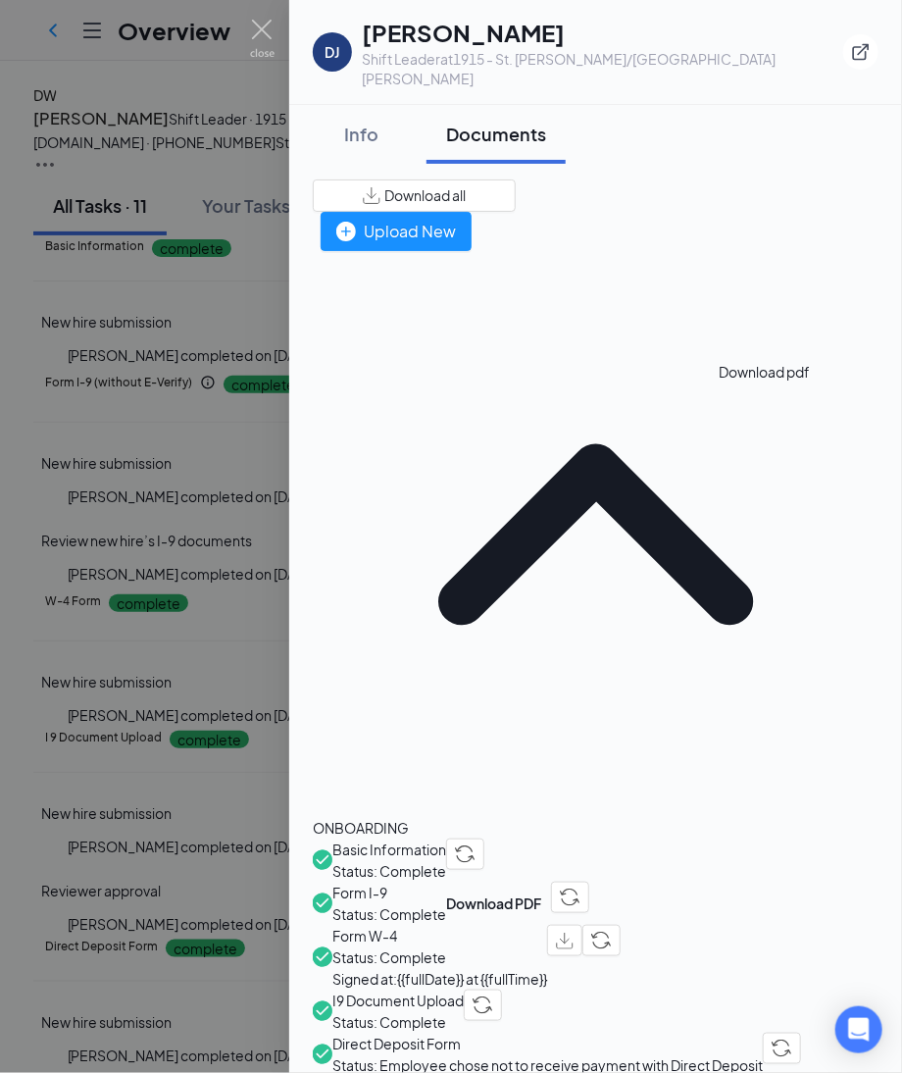
click at [574, 933] on img "button" at bounding box center [565, 941] width 18 height 17
click at [363, 122] on div "Info" at bounding box center [361, 134] width 59 height 25
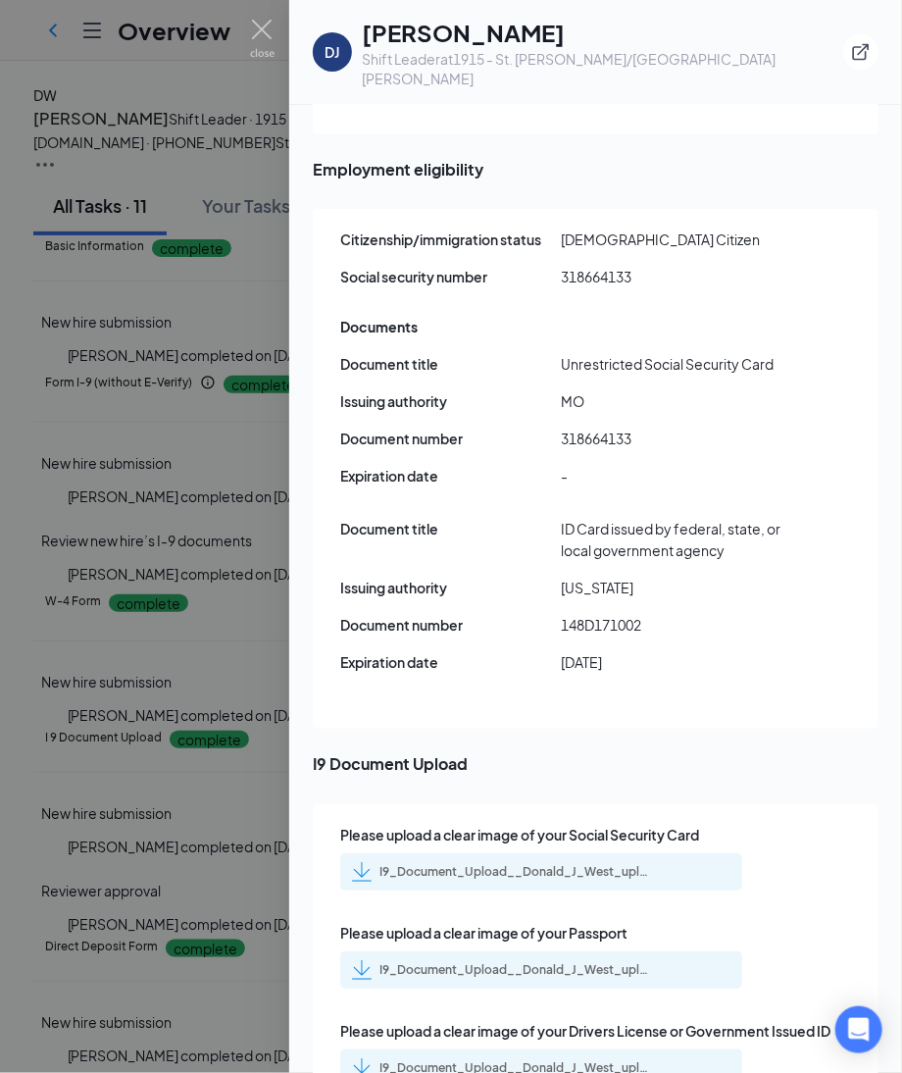
scroll to position [2478, 0]
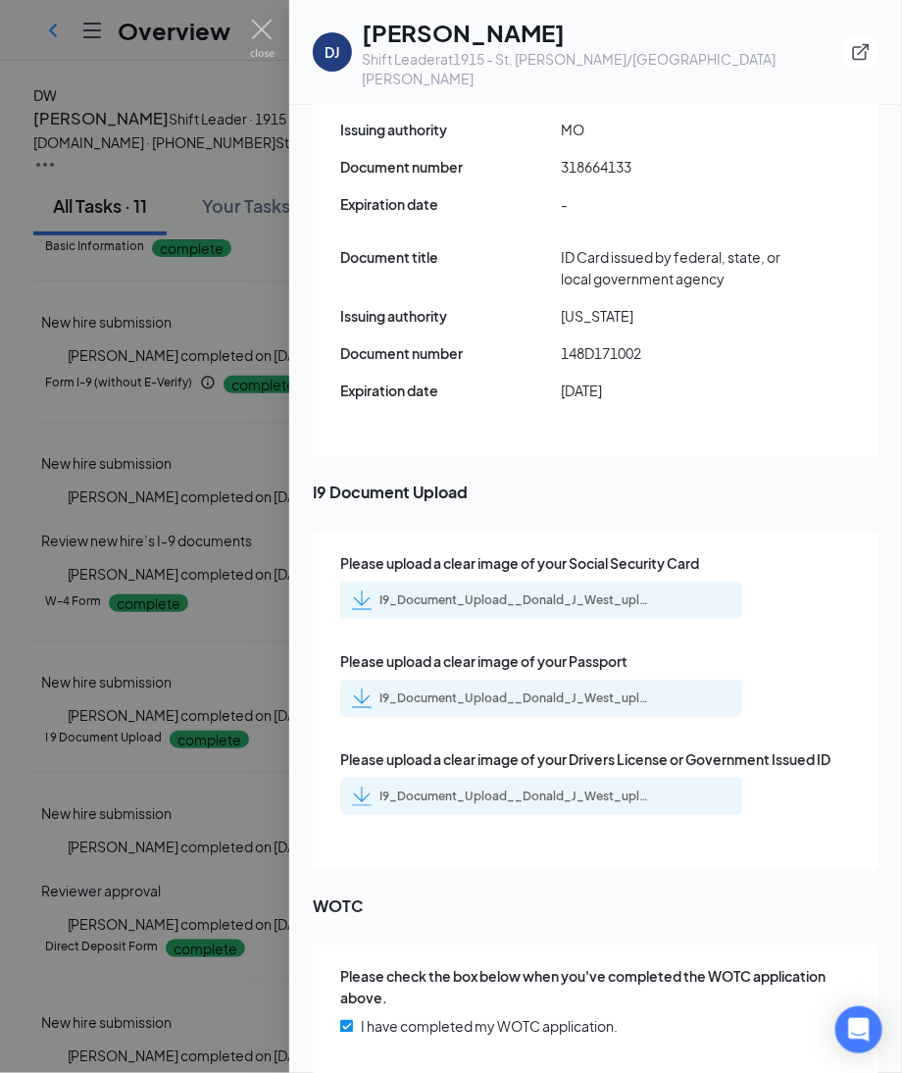
click at [582, 592] on div "I9_Document_Upload__Donald_J_West_uploadedfile_20250804.pdf.pdf" at bounding box center [517, 600] width 275 height 16
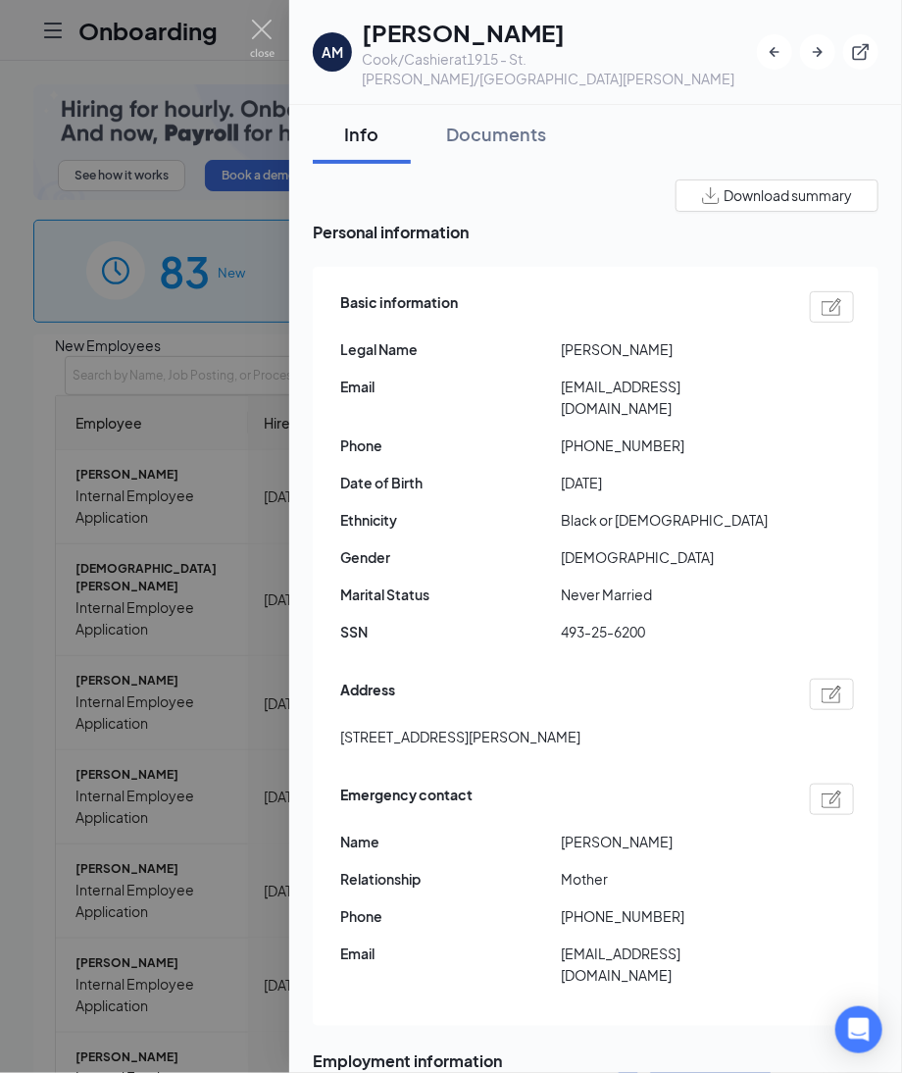
click at [810, 296] on div at bounding box center [832, 306] width 44 height 31
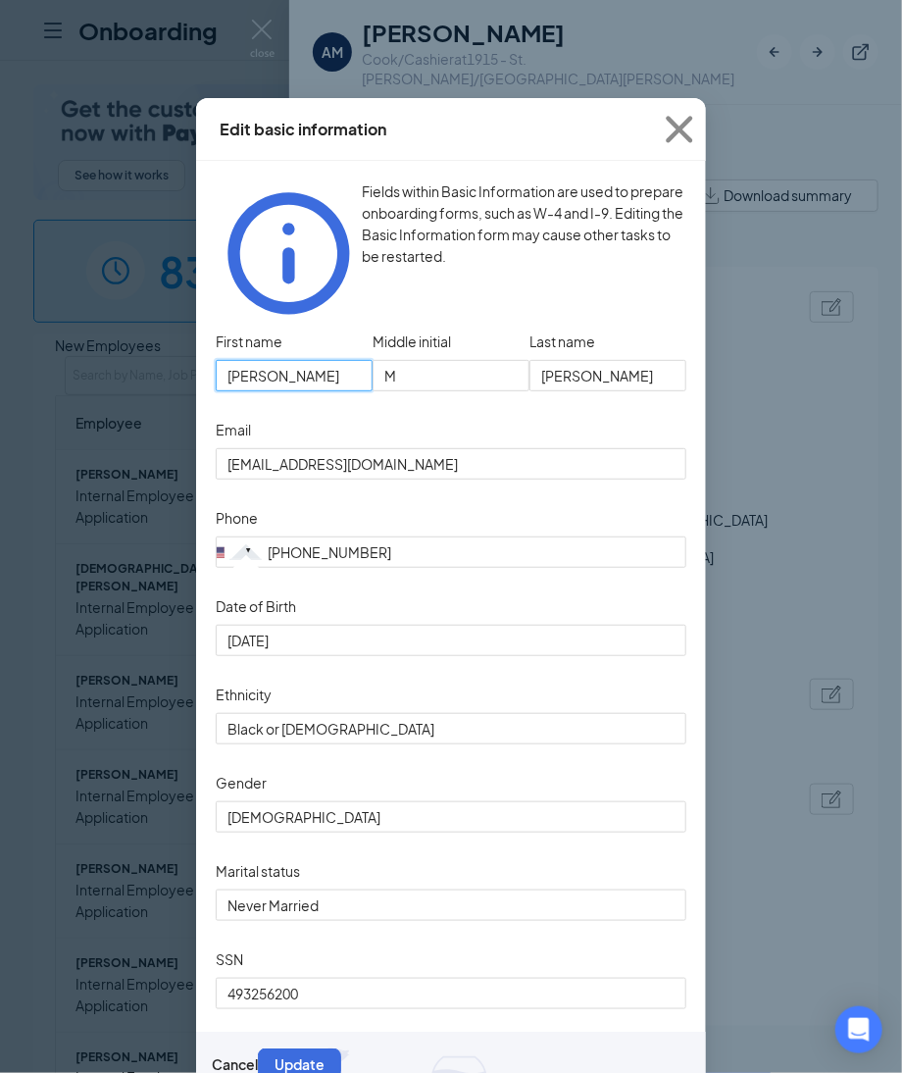
click at [299, 360] on input "[PERSON_NAME]" at bounding box center [294, 375] width 157 height 31
drag, startPoint x: 301, startPoint y: 337, endPoint x: 11, endPoint y: 331, distance: 290.4
click at [11, 331] on div "Edit basic information Fields within Basic Information are used to prepare onbo…" at bounding box center [451, 536] width 902 height 1073
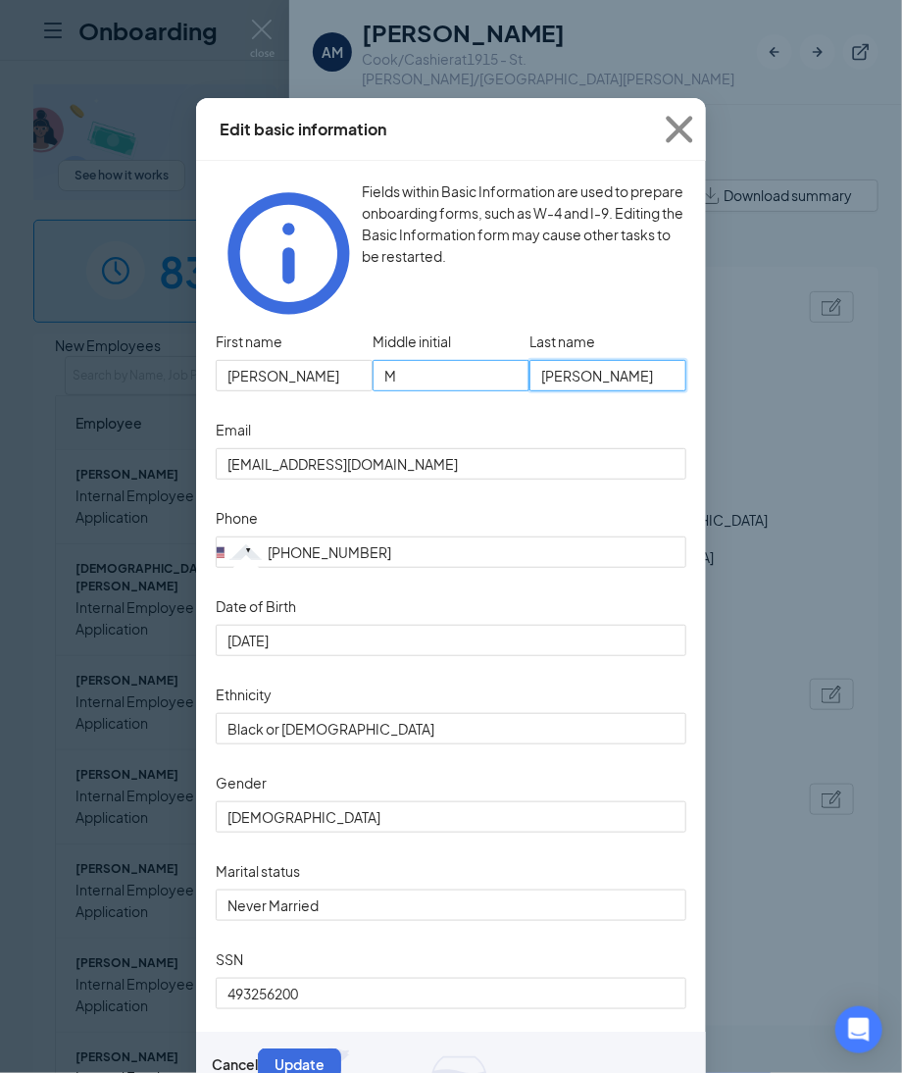
drag, startPoint x: 604, startPoint y: 338, endPoint x: 417, endPoint y: 337, distance: 187.3
click at [417, 337] on div "First name [PERSON_NAME] initial M Last name [PERSON_NAME]" at bounding box center [451, 371] width 471 height 88
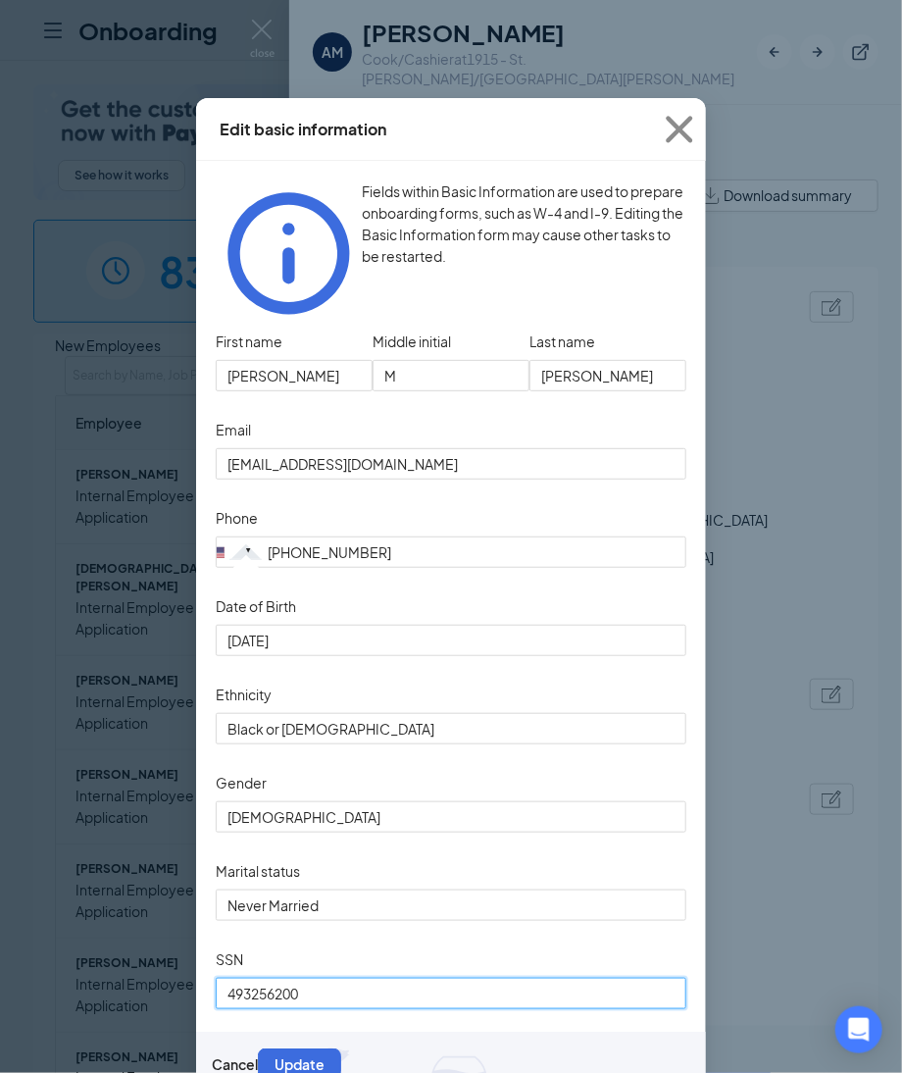
drag, startPoint x: 169, startPoint y: 1002, endPoint x: -47, endPoint y: 1001, distance: 215.8
click at [0, 1001] on html "Onboarding P See how it works Book a demo 83 New 1154 In progress 18684 Complet…" at bounding box center [451, 536] width 902 height 1073
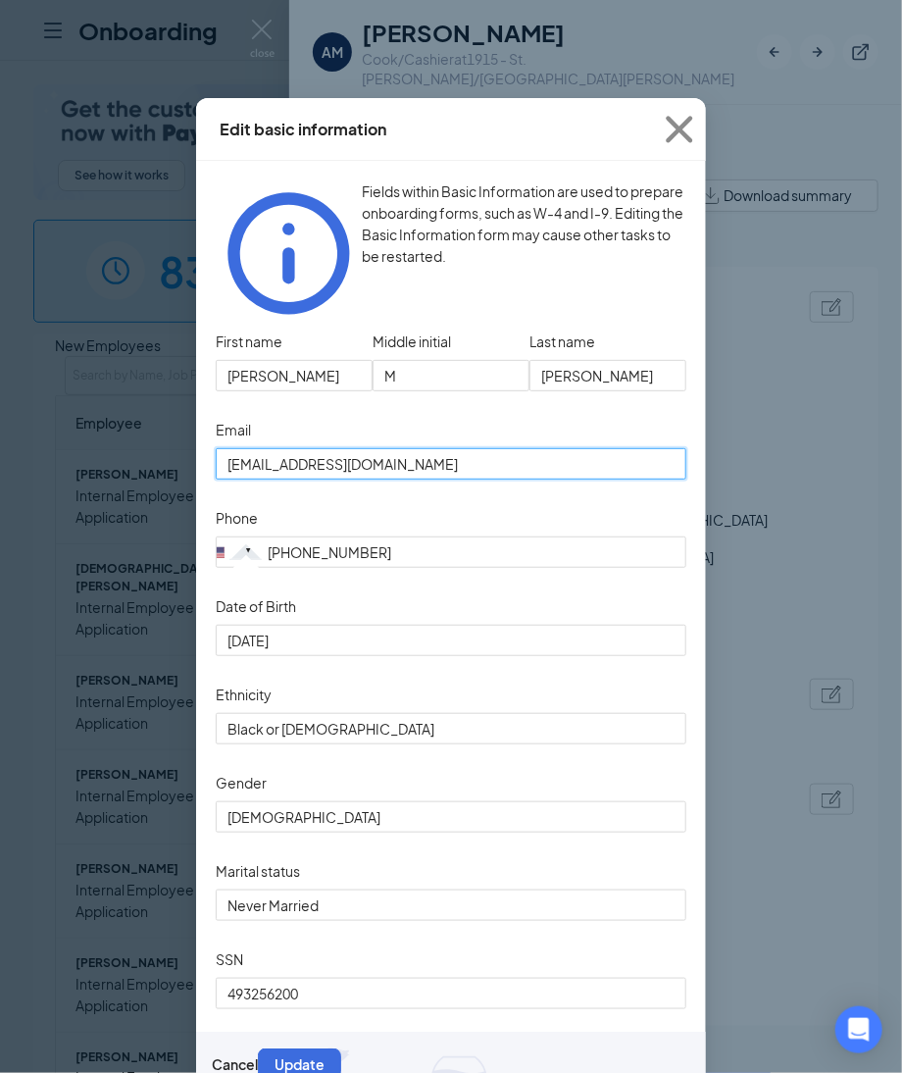
click at [429, 448] on input "watsonaaron64@gmail.com" at bounding box center [451, 463] width 471 height 31
drag, startPoint x: 86, startPoint y: 433, endPoint x: -98, endPoint y: 432, distance: 184.4
click at [0, 432] on html "Onboarding P See how it works Book a demo 83 New 1154 In progress 18684 Complet…" at bounding box center [451, 536] width 902 height 1073
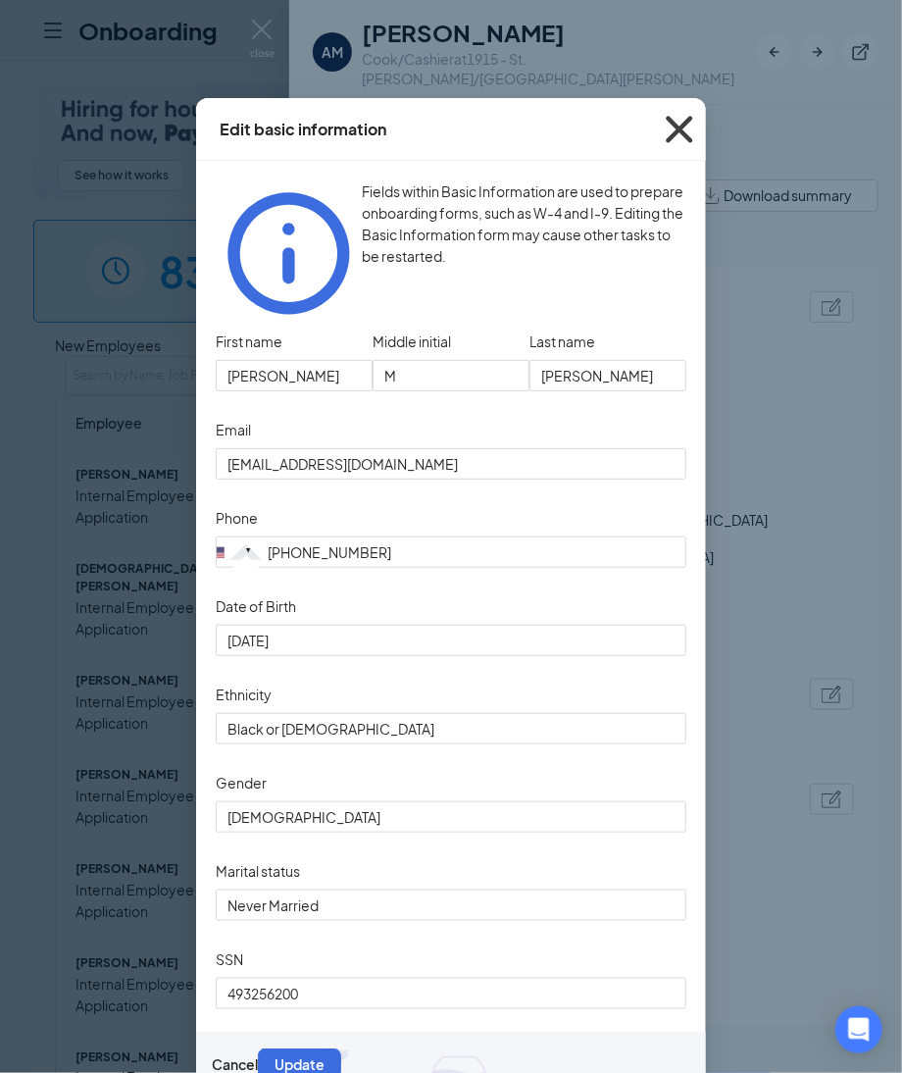
click at [674, 132] on icon "Cross" at bounding box center [679, 129] width 53 height 53
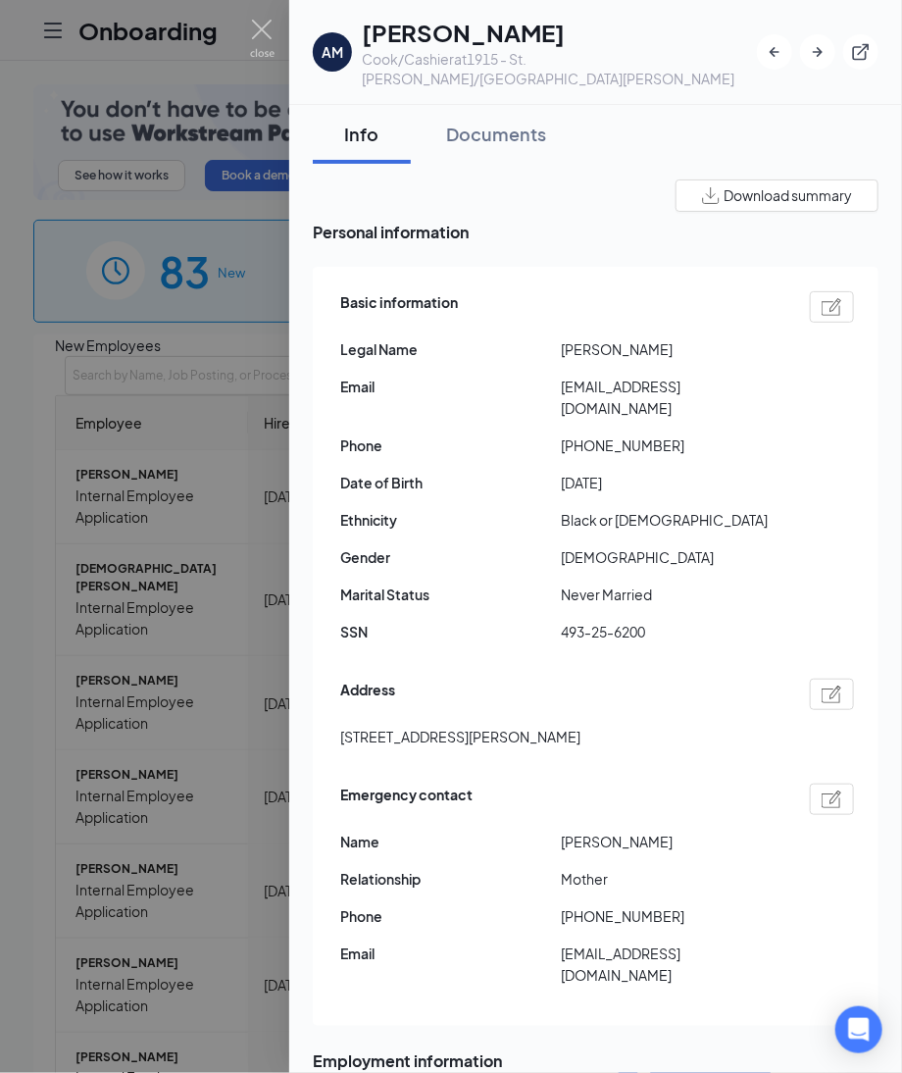
click at [822, 686] on img at bounding box center [832, 695] width 21 height 18
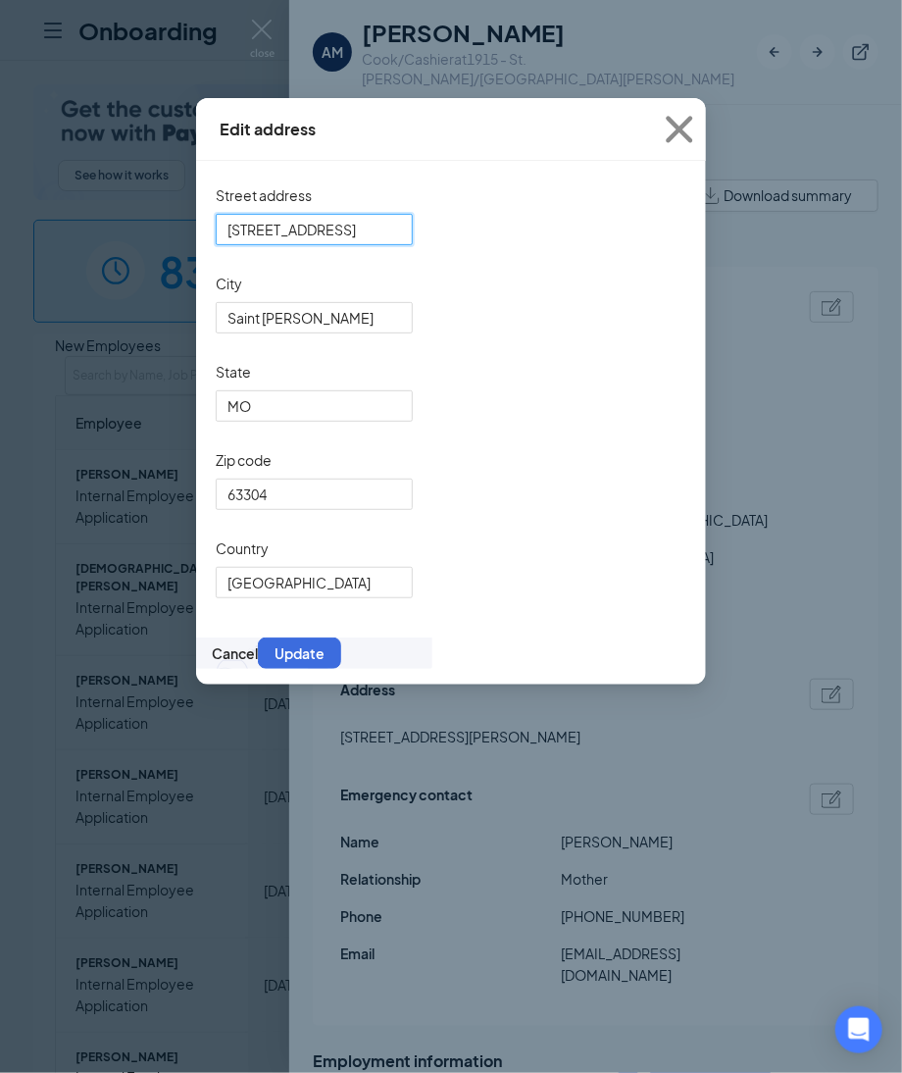
drag, startPoint x: 381, startPoint y: 244, endPoint x: -168, endPoint y: 231, distance: 548.4
click at [0, 231] on html "Onboarding P See how it works Book a demo 83 New 1154 In progress 18684 Complet…" at bounding box center [451, 536] width 902 height 1073
click at [684, 115] on span "Close" at bounding box center [679, 129] width 53 height 53
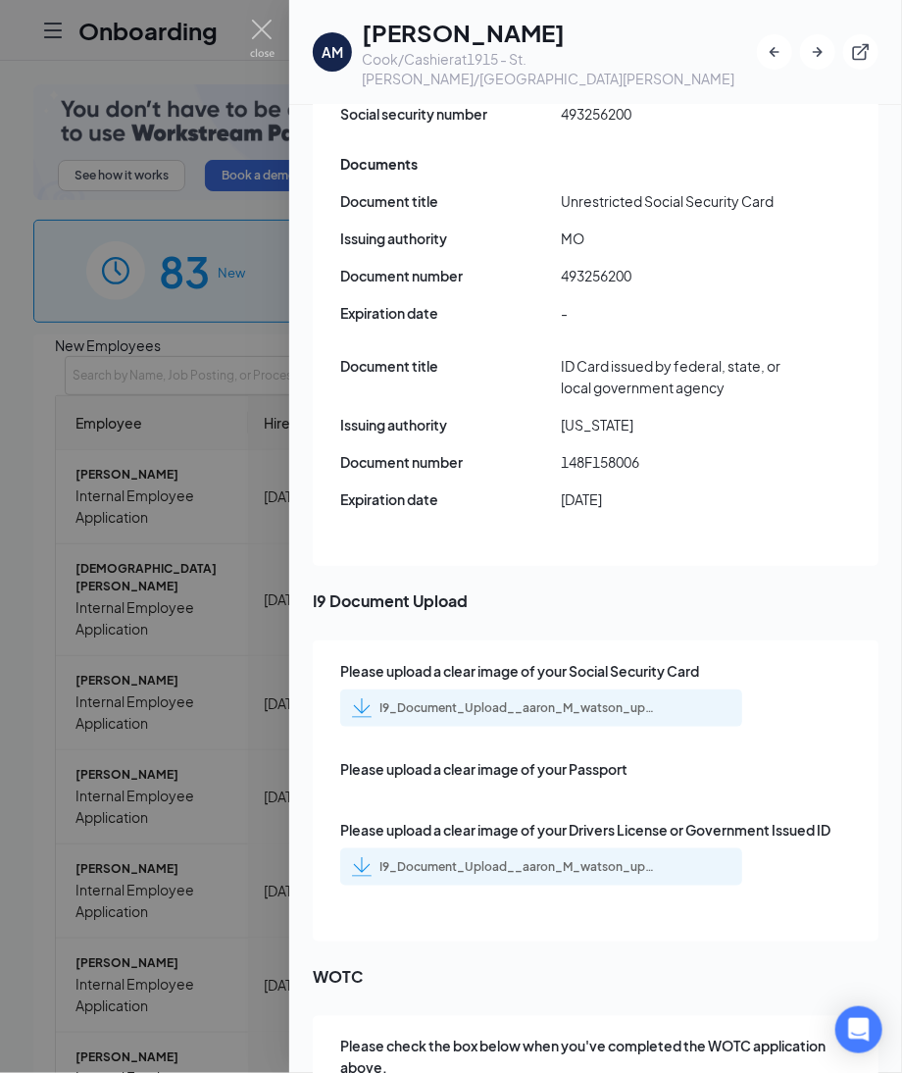
scroll to position [2751, 0]
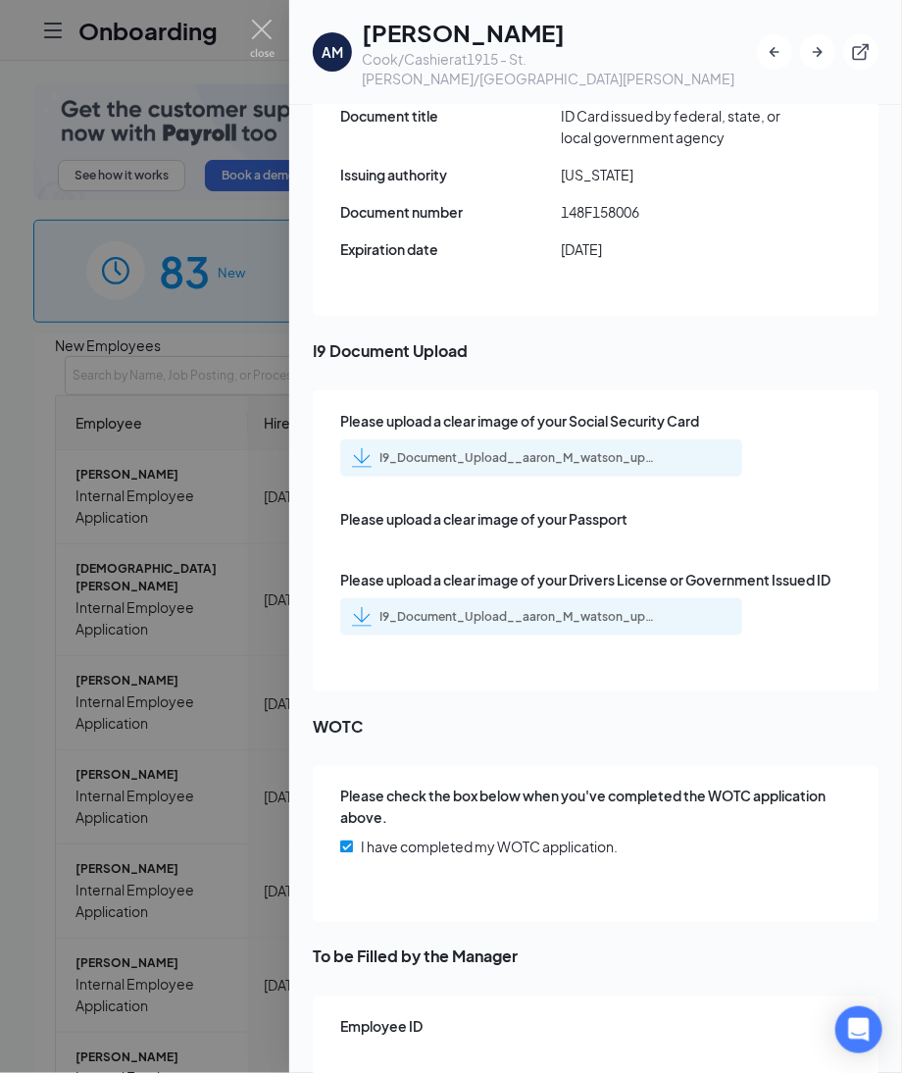
click at [595, 439] on div "I9_Document_Upload__aaron_M_watson_uploadedfile_20250811.pdf.pdf" at bounding box center [541, 457] width 402 height 37
click at [597, 450] on div "I9_Document_Upload__aaron_M_watson_uploadedfile_20250811.pdf.pdf" at bounding box center [517, 458] width 275 height 16
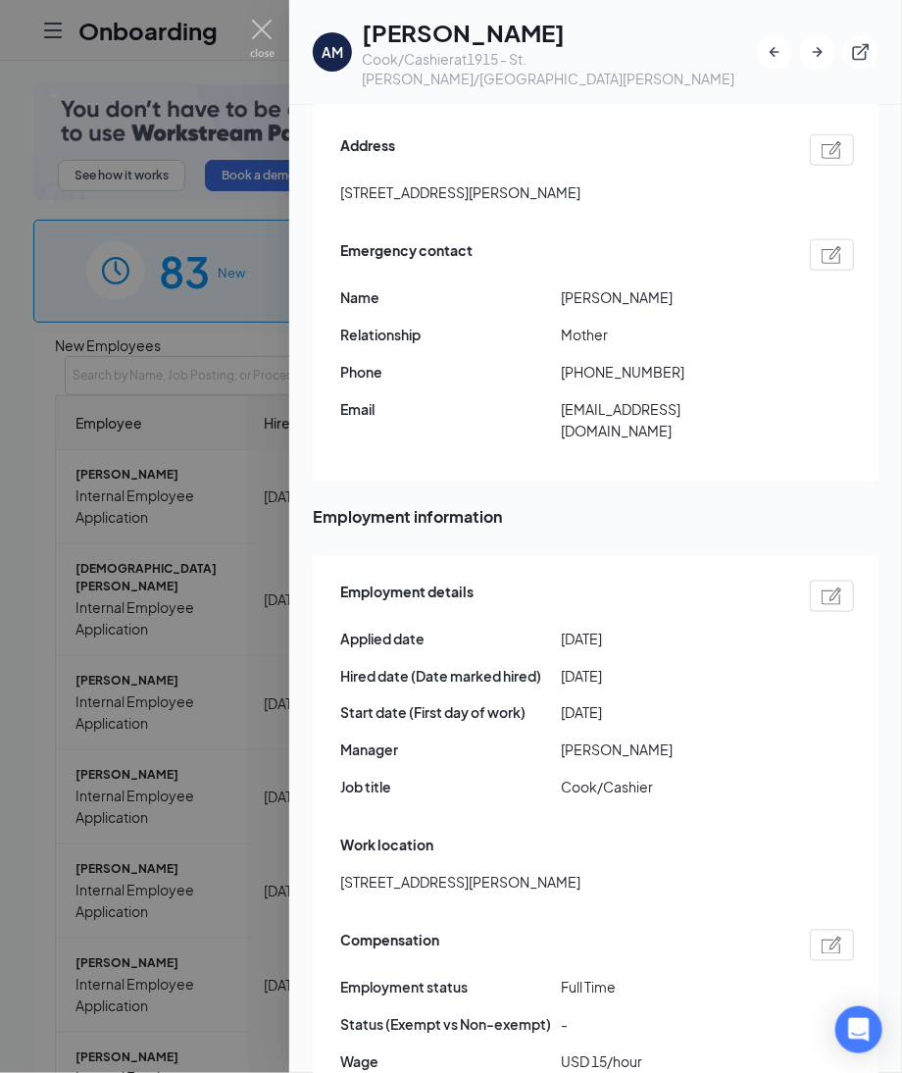
scroll to position [0, 0]
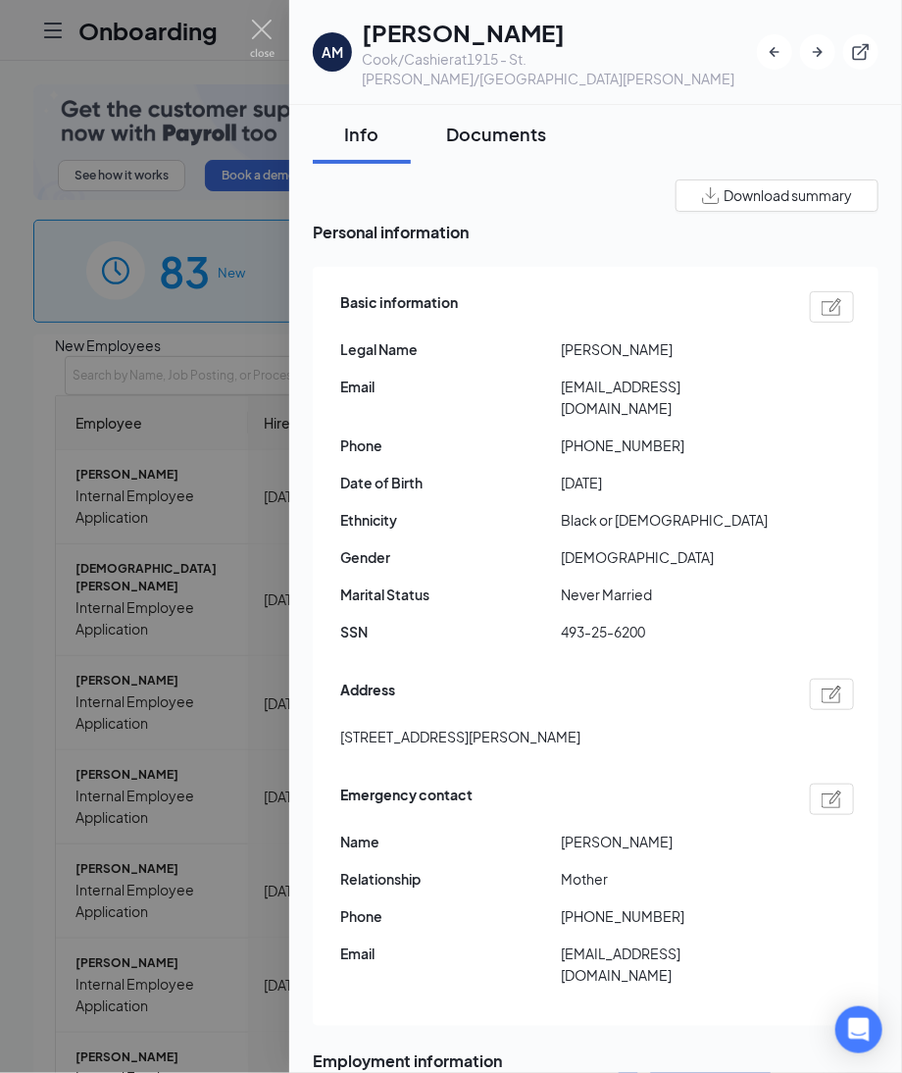
click at [478, 126] on div "Documents" at bounding box center [496, 134] width 100 height 25
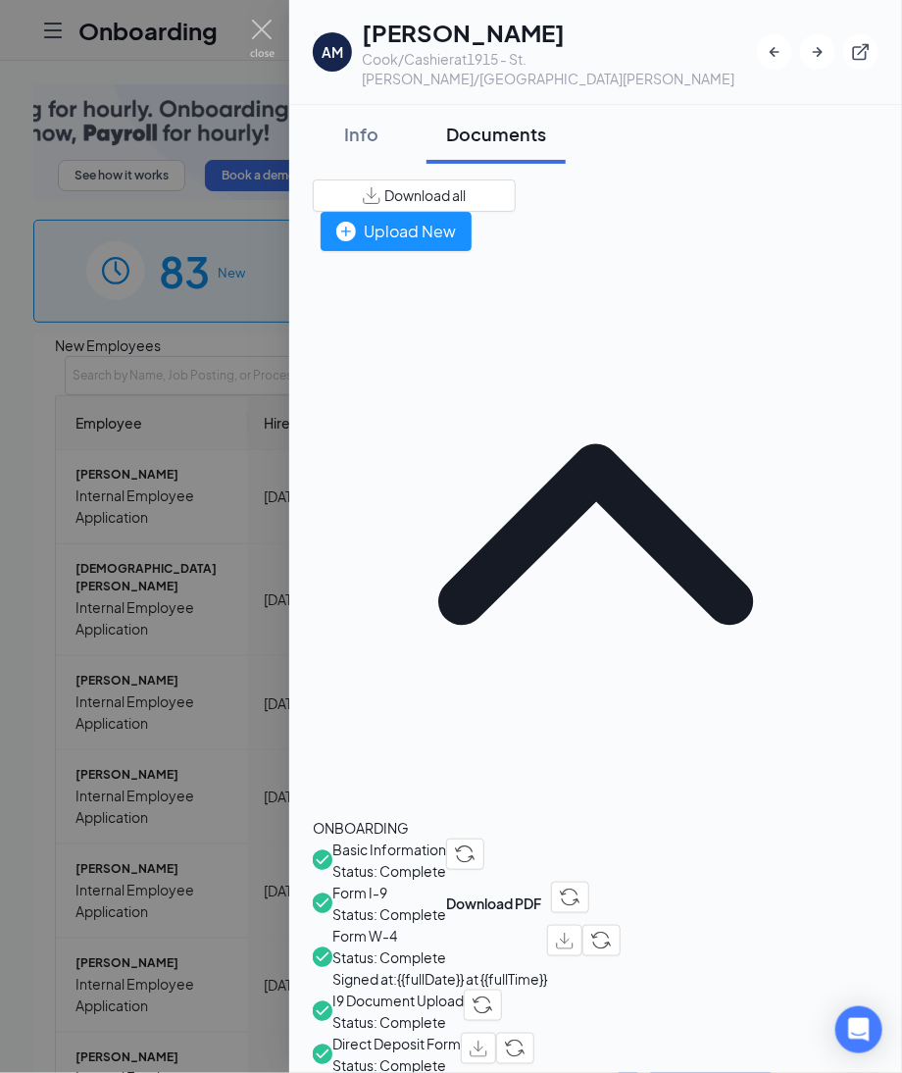
click at [461, 1033] on span "Direct Deposit Form" at bounding box center [396, 1044] width 128 height 22
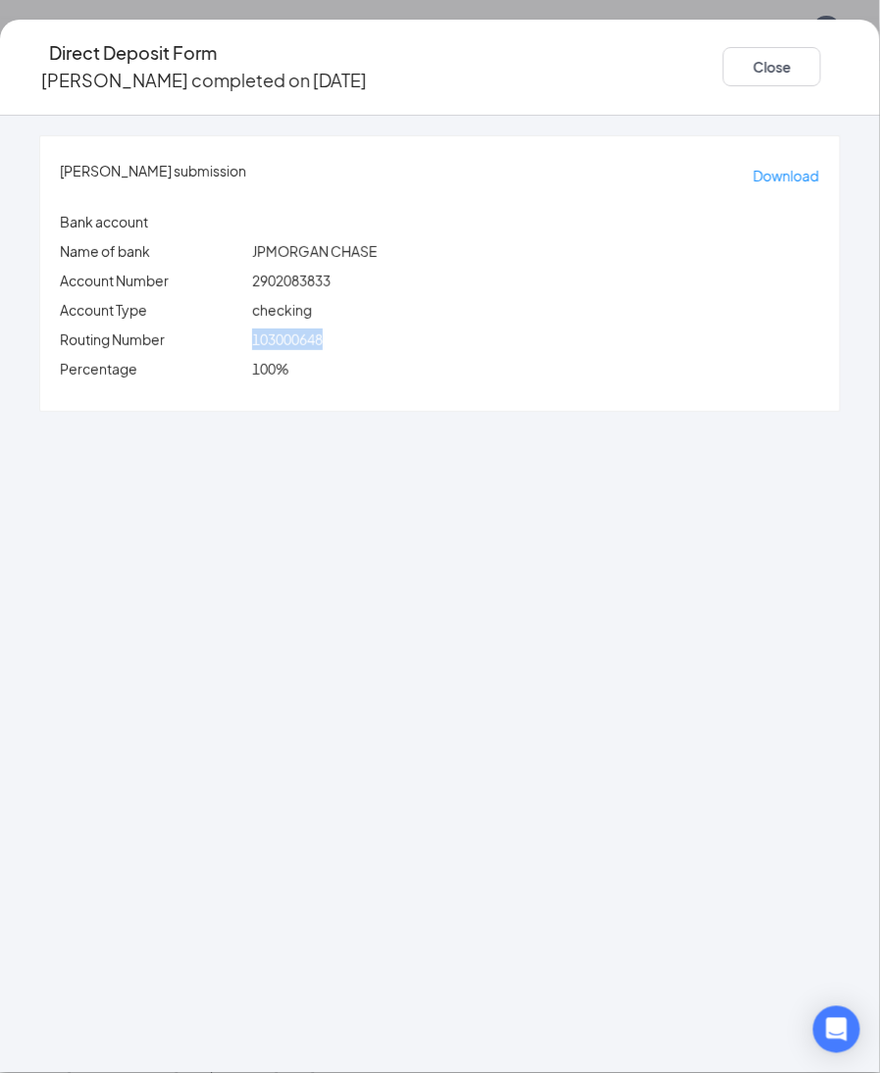
drag, startPoint x: 298, startPoint y: 324, endPoint x: 384, endPoint y: 321, distance: 86.4
click at [384, 329] on div "103000648" at bounding box center [536, 340] width 576 height 22
copy span "103000648"
click at [242, 459] on div "aaron M watson's submission Download Bank account Name of bank JPMORGAN CHASE A…" at bounding box center [440, 594] width 880 height 957
drag, startPoint x: 301, startPoint y: 261, endPoint x: 411, endPoint y: 264, distance: 109.9
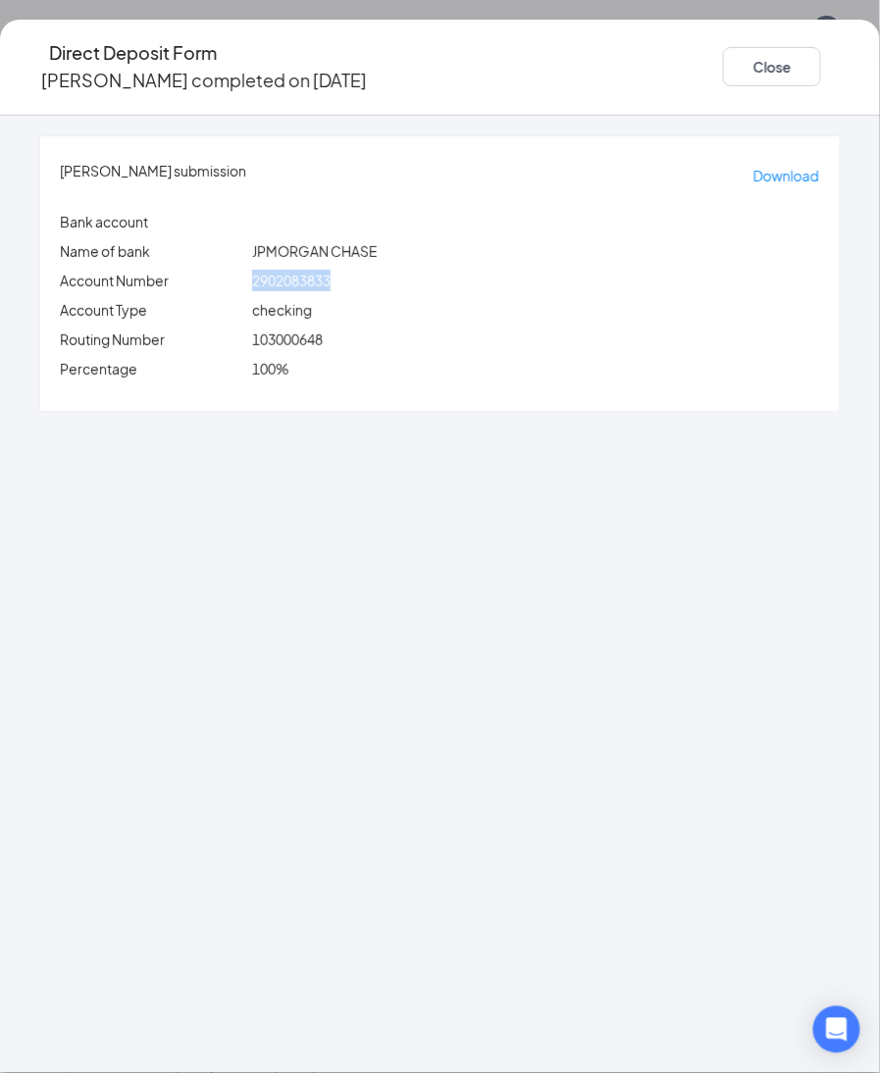
click at [411, 270] on div "2902083833" at bounding box center [536, 281] width 576 height 22
copy span "2902083833"
click at [723, 76] on button "Close" at bounding box center [772, 66] width 98 height 39
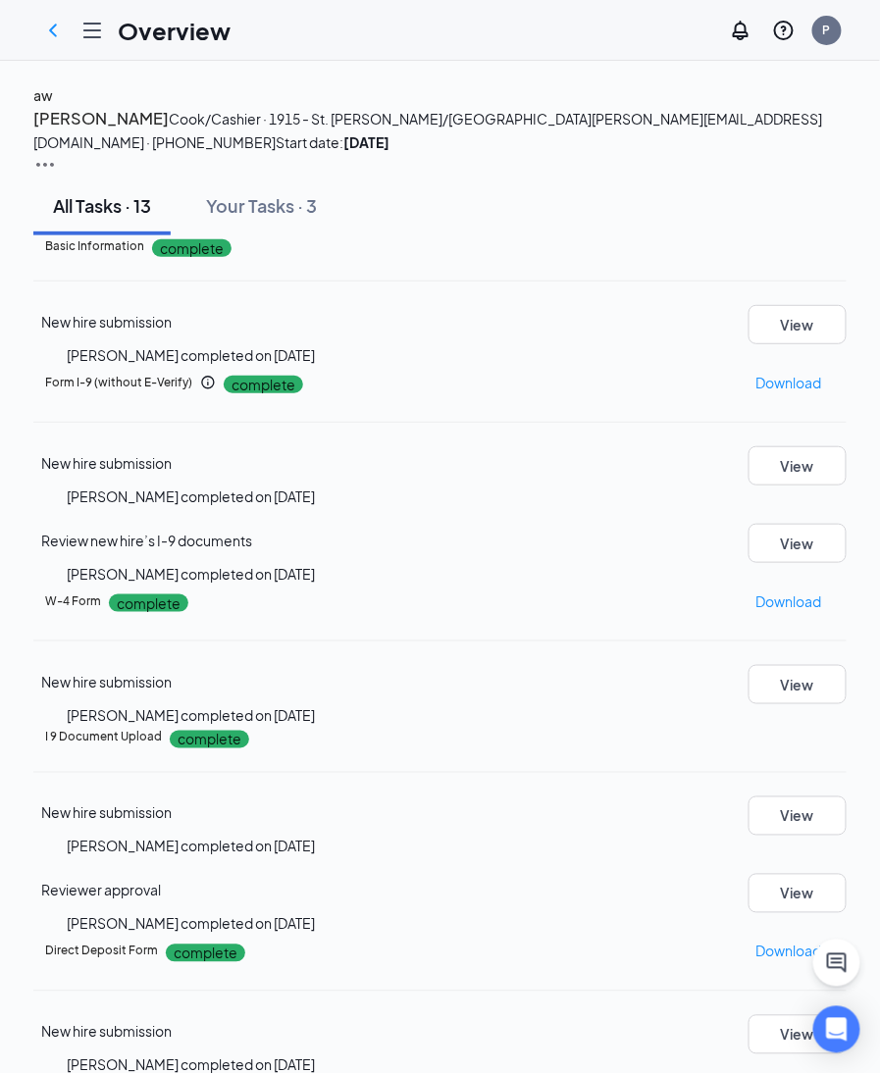
click at [53, 106] on div "aw" at bounding box center [43, 95] width 20 height 22
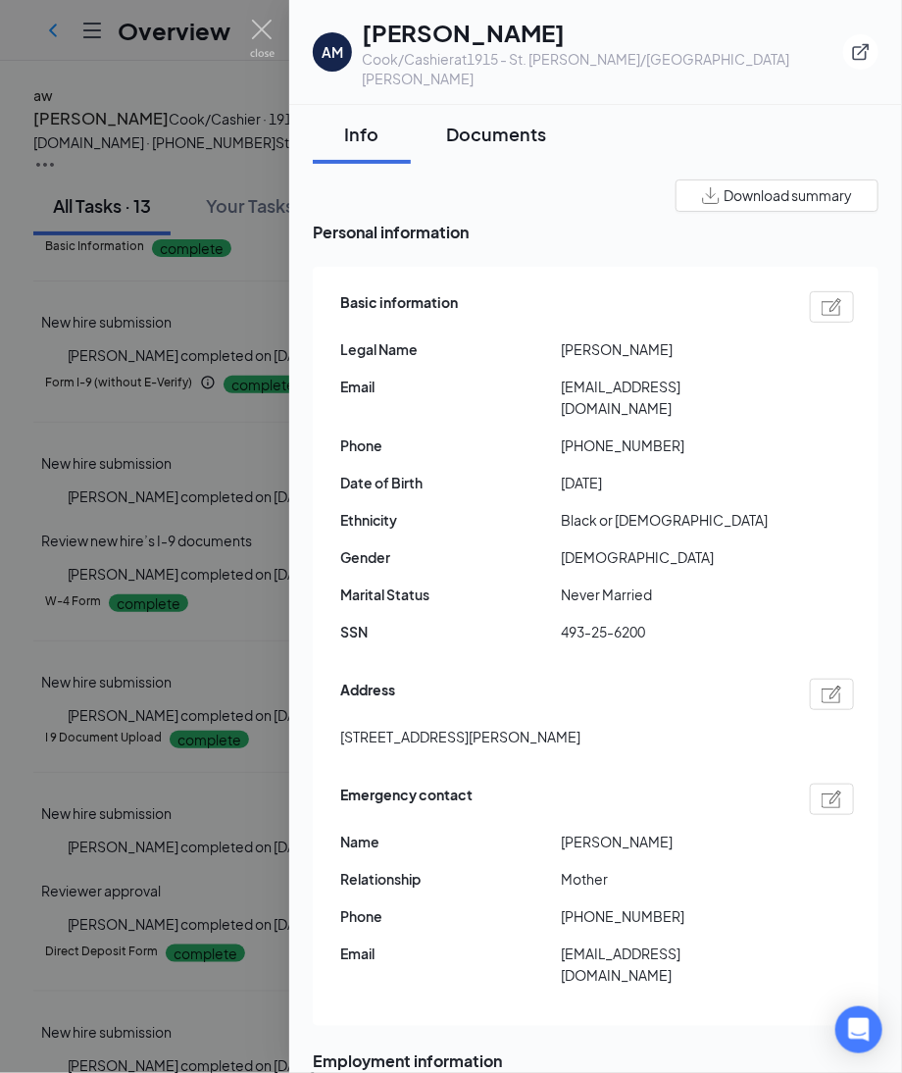
click at [457, 122] on div "Documents" at bounding box center [496, 134] width 100 height 25
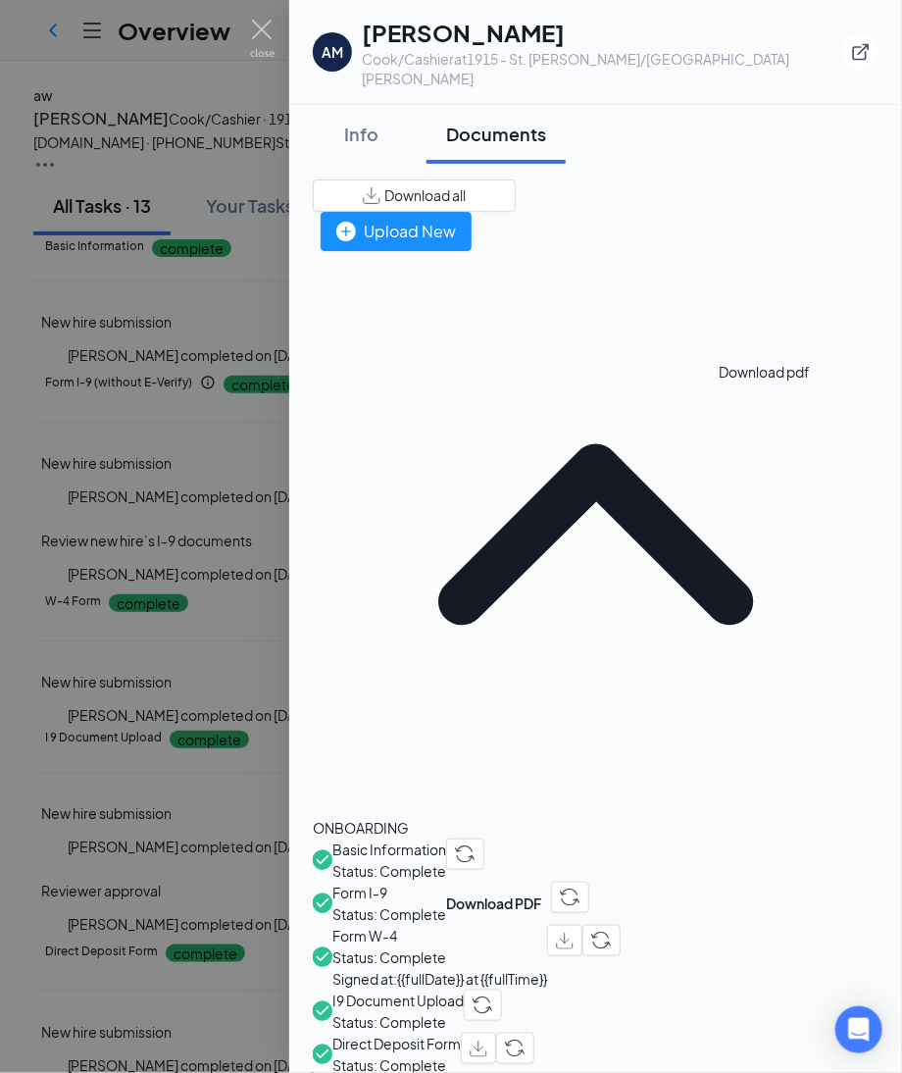
click at [583, 925] on button "button" at bounding box center [564, 940] width 35 height 31
click at [354, 122] on div "Info" at bounding box center [361, 134] width 59 height 25
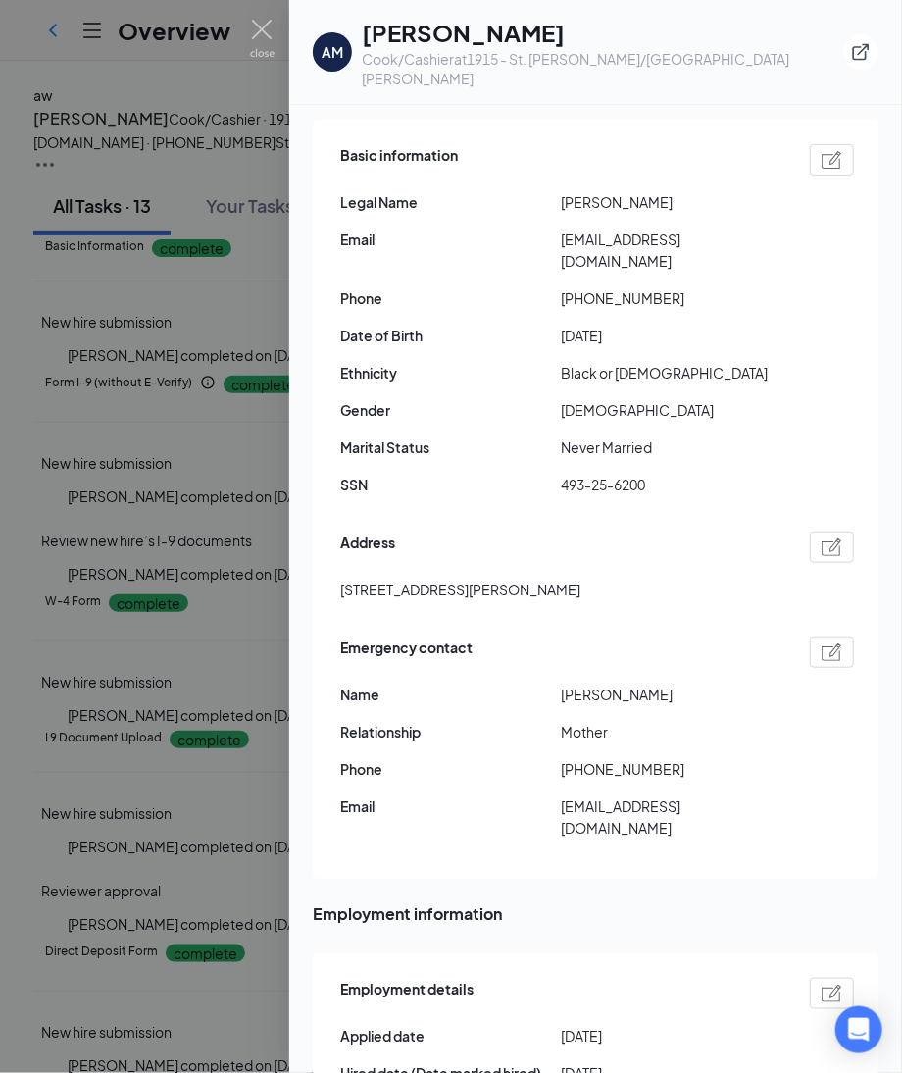
scroll to position [588, 0]
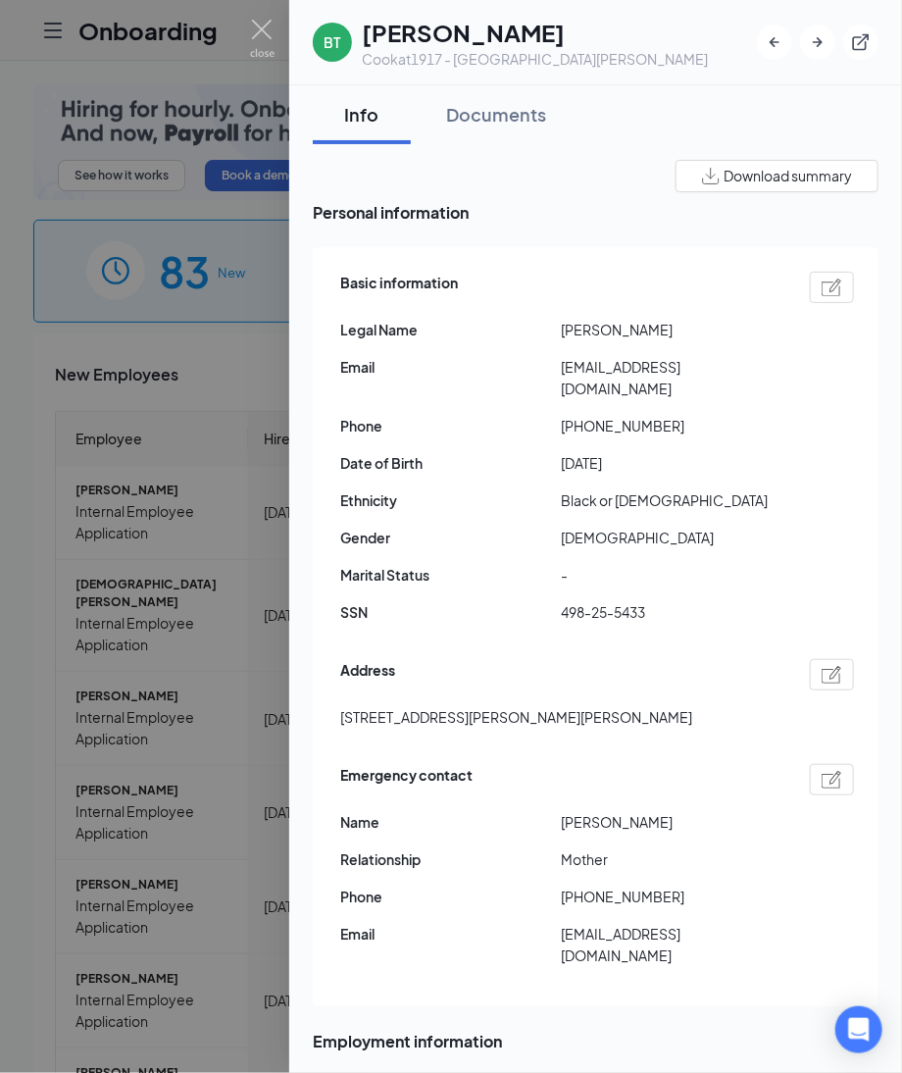
click at [822, 280] on img at bounding box center [832, 288] width 21 height 18
type input "[PHONE_NUMBER]"
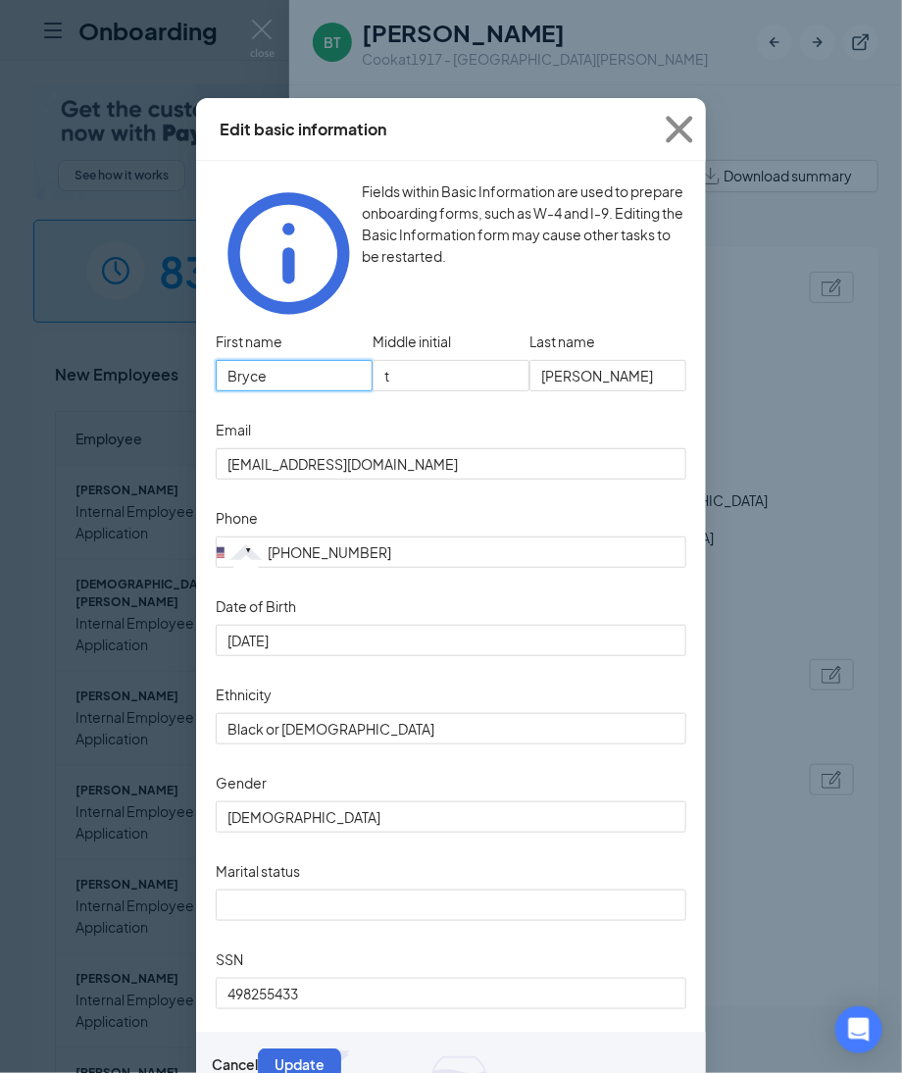
drag, startPoint x: 295, startPoint y: 340, endPoint x: -178, endPoint y: 329, distance: 473.8
click at [0, 329] on html "Onboarding P See how it works Book a demo 83 New 1154 In progress 18684 Complet…" at bounding box center [451, 536] width 902 height 1073
click at [322, 360] on input "Bryce" at bounding box center [294, 375] width 157 height 31
click at [315, 360] on input "Bryce" at bounding box center [294, 375] width 157 height 31
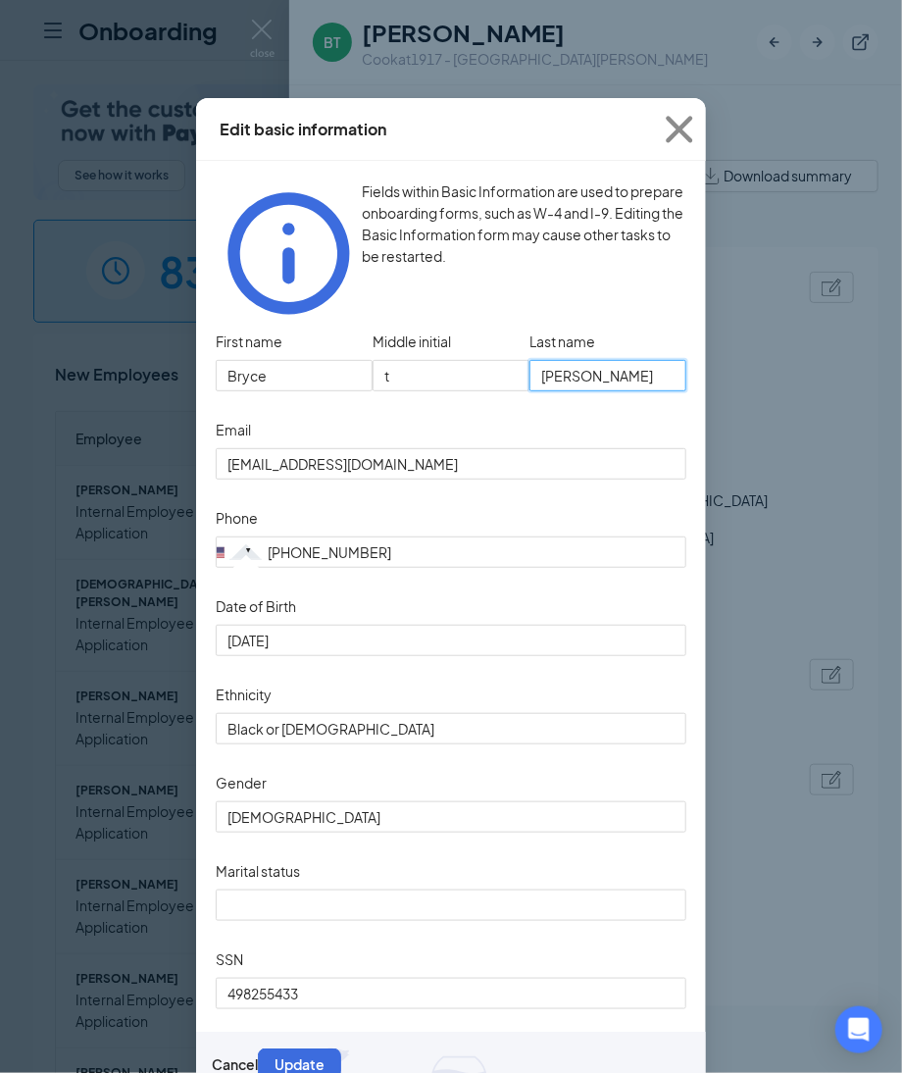
click at [610, 360] on input "[PERSON_NAME]" at bounding box center [608, 375] width 157 height 31
drag, startPoint x: 610, startPoint y: 338, endPoint x: 368, endPoint y: 299, distance: 245.4
click at [368, 327] on div "First name [PERSON_NAME] Middle initial t Last name [PERSON_NAME]" at bounding box center [451, 371] width 471 height 88
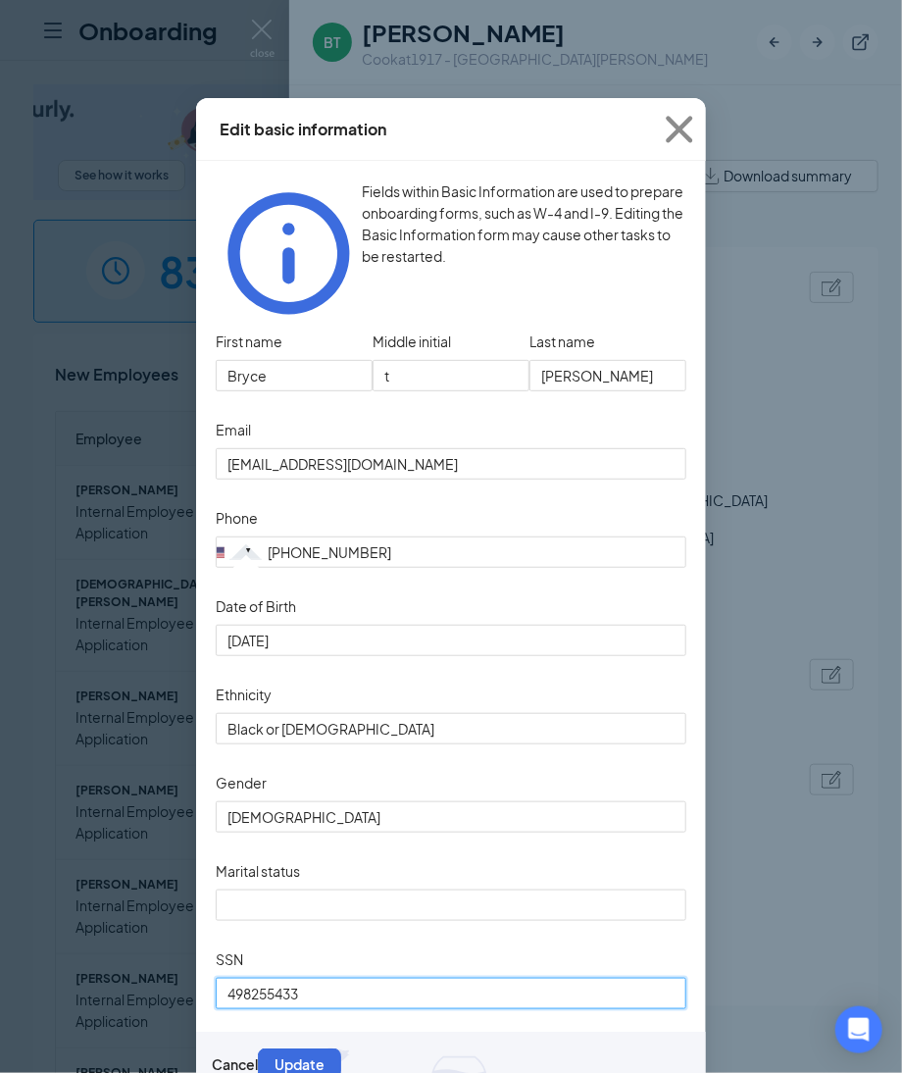
click at [337, 997] on input "498255433" at bounding box center [451, 993] width 471 height 31
drag, startPoint x: 337, startPoint y: 997, endPoint x: 33, endPoint y: 956, distance: 306.8
click at [39, 959] on div "Edit basic information Fields within Basic Information are used to prepare onbo…" at bounding box center [451, 536] width 902 height 1073
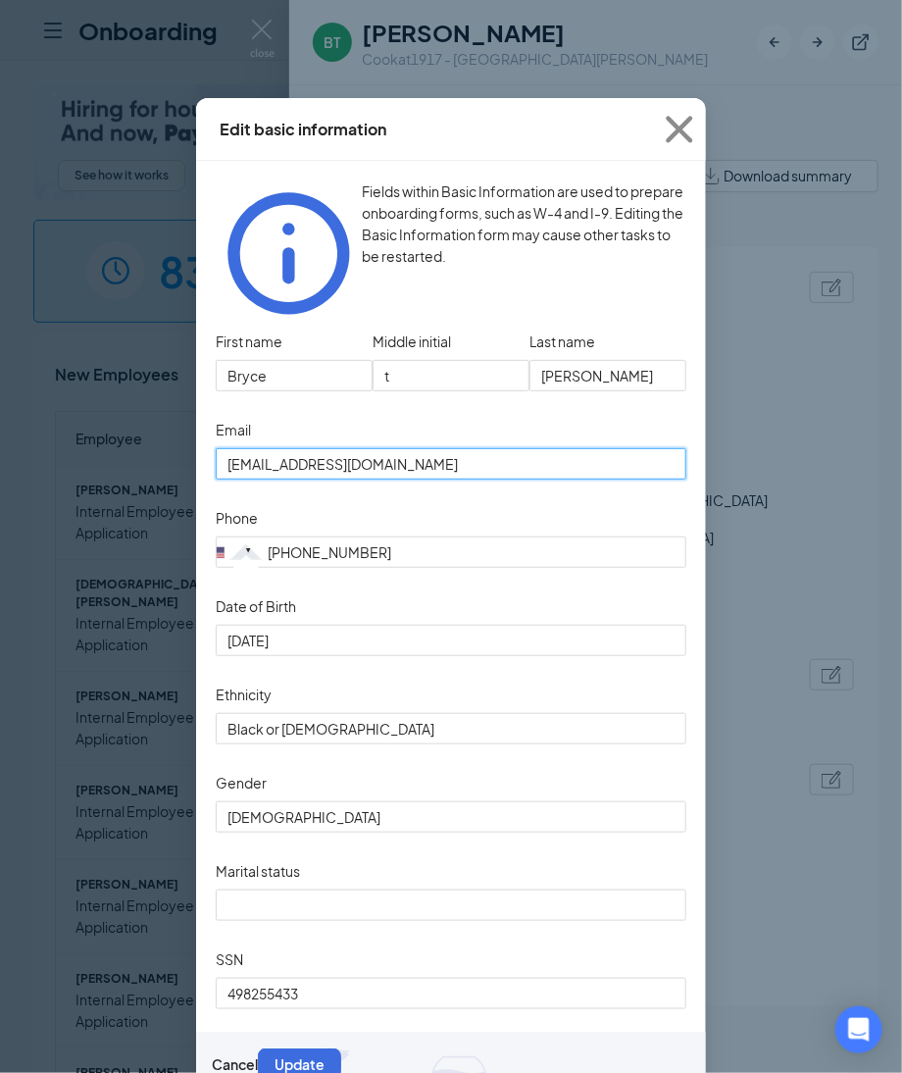
click at [440, 449] on input "[EMAIL_ADDRESS][DOMAIN_NAME]" at bounding box center [451, 463] width 471 height 31
drag, startPoint x: 440, startPoint y: 449, endPoint x: -18, endPoint y: 408, distance: 459.9
click at [0, 408] on html "Onboarding P See how it works Book a demo 83 New 1154 In progress 18684 Complet…" at bounding box center [451, 536] width 902 height 1073
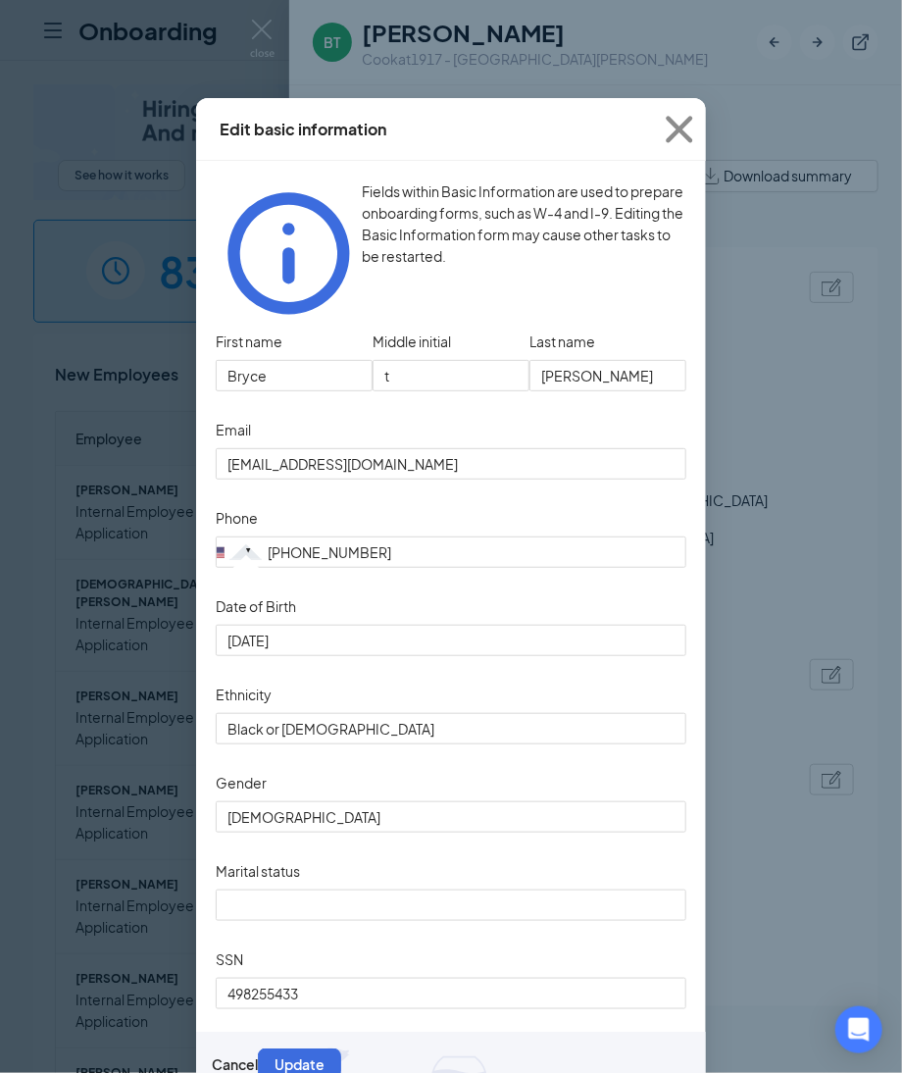
click at [407, 553] on form "First name [PERSON_NAME] Middle initial t Last name [PERSON_NAME] Email [EMAIL_…" at bounding box center [451, 701] width 471 height 749
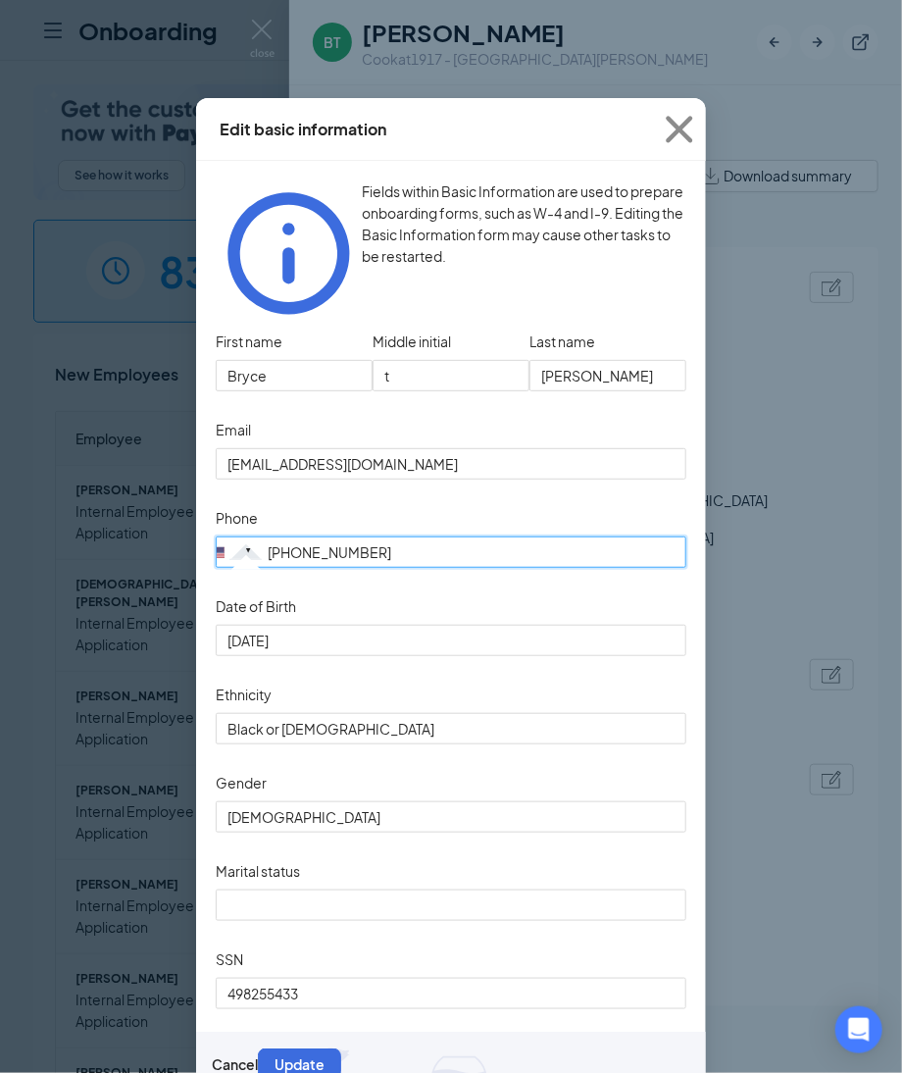
click at [408, 536] on input "[PHONE_NUMBER]" at bounding box center [451, 551] width 471 height 31
drag, startPoint x: 408, startPoint y: 526, endPoint x: 223, endPoint y: 511, distance: 185.9
click at [223, 536] on div "[GEOGRAPHIC_DATA] + 1 [GEOGRAPHIC_DATA] + 44 [GEOGRAPHIC_DATA] (‫[GEOGRAPHIC_DA…" at bounding box center [451, 551] width 471 height 31
click at [351, 536] on input "[PHONE_NUMBER]" at bounding box center [451, 551] width 471 height 31
click at [385, 536] on input "(314) 703-9097" at bounding box center [451, 551] width 471 height 31
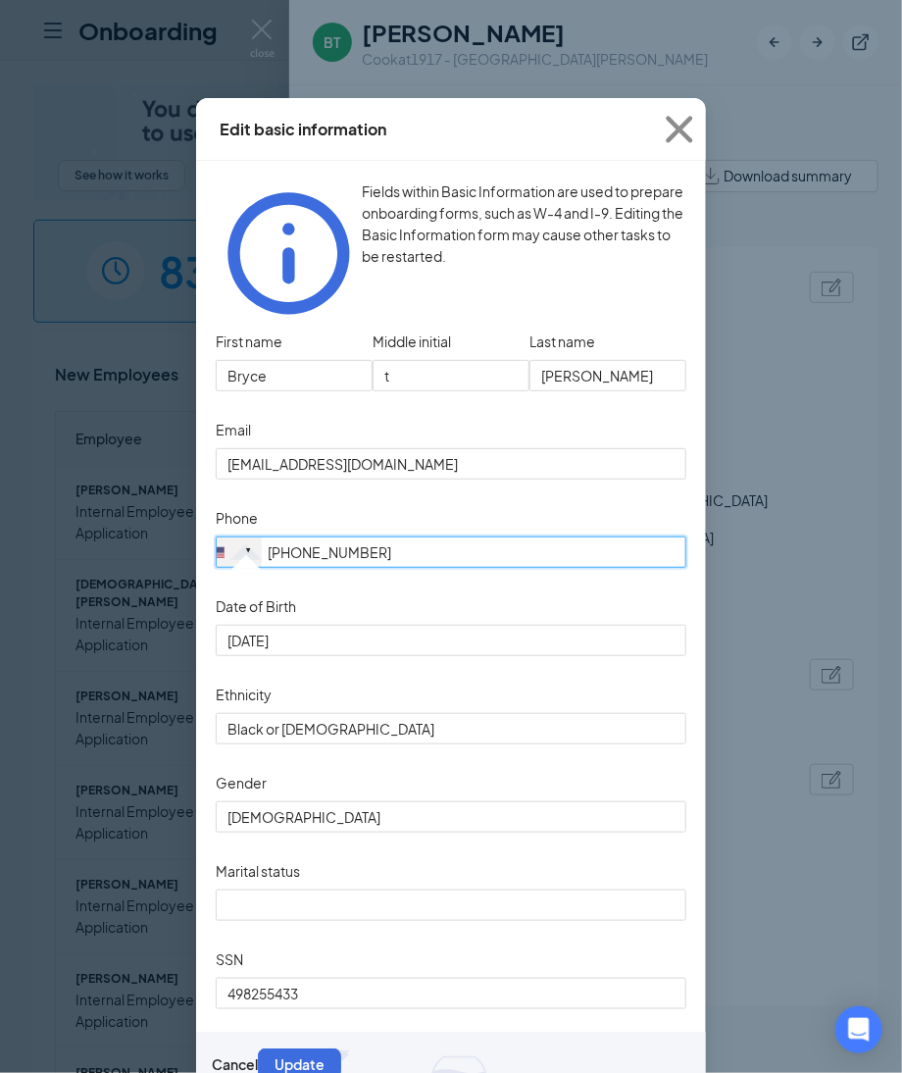
drag, startPoint x: 385, startPoint y: 530, endPoint x: 209, endPoint y: 520, distance: 176.8
click at [216, 536] on div "United States + 1 United Kingdom + 44 Afghanistan (‫افغانستان‬‎) + 93 Albania (…" at bounding box center [451, 551] width 471 height 31
click at [395, 536] on input "(314) 703-9097" at bounding box center [451, 551] width 471 height 31
drag, startPoint x: 395, startPoint y: 529, endPoint x: 127, endPoint y: 502, distance: 269.0
click at [127, 502] on div "Edit basic information Fields within Basic Information are used to prepare onbo…" at bounding box center [451, 536] width 902 height 1073
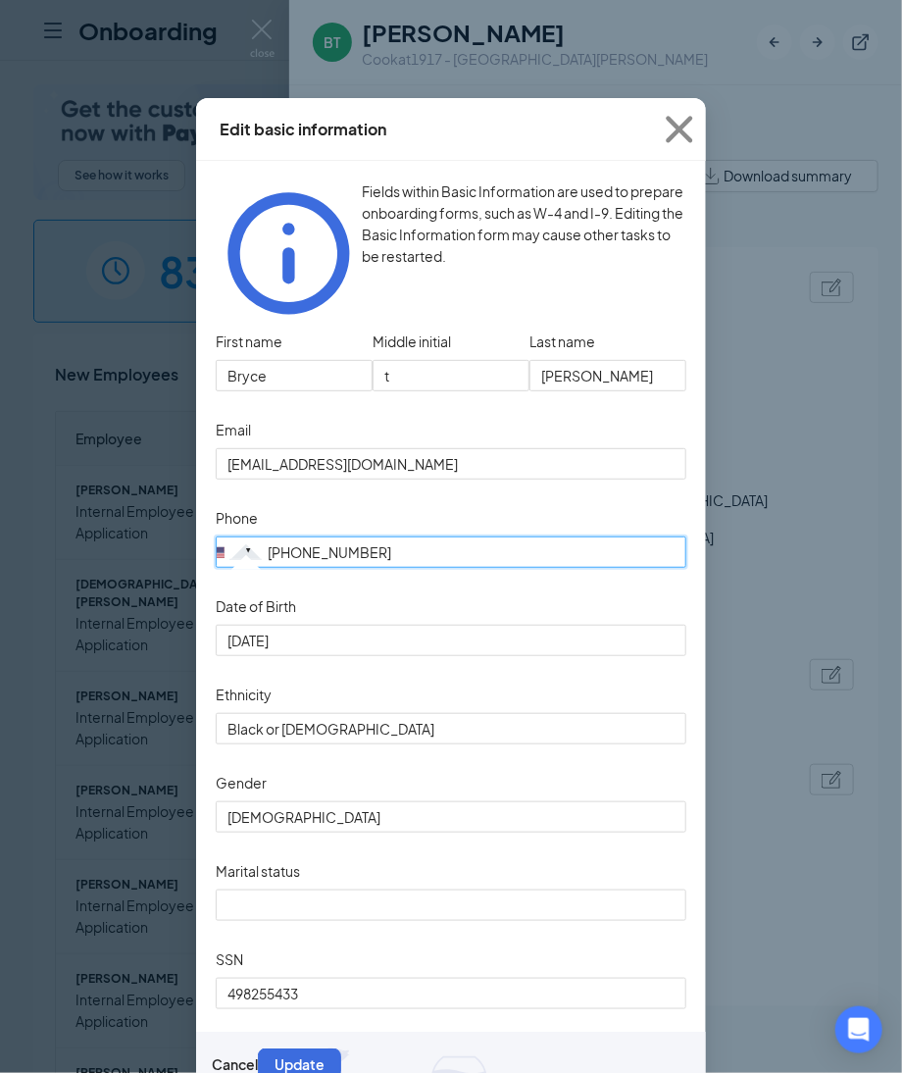
click at [454, 536] on input "(314) 703-9097" at bounding box center [451, 551] width 471 height 31
click at [392, 536] on input "(314) 703-9097" at bounding box center [451, 551] width 471 height 31
drag, startPoint x: 393, startPoint y: 535, endPoint x: 244, endPoint y: 512, distance: 150.9
click at [244, 536] on div "United States + 1 United Kingdom + 44 Afghanistan (‫افغانستان‬‎) + 93 Albania (…" at bounding box center [451, 551] width 471 height 31
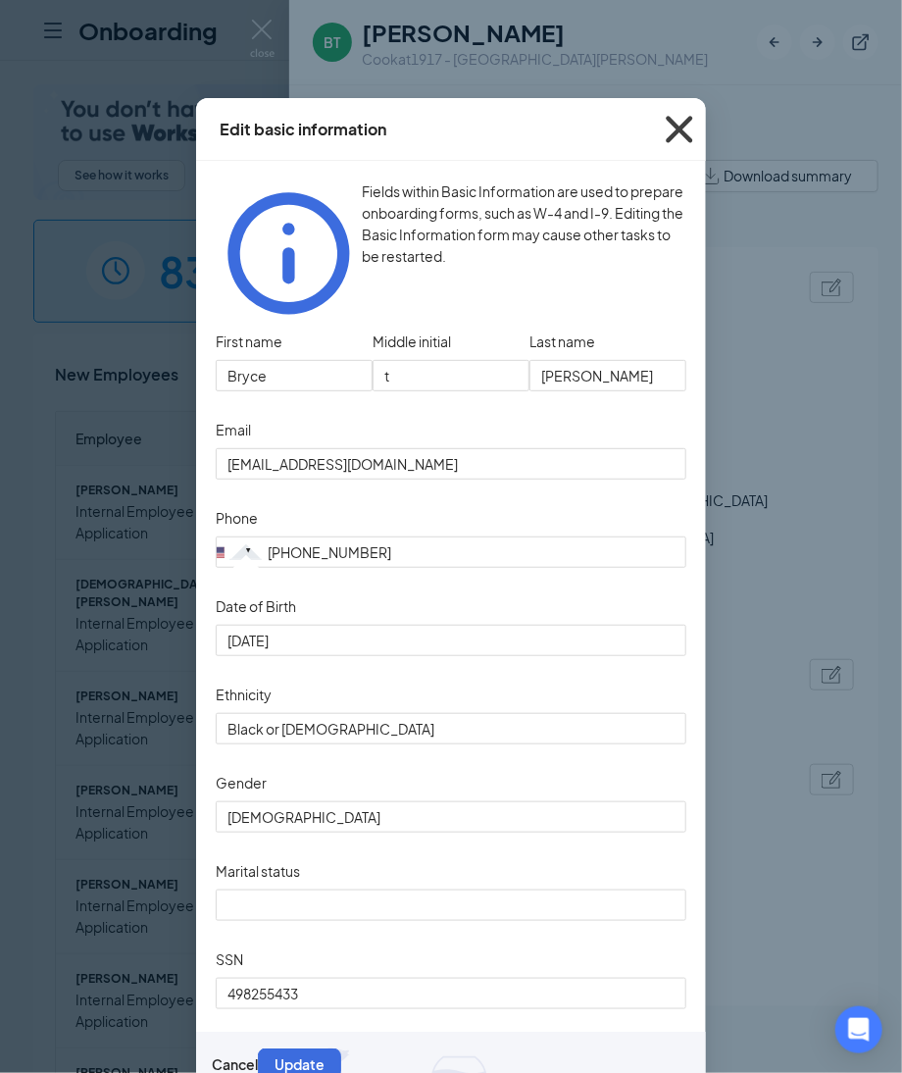
click at [678, 140] on icon "Cross" at bounding box center [679, 129] width 53 height 53
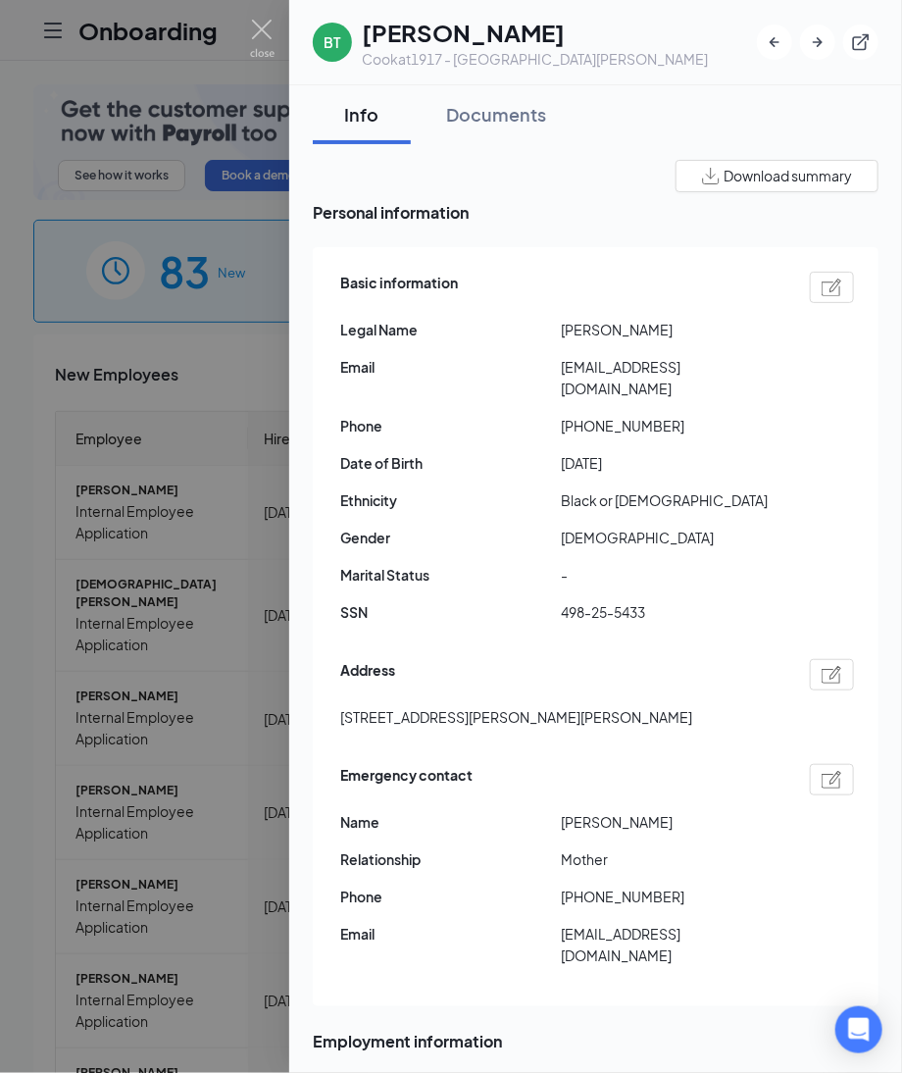
click at [822, 666] on img at bounding box center [832, 675] width 21 height 18
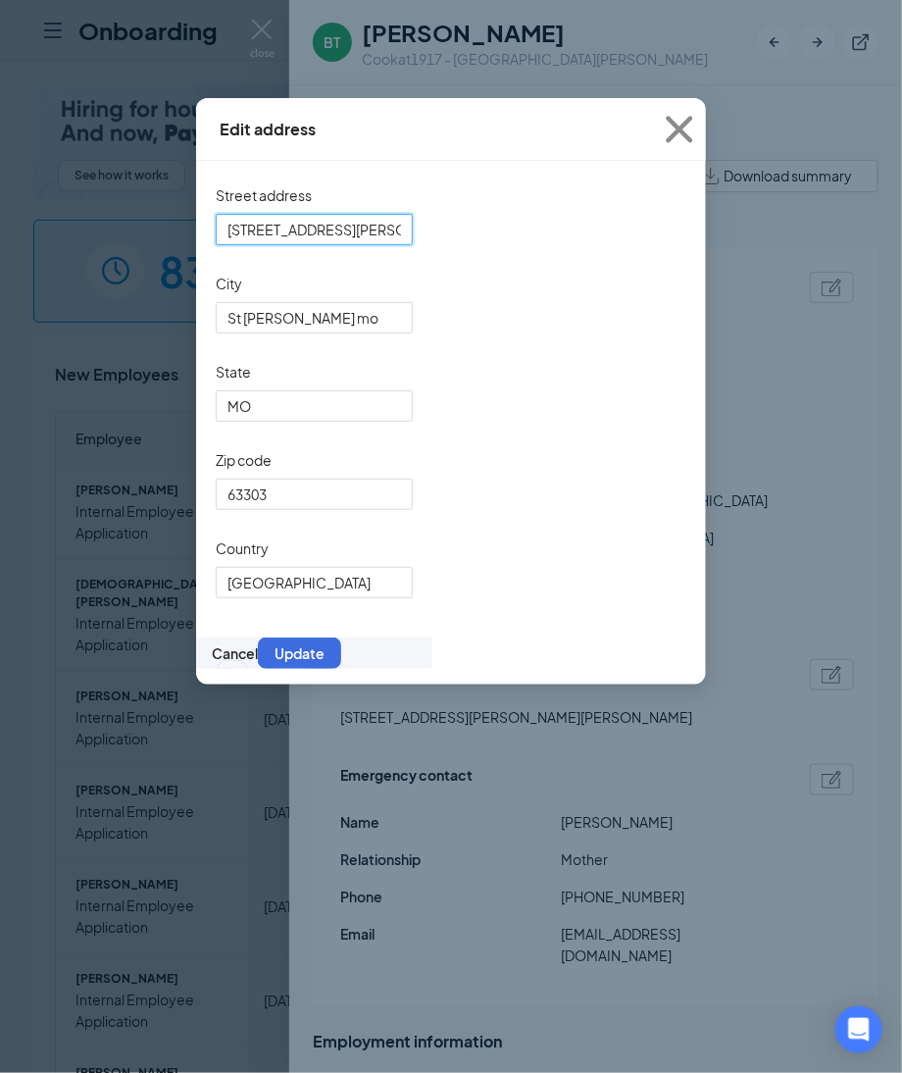
drag, startPoint x: 410, startPoint y: 241, endPoint x: -139, endPoint y: 226, distance: 549.4
click at [0, 226] on html "Onboarding P See how it works Book a demo 83 New 1154 In progress 18684 Complet…" at bounding box center [451, 536] width 902 height 1073
click at [676, 129] on icon "Cross" at bounding box center [679, 129] width 53 height 53
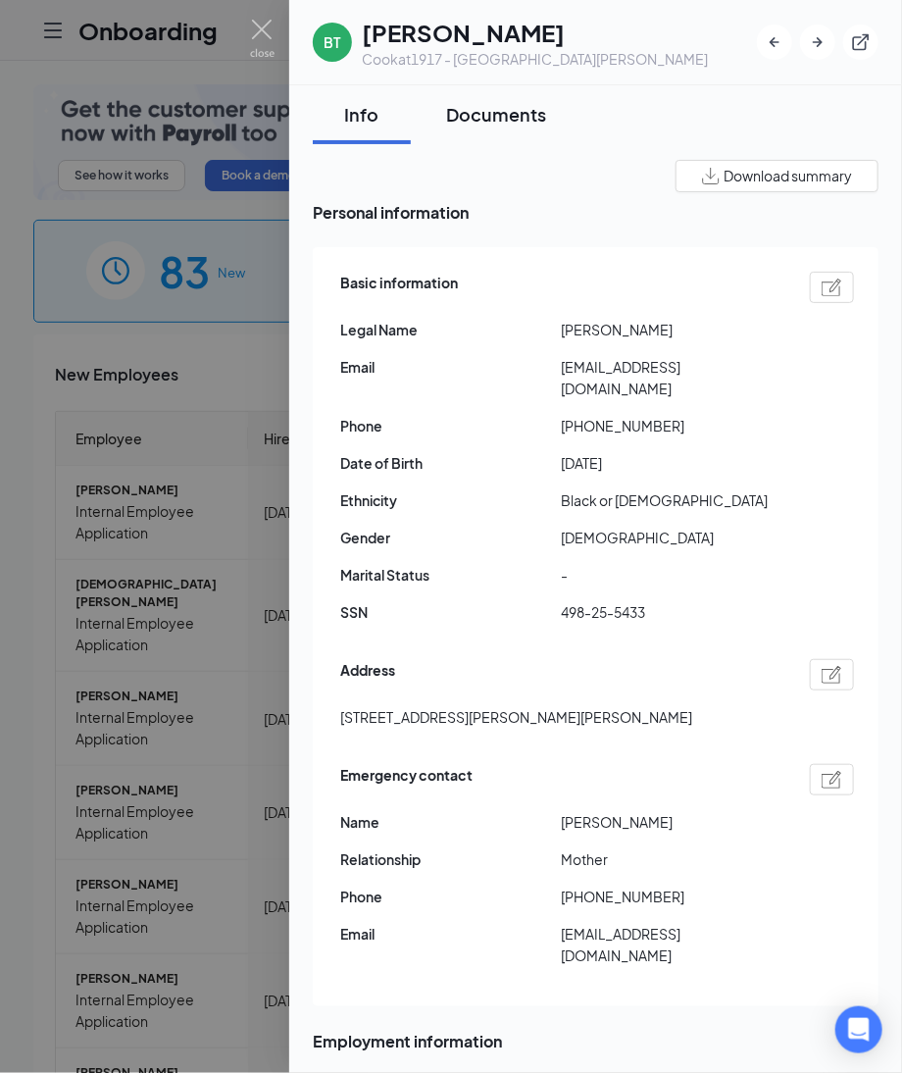
click at [495, 129] on button "Documents" at bounding box center [496, 114] width 139 height 59
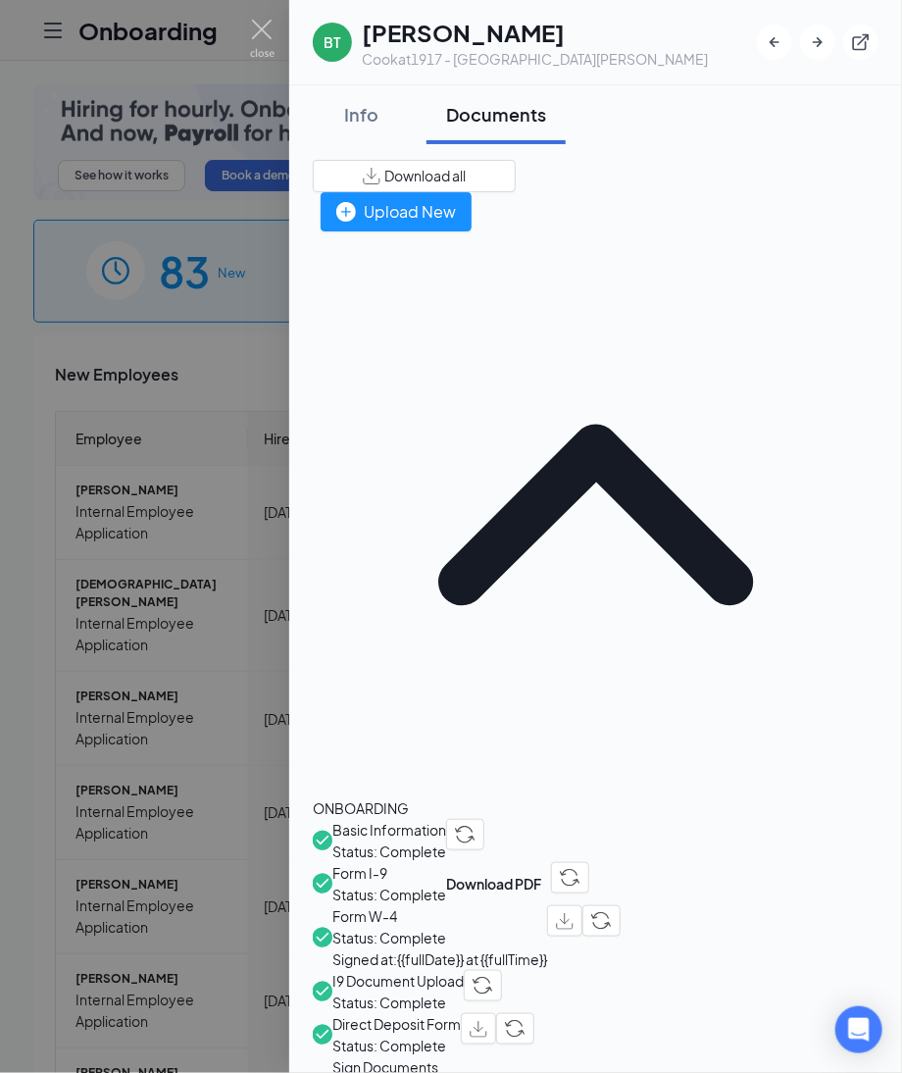
click at [461, 1013] on span "Direct Deposit Form" at bounding box center [396, 1024] width 128 height 22
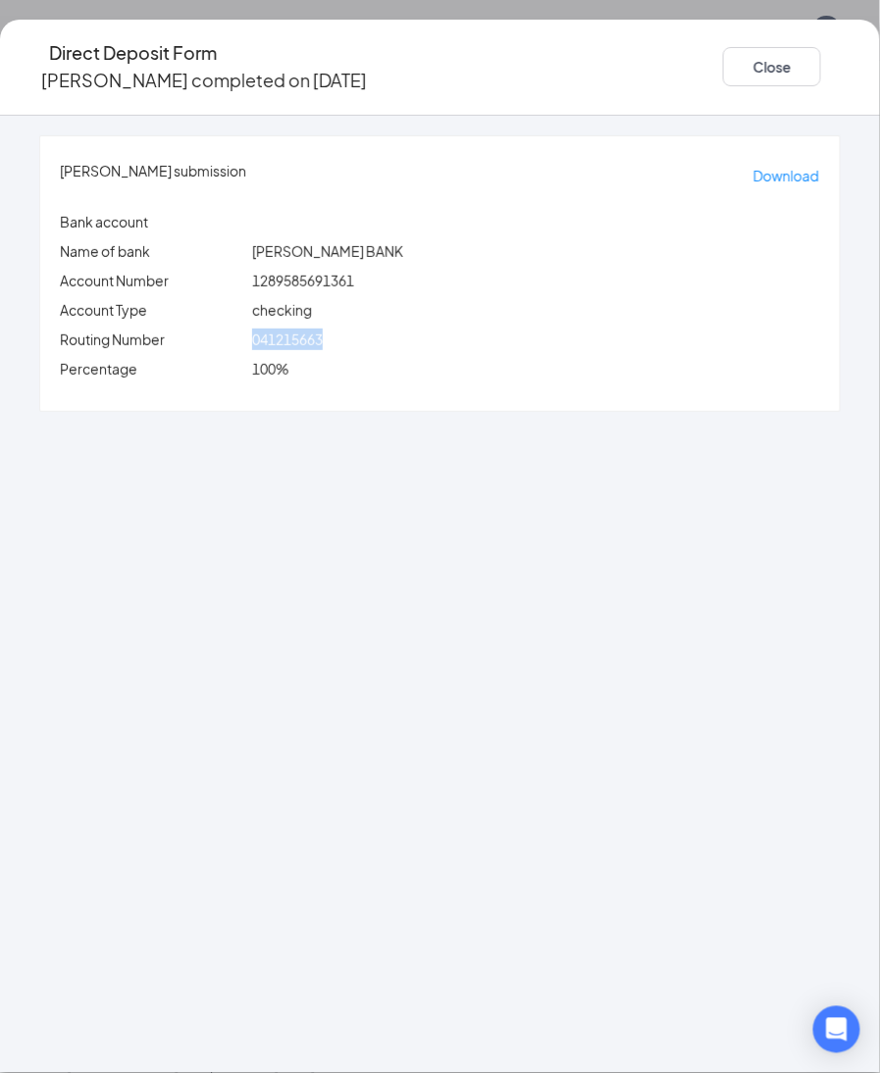
drag, startPoint x: 297, startPoint y: 321, endPoint x: 408, endPoint y: 319, distance: 110.8
click at [408, 329] on div "041215663" at bounding box center [536, 340] width 576 height 22
copy span "041215663"
click at [99, 477] on div "Bryce t Marion's submission Download Bank account Name of bank SUTTON BANK Acco…" at bounding box center [440, 594] width 880 height 957
drag, startPoint x: 320, startPoint y: 247, endPoint x: 515, endPoint y: 244, distance: 195.2
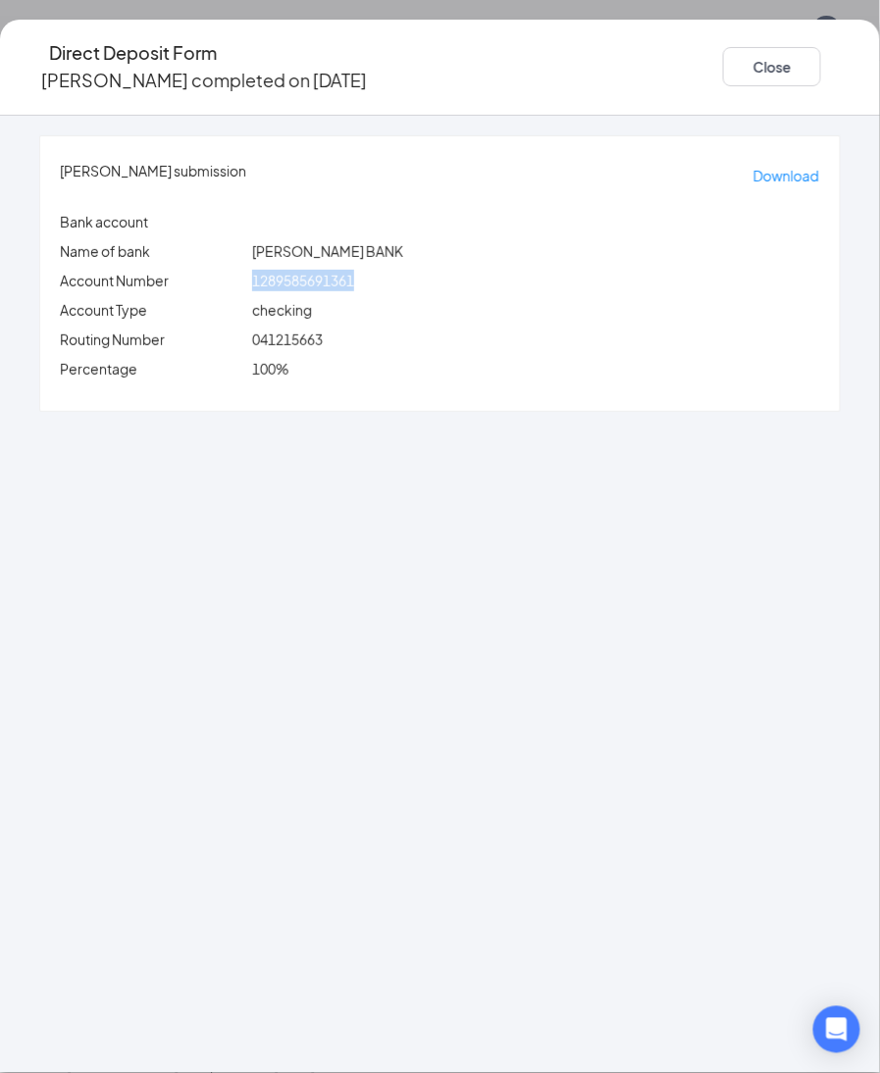
click at [515, 244] on div "Bryce t Marion's submission Download Bank account Name of bank SUTTON BANK Acco…" at bounding box center [439, 273] width 799 height 275
copy div "1289585691361"
click at [244, 358] on p "Percentage" at bounding box center [152, 369] width 184 height 22
drag, startPoint x: 297, startPoint y: 258, endPoint x: 514, endPoint y: 258, distance: 216.7
click at [514, 270] on div "1289585691361" at bounding box center [536, 281] width 576 height 22
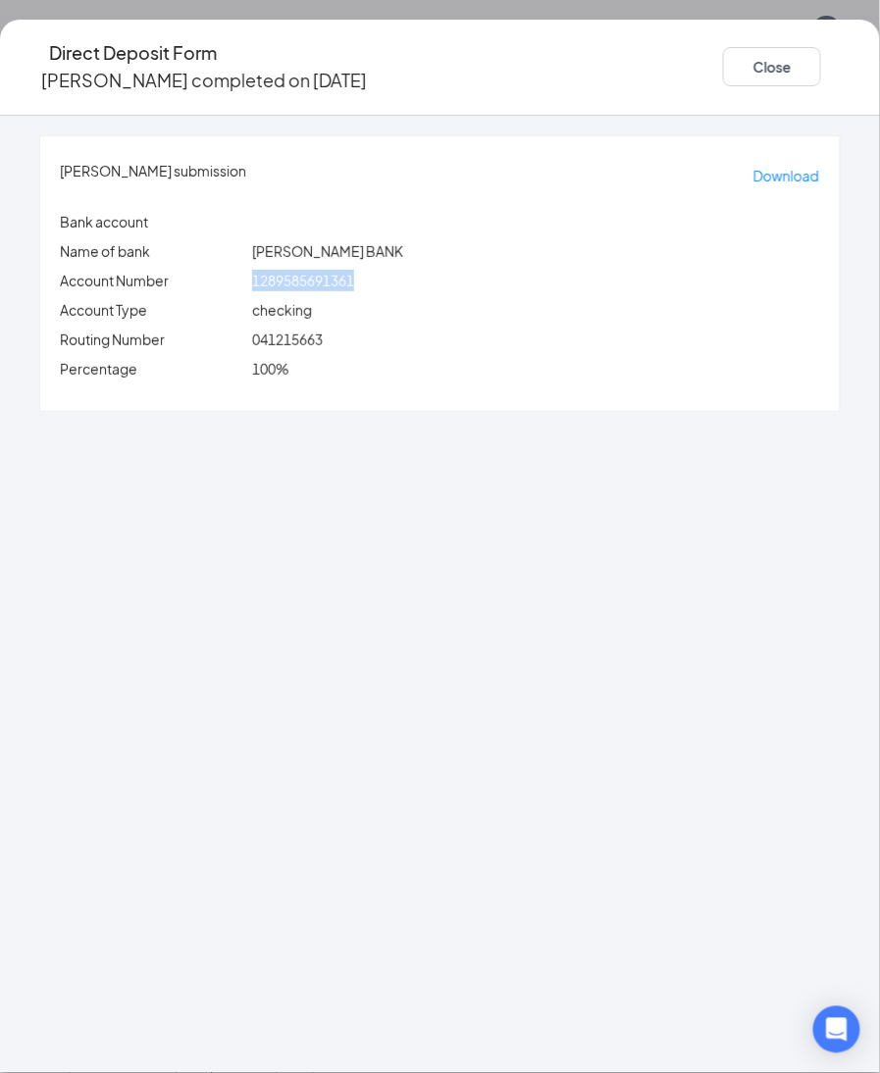
copy span "1289585691361"
click at [723, 61] on button "Close" at bounding box center [772, 66] width 98 height 39
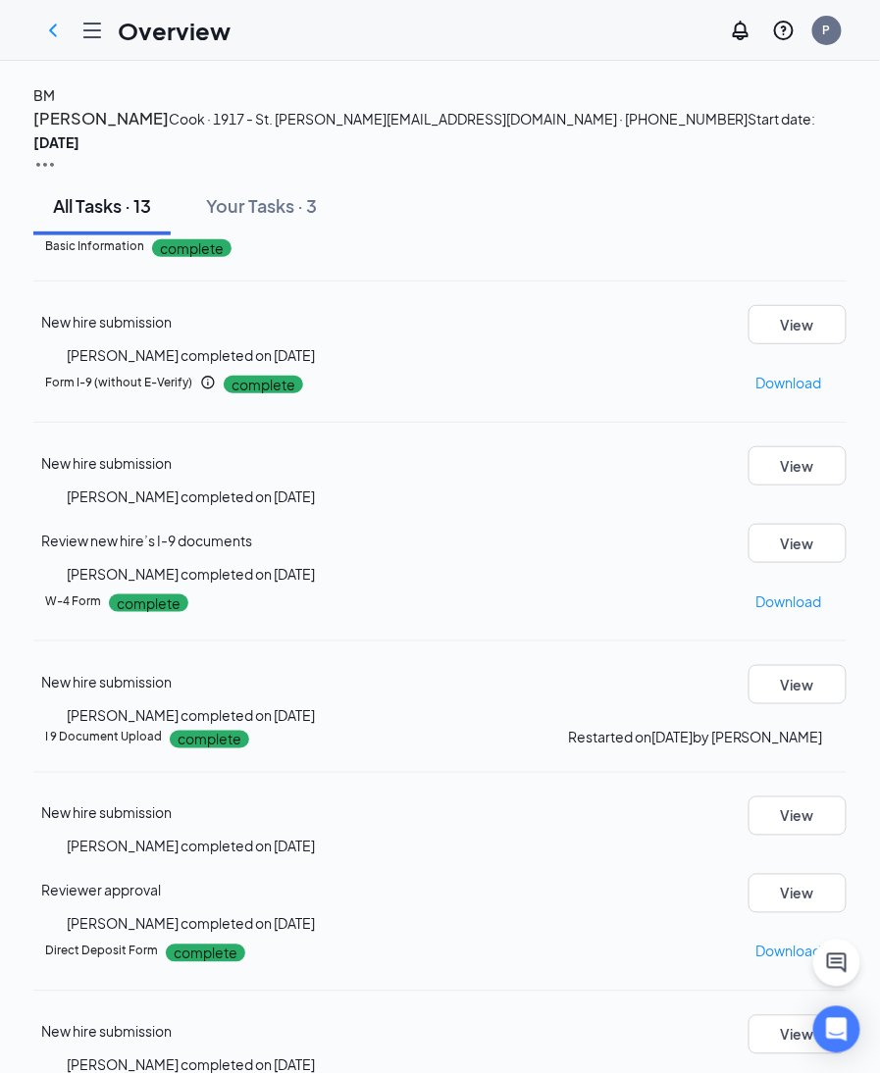
click at [55, 106] on div "BM" at bounding box center [44, 95] width 22 height 22
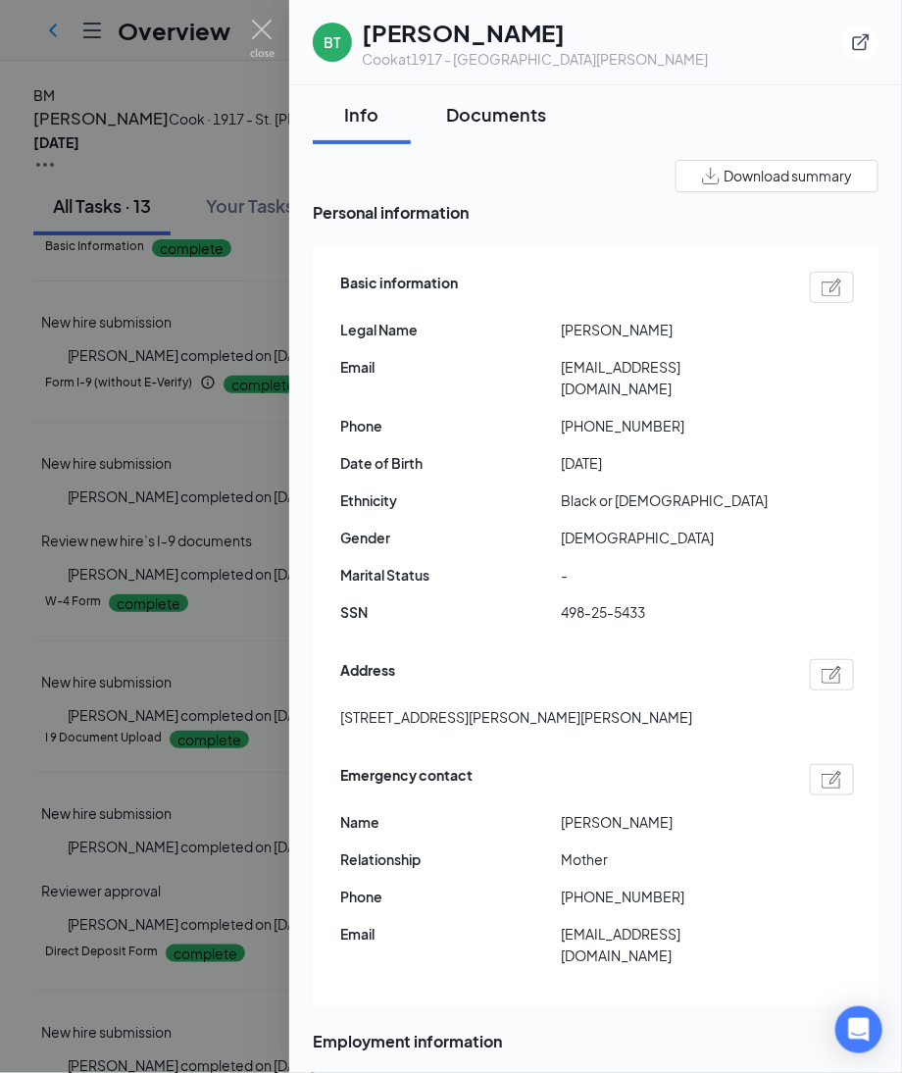
click at [514, 119] on div "Documents" at bounding box center [496, 114] width 100 height 25
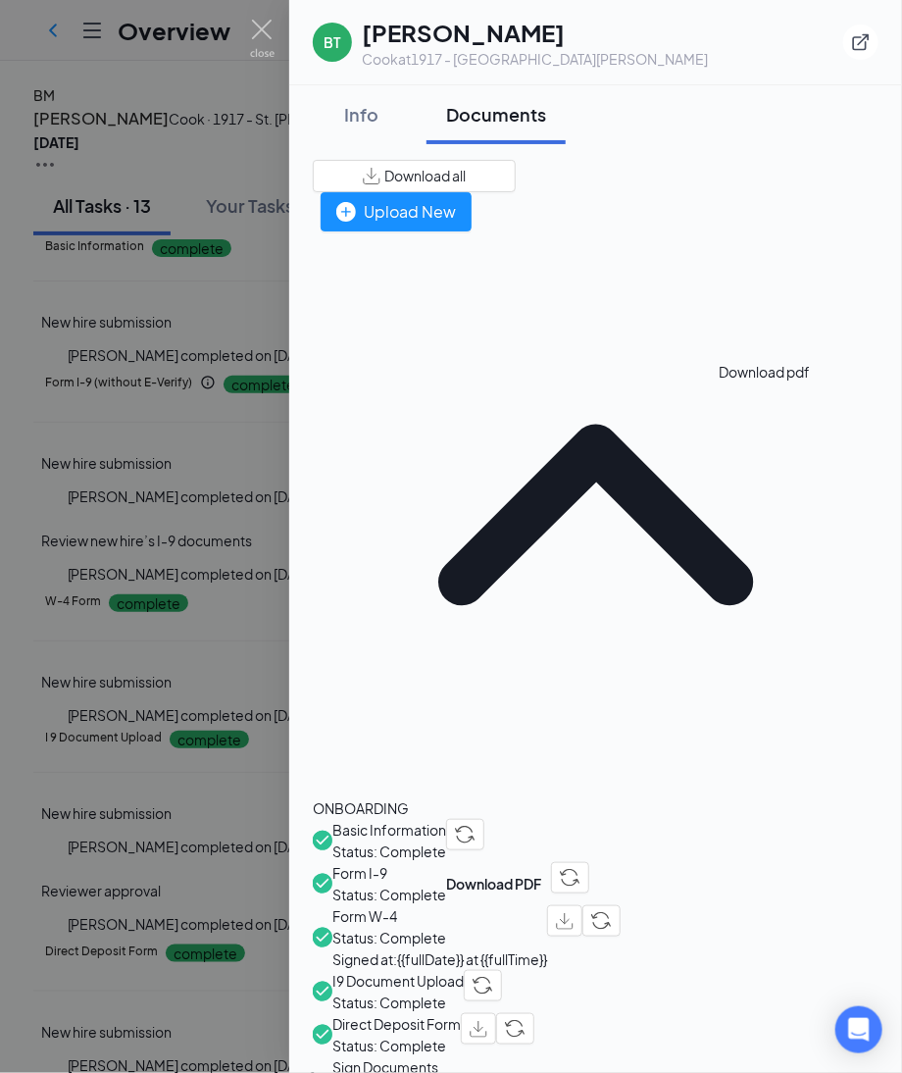
click at [574, 913] on img "button" at bounding box center [565, 921] width 18 height 17
click at [368, 103] on div "Info" at bounding box center [361, 114] width 59 height 25
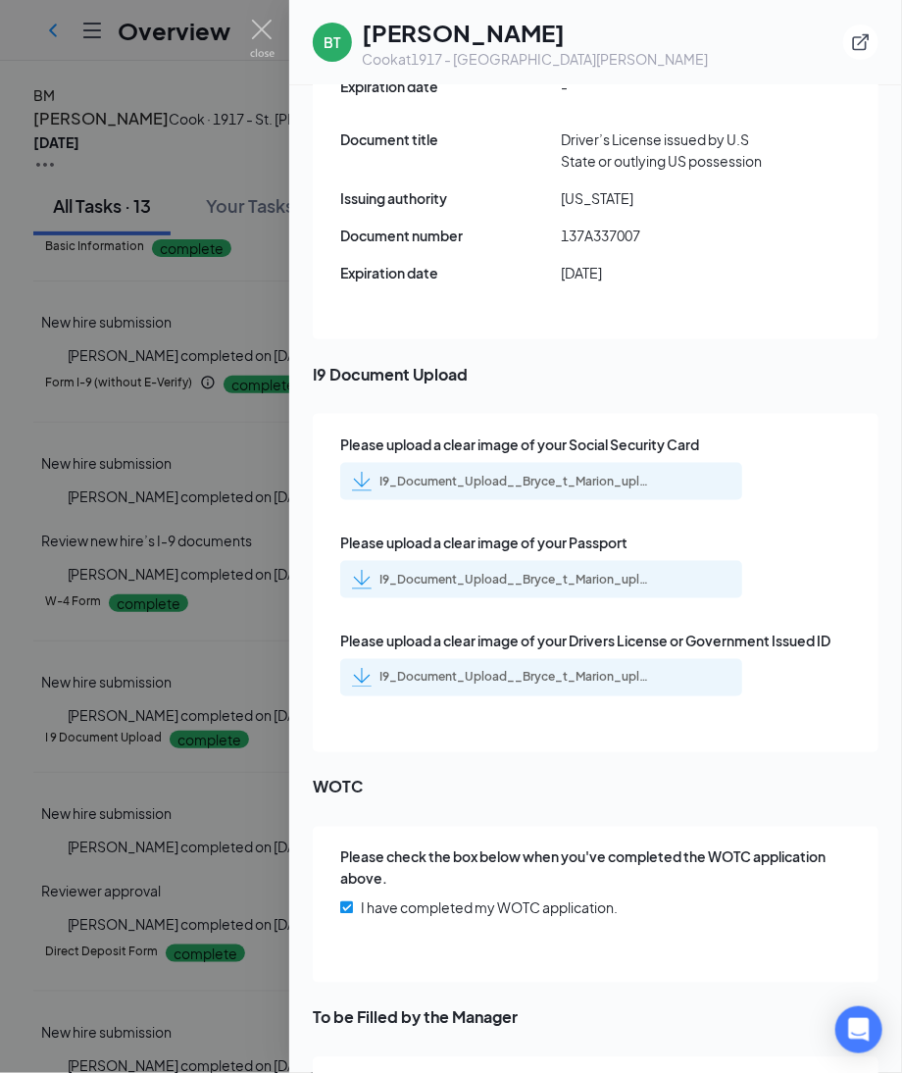
scroll to position [2853, 0]
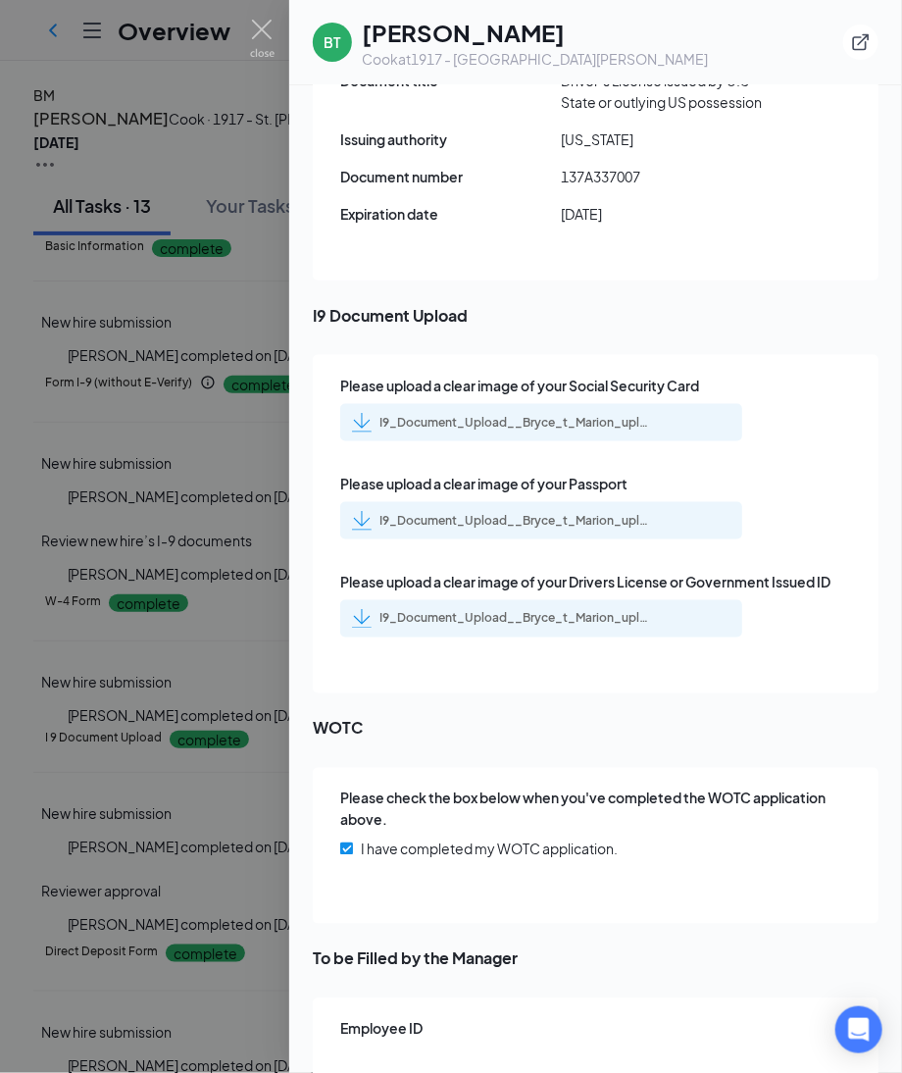
click at [589, 415] on div "I9_Document_Upload__Bryce_t_Marion_uploadedfile_20250817.pdf.pdf" at bounding box center [517, 423] width 275 height 16
click at [567, 513] on div "I9_Document_Upload__Bryce_t_Marion_uploadedfile_20250817.pdf.pdf" at bounding box center [517, 521] width 275 height 16
click at [489, 611] on div "I9_Document_Upload__Bryce_t_Marion_uploadedfile_20250817.pdf.pdf" at bounding box center [517, 619] width 275 height 16
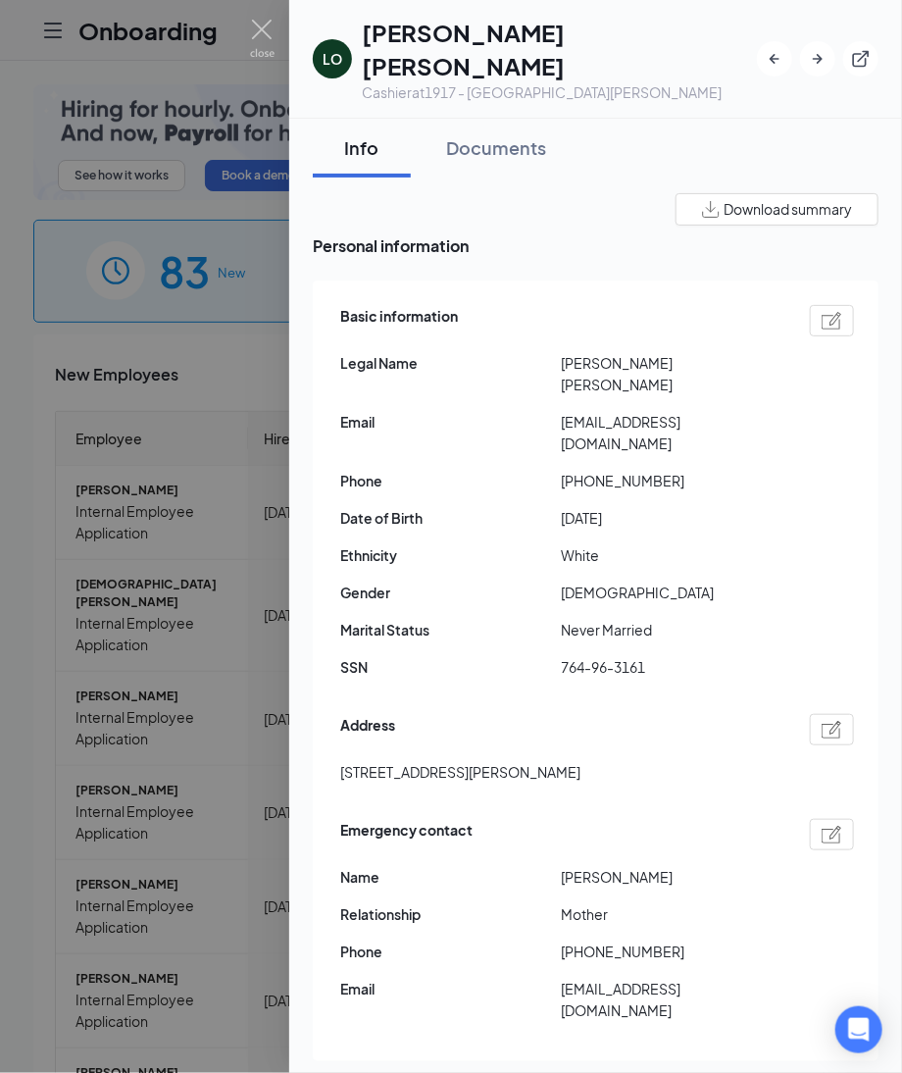
click at [810, 305] on div at bounding box center [832, 320] width 44 height 31
type input "2008-10-02"
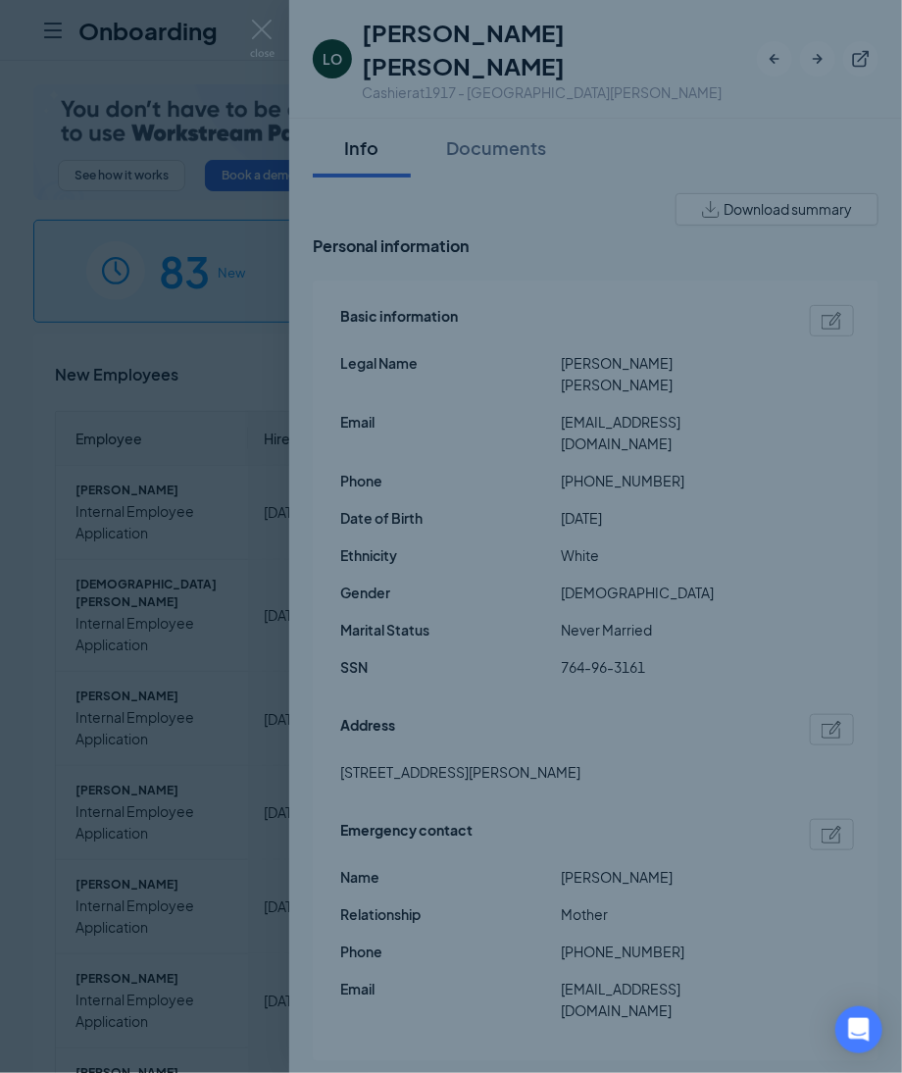
type input "(575) 312-9153"
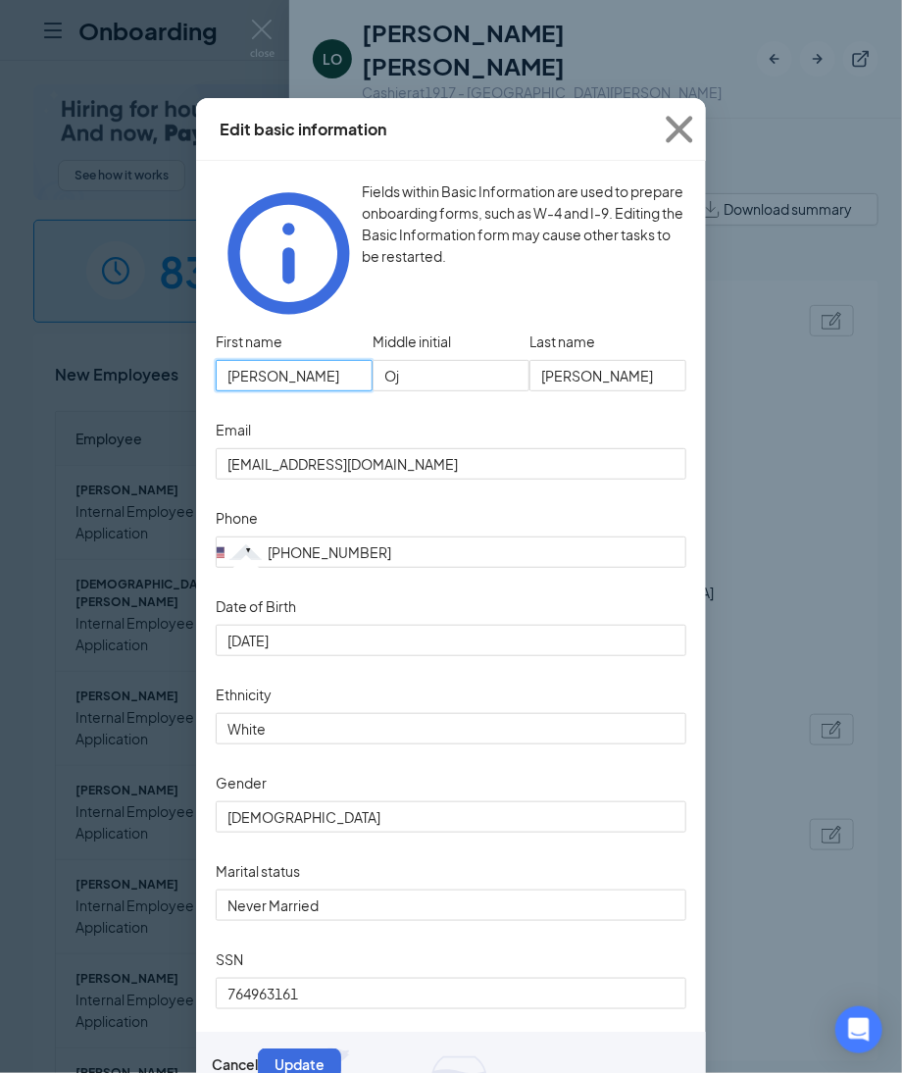
drag, startPoint x: 289, startPoint y: 331, endPoint x: -124, endPoint y: 337, distance: 412.9
click at [0, 337] on html "Onboarding P See how it works Book a demo 83 New 1154 In progress 18684 Complet…" at bounding box center [451, 536] width 902 height 1073
click at [168, 287] on div "Edit basic information Fields within Basic Information are used to prepare onbo…" at bounding box center [451, 536] width 902 height 1073
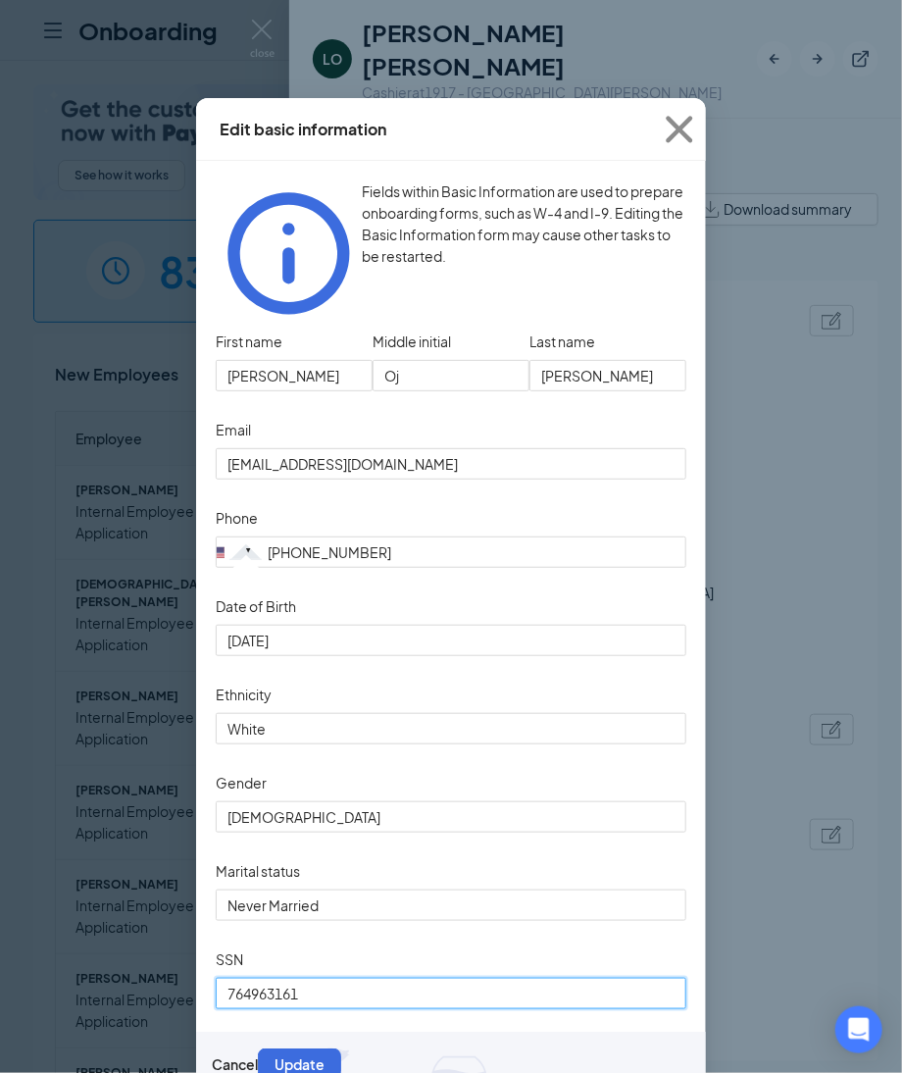
click at [334, 1005] on input "764963161" at bounding box center [451, 993] width 471 height 31
drag, startPoint x: 327, startPoint y: 997, endPoint x: -223, endPoint y: 1026, distance: 550.0
click at [0, 1026] on html "Onboarding P See how it works Book a demo 83 New 1154 In progress 18684 Complet…" at bounding box center [451, 536] width 902 height 1073
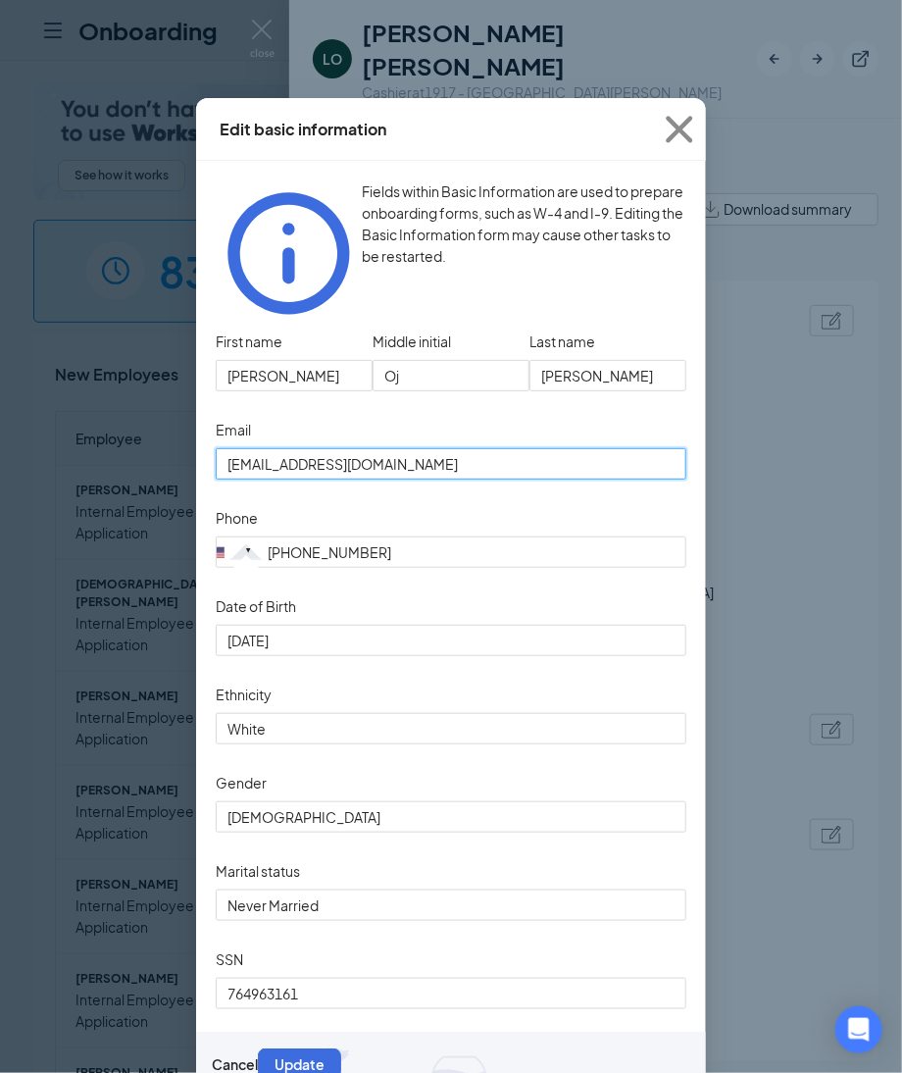
click at [556, 448] on input "swaneyleo21@gmail.com" at bounding box center [451, 463] width 471 height 31
drag, startPoint x: 556, startPoint y: 431, endPoint x: -486, endPoint y: 455, distance: 1042.8
click at [0, 455] on html "Onboarding P See how it works Book a demo 83 New 1154 In progress 18684 Complet…" at bounding box center [451, 536] width 902 height 1073
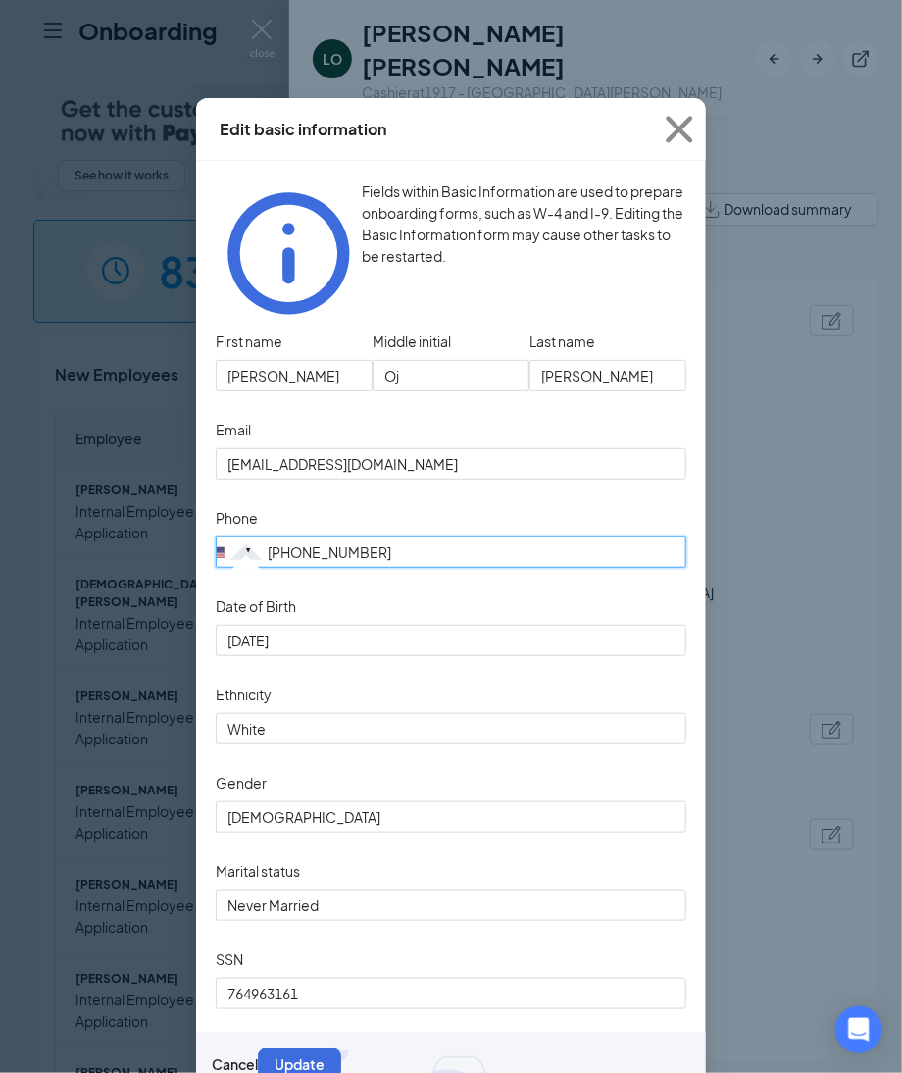
click at [434, 536] on input "(575) 312-9153" at bounding box center [451, 551] width 471 height 31
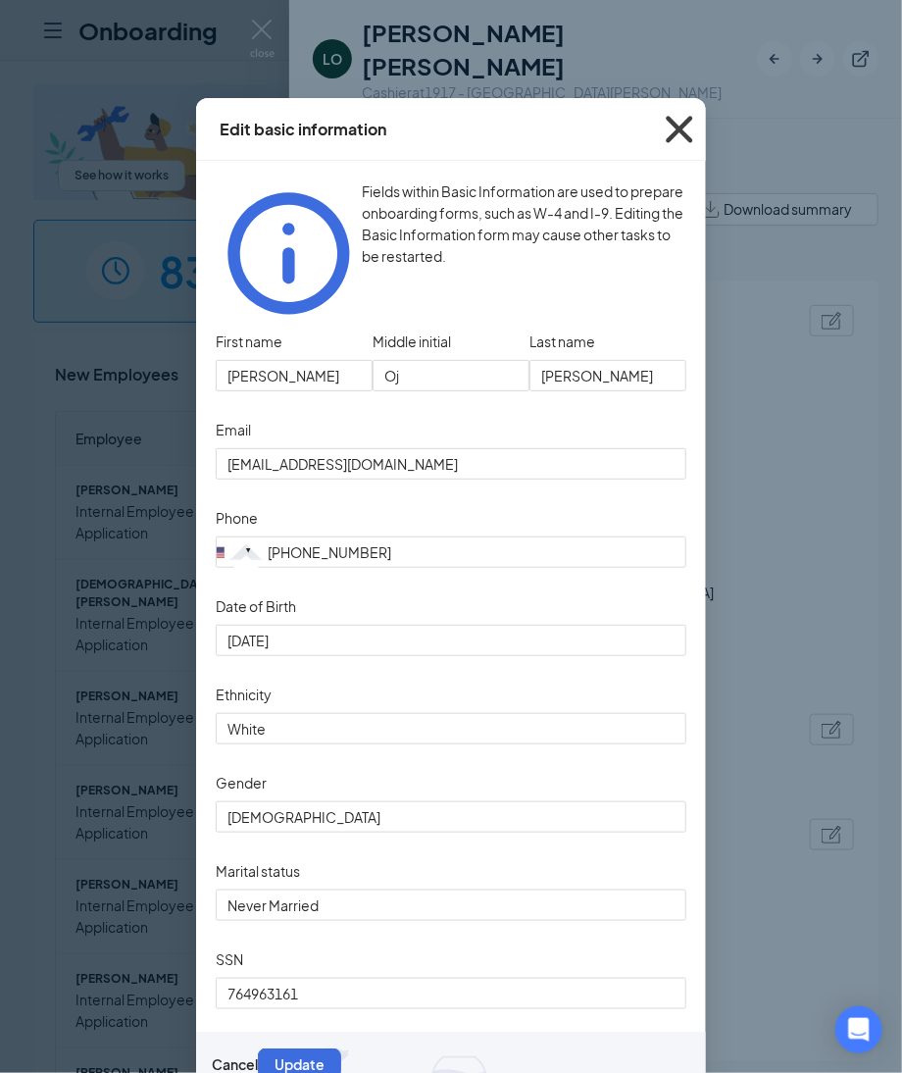
click at [679, 127] on icon "Cross" at bounding box center [679, 129] width 53 height 53
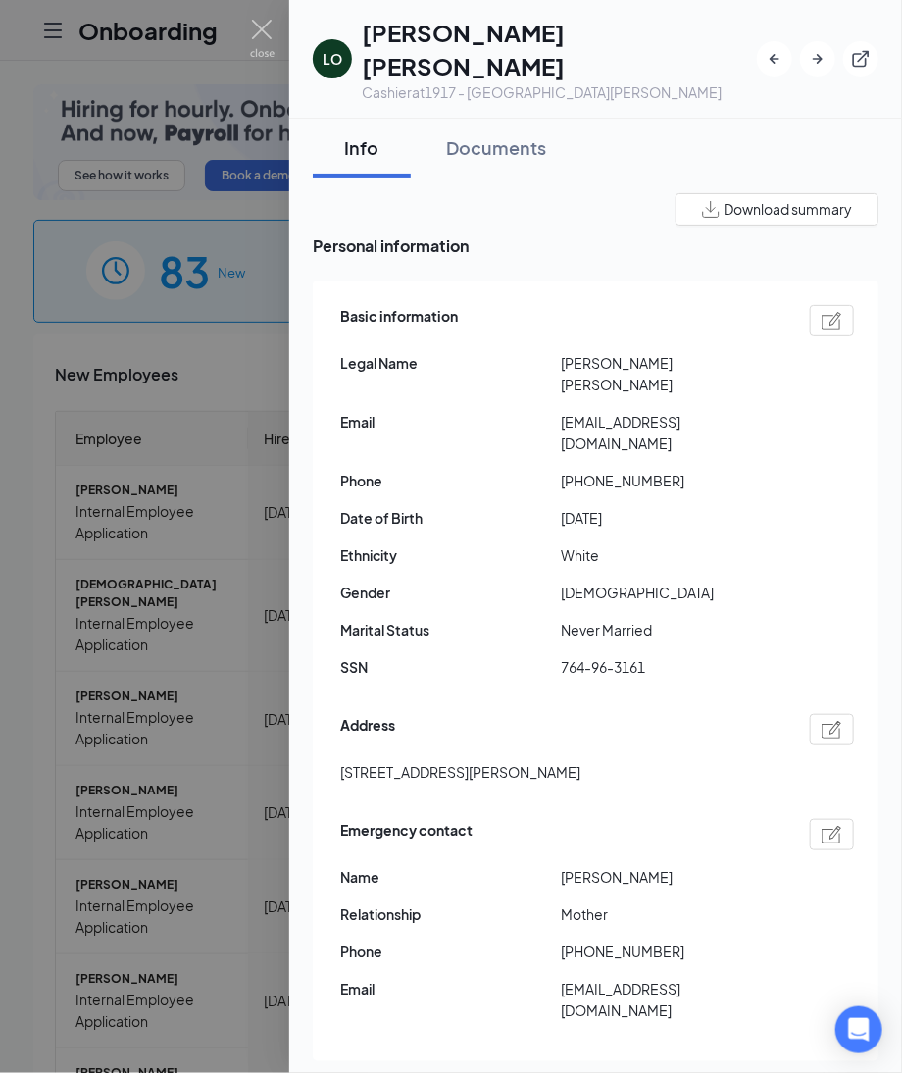
click at [822, 721] on img at bounding box center [832, 730] width 21 height 18
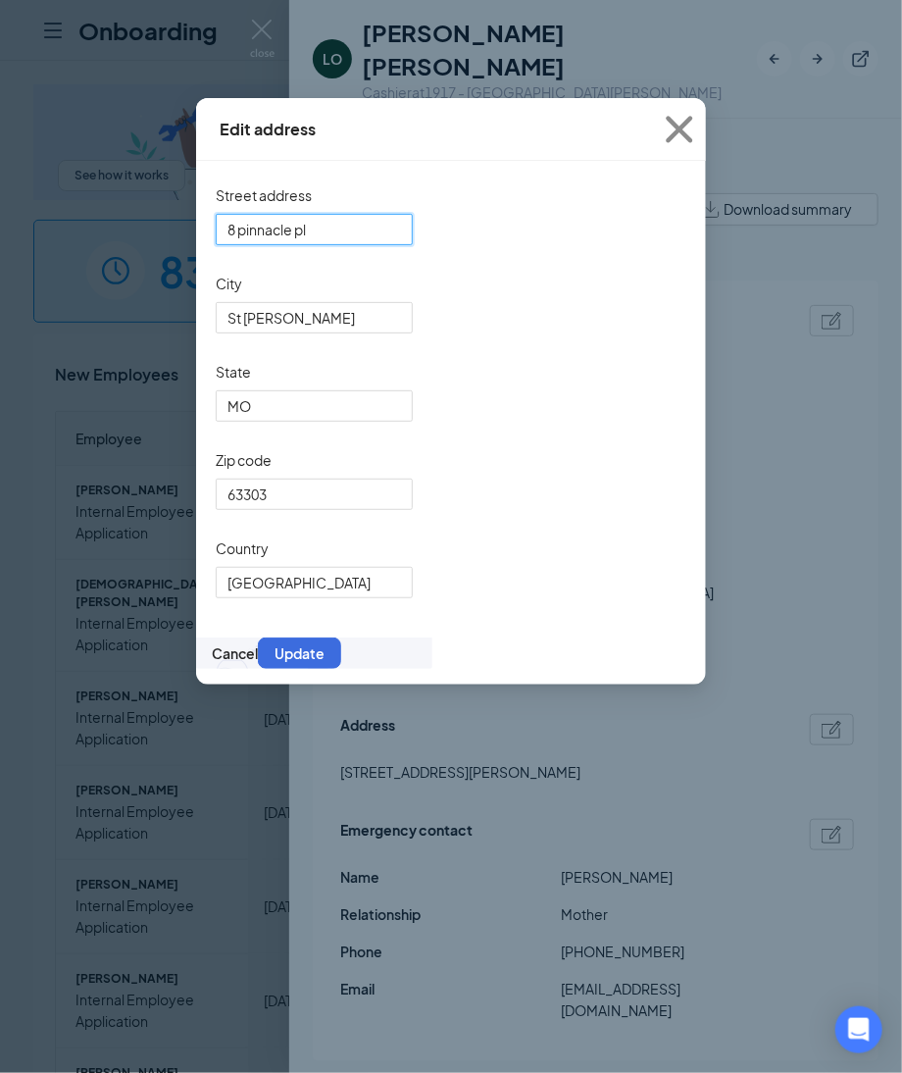
drag, startPoint x: 344, startPoint y: 217, endPoint x: -98, endPoint y: 229, distance: 442.5
click at [0, 229] on html "Onboarding P See how it works Book a demo 83 New 1154 In progress 18684 Complet…" at bounding box center [451, 536] width 902 height 1073
click at [404, 245] on input "8 pinnacle pl" at bounding box center [314, 229] width 197 height 31
drag, startPoint x: 354, startPoint y: 236, endPoint x: 31, endPoint y: 236, distance: 322.7
click at [31, 236] on div "Edit address Street address 8 pinnacle pl City St Charles State MO Zip code 633…" at bounding box center [451, 536] width 902 height 1073
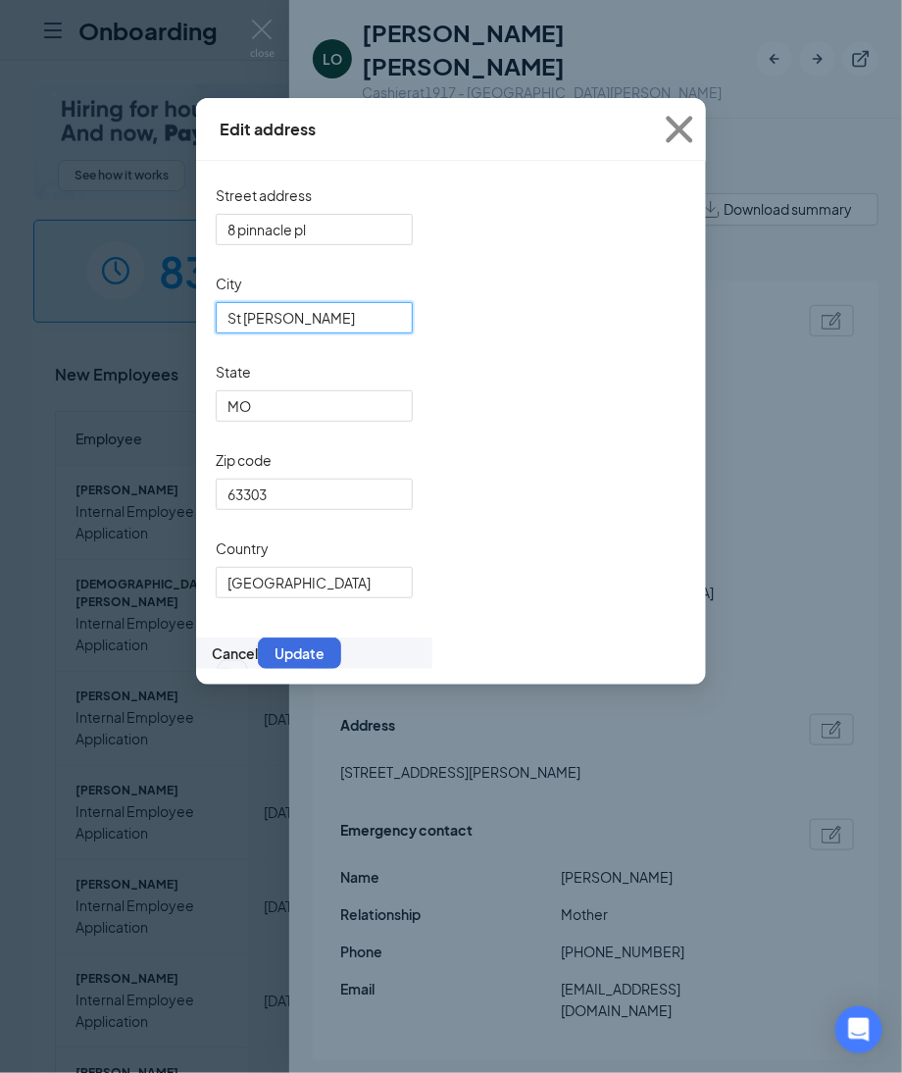
click at [364, 329] on input "St Charles" at bounding box center [314, 317] width 197 height 31
drag, startPoint x: 364, startPoint y: 329, endPoint x: 34, endPoint y: 325, distance: 329.6
click at [34, 325] on div "Edit address Street address 8 pinnacle pl City St Charles State MO Zip code 633…" at bounding box center [451, 536] width 902 height 1073
drag, startPoint x: 697, startPoint y: 102, endPoint x: 688, endPoint y: 120, distance: 20.2
click at [697, 103] on span "Close" at bounding box center [679, 129] width 53 height 53
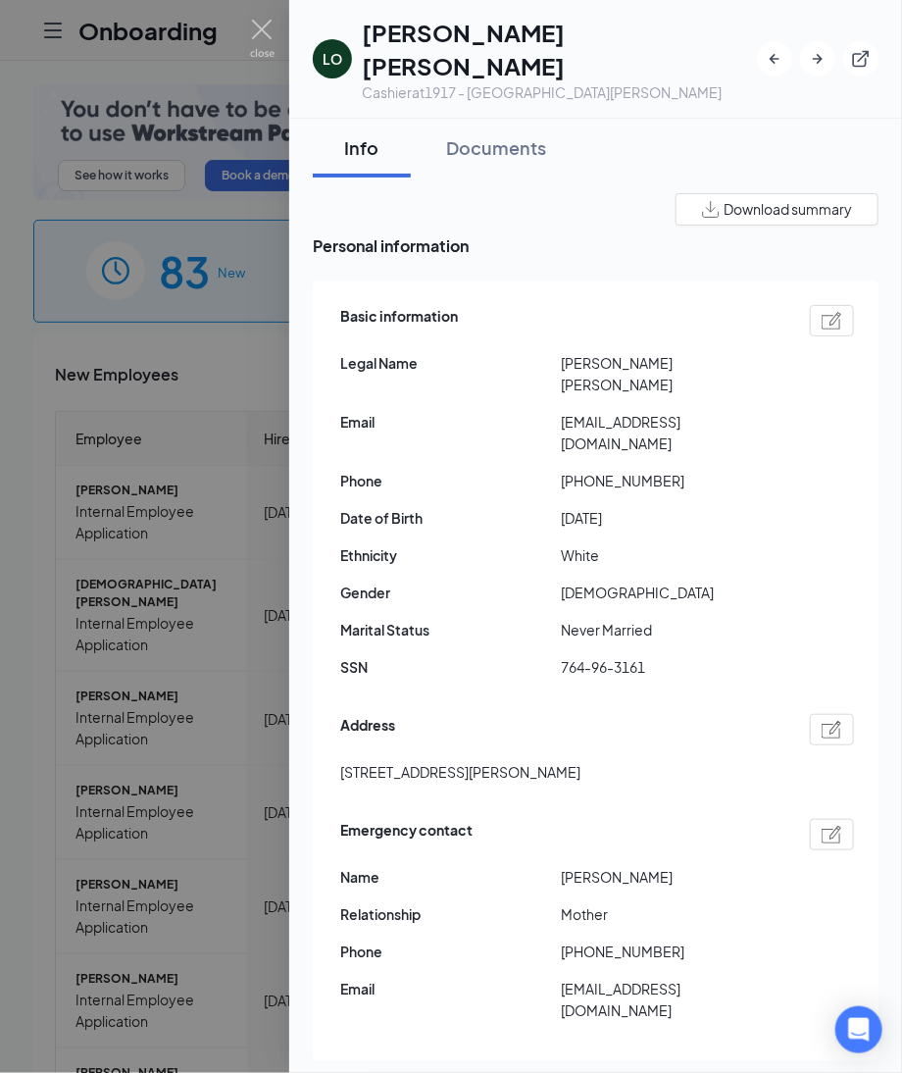
click at [684, 126] on div "Info Documents" at bounding box center [596, 148] width 566 height 59
click at [496, 135] on div "Documents" at bounding box center [496, 147] width 100 height 25
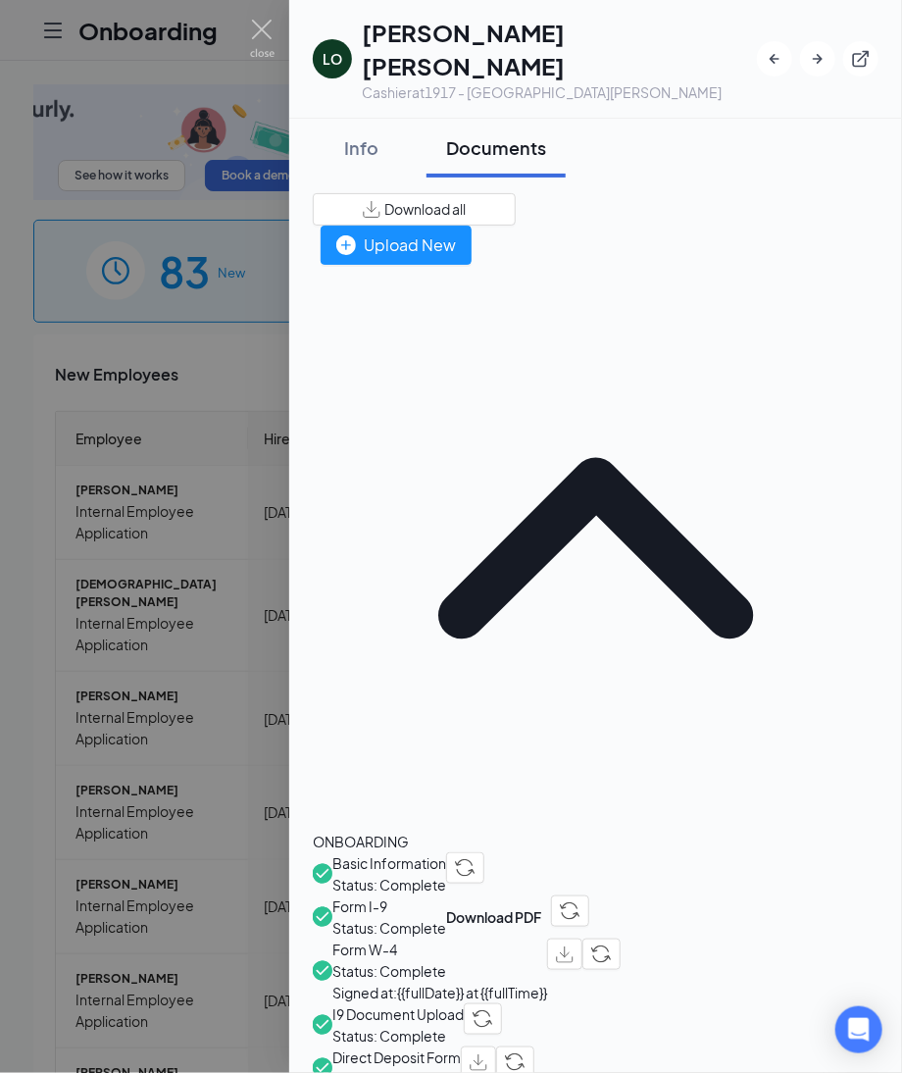
click at [504, 135] on div "Documents" at bounding box center [496, 147] width 100 height 25
click at [437, 1046] on span "Direct Deposit Form" at bounding box center [396, 1057] width 128 height 22
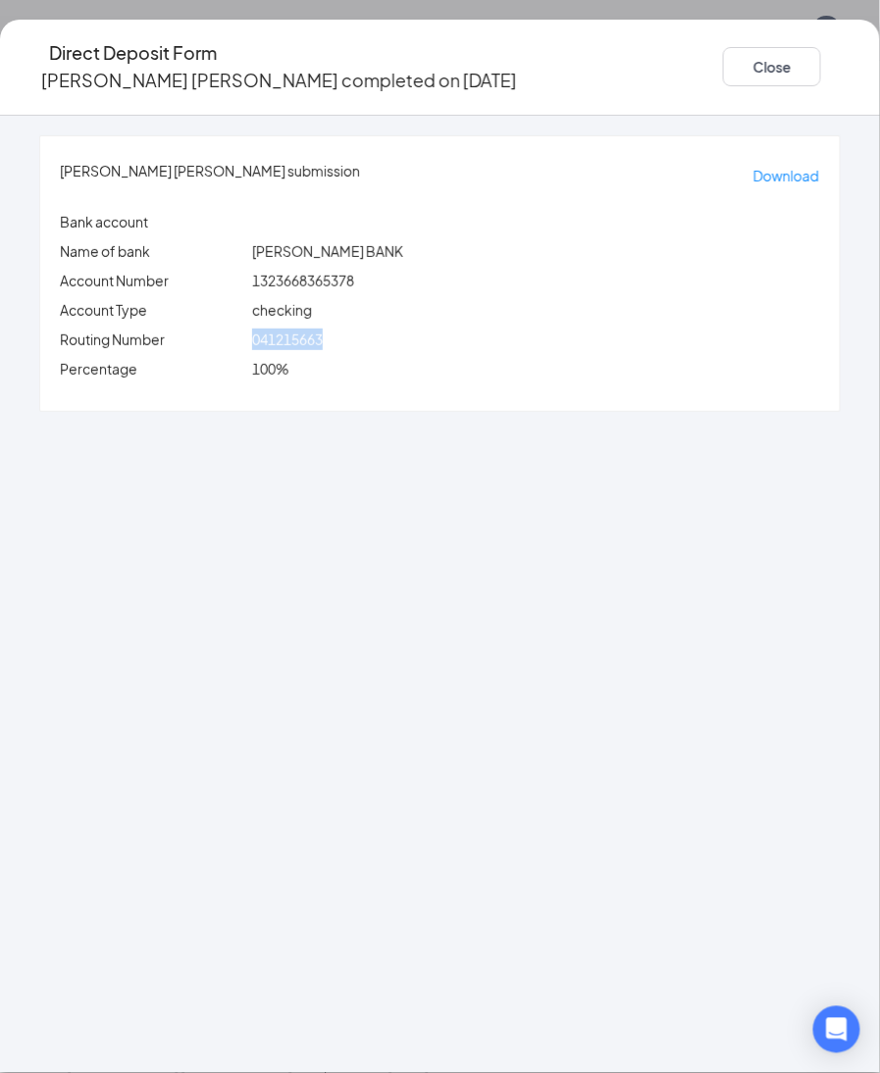
drag, startPoint x: 292, startPoint y: 324, endPoint x: 397, endPoint y: 327, distance: 105.0
click at [397, 329] on div "Routing Number 041215663" at bounding box center [440, 340] width 768 height 22
copy div "041215663"
click at [168, 431] on div "Leo Oj Swaney's submission Download Bank account Name of bank SUTTON BANK Accou…" at bounding box center [440, 594] width 880 height 957
drag, startPoint x: 297, startPoint y: 318, endPoint x: 428, endPoint y: 309, distance: 130.7
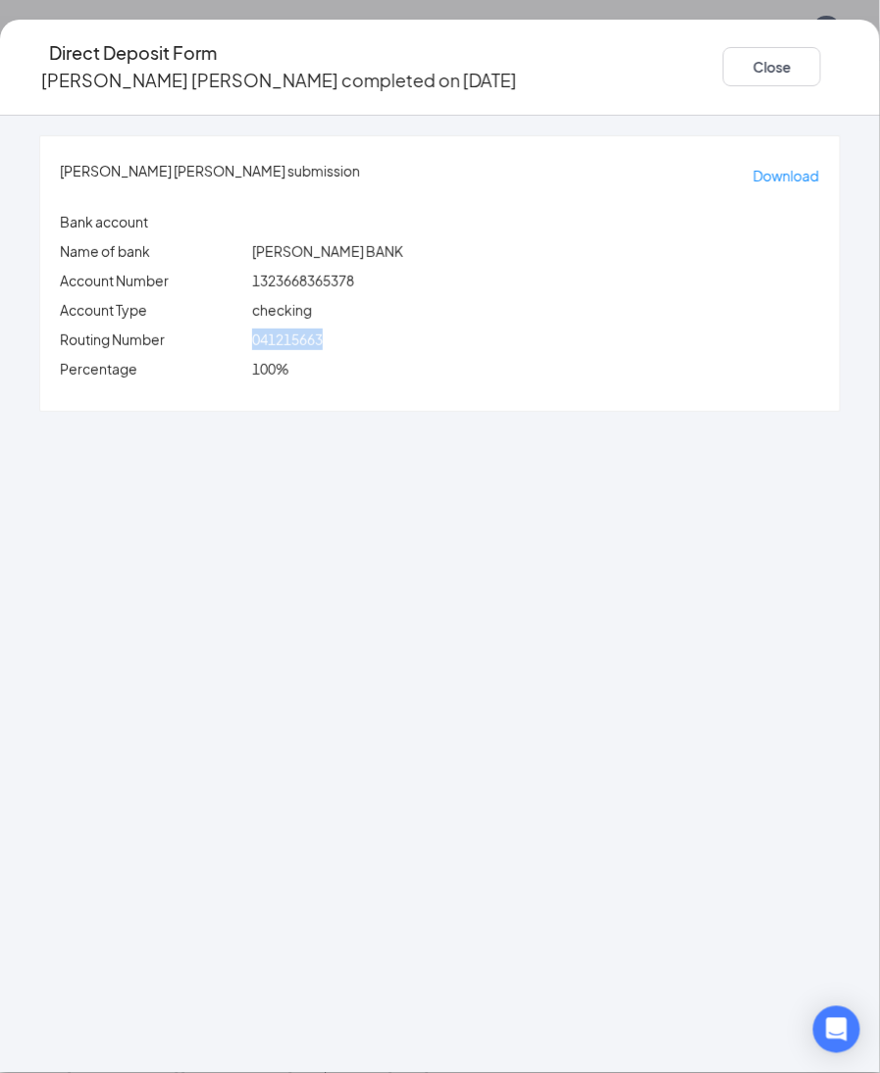
click at [428, 329] on div "041215663" at bounding box center [536, 340] width 576 height 22
copy span "041215663"
drag, startPoint x: 292, startPoint y: 265, endPoint x: 470, endPoint y: 260, distance: 177.6
click at [470, 270] on div "Account Number 1323668365378" at bounding box center [440, 281] width 768 height 22
copy div "1323668365378"
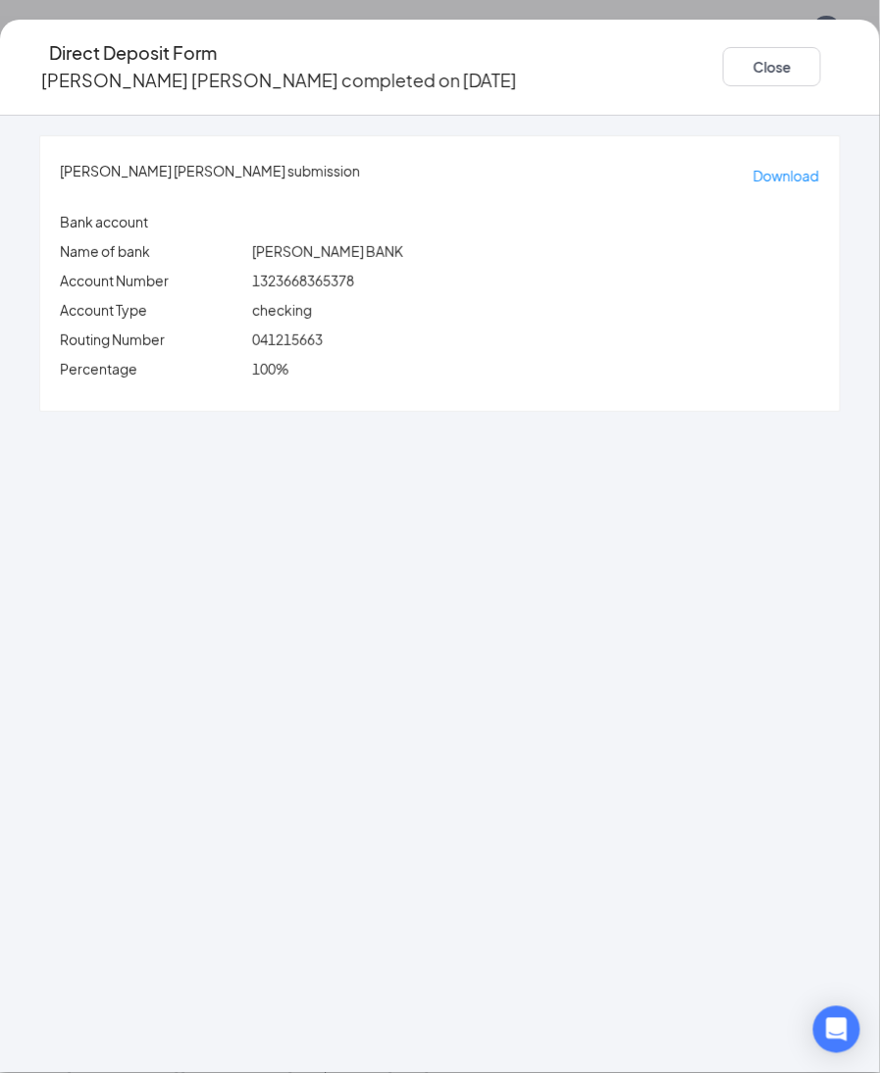
click at [222, 379] on div "Leo Oj Swaney's submission Download Bank account Name of bank SUTTON BANK Accou…" at bounding box center [439, 273] width 799 height 275
drag, startPoint x: 301, startPoint y: 254, endPoint x: 425, endPoint y: 250, distance: 123.6
click at [425, 270] on div "1323668365378" at bounding box center [536, 281] width 576 height 22
copy span "1323668365378"
click at [723, 54] on button "Close" at bounding box center [772, 66] width 98 height 39
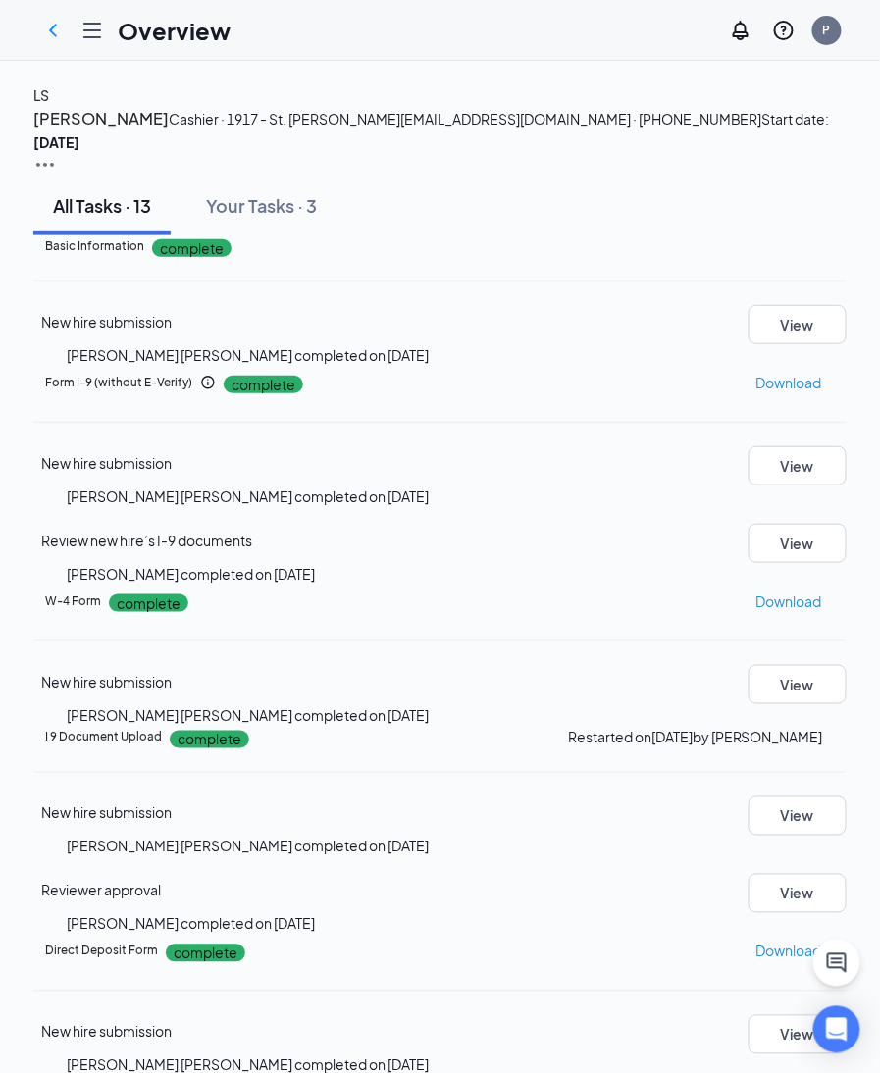
click at [49, 106] on div "LS" at bounding box center [41, 95] width 16 height 22
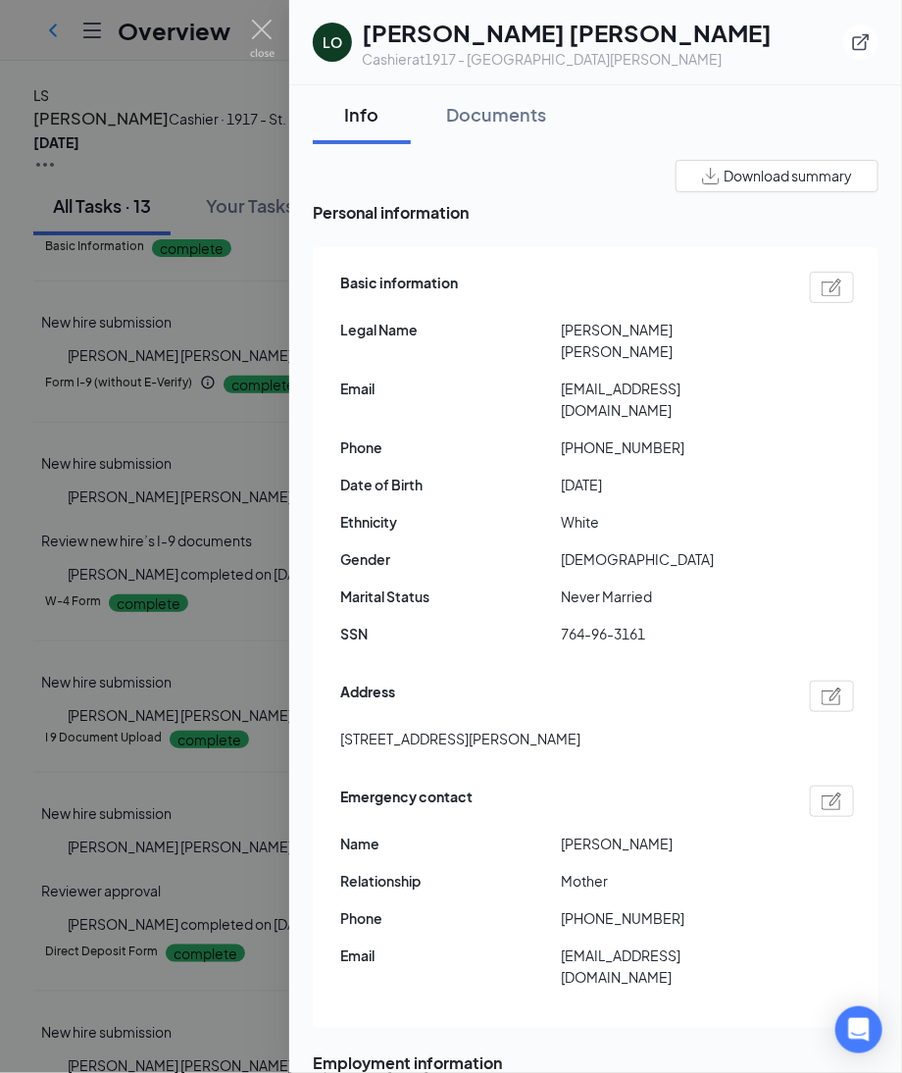
drag, startPoint x: 475, startPoint y: 127, endPoint x: 895, endPoint y: 429, distance: 517.9
click at [475, 127] on button "Documents" at bounding box center [496, 114] width 139 height 59
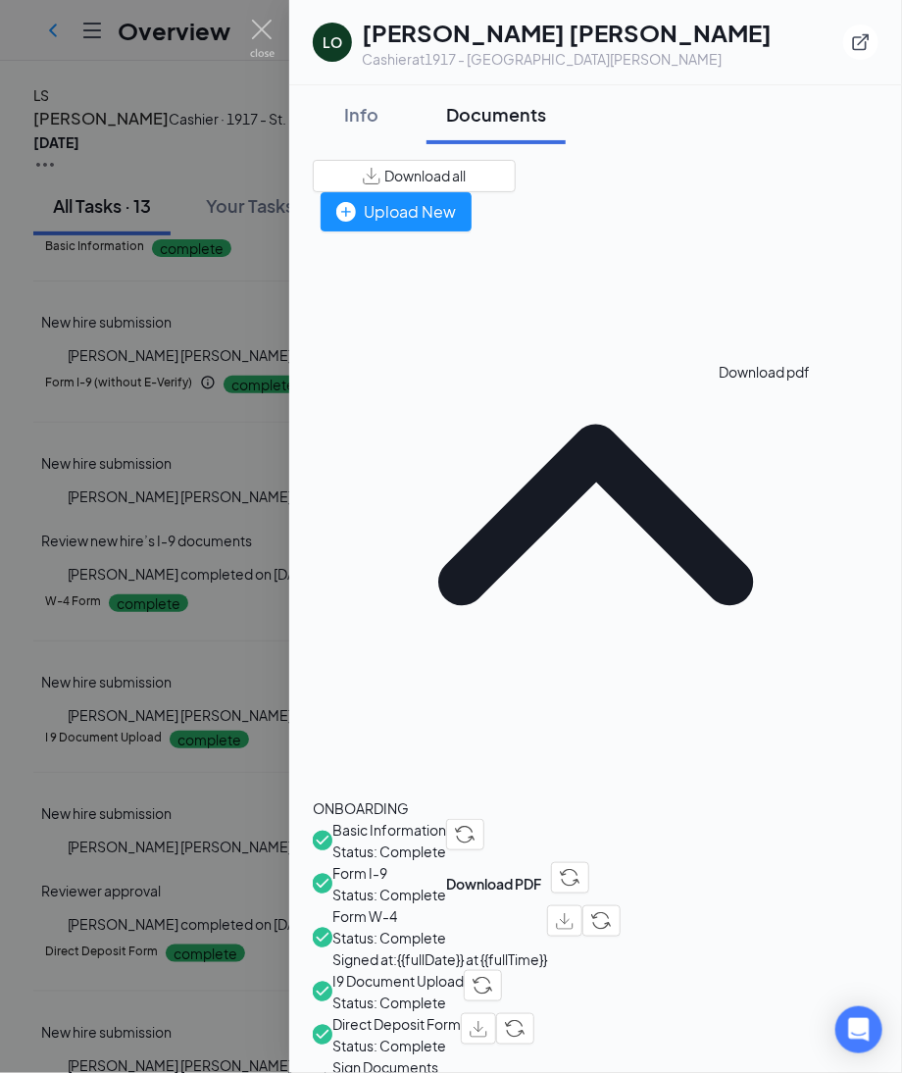
click at [574, 913] on img "button" at bounding box center [565, 921] width 18 height 17
click at [351, 102] on div "Info" at bounding box center [361, 114] width 59 height 25
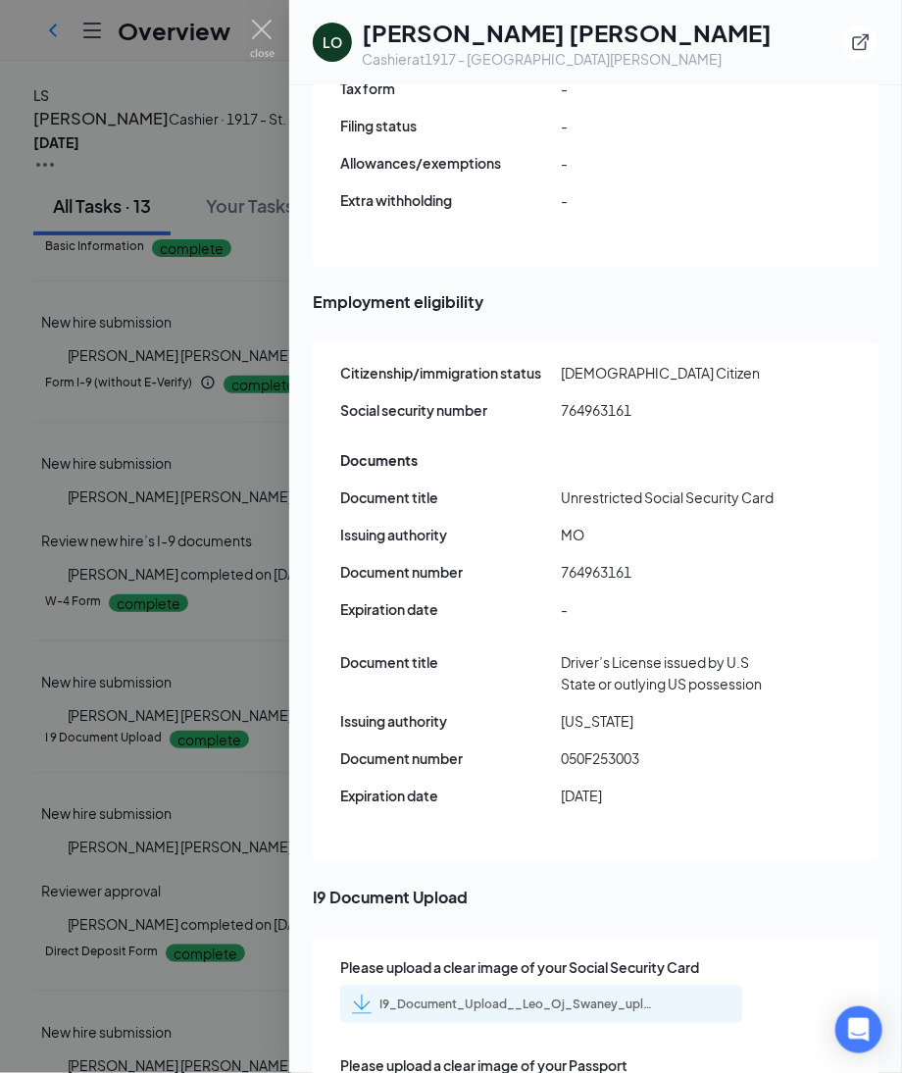
scroll to position [2751, 0]
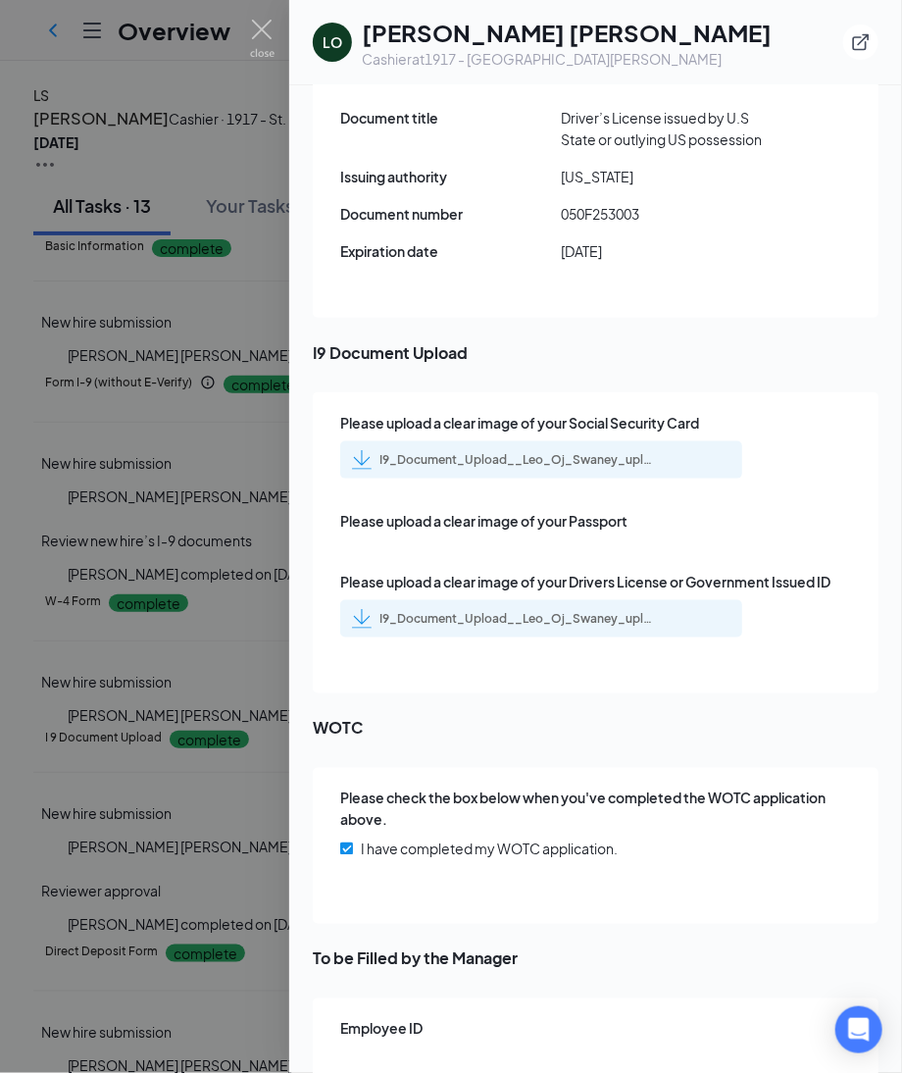
click at [569, 452] on div "I9_Document_Upload__Leo_Oj_Swaney_uploadedfile_20250818.pdf.pdf" at bounding box center [517, 460] width 275 height 16
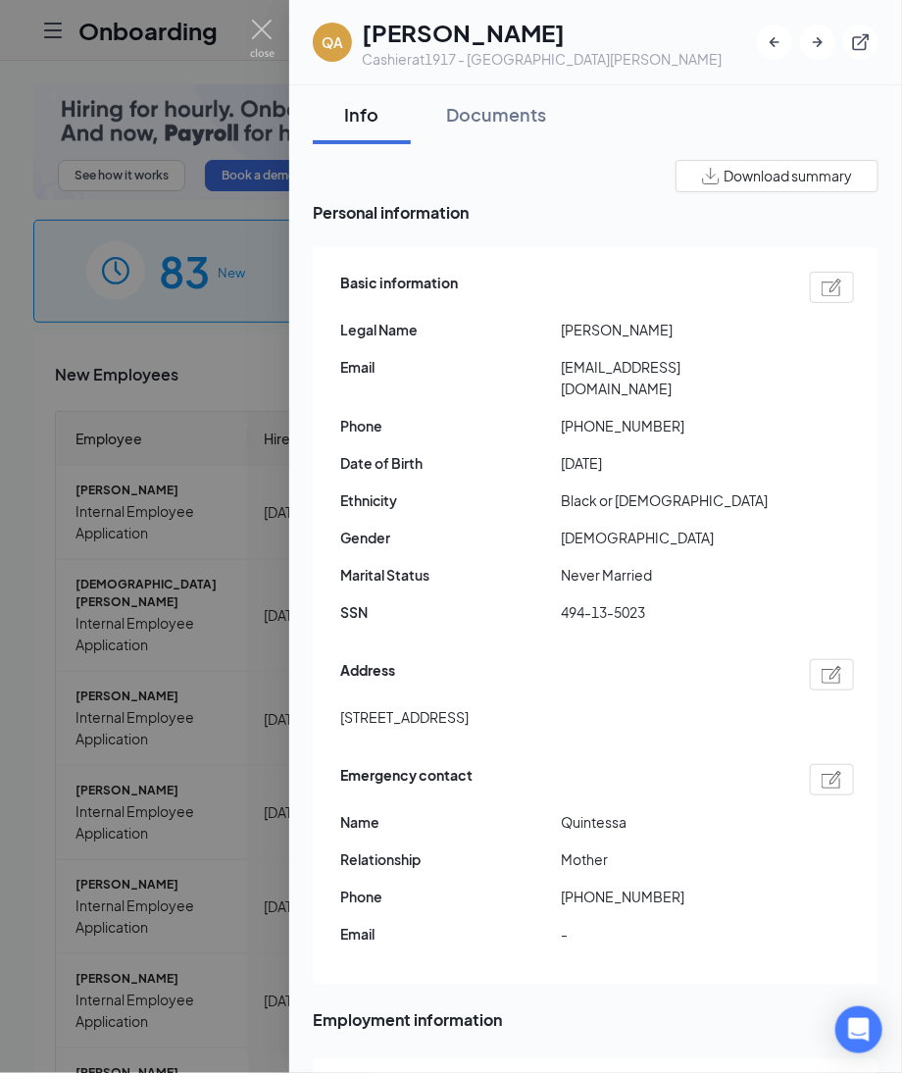
click at [810, 301] on div at bounding box center [832, 287] width 44 height 31
type input "[PHONE_NUMBER]"
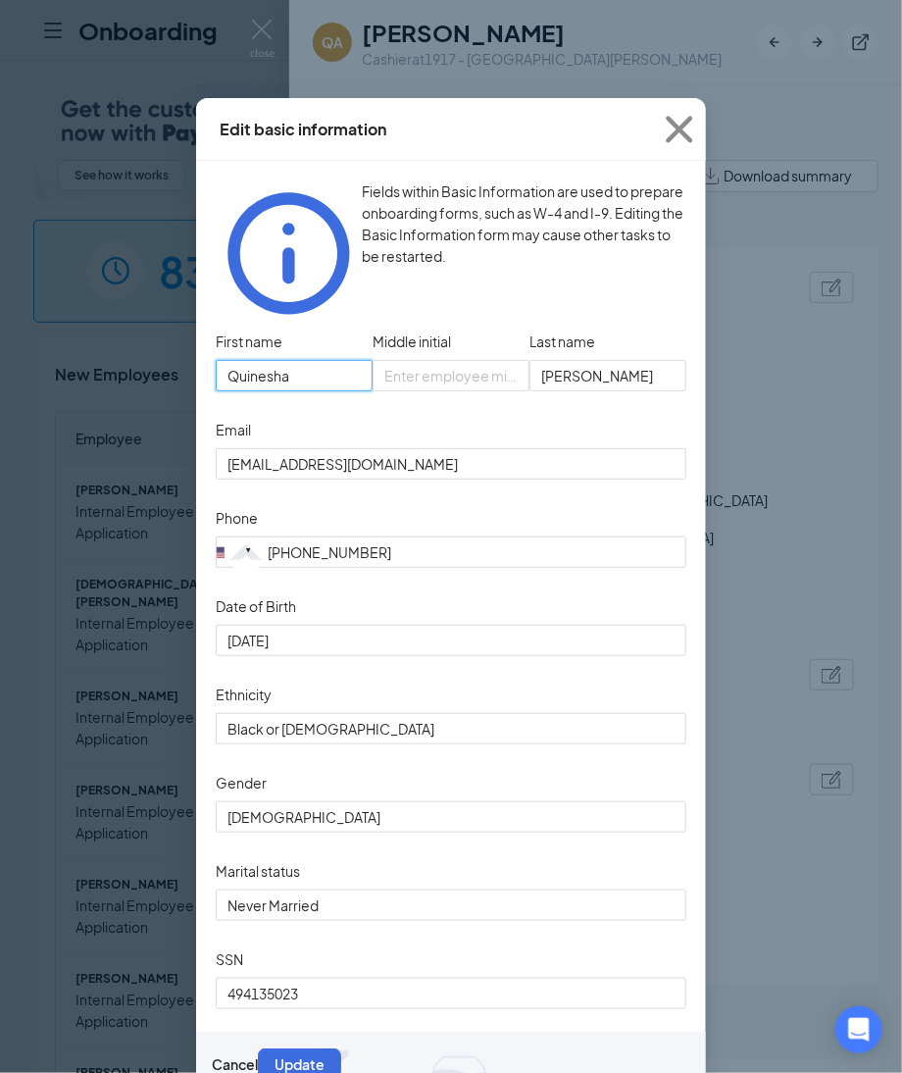
drag, startPoint x: 313, startPoint y: 342, endPoint x: 49, endPoint y: 315, distance: 265.2
click at [49, 315] on div "Edit basic information Fields within Basic Information are used to prepare onbo…" at bounding box center [451, 536] width 902 height 1073
drag, startPoint x: 390, startPoint y: 311, endPoint x: 370, endPoint y: 308, distance: 20.8
click at [370, 327] on div "First name Quinesha Middle initial Last name Allen" at bounding box center [451, 371] width 471 height 88
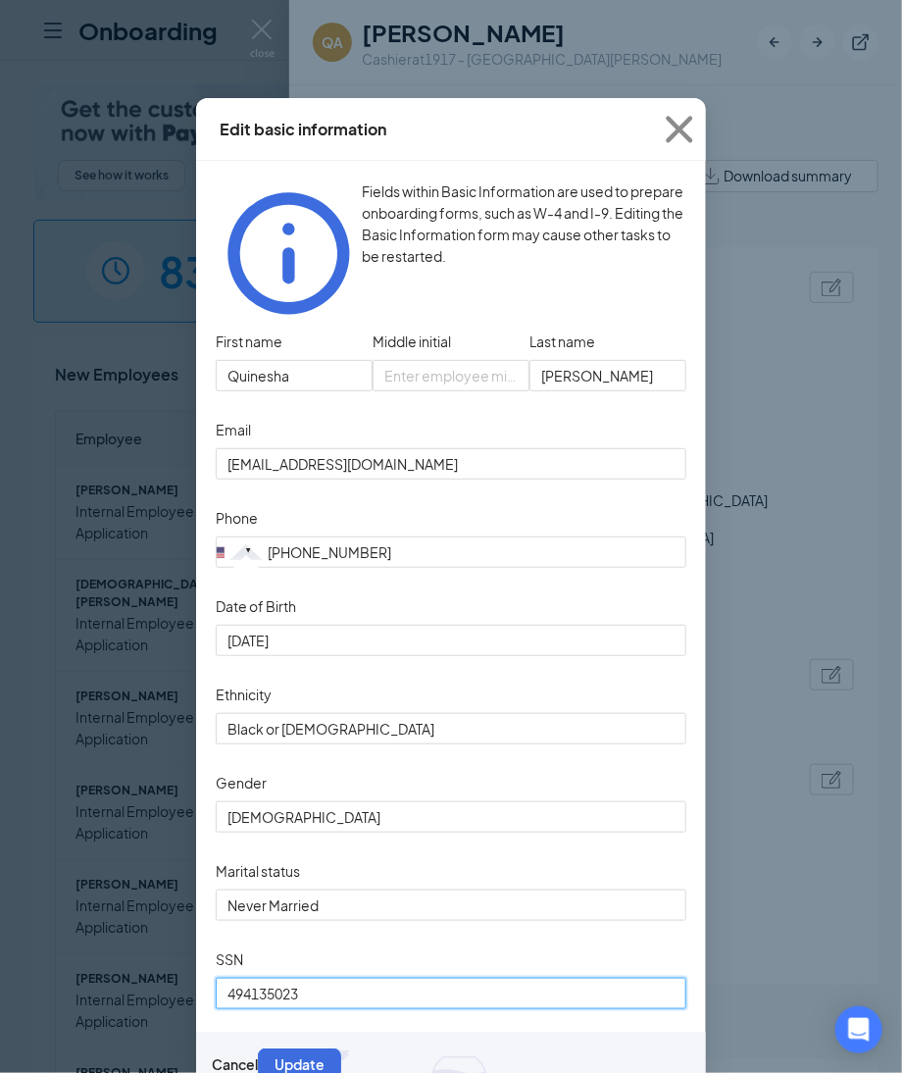
drag, startPoint x: 242, startPoint y: 991, endPoint x: 42, endPoint y: 983, distance: 200.2
click at [42, 983] on div "Edit basic information Fields within Basic Information are used to prepare onbo…" at bounding box center [451, 536] width 902 height 1073
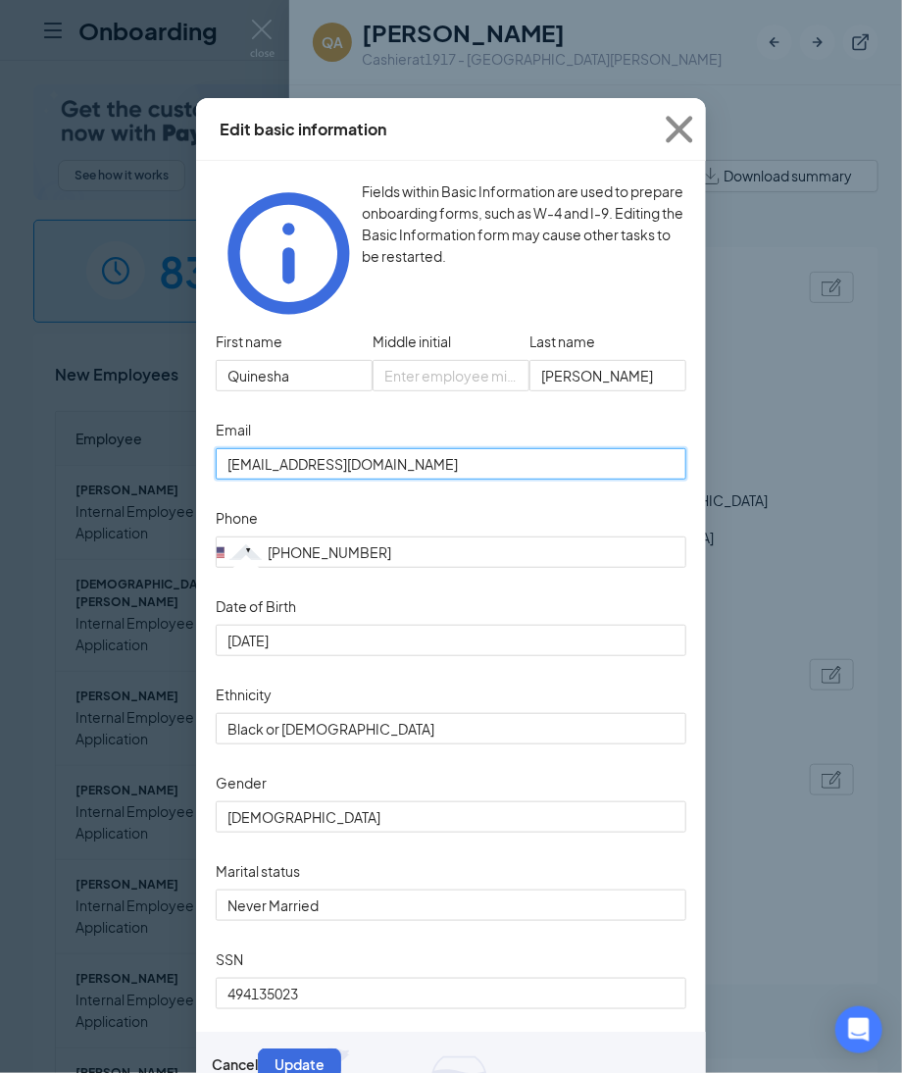
click at [434, 448] on input "quineishaallen@gmail.com" at bounding box center [451, 463] width 471 height 31
drag, startPoint x: 434, startPoint y: 434, endPoint x: 107, endPoint y: 407, distance: 328.7
click at [140, 433] on div "Edit basic information Fields within Basic Information are used to prepare onbo…" at bounding box center [451, 536] width 902 height 1073
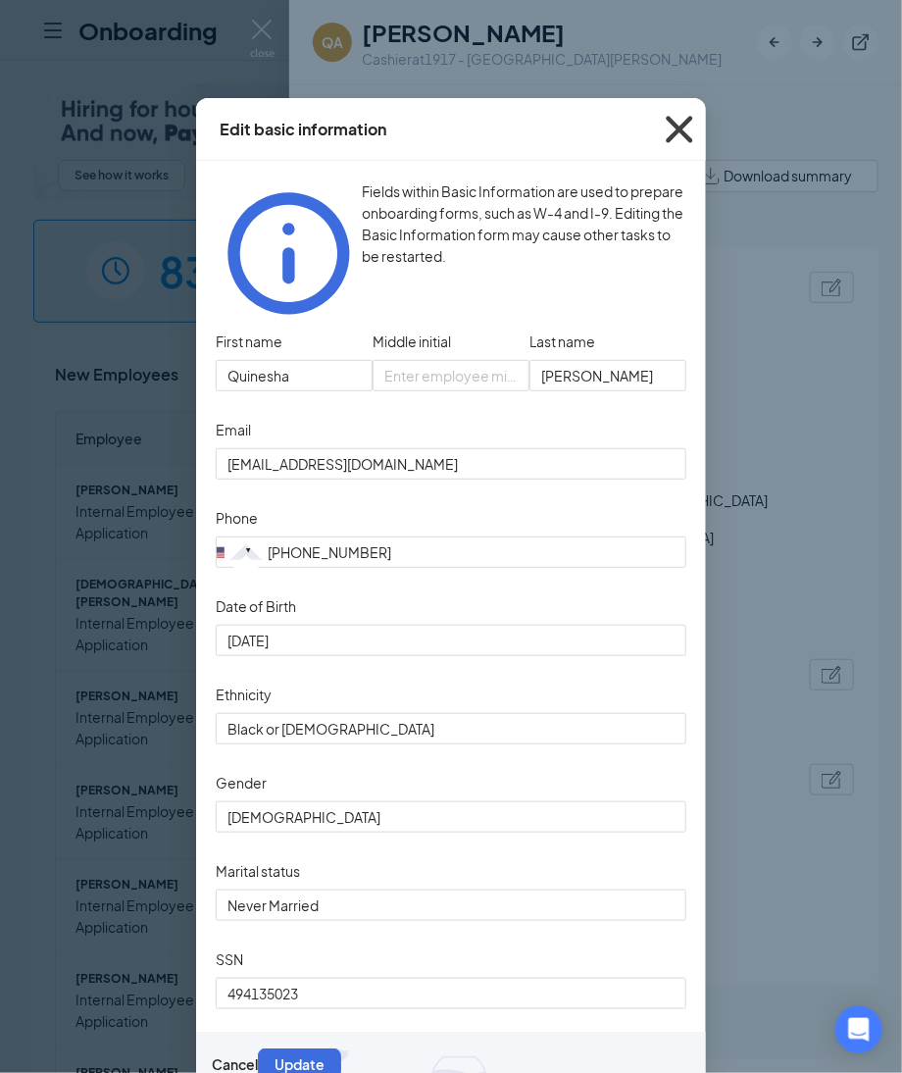
click at [662, 121] on icon "Cross" at bounding box center [679, 129] width 53 height 53
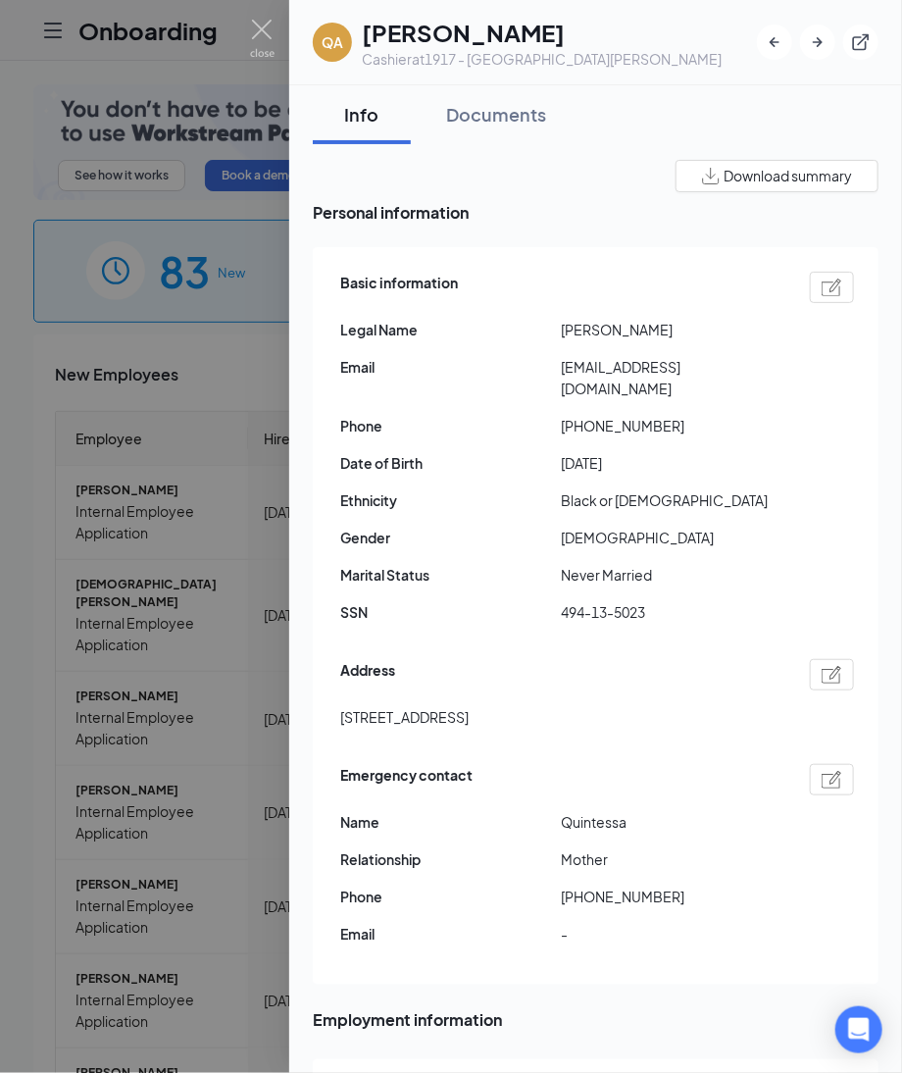
click at [822, 666] on img at bounding box center [832, 675] width 21 height 18
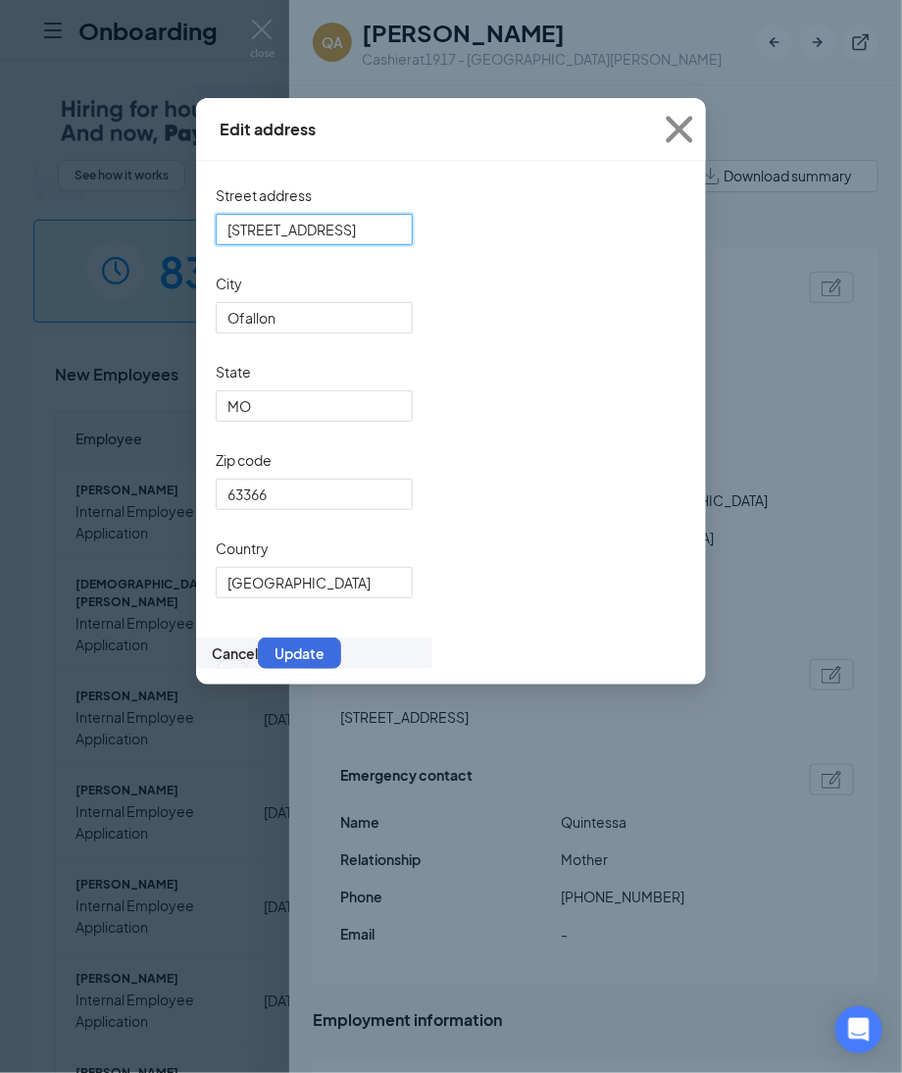
drag, startPoint x: 314, startPoint y: 236, endPoint x: -185, endPoint y: 234, distance: 499.2
click at [0, 234] on html "Onboarding P See how it works Book a demo 83 New 1154 In progress 18684 Complet…" at bounding box center [451, 536] width 902 height 1073
click at [685, 135] on icon "Cross" at bounding box center [679, 129] width 53 height 53
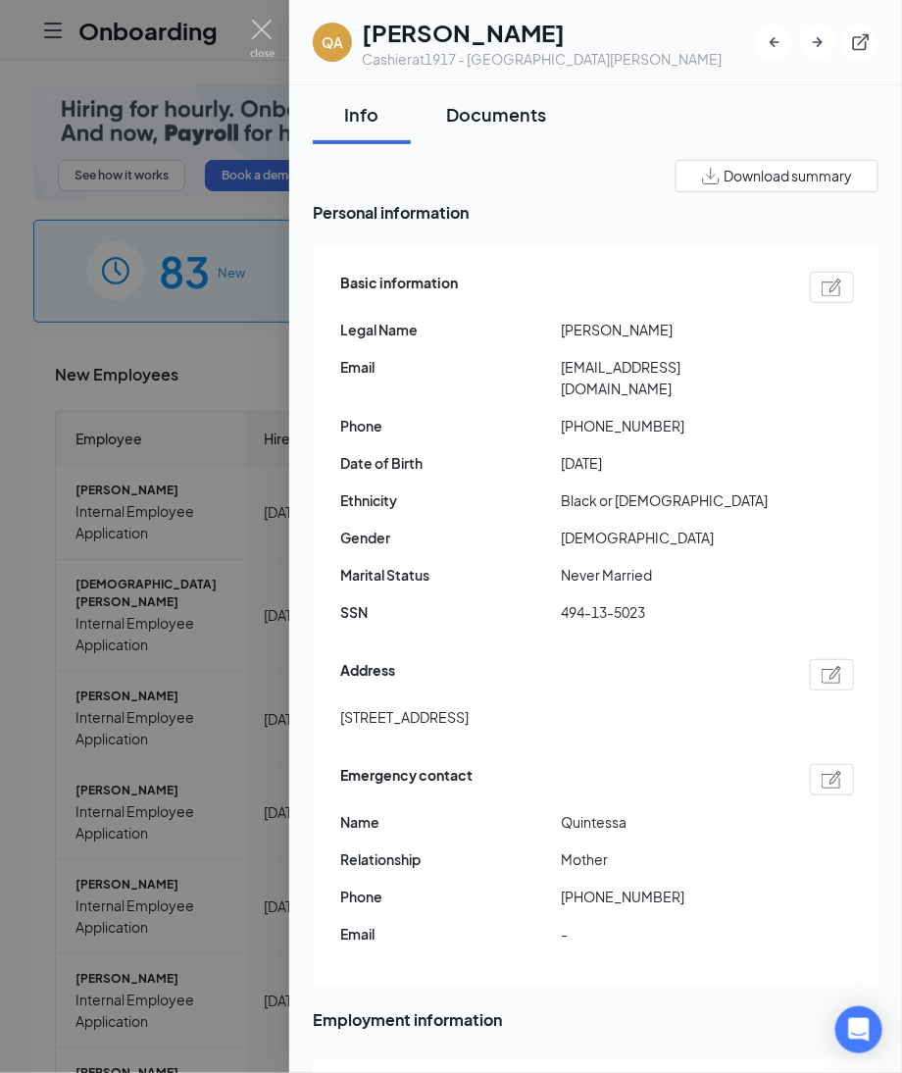
click at [510, 130] on button "Documents" at bounding box center [496, 114] width 139 height 59
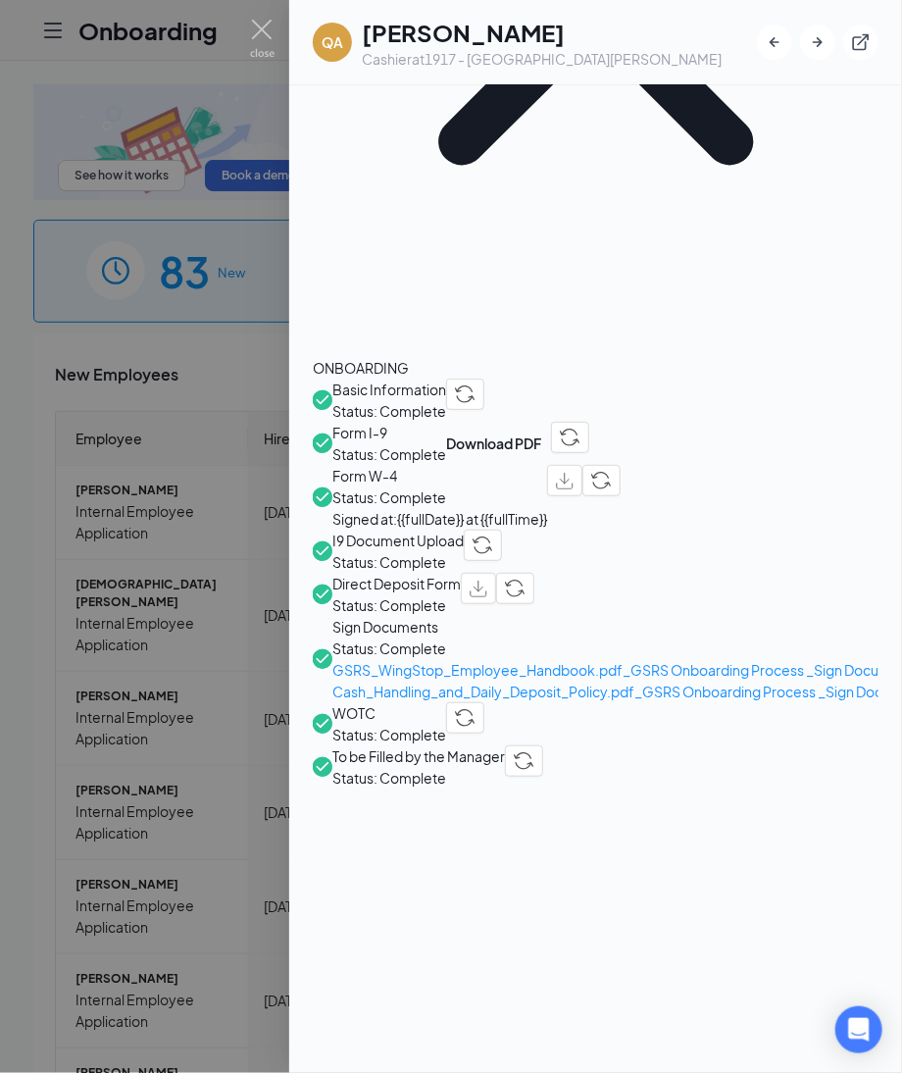
scroll to position [147, 0]
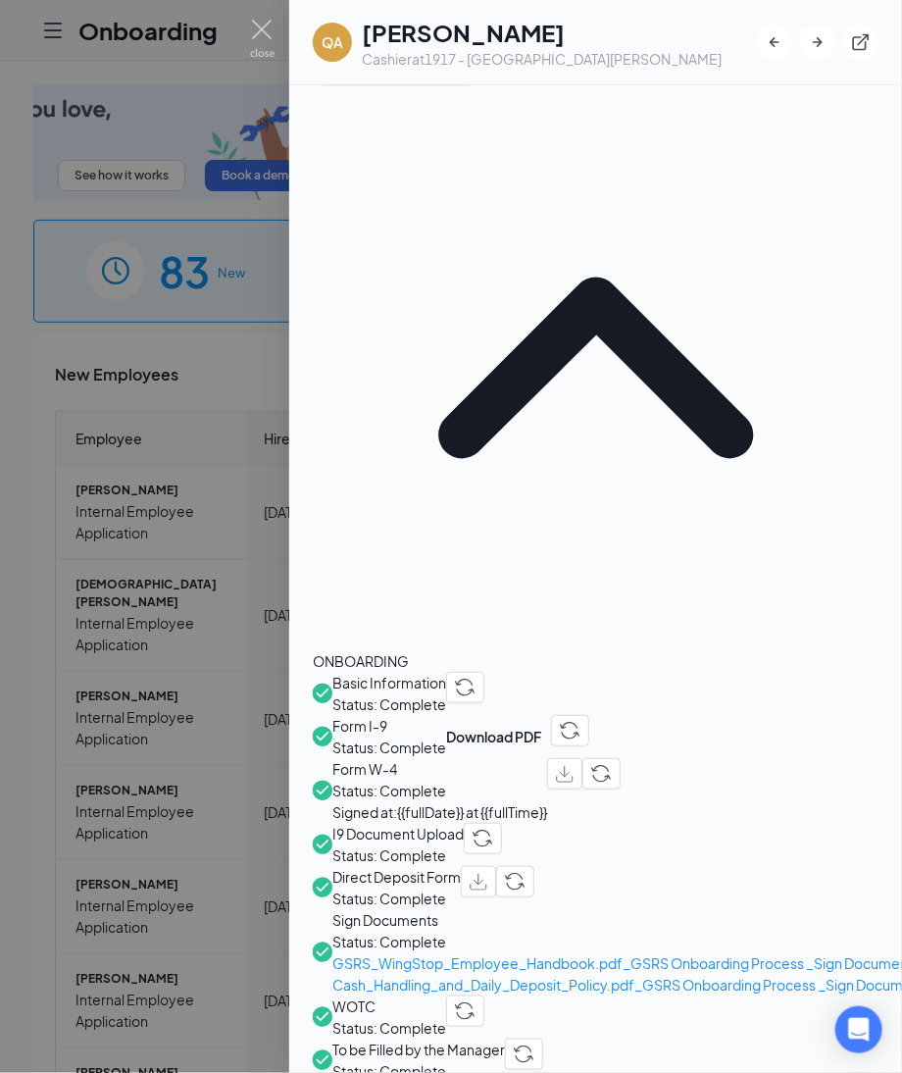
click at [433, 866] on span "Direct Deposit Form" at bounding box center [396, 877] width 128 height 22
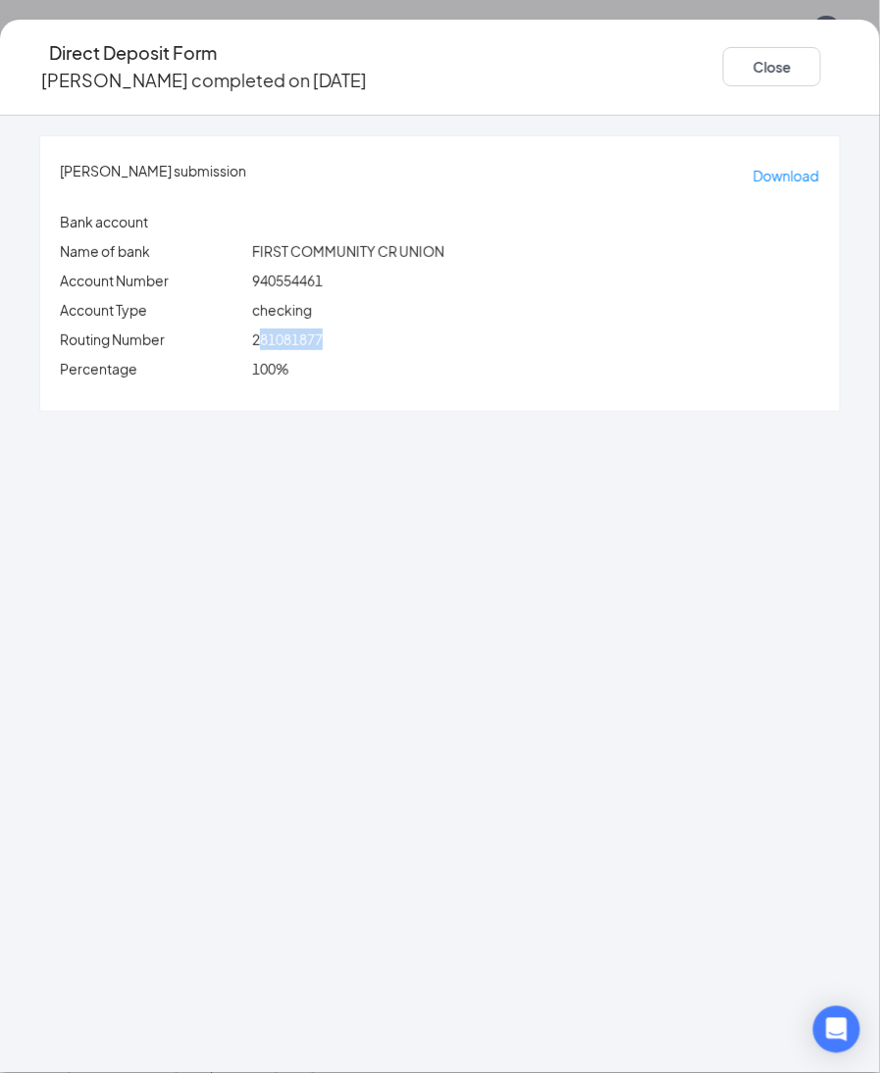
drag, startPoint x: 310, startPoint y: 317, endPoint x: 385, endPoint y: 317, distance: 75.5
click at [402, 329] on div "281081877" at bounding box center [536, 340] width 576 height 22
drag, startPoint x: 301, startPoint y: 324, endPoint x: 396, endPoint y: 320, distance: 95.2
click at [396, 329] on div "281081877" at bounding box center [536, 340] width 576 height 22
copy span "281081877"
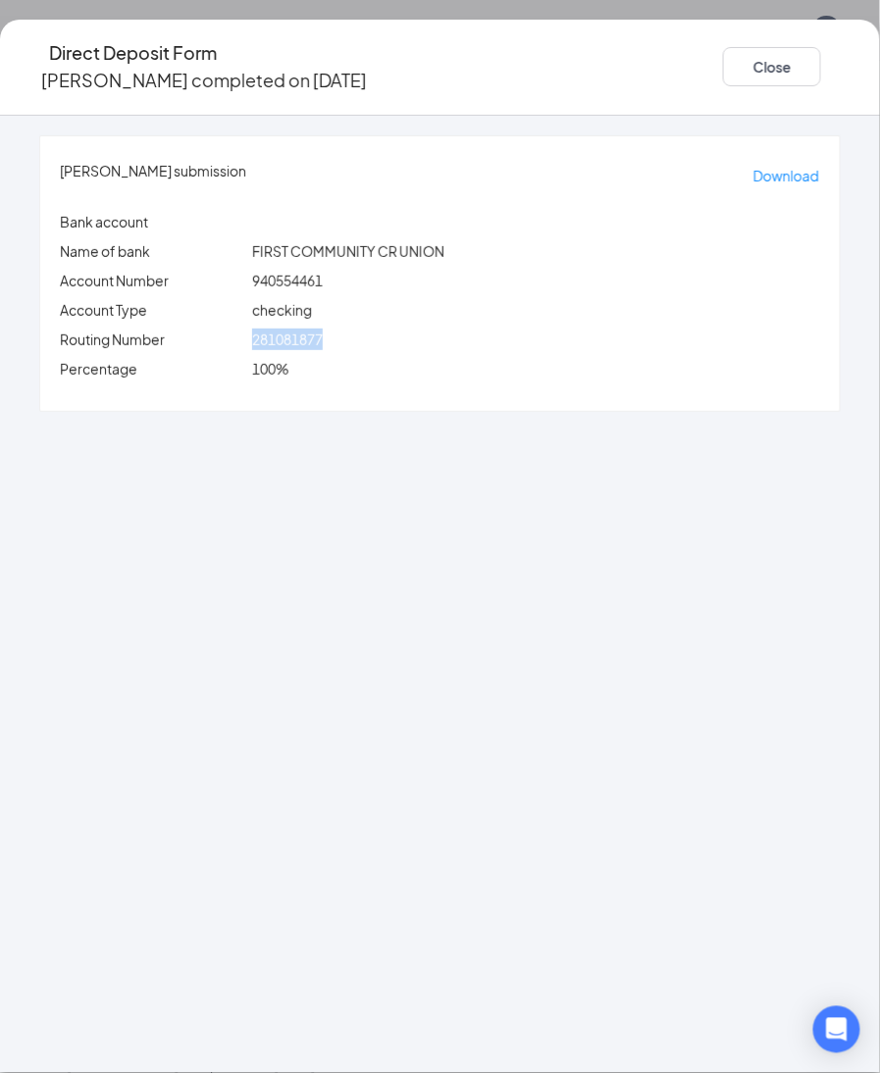
drag, startPoint x: 1, startPoint y: 491, endPoint x: 1, endPoint y: 478, distance: 13.7
click at [1, 485] on div "Quinesha Allen's submission Download Bank account Name of bank FIRST COMMUNITY …" at bounding box center [440, 594] width 880 height 957
drag, startPoint x: 284, startPoint y: 264, endPoint x: 429, endPoint y: 265, distance: 144.2
click at [429, 270] on div "Account Number 940554461" at bounding box center [440, 281] width 768 height 22
copy div "940554461"
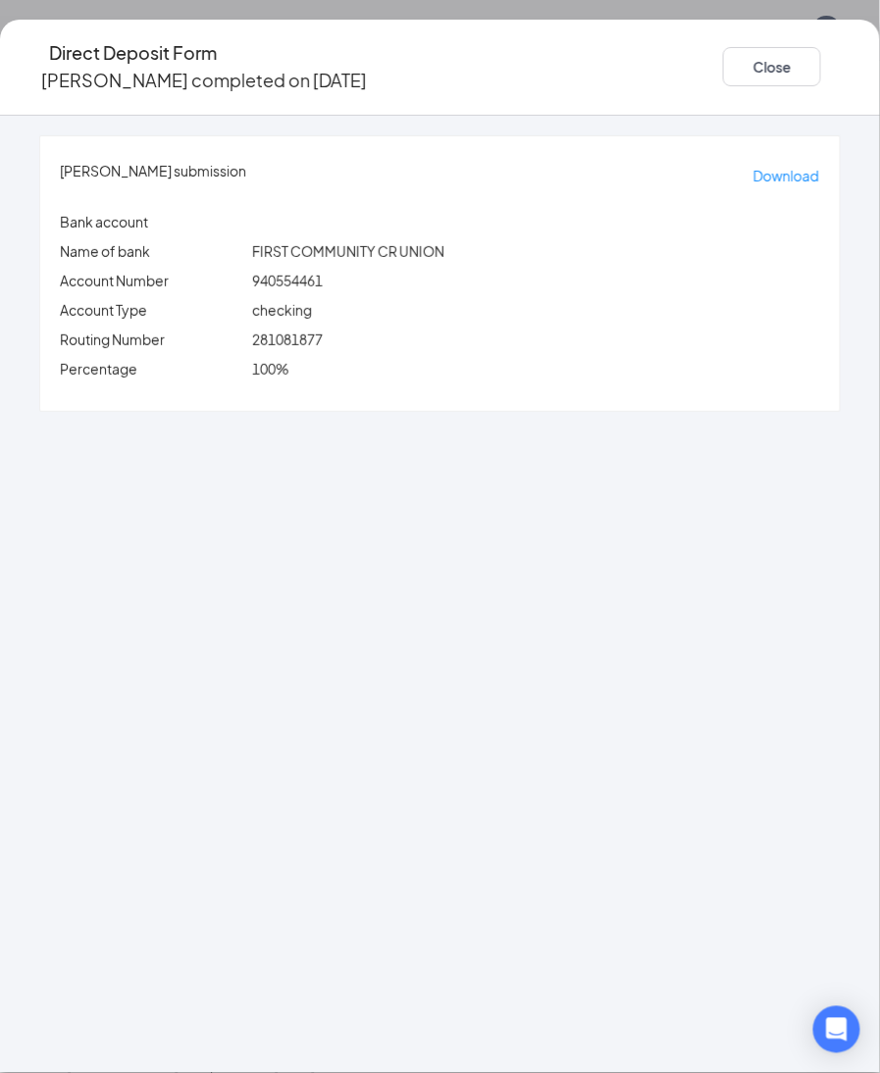
click at [220, 561] on div "Quinesha Allen's submission Download Bank account Name of bank FIRST COMMUNITY …" at bounding box center [440, 594] width 880 height 957
drag, startPoint x: 296, startPoint y: 255, endPoint x: 437, endPoint y: 261, distance: 141.3
click at [437, 270] on div "940554461" at bounding box center [536, 281] width 576 height 22
copy span "940554461"
click at [723, 68] on button "Close" at bounding box center [772, 66] width 98 height 39
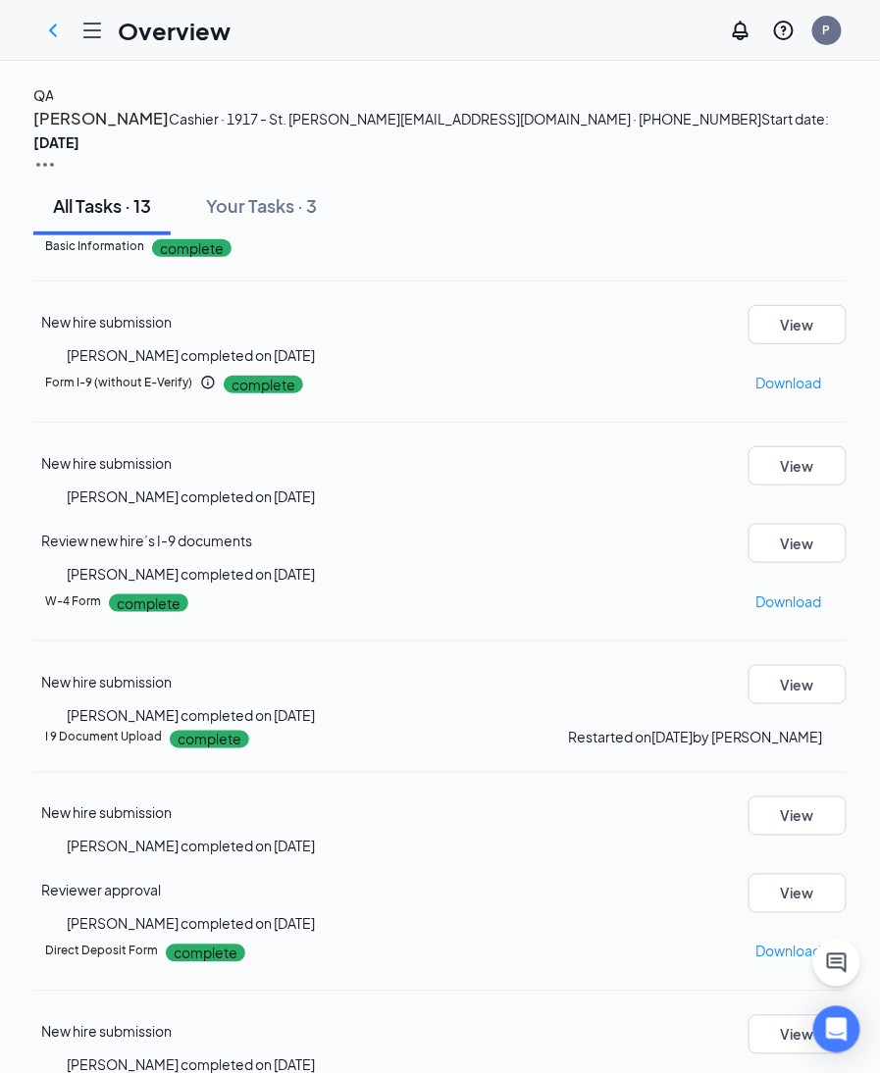
click at [54, 106] on div "QA" at bounding box center [43, 95] width 21 height 22
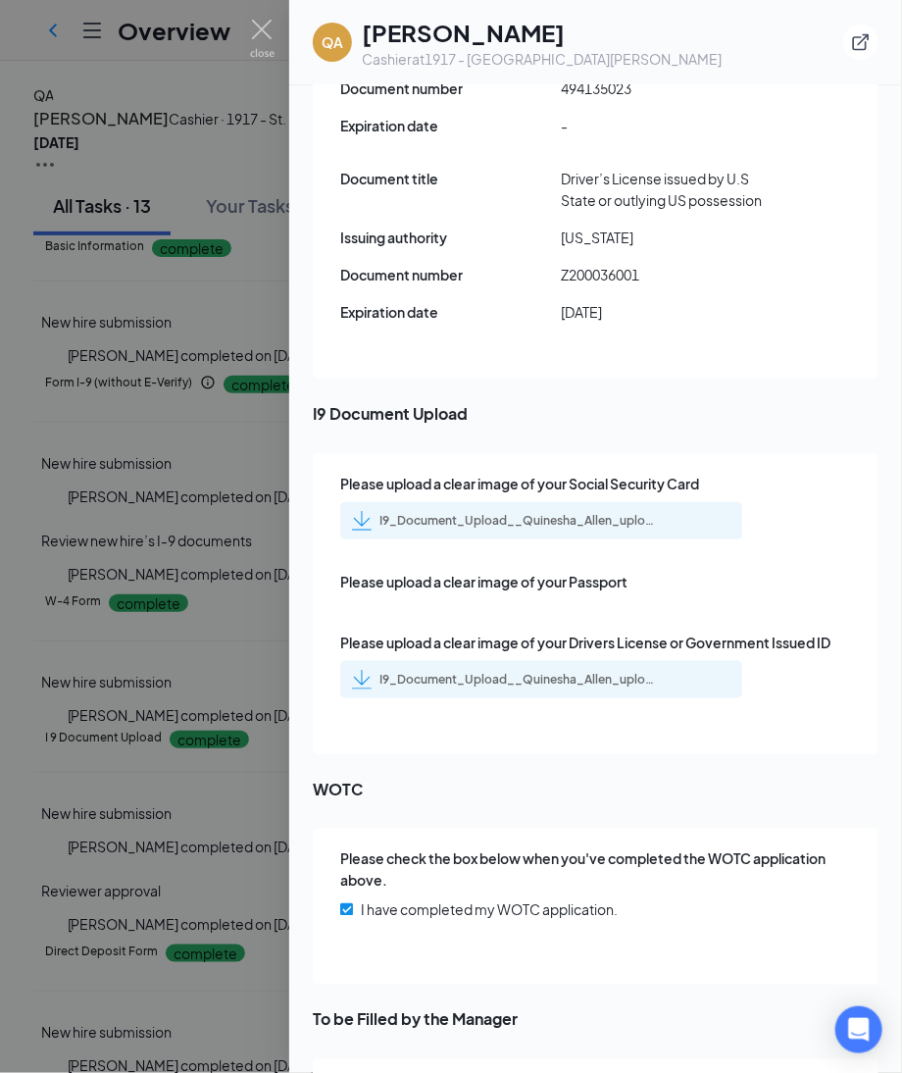
scroll to position [2751, 0]
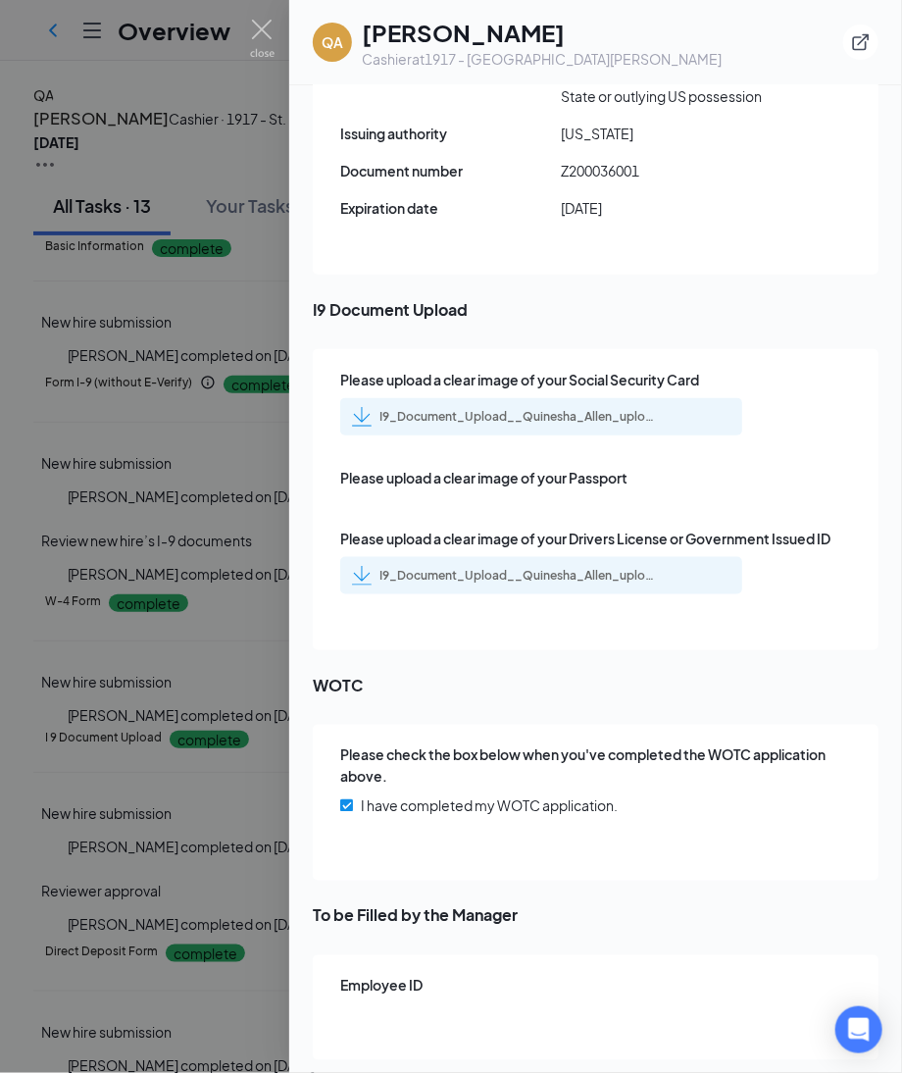
click at [545, 409] on div "I9_Document_Upload__Quinesha_Allen_uploadedfile_20250813.pdf.pdf" at bounding box center [517, 417] width 275 height 16
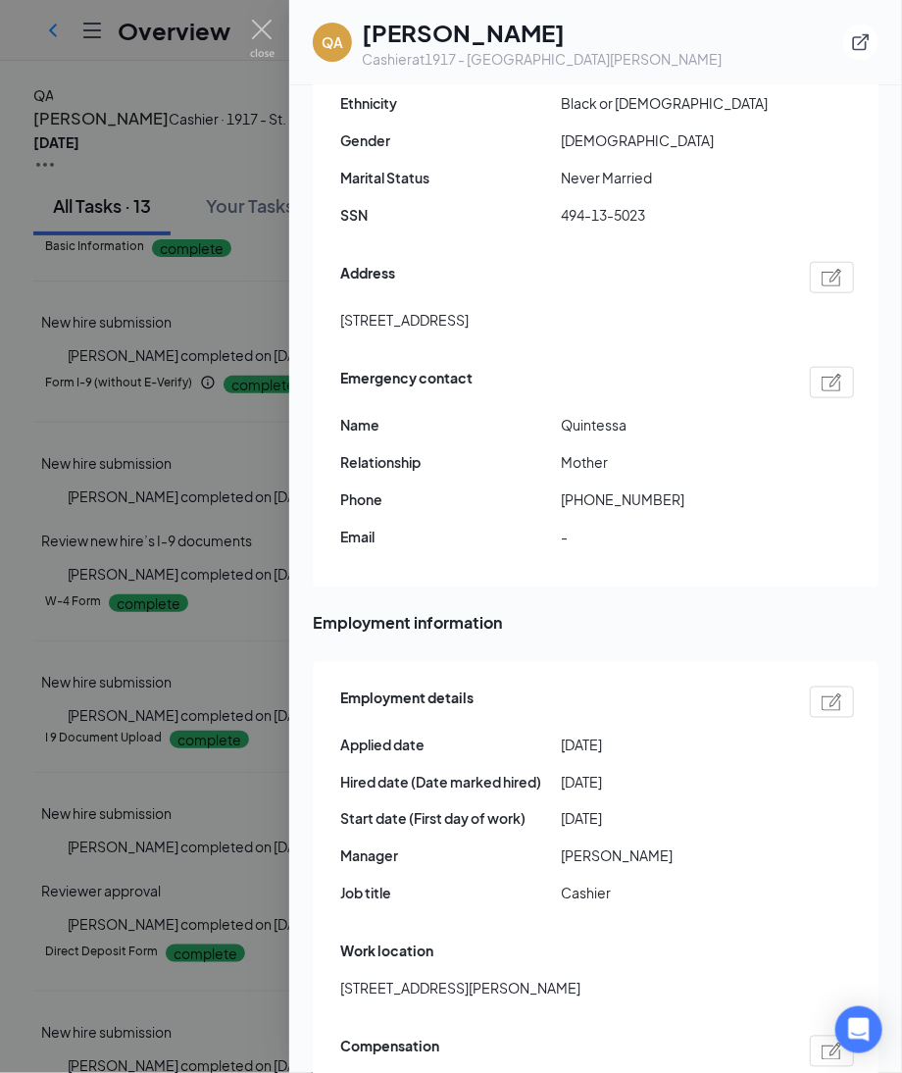
scroll to position [0, 0]
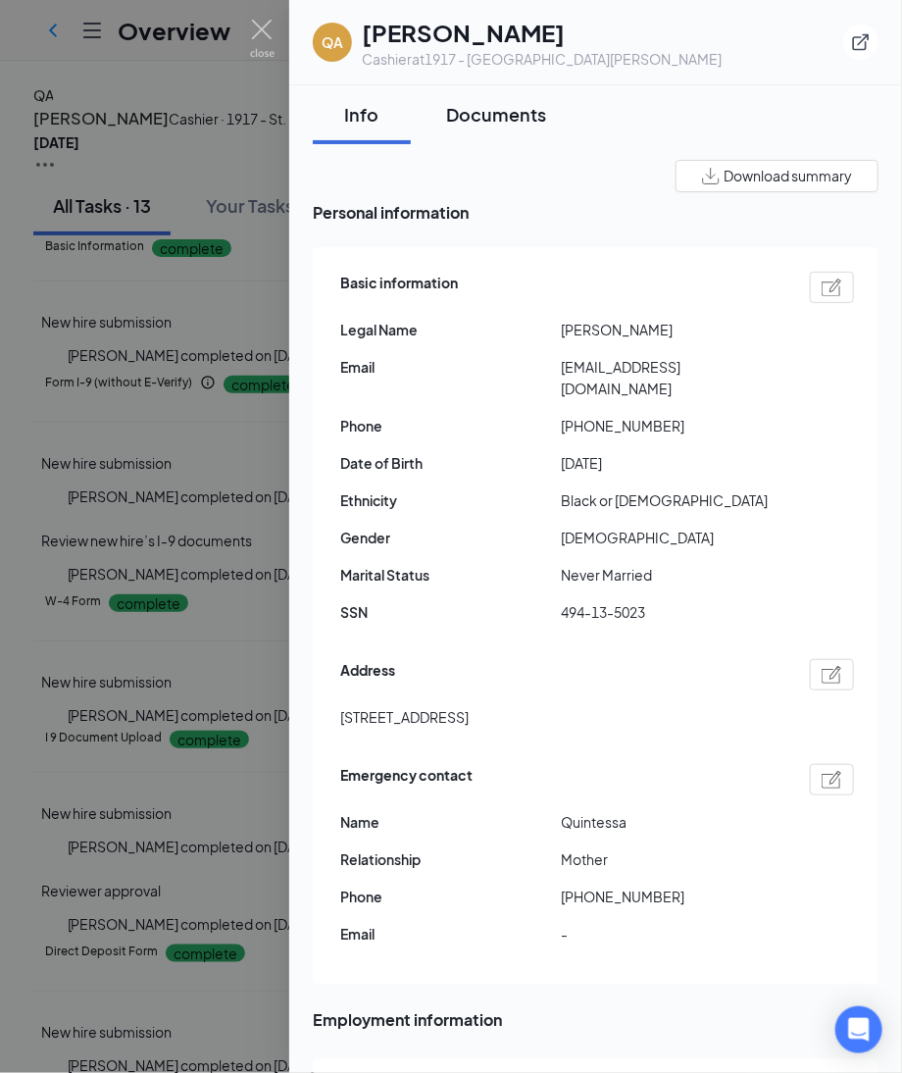
click at [484, 120] on div "Documents" at bounding box center [496, 114] width 100 height 25
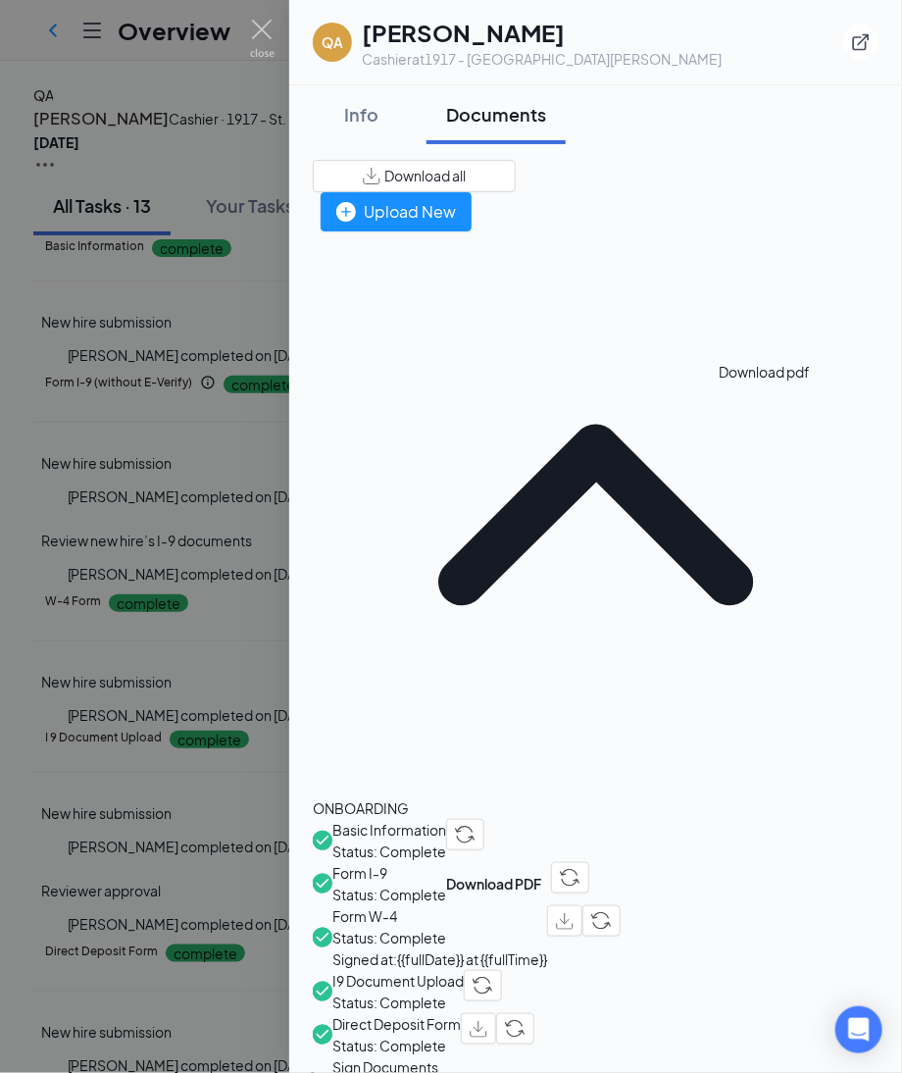
click at [574, 913] on img "button" at bounding box center [565, 921] width 18 height 17
click at [366, 106] on div "Info" at bounding box center [361, 114] width 59 height 25
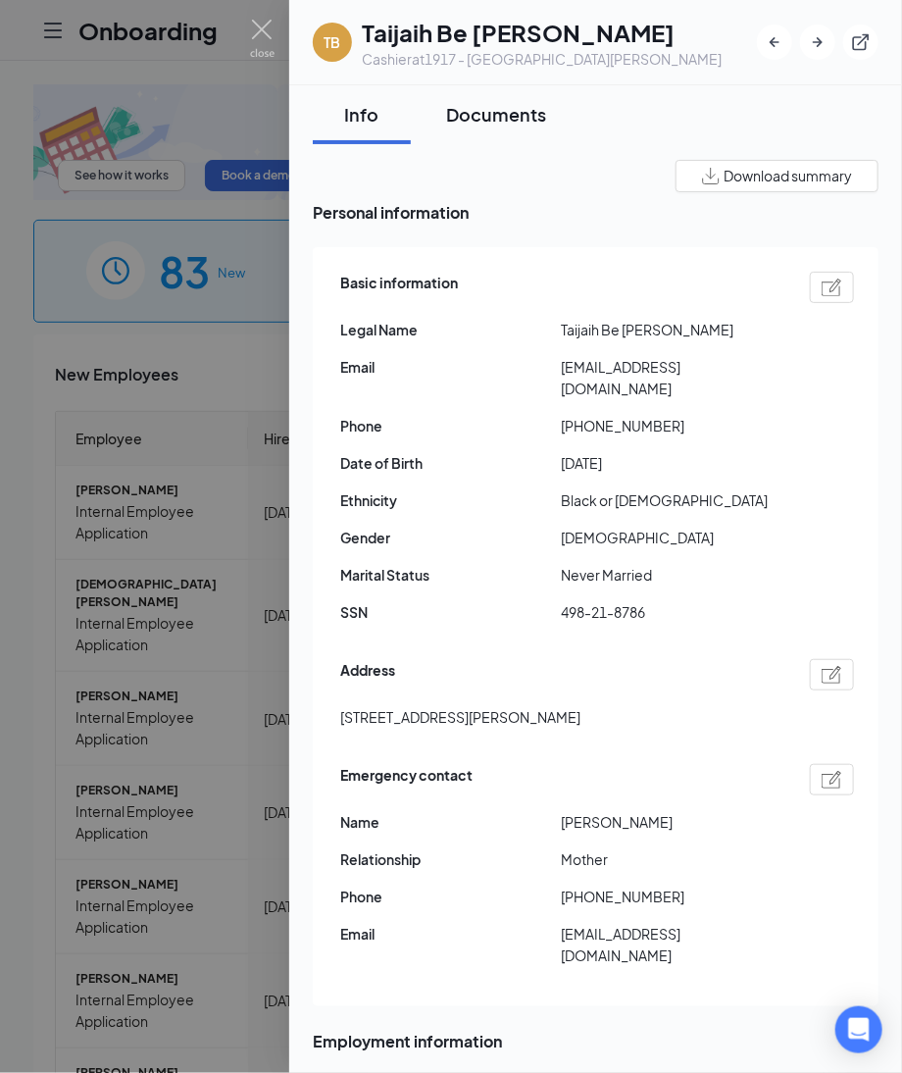
click at [476, 112] on div "Documents" at bounding box center [496, 114] width 100 height 25
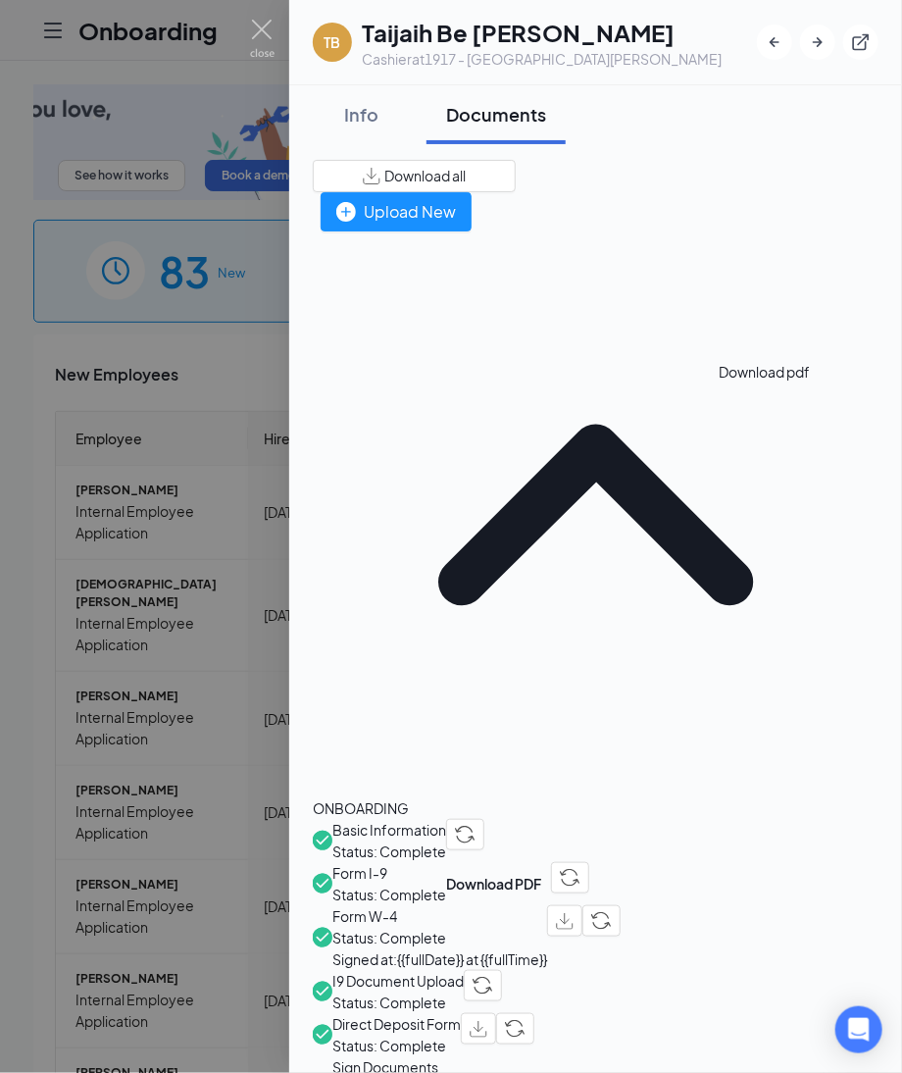
click at [574, 913] on img "button" at bounding box center [565, 921] width 18 height 17
click at [361, 112] on div "Info" at bounding box center [361, 114] width 59 height 25
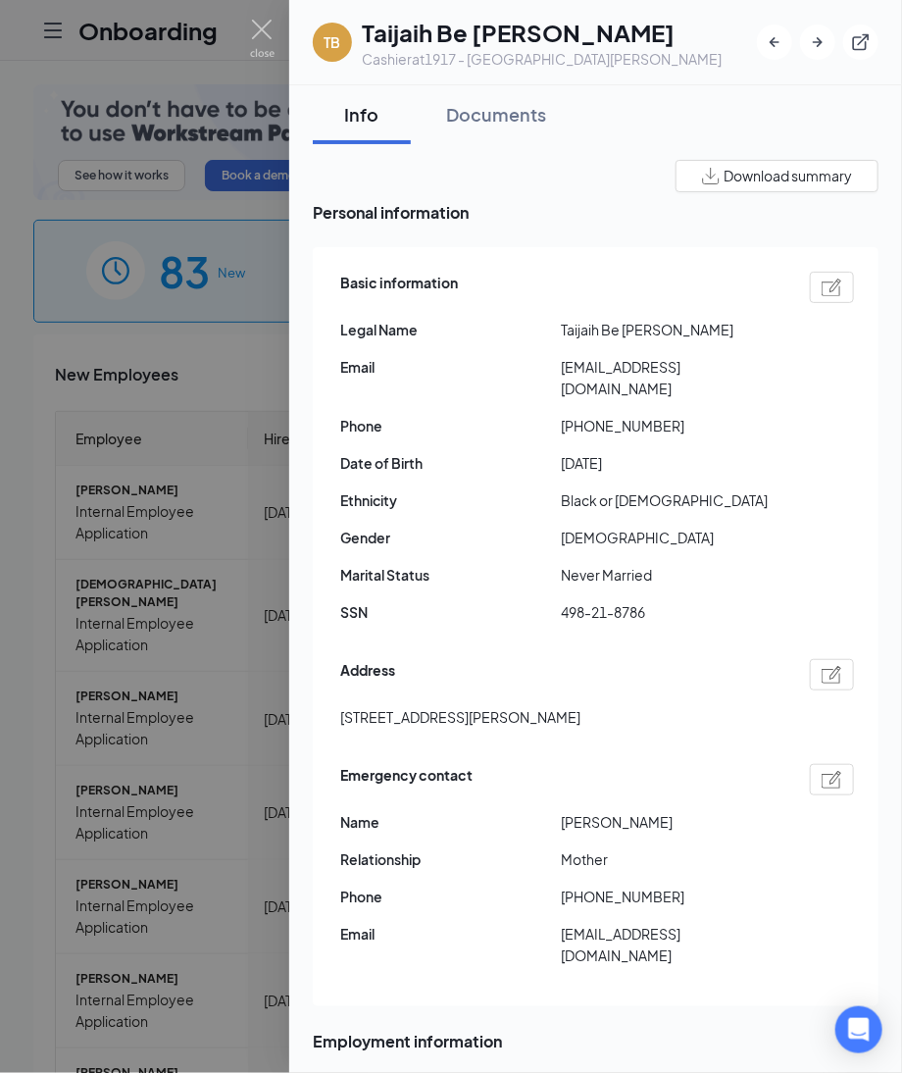
click at [822, 287] on img at bounding box center [832, 288] width 21 height 18
type input "[PHONE_NUMBER]"
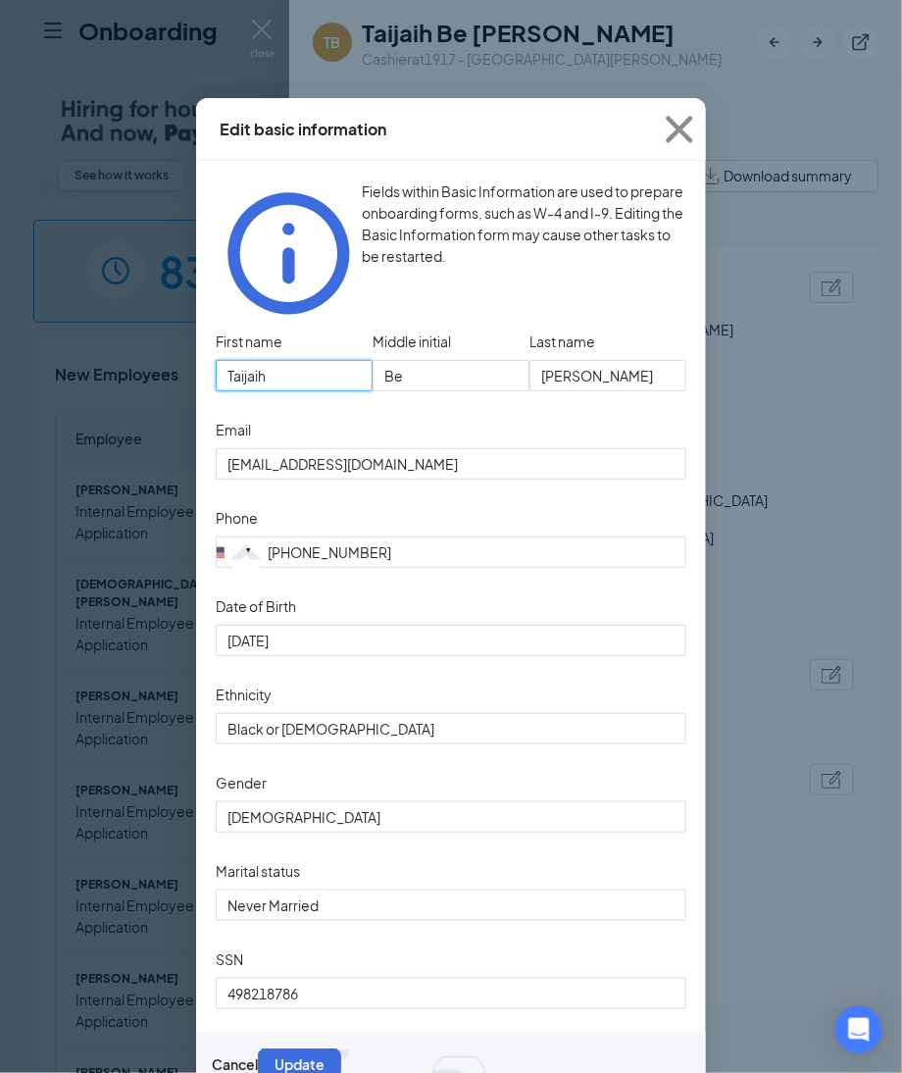
drag, startPoint x: 310, startPoint y: 332, endPoint x: -73, endPoint y: 397, distance: 387.9
click at [0, 397] on html "Onboarding P See how it works Book a demo 83 New 1154 In progress 18684 Complet…" at bounding box center [451, 536] width 902 height 1073
click at [629, 360] on input "[PERSON_NAME]" at bounding box center [608, 375] width 157 height 31
drag, startPoint x: 629, startPoint y: 338, endPoint x: 228, endPoint y: 330, distance: 401.2
click at [228, 330] on div "First name [PERSON_NAME] Middle initial Be Last name [PERSON_NAME]" at bounding box center [451, 371] width 471 height 88
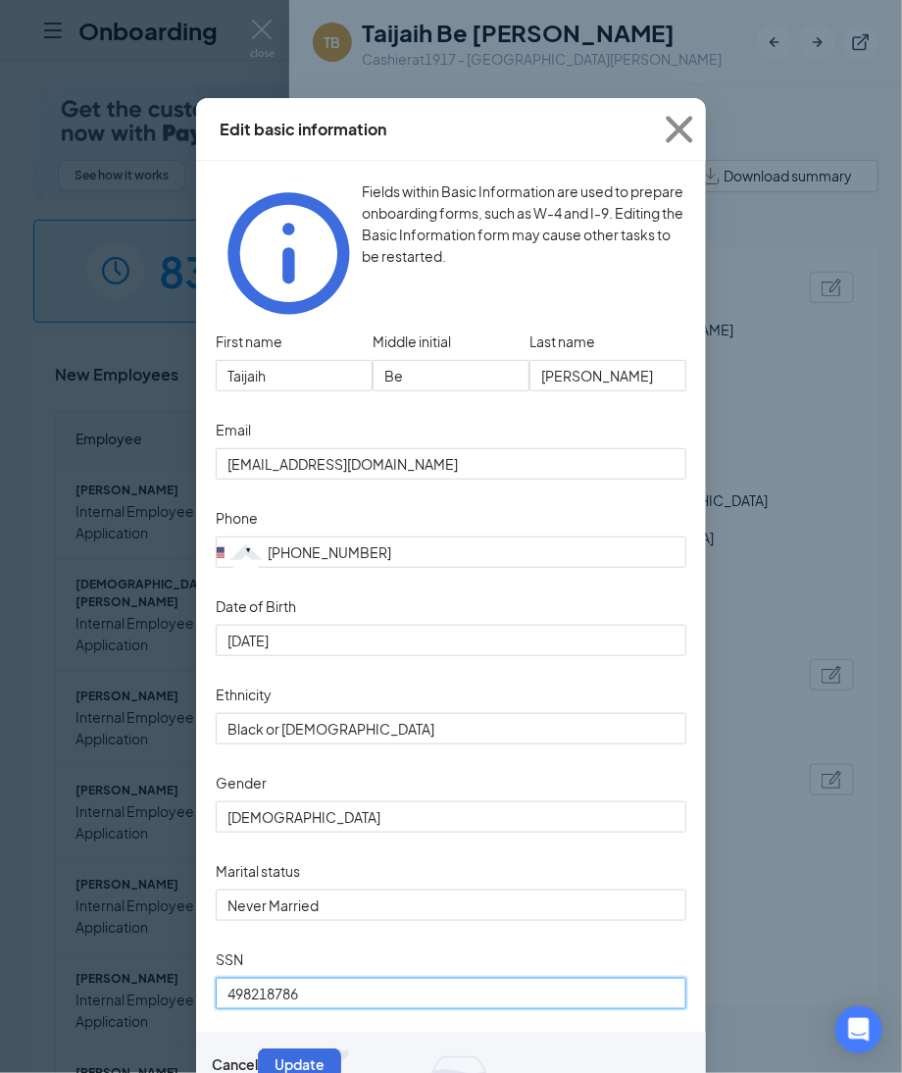
click at [314, 999] on input "498218786" at bounding box center [451, 993] width 471 height 31
drag, startPoint x: 314, startPoint y: 999, endPoint x: -76, endPoint y: 1008, distance: 389.5
click at [0, 1008] on html "Onboarding P See how it works Book a demo 83 New 1154 In progress 18684 Complet…" at bounding box center [451, 536] width 902 height 1073
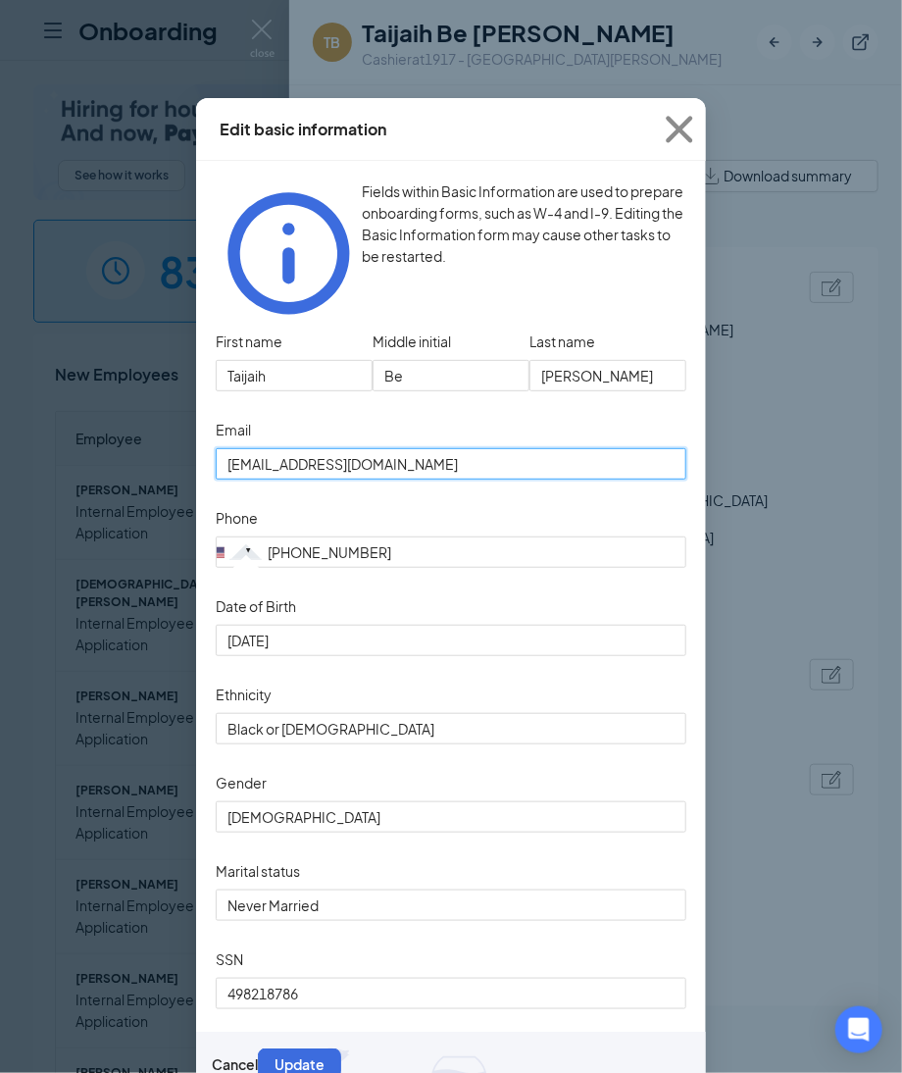
click at [429, 448] on input "[EMAIL_ADDRESS][DOMAIN_NAME]" at bounding box center [451, 463] width 471 height 31
drag, startPoint x: 429, startPoint y: 424, endPoint x: -63, endPoint y: 400, distance: 491.9
click at [0, 400] on html "Onboarding P See how it works Book a demo 83 New 1154 In progress 18684 Complet…" at bounding box center [451, 536] width 902 height 1073
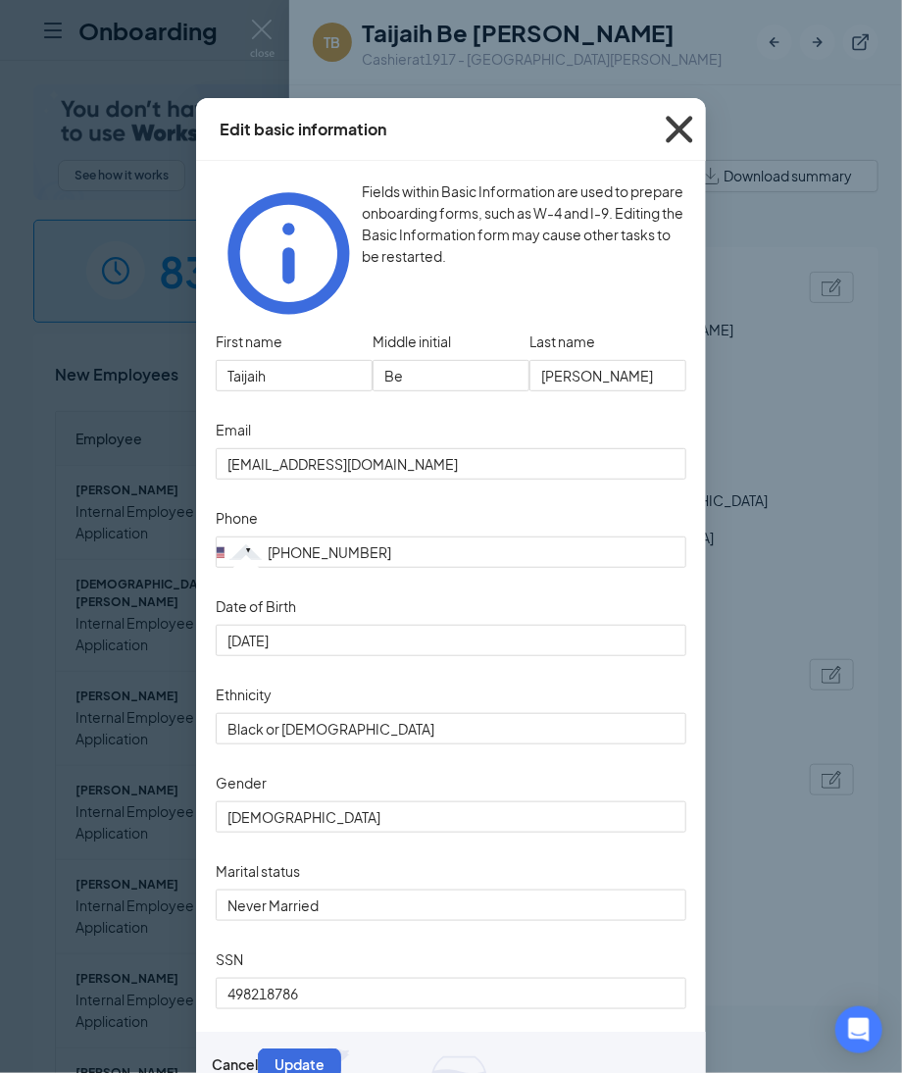
drag, startPoint x: 669, startPoint y: 136, endPoint x: 696, endPoint y: 212, distance: 80.4
click at [669, 136] on icon "Cross" at bounding box center [679, 129] width 53 height 53
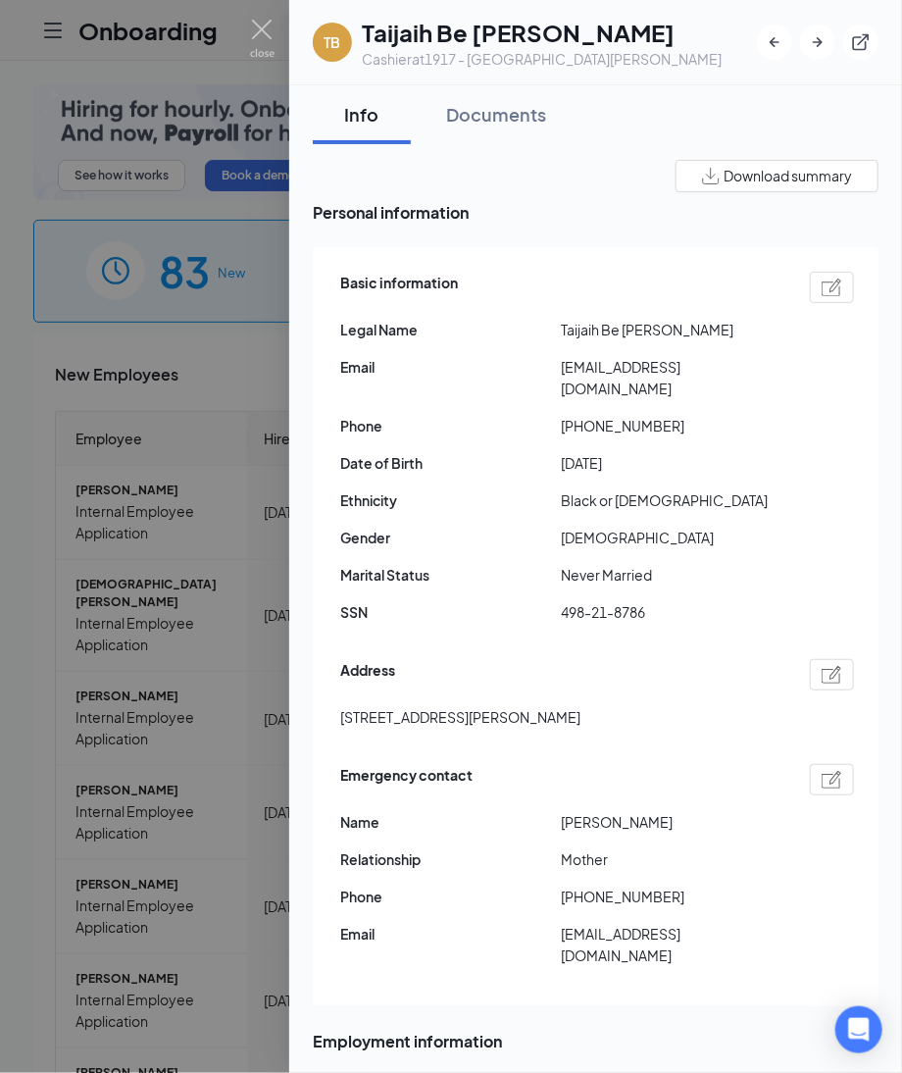
click at [822, 666] on img at bounding box center [832, 675] width 21 height 18
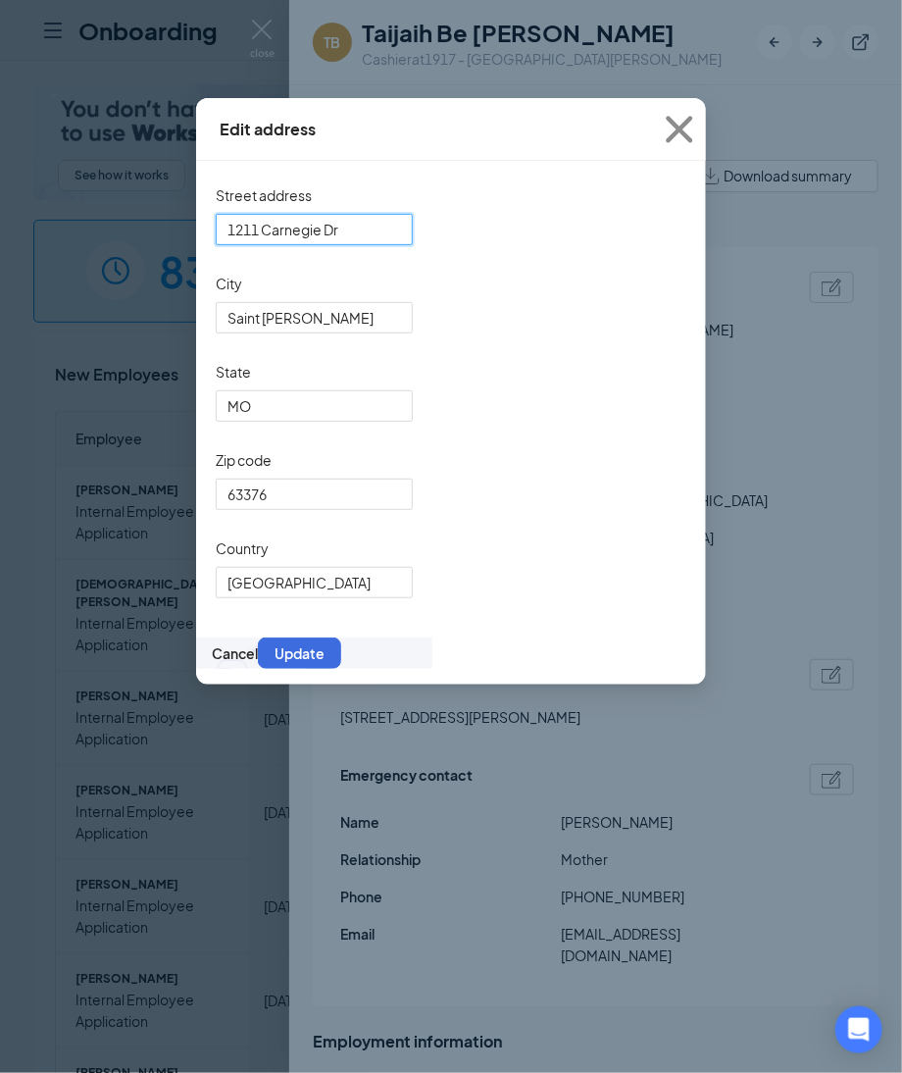
drag, startPoint x: 433, startPoint y: 232, endPoint x: -15, endPoint y: 221, distance: 448.4
click at [0, 221] on html "Onboarding P See how it works Book a demo 83 New 1154 In progress 18684 Complet…" at bounding box center [451, 536] width 902 height 1073
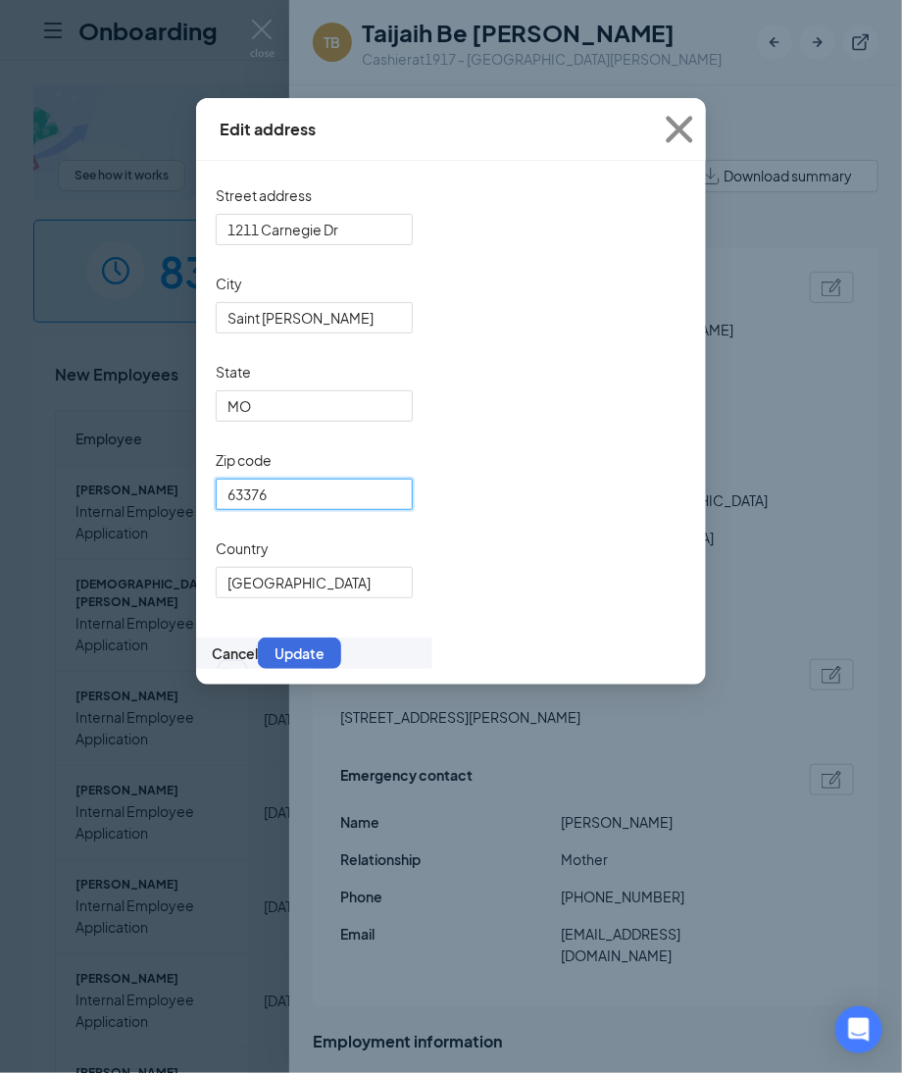
click at [334, 510] on input "63376" at bounding box center [314, 494] width 197 height 31
drag, startPoint x: 327, startPoint y: 530, endPoint x: -64, endPoint y: 488, distance: 392.5
click at [0, 488] on html "Onboarding P See how it works Book a demo 83 New 1154 In progress 18684 Complet…" at bounding box center [451, 536] width 902 height 1073
click at [684, 130] on icon "Cross" at bounding box center [679, 129] width 53 height 53
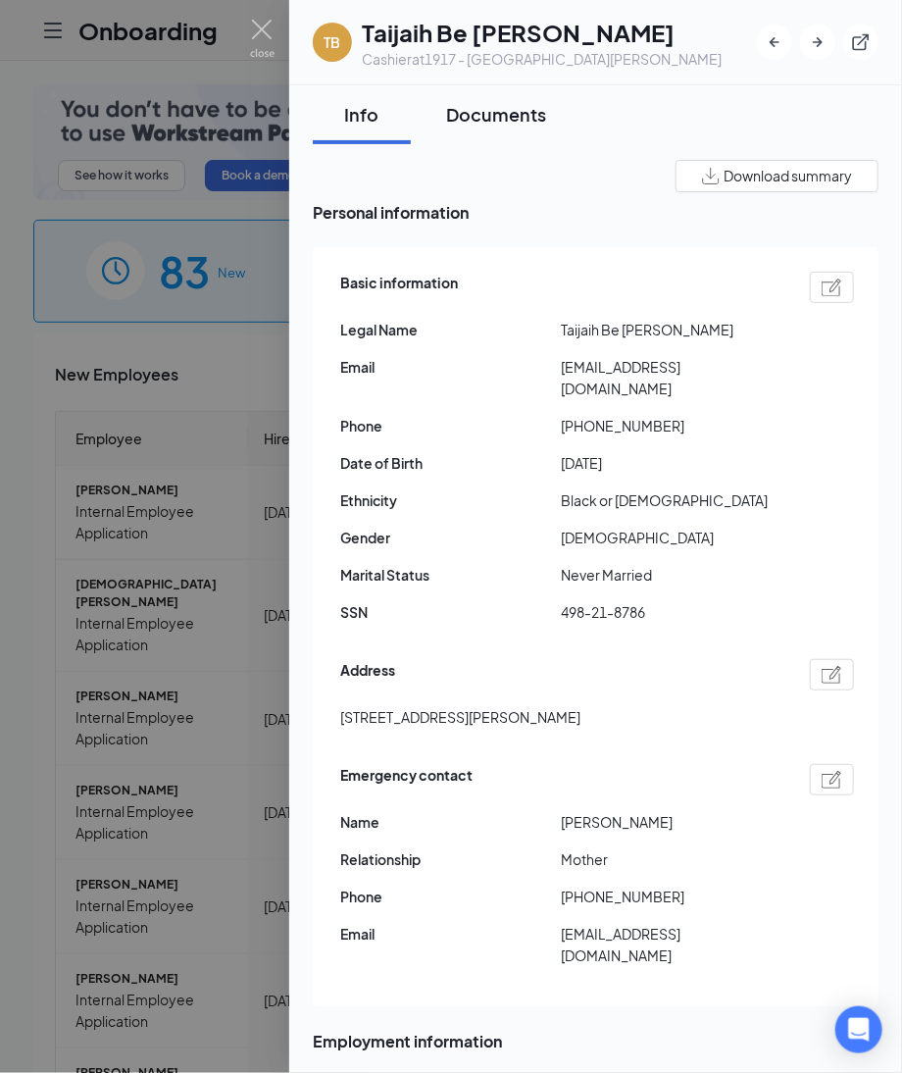
click at [484, 120] on div "Documents" at bounding box center [496, 114] width 100 height 25
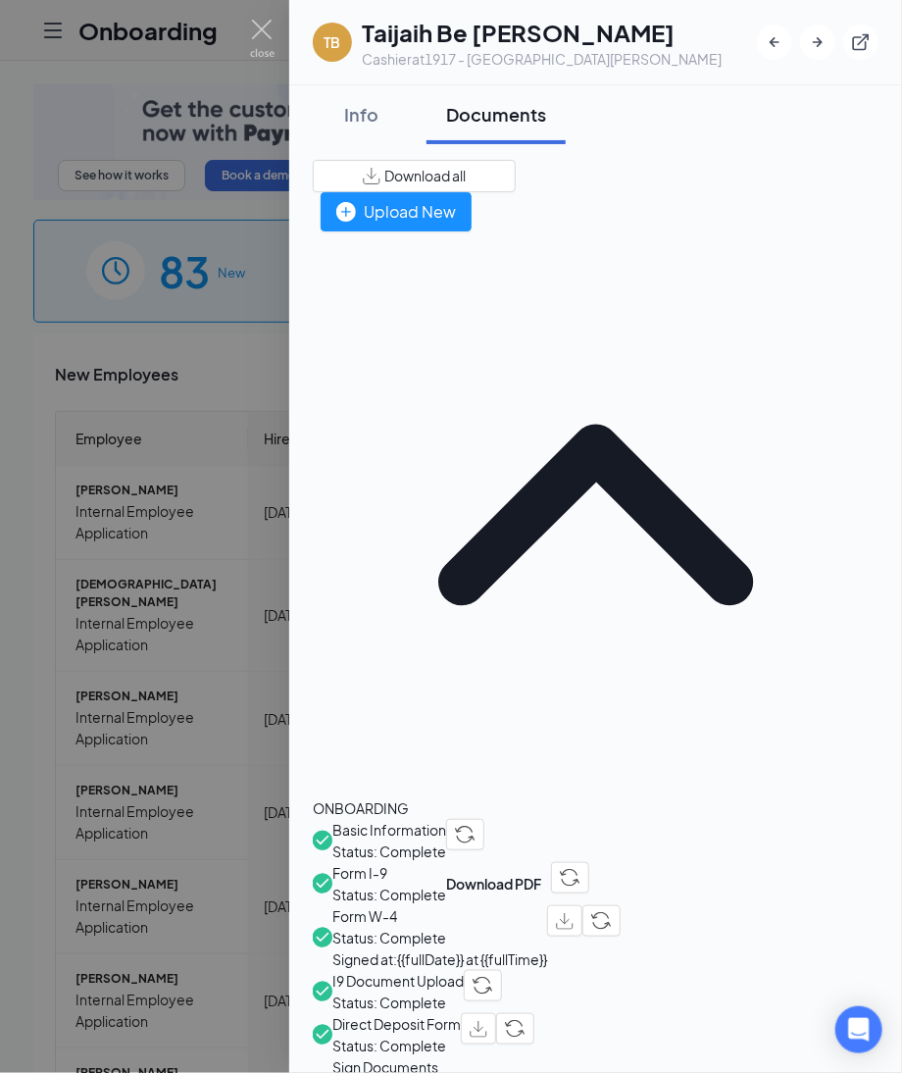
click at [445, 1013] on span "Direct Deposit Form" at bounding box center [396, 1024] width 128 height 22
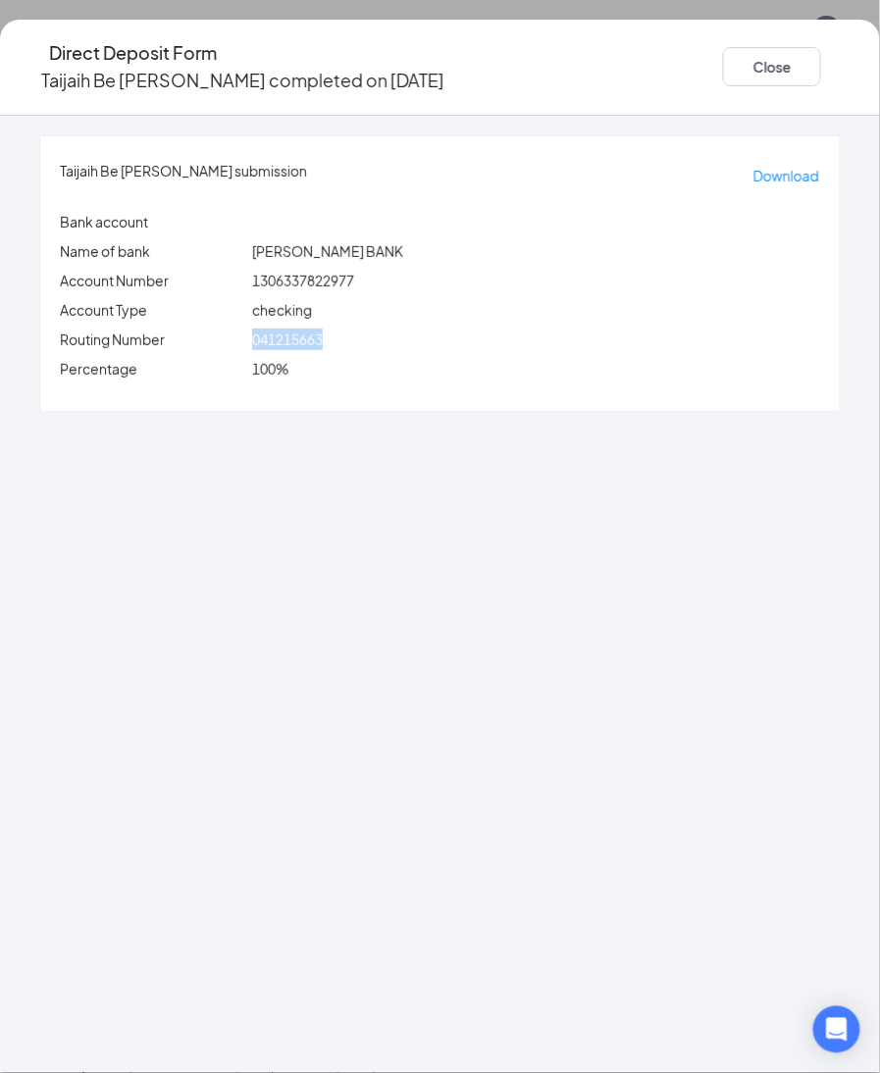
drag, startPoint x: 298, startPoint y: 325, endPoint x: 392, endPoint y: 308, distance: 95.6
click at [392, 308] on div "Taijaih Be [PERSON_NAME] submission Download Bank account Name of bank [PERSON_…" at bounding box center [439, 273] width 799 height 275
copy span "041215663"
click at [425, 476] on div "Taijaih Be [PERSON_NAME] submission Download Bank account Name of bank [PERSON_…" at bounding box center [440, 594] width 880 height 957
drag, startPoint x: 297, startPoint y: 254, endPoint x: 489, endPoint y: 261, distance: 192.3
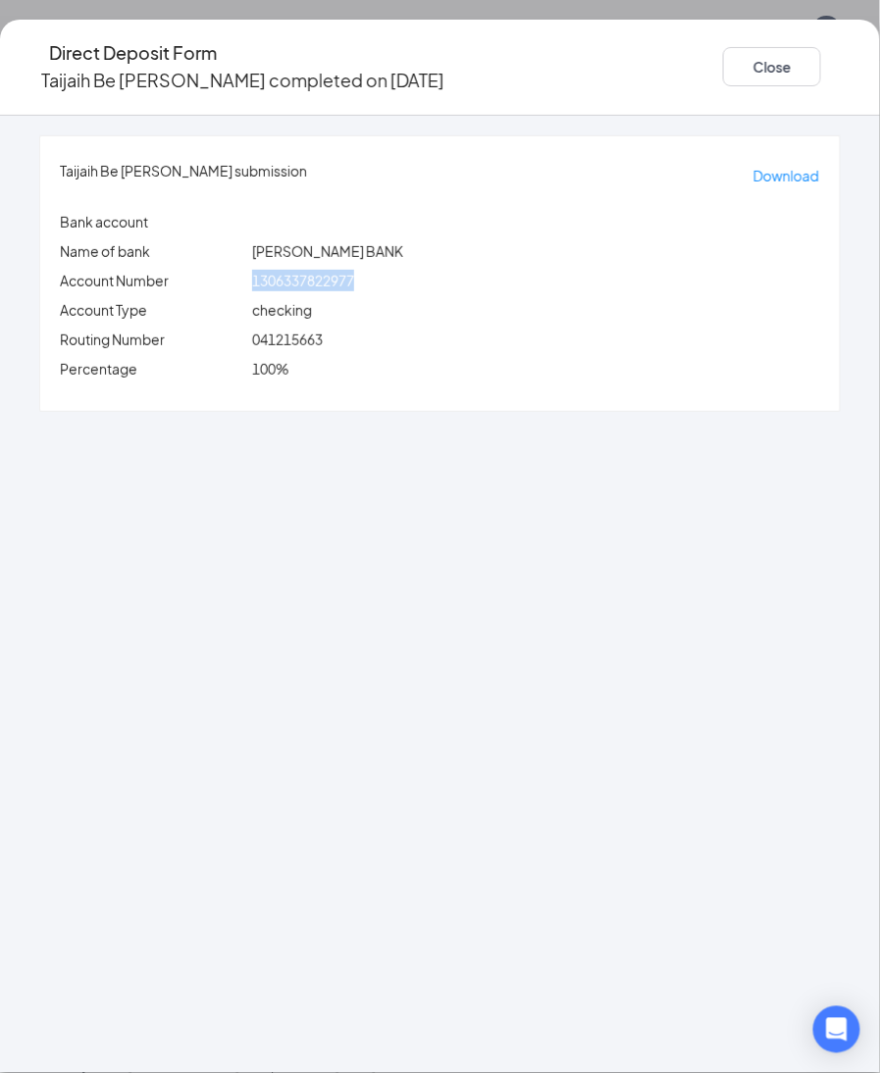
click at [489, 270] on div "1306337822977" at bounding box center [536, 281] width 576 height 22
copy span "1306337822977"
click at [723, 73] on button "Close" at bounding box center [772, 66] width 98 height 39
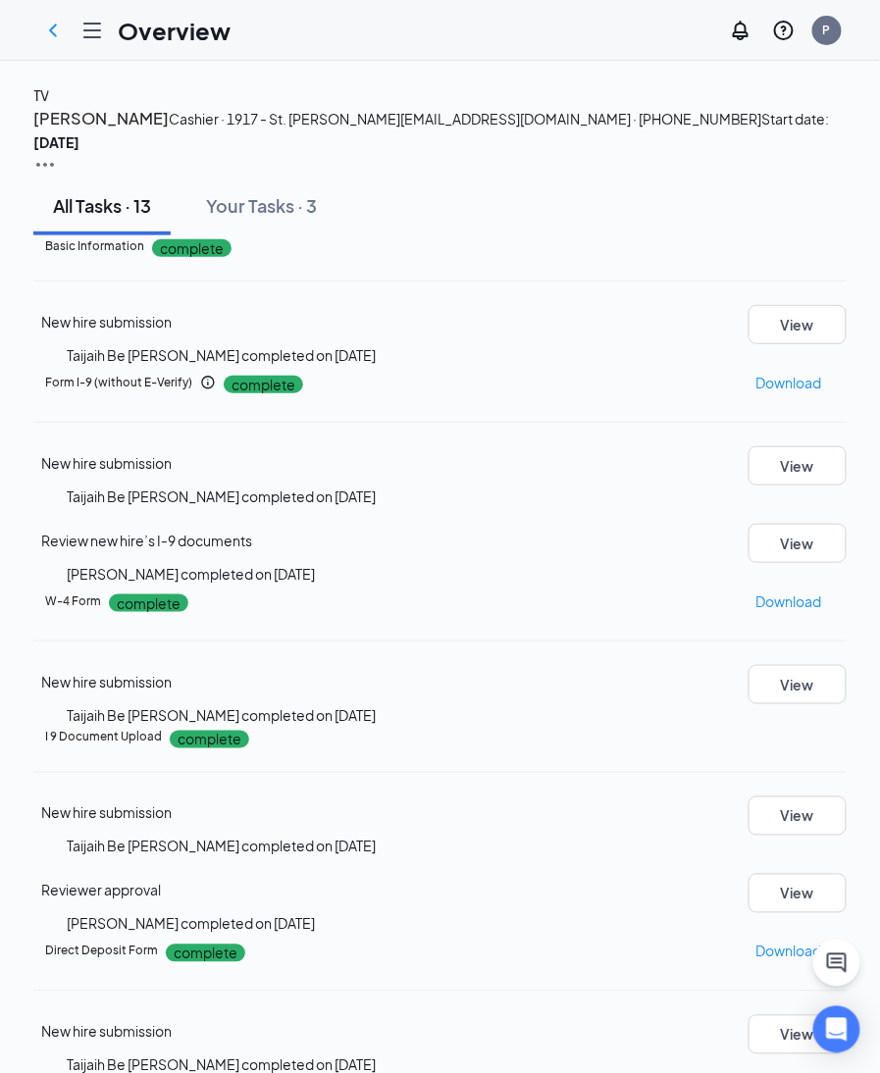
click at [49, 106] on div "TV" at bounding box center [41, 95] width 16 height 22
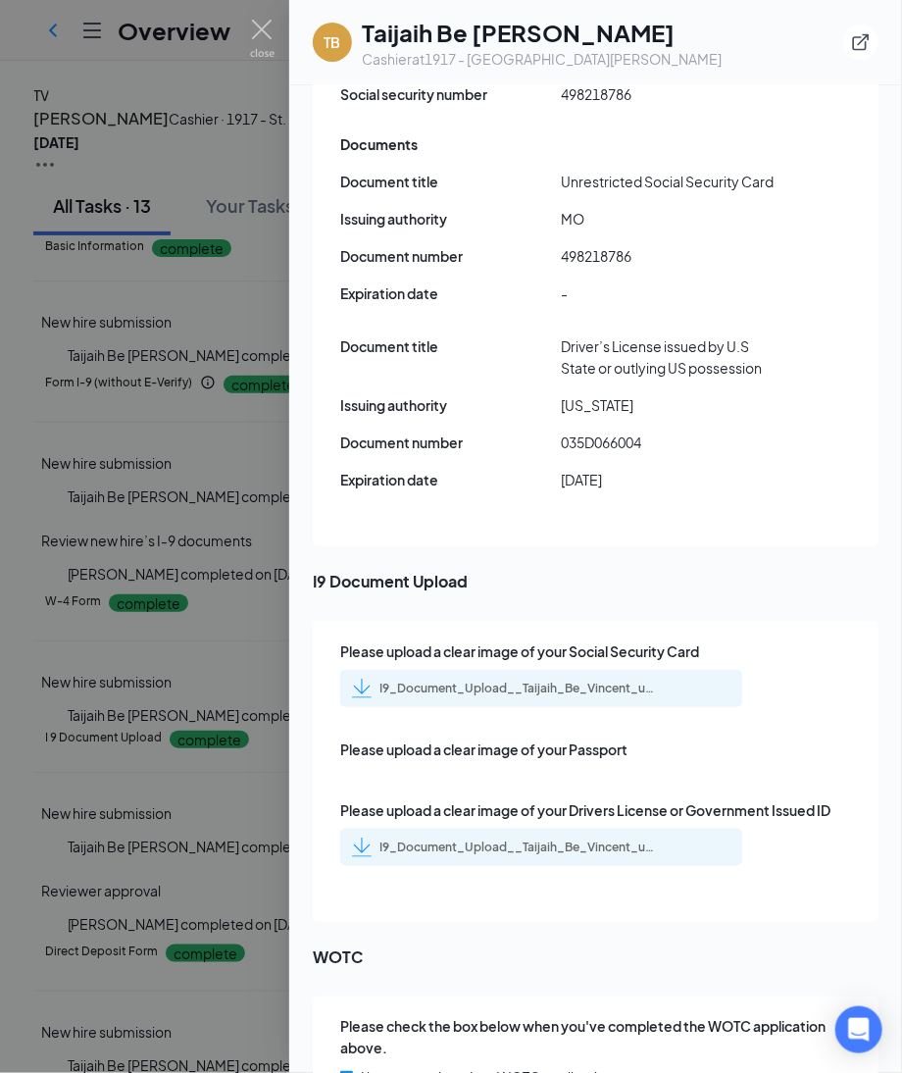
scroll to position [2751, 0]
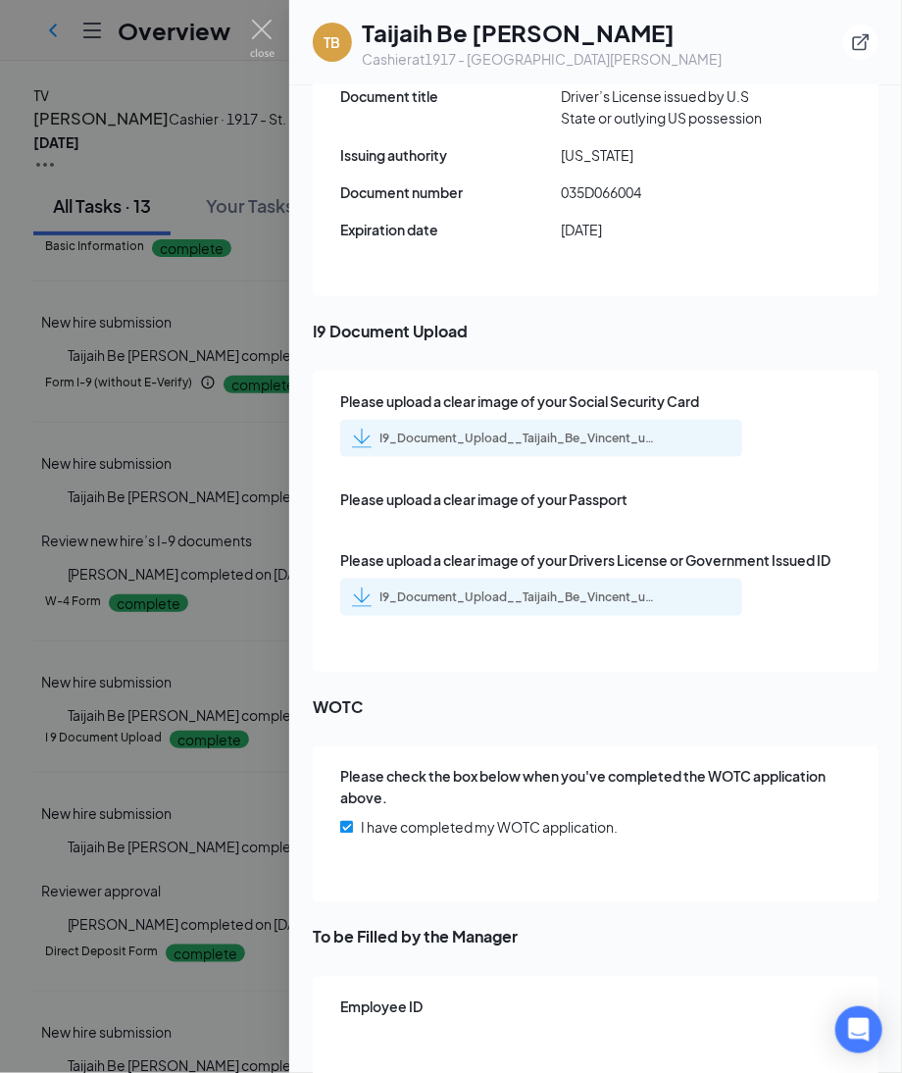
click at [514, 431] on div "I9_Document_Upload__Taijaih_Be_Vincent_uploadedfile_20250813.pdf.pdf" at bounding box center [517, 439] width 275 height 16
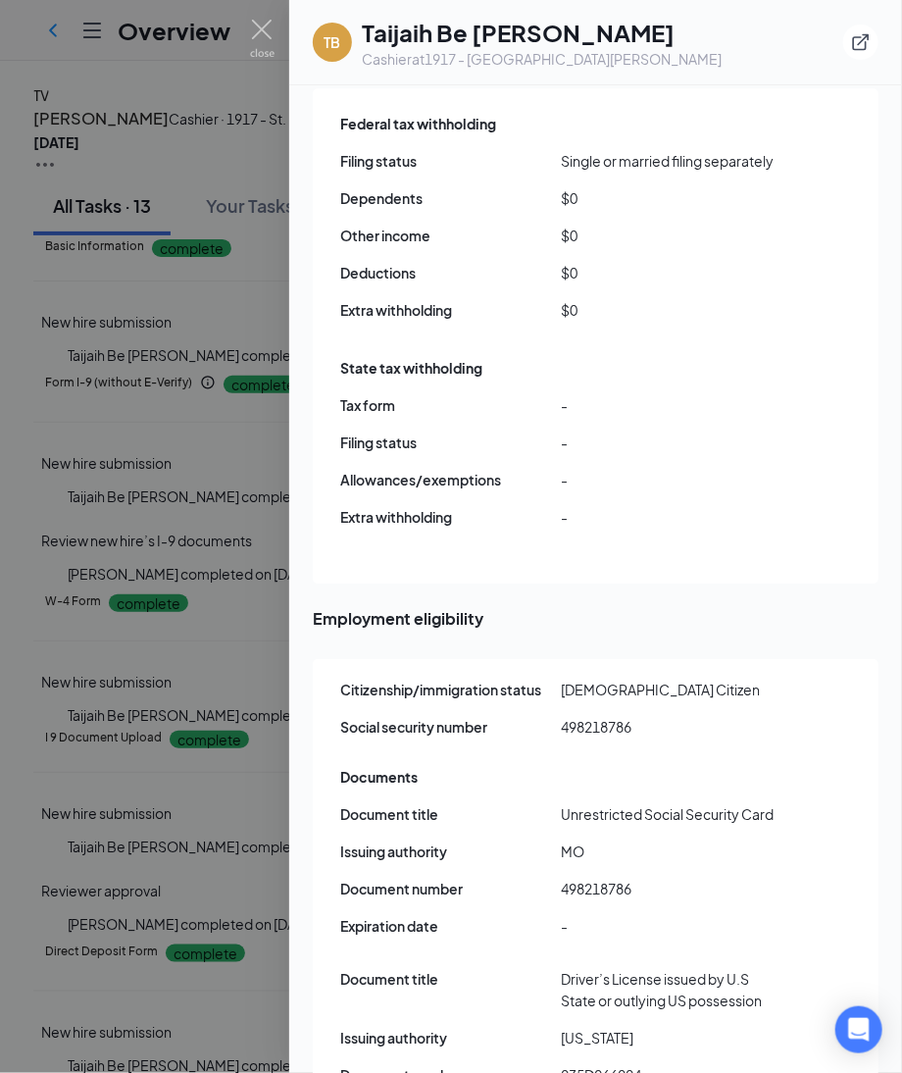
scroll to position [1721, 0]
